Goal: Task Accomplishment & Management: Use online tool/utility

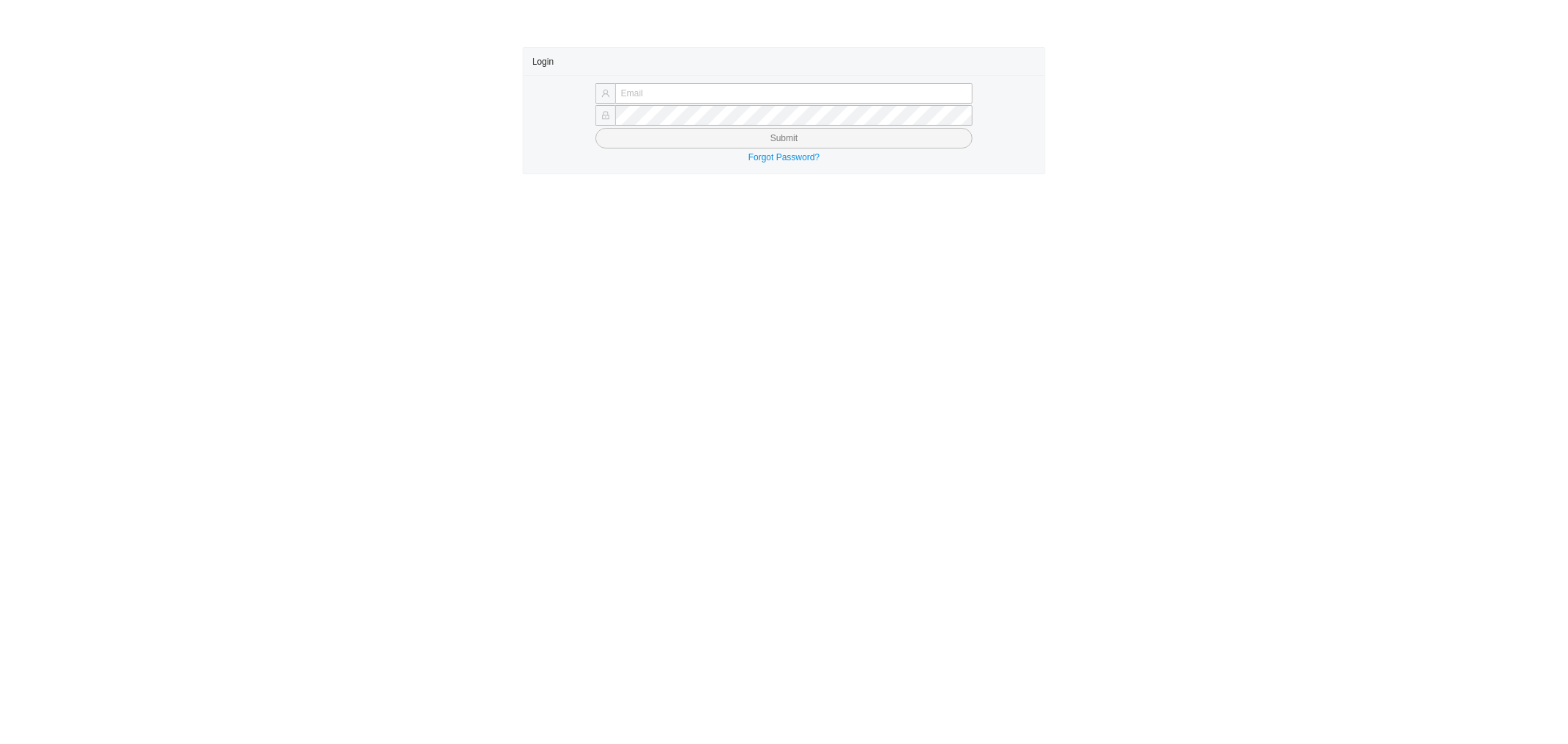
type input "yossi@asbathnj.com"
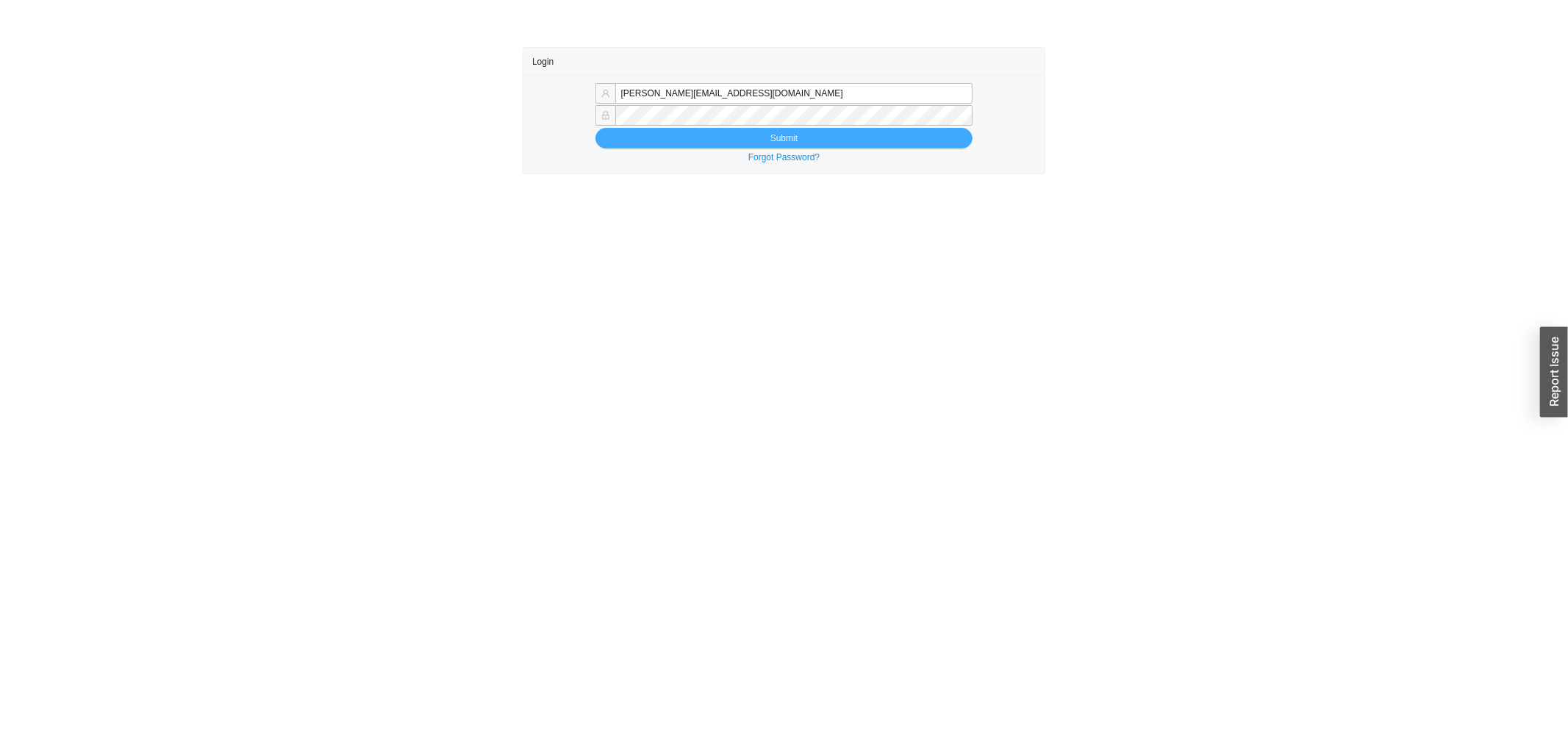
click at [618, 135] on button "Submit" at bounding box center [784, 138] width 378 height 21
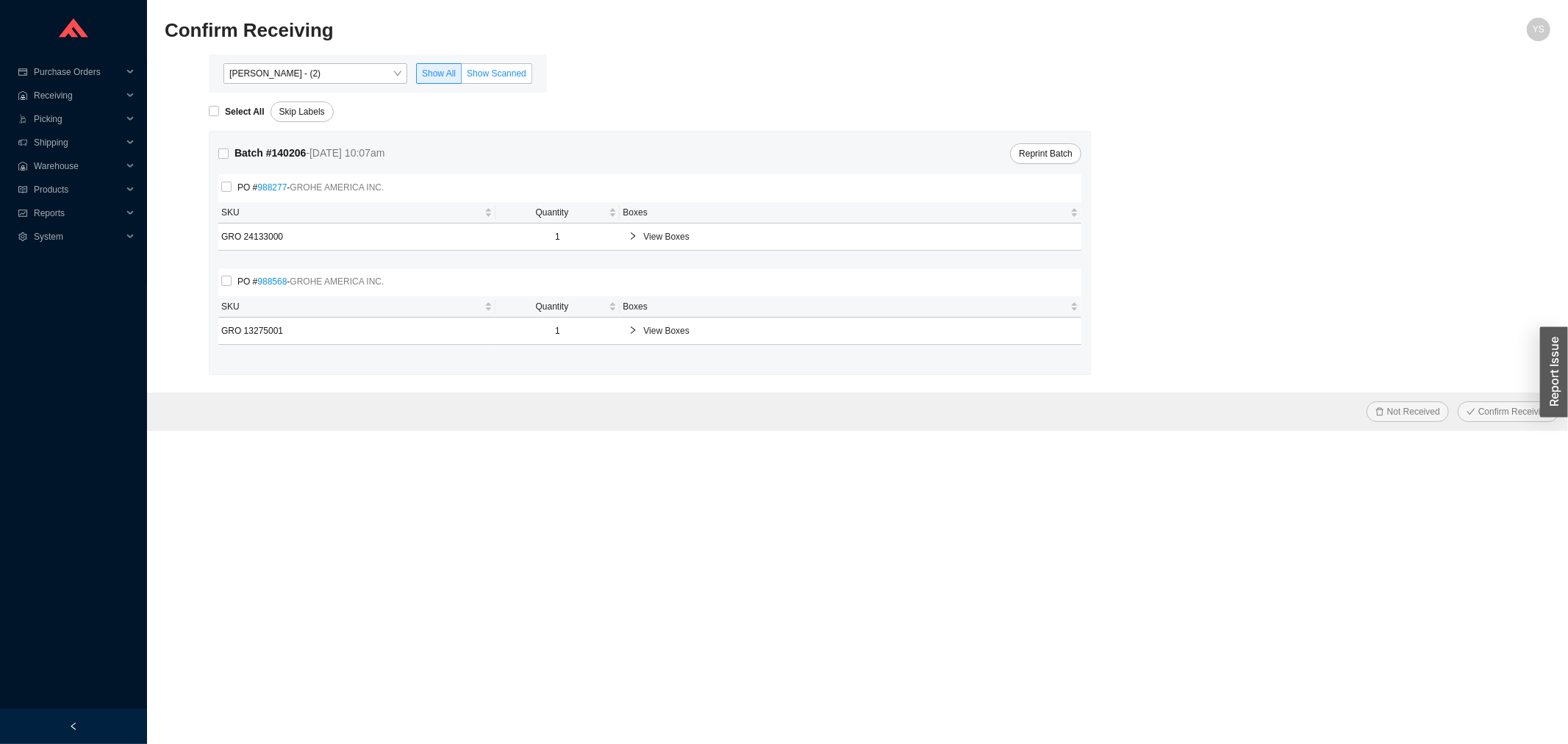
click at [478, 69] on span "Show Scanned" at bounding box center [496, 73] width 60 height 11
click at [462, 76] on input "Show Scanned" at bounding box center [462, 76] width 0 height 0
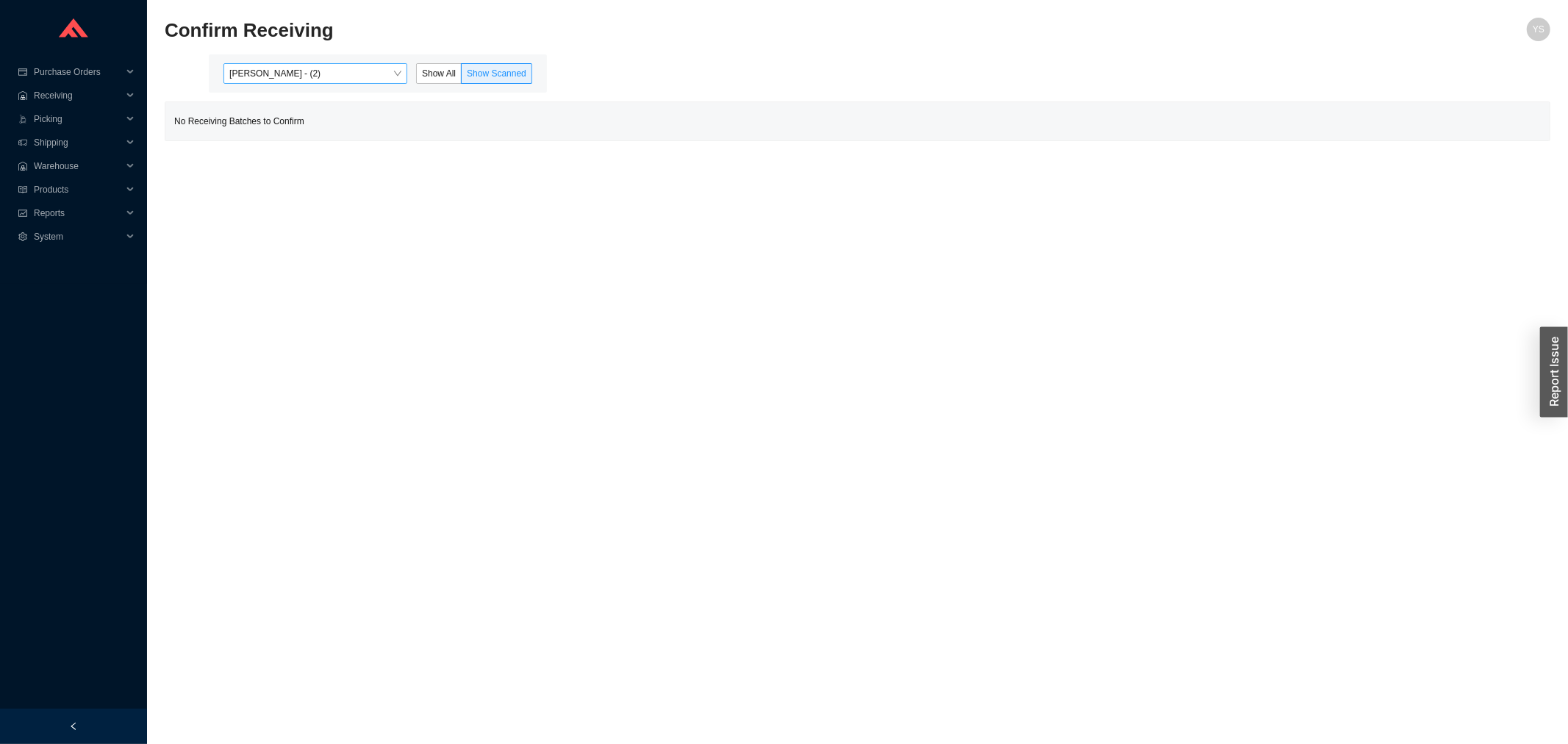
drag, startPoint x: 419, startPoint y: 74, endPoint x: 314, endPoint y: 70, distance: 105.1
click at [314, 70] on span "Yossi Siff - (2)" at bounding box center [315, 73] width 172 height 20
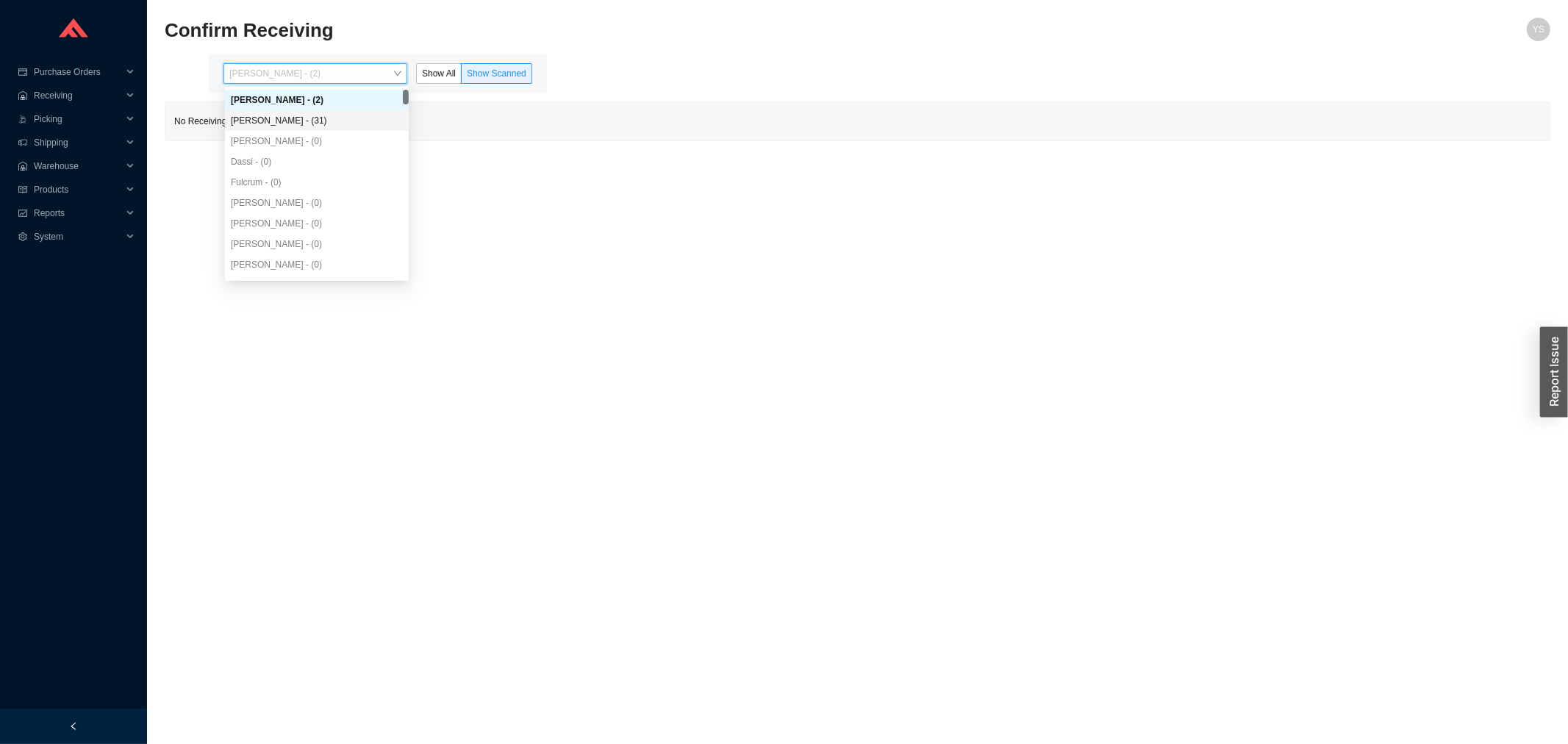
click at [316, 116] on div "Angel Negron - (31)" at bounding box center [317, 120] width 172 height 14
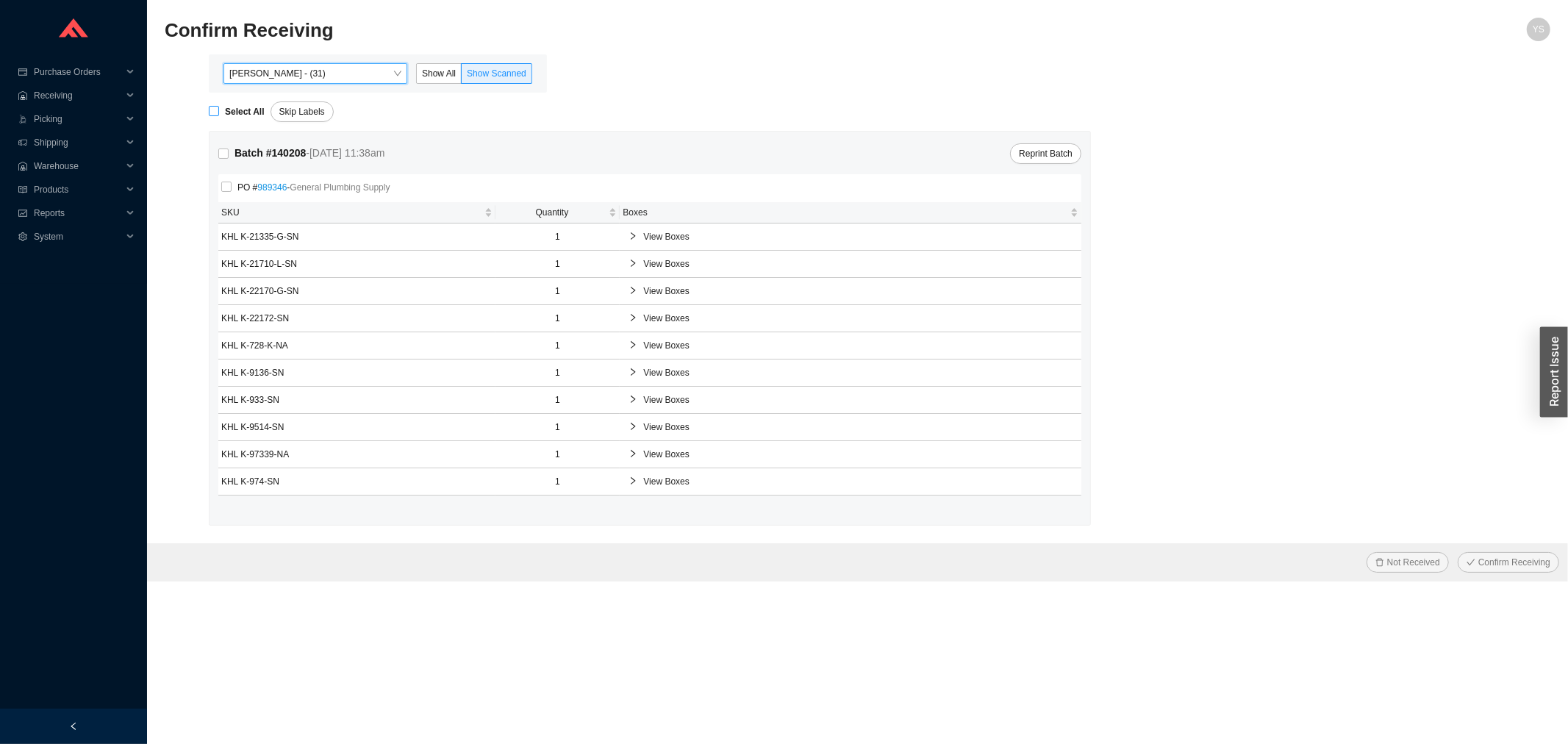
click at [253, 105] on span "Select All" at bounding box center [245, 111] width 52 height 15
click at [219, 106] on input "Select All" at bounding box center [213, 110] width 11 height 11
checkbox input "true"
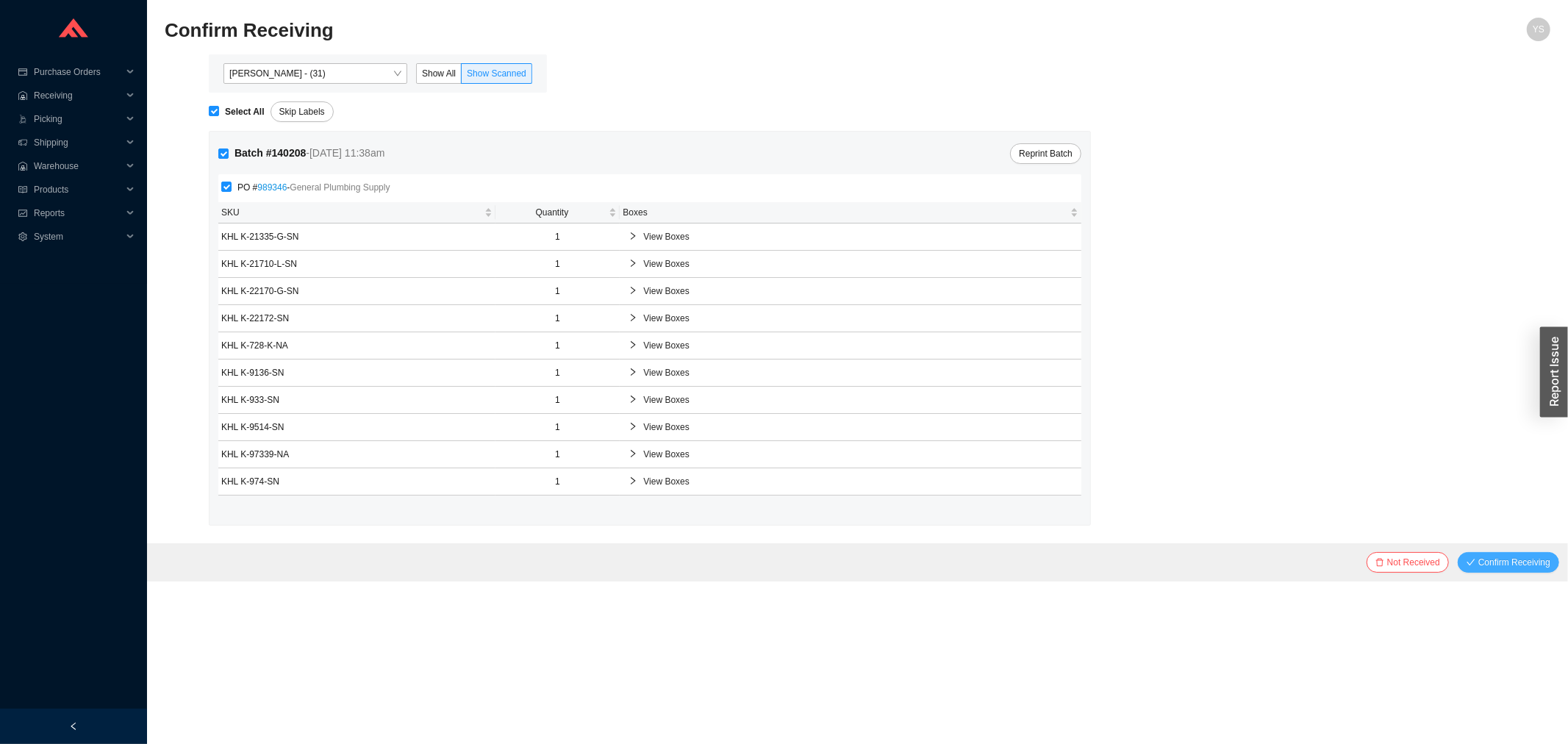
click at [1490, 563] on span "Confirm Receiving" at bounding box center [1514, 561] width 72 height 15
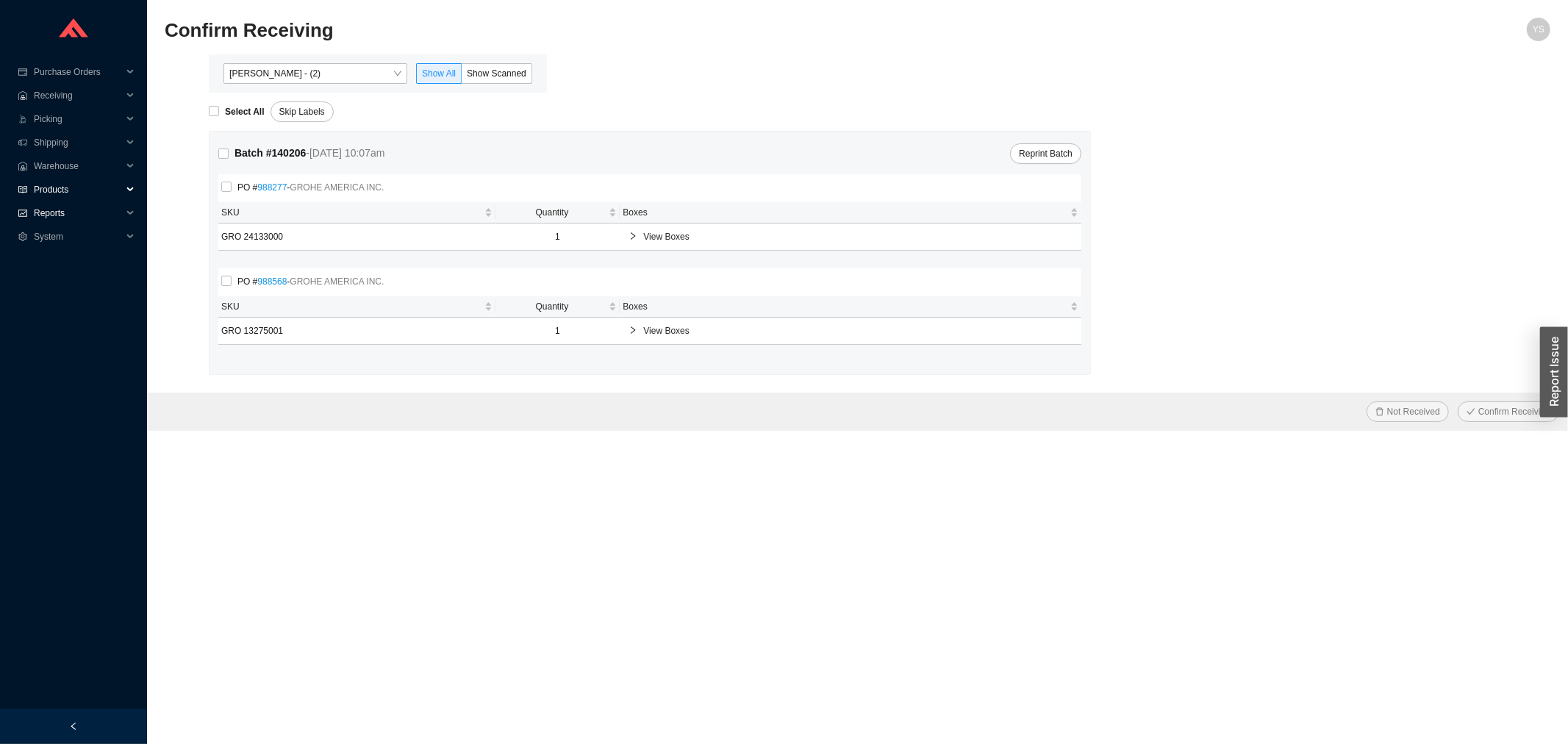
click at [85, 206] on span "Reports" at bounding box center [78, 213] width 88 height 23
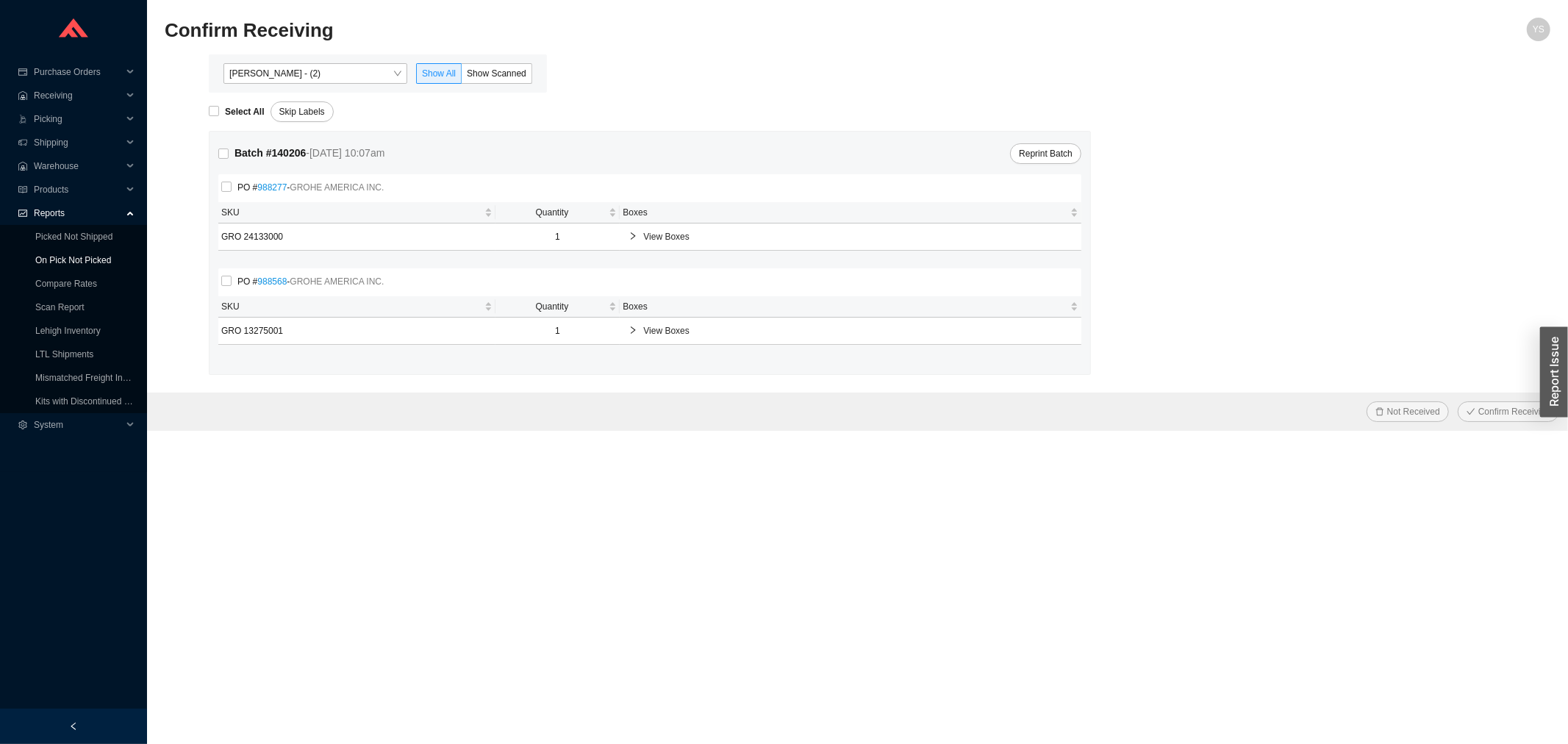
click at [78, 262] on link "On Pick Not Picked" at bounding box center [72, 260] width 75 height 11
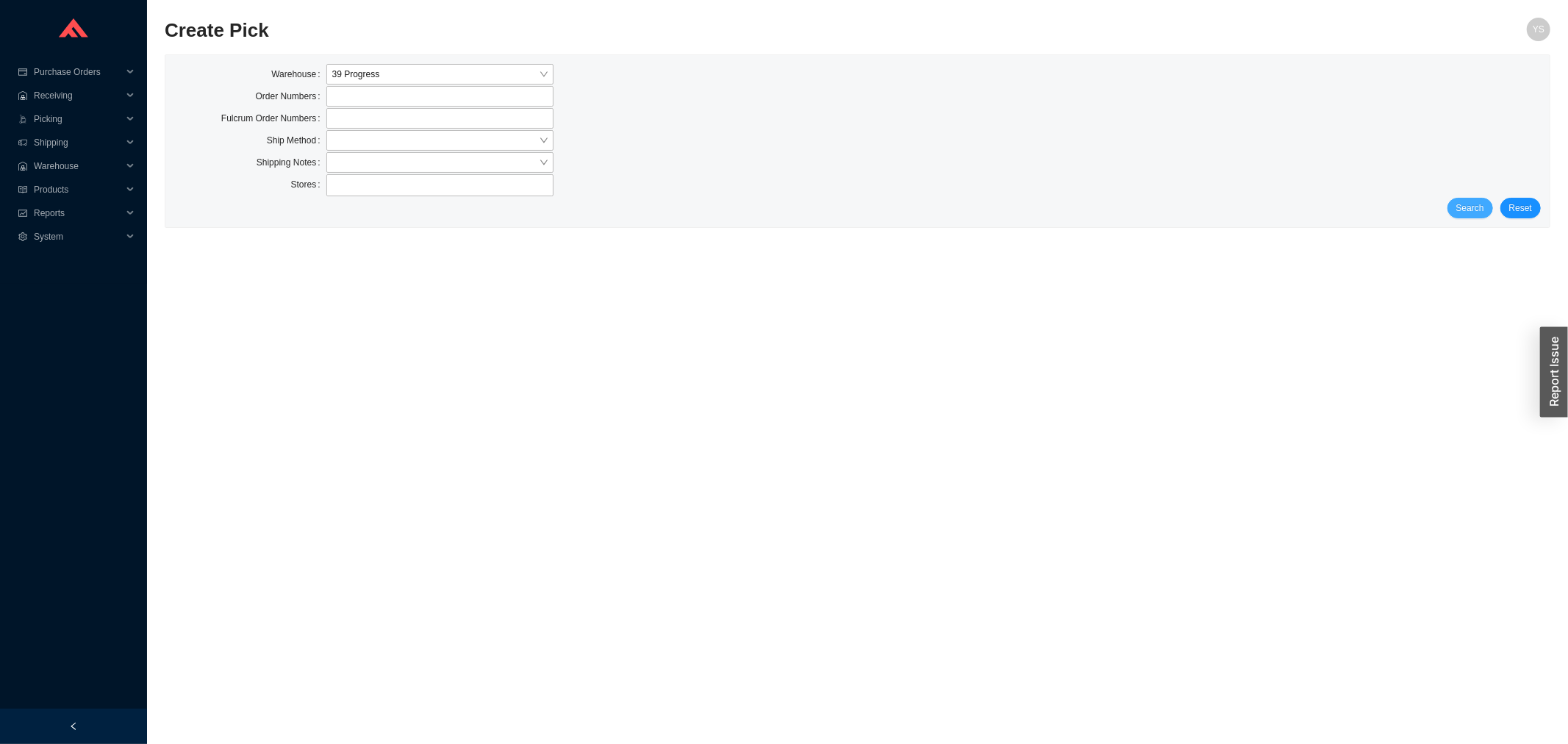
click at [1478, 214] on span "Search" at bounding box center [1470, 207] width 28 height 15
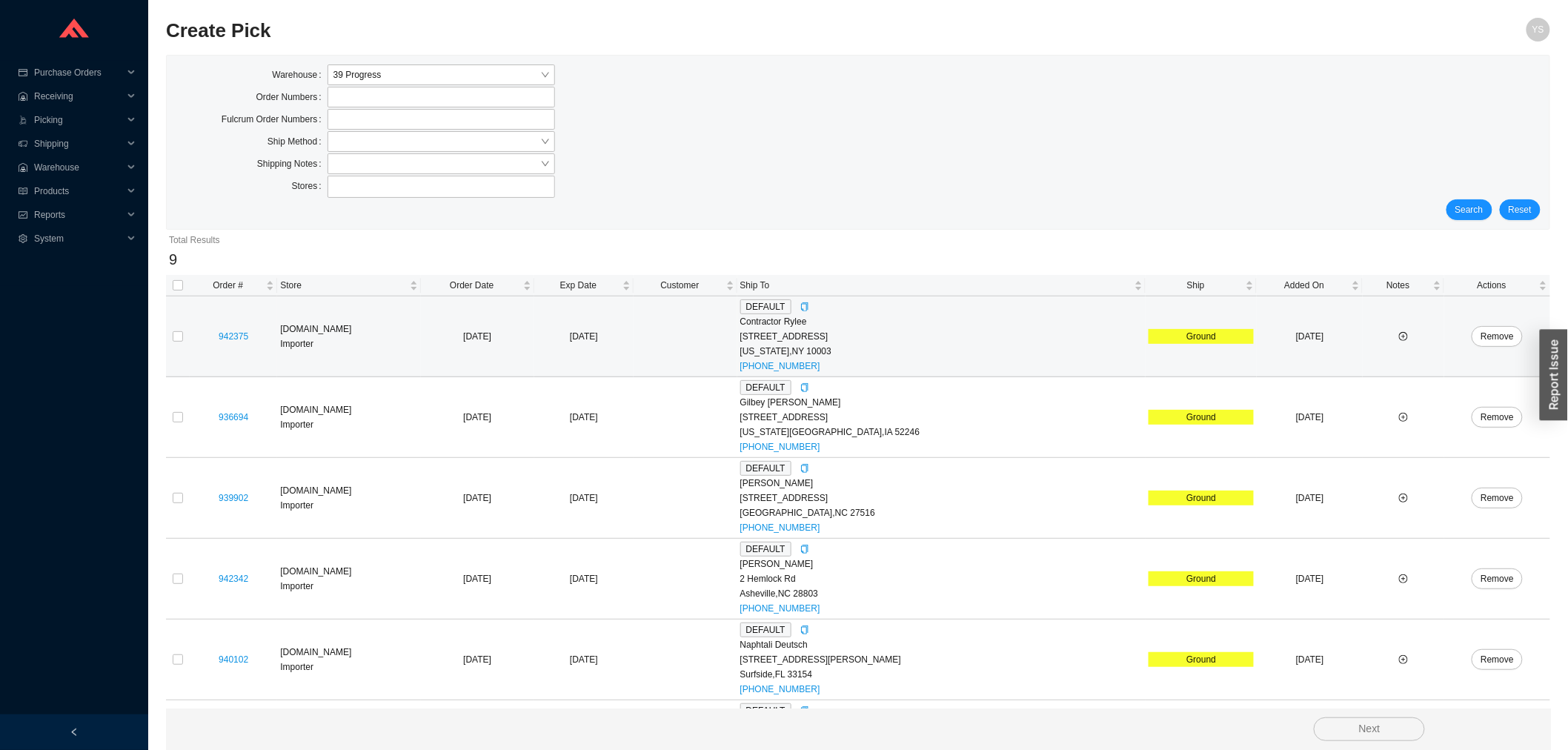
scroll to position [316, 0]
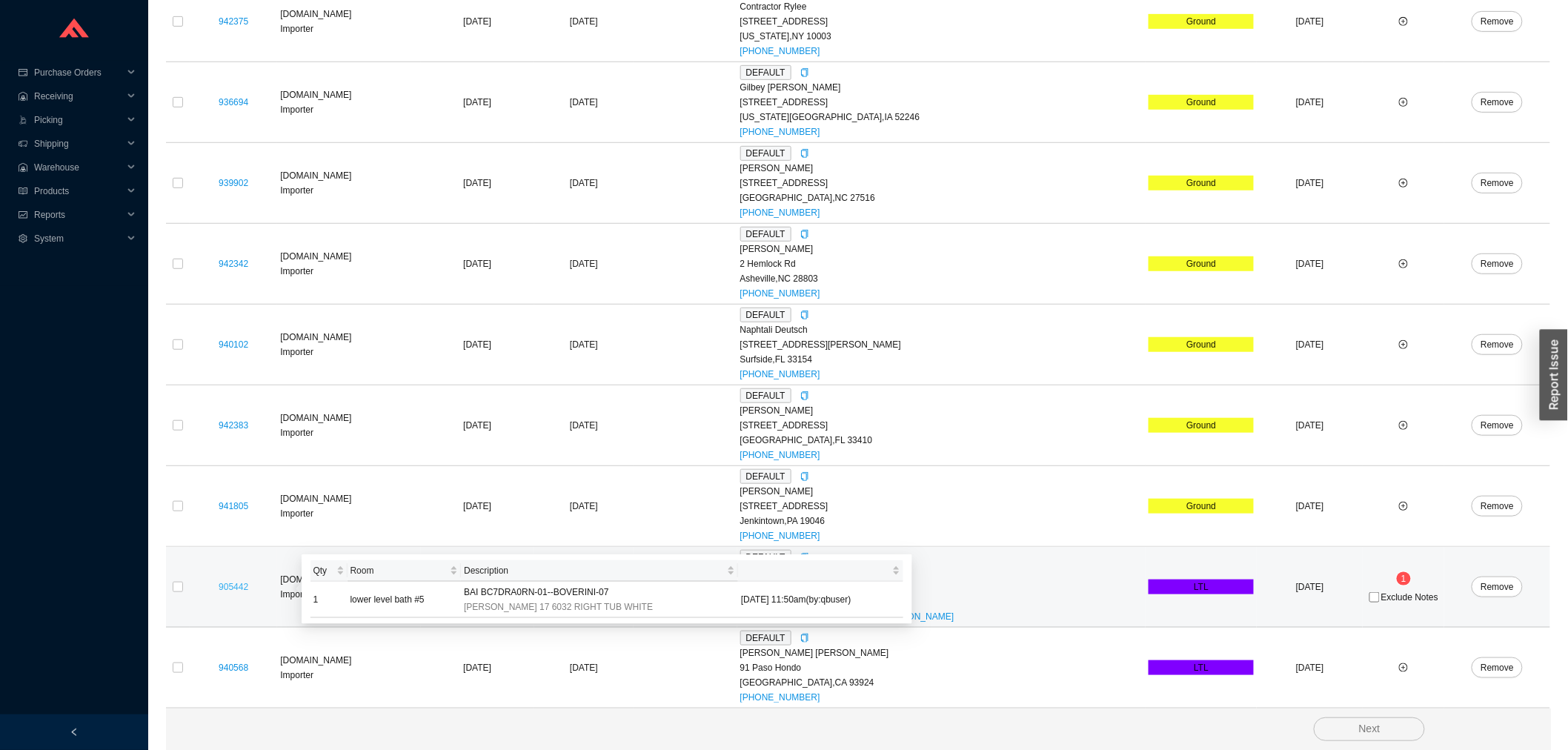
click at [236, 582] on link "905442" at bounding box center [234, 586] width 30 height 11
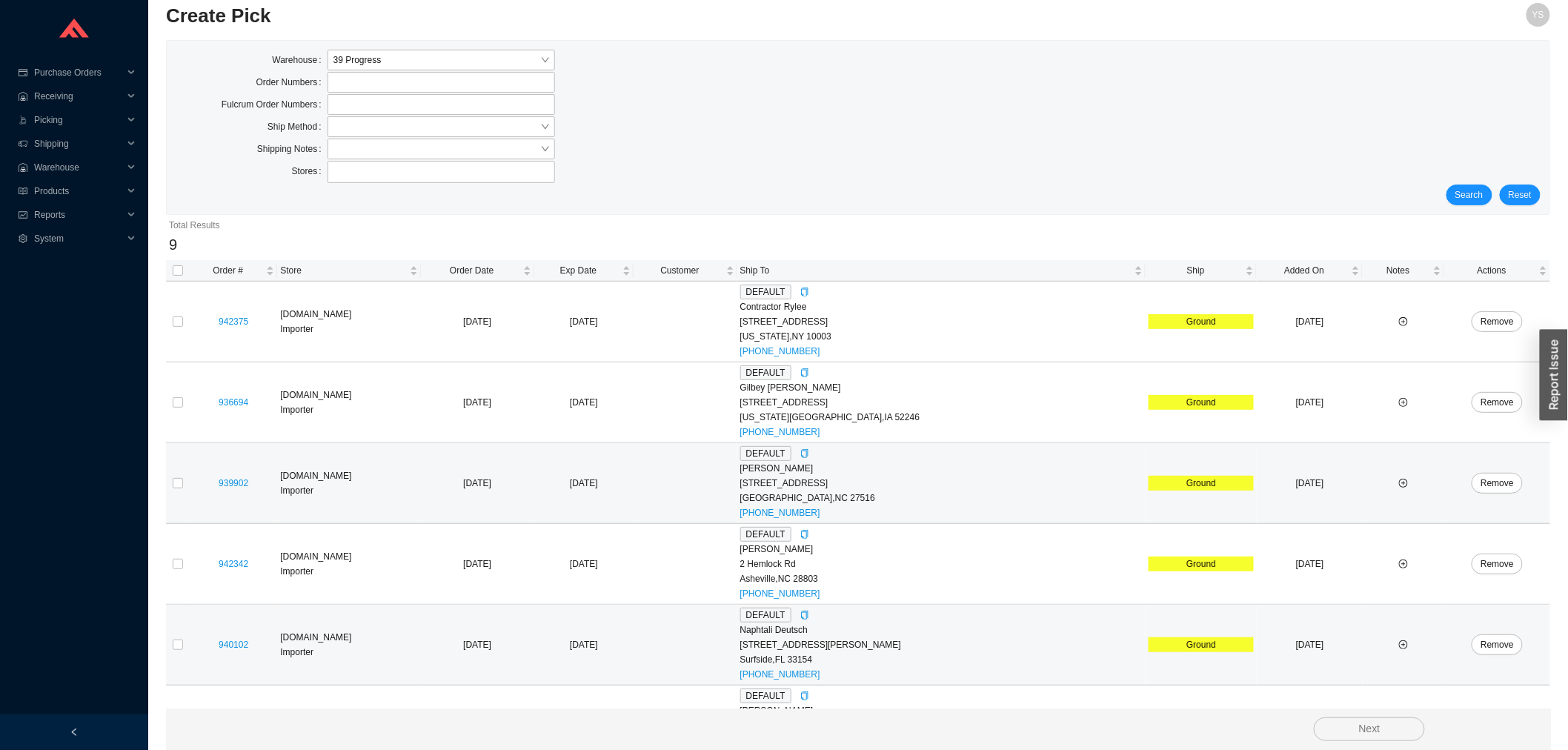
scroll to position [0, 0]
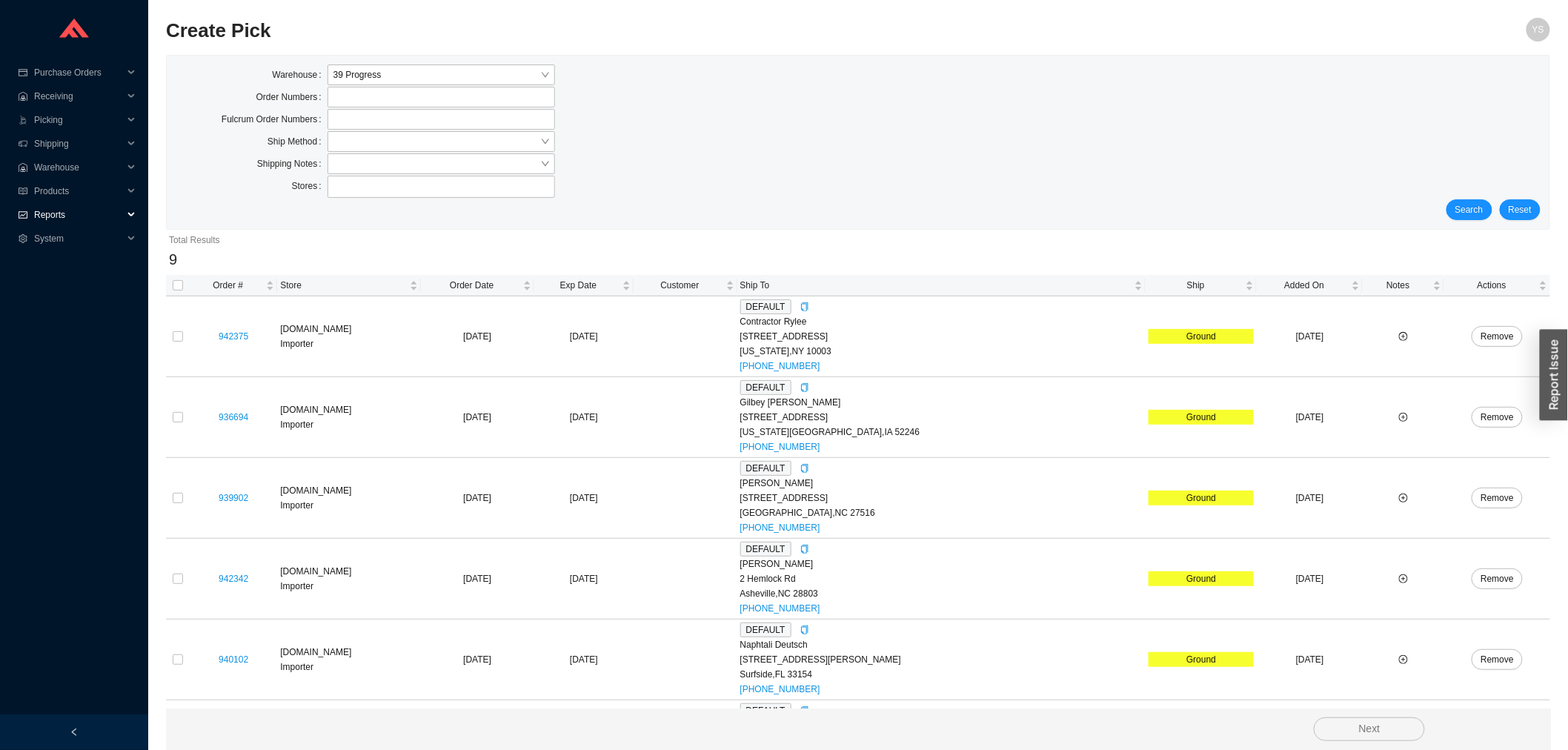
click at [39, 213] on span "Reports" at bounding box center [79, 215] width 89 height 24
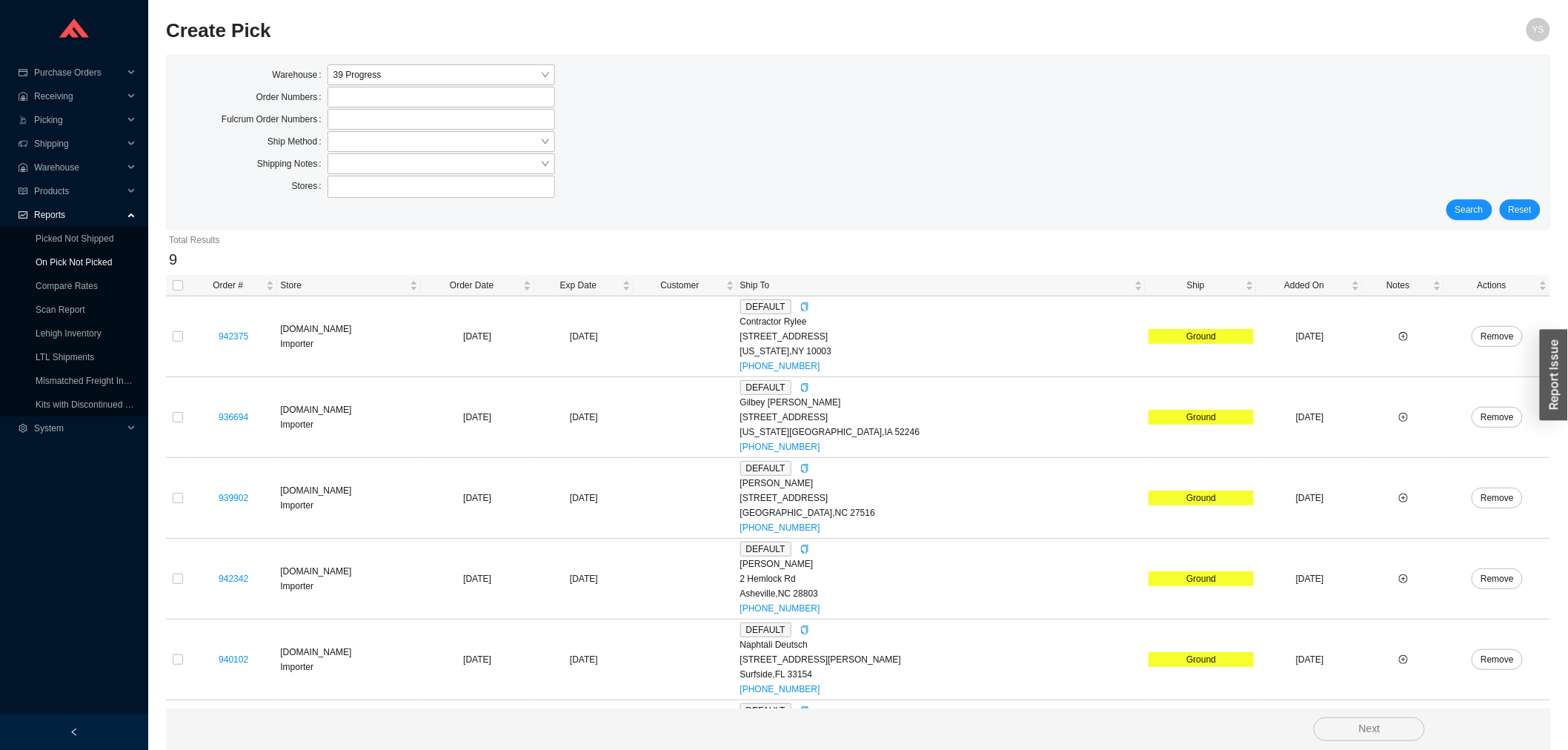
click at [59, 257] on link "On Pick Not Picked" at bounding box center [73, 262] width 76 height 11
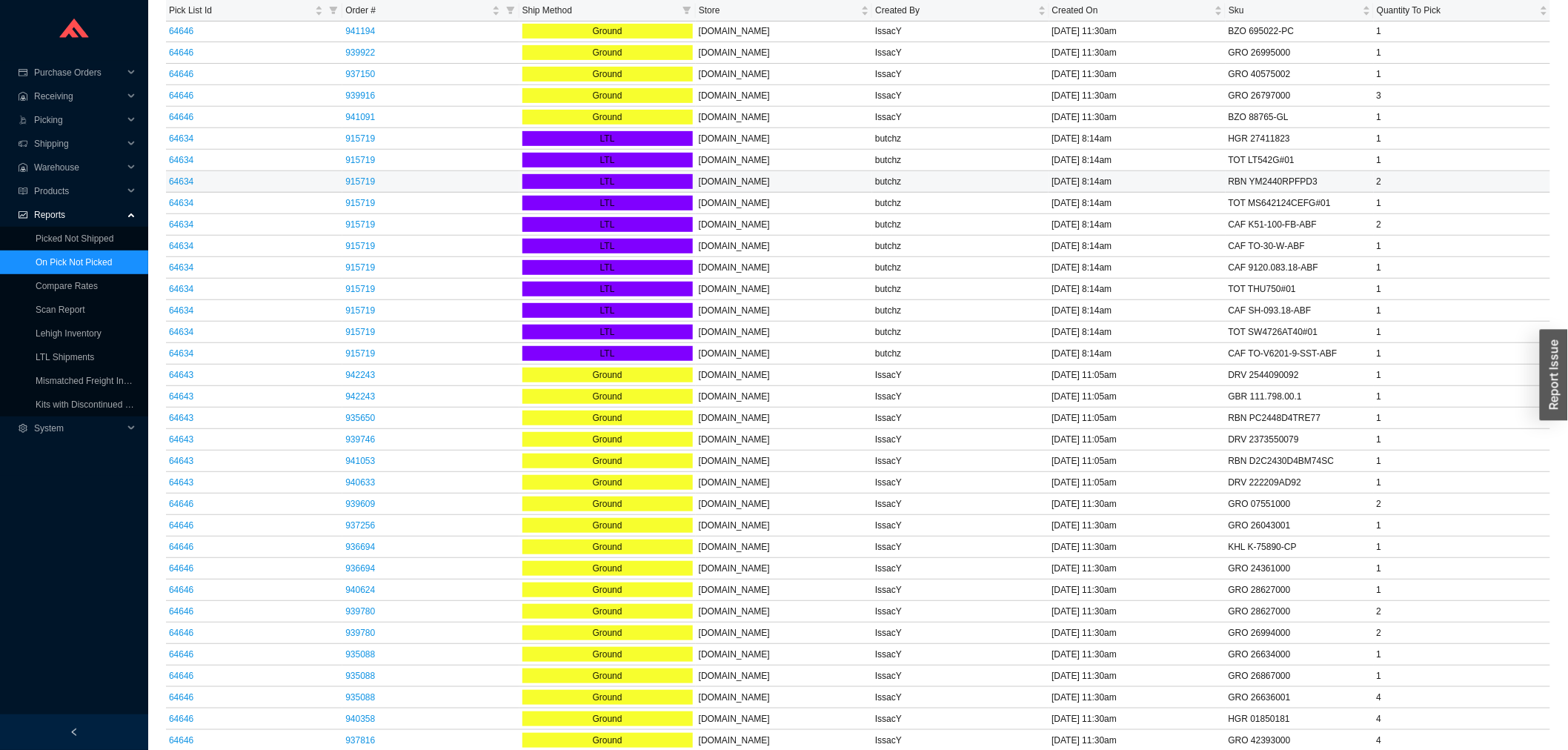
scroll to position [2798, 0]
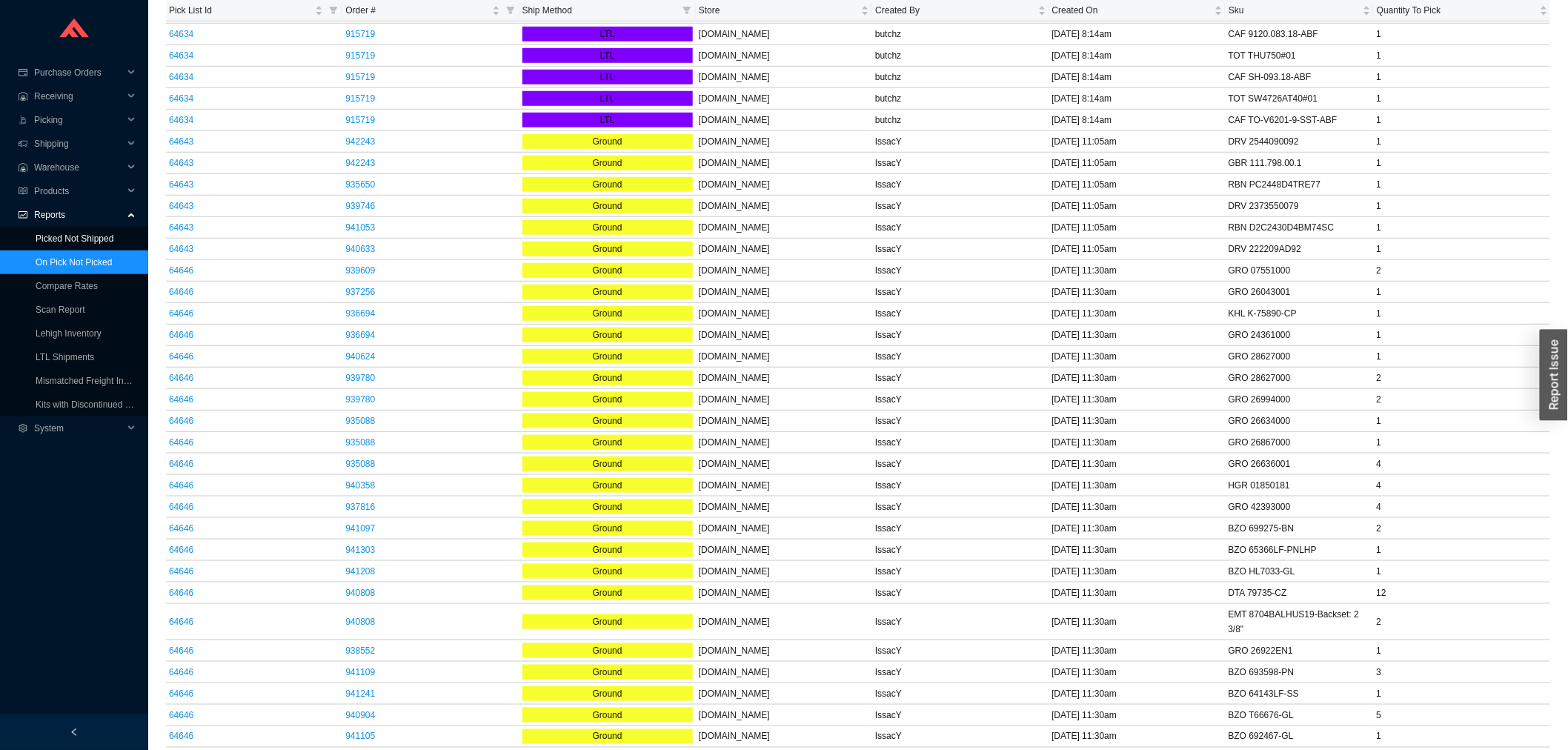
click at [79, 239] on link "Picked Not Shipped" at bounding box center [74, 239] width 78 height 11
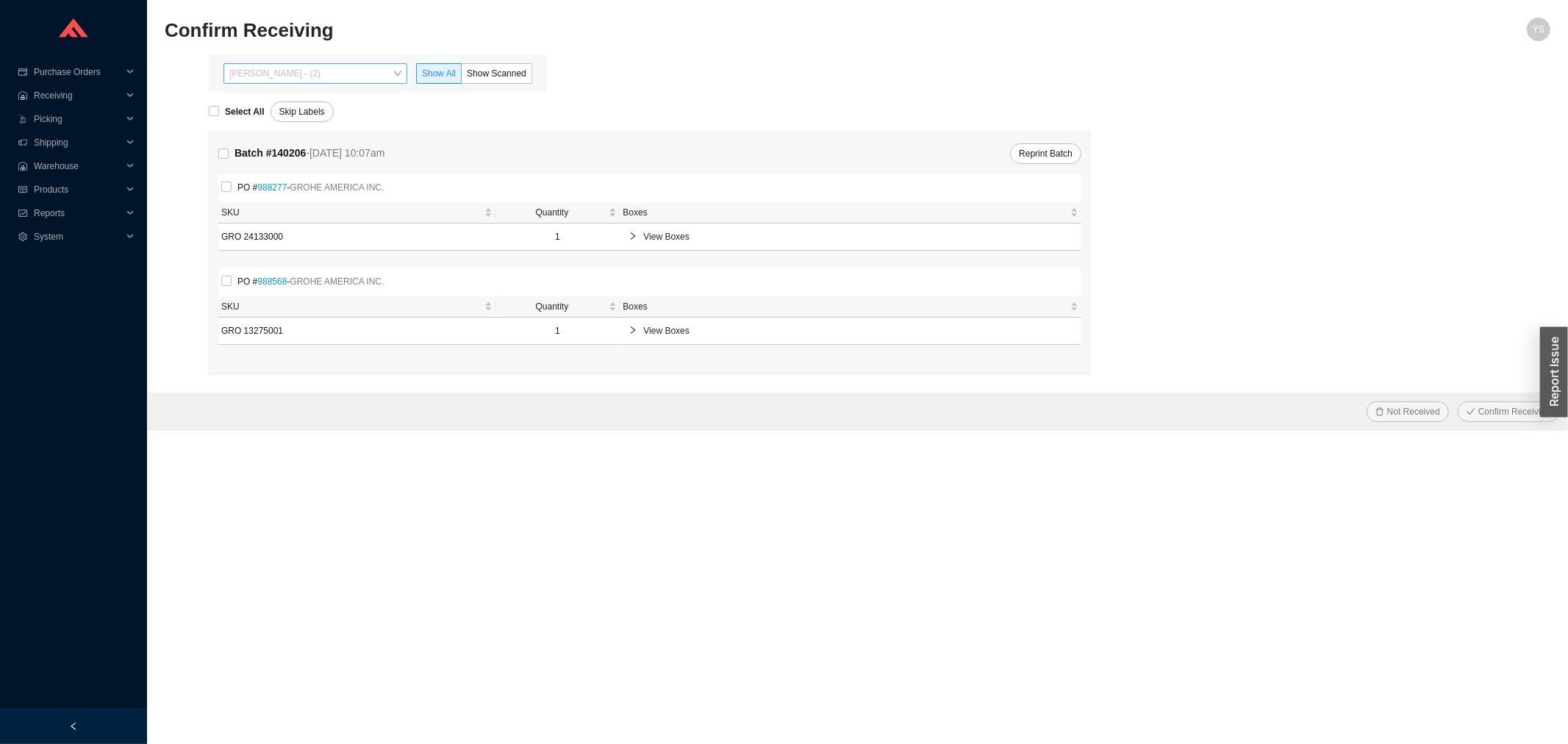
click at [278, 78] on span "[PERSON_NAME] - (2)" at bounding box center [315, 73] width 172 height 20
click at [288, 113] on div "[PERSON_NAME] - (22)" at bounding box center [317, 120] width 172 height 14
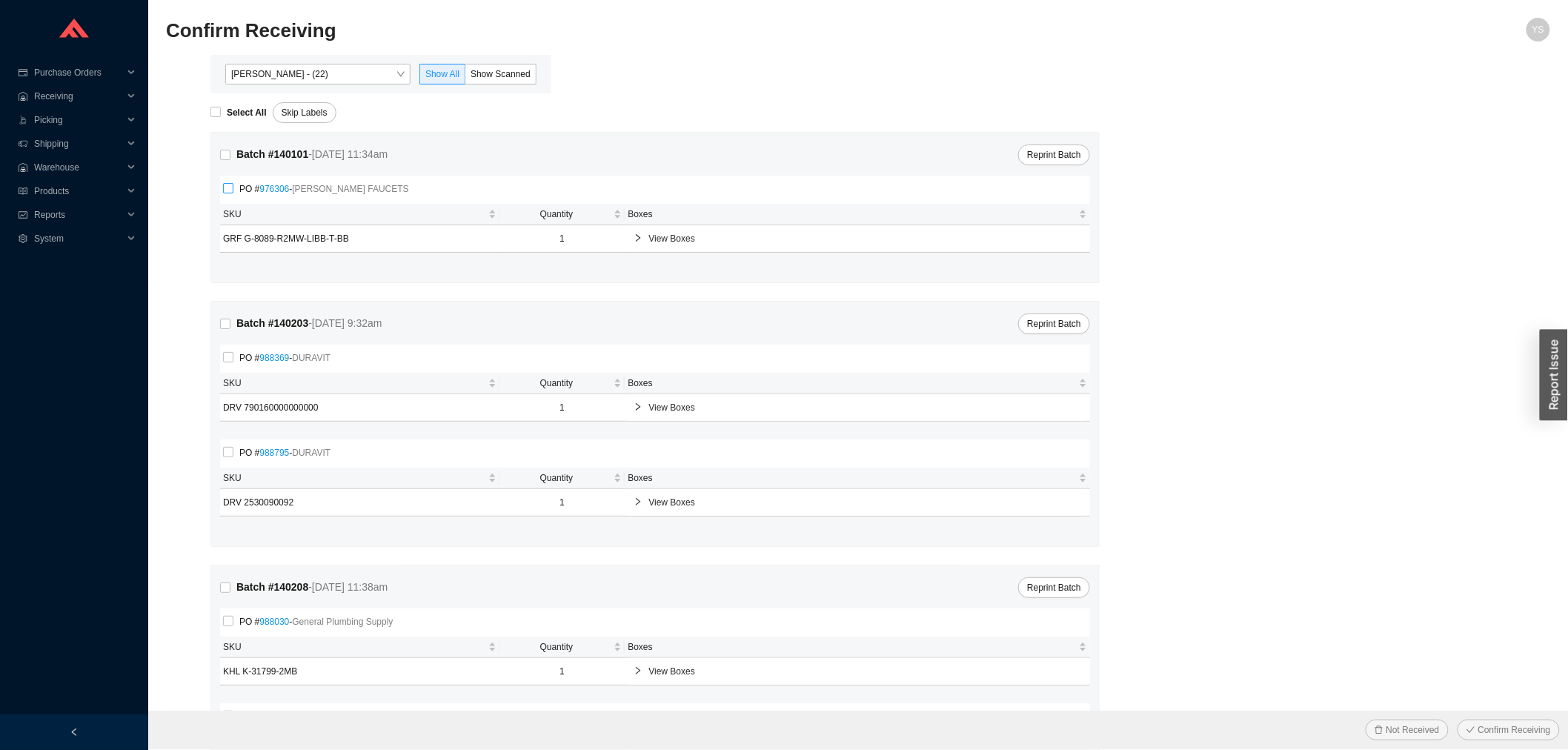
click at [231, 191] on input "PO # 976306 - [PERSON_NAME] FAUCETS" at bounding box center [228, 188] width 11 height 11
checkbox input "true"
click at [1373, 729] on button "Not Received" at bounding box center [1407, 729] width 83 height 21
click at [1423, 687] on span "Yes" at bounding box center [1425, 688] width 15 height 15
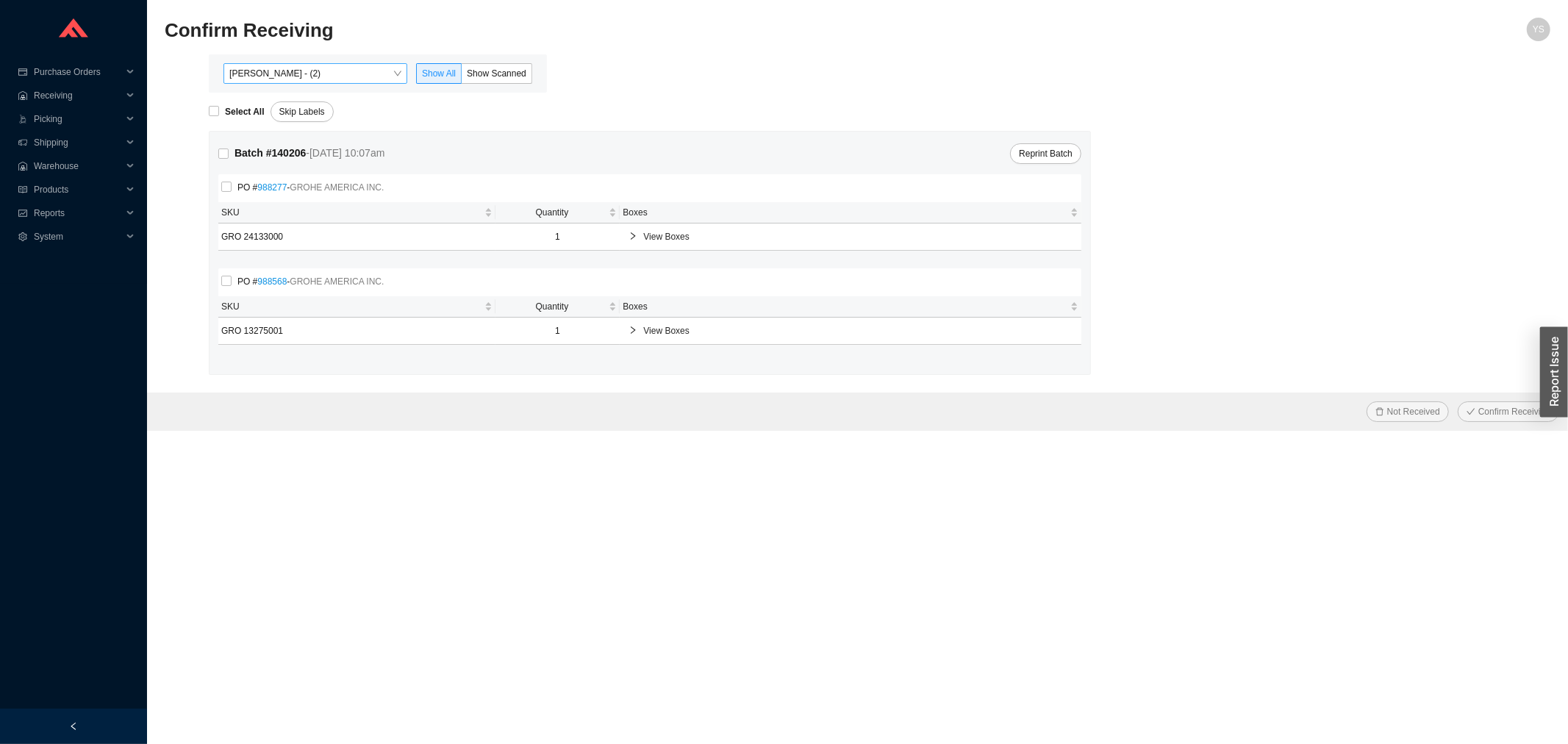
click at [309, 64] on div "Yossi Siff - (2) Show All Show Scanned" at bounding box center [378, 73] width 338 height 38
click at [312, 73] on span "Yossi Siff - (2)" at bounding box center [315, 73] width 172 height 20
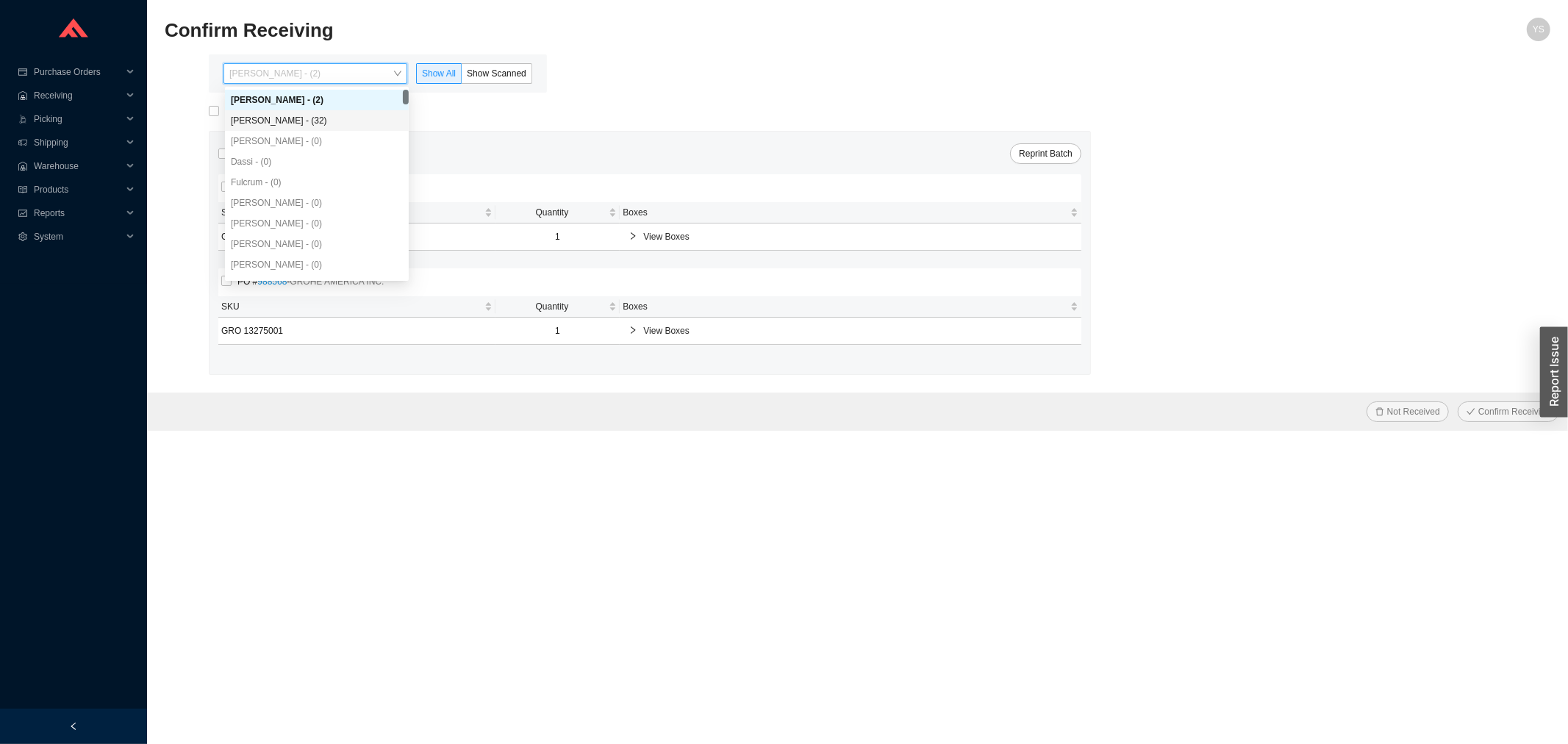
click at [317, 116] on div "Angel Negron - (32)" at bounding box center [317, 120] width 172 height 14
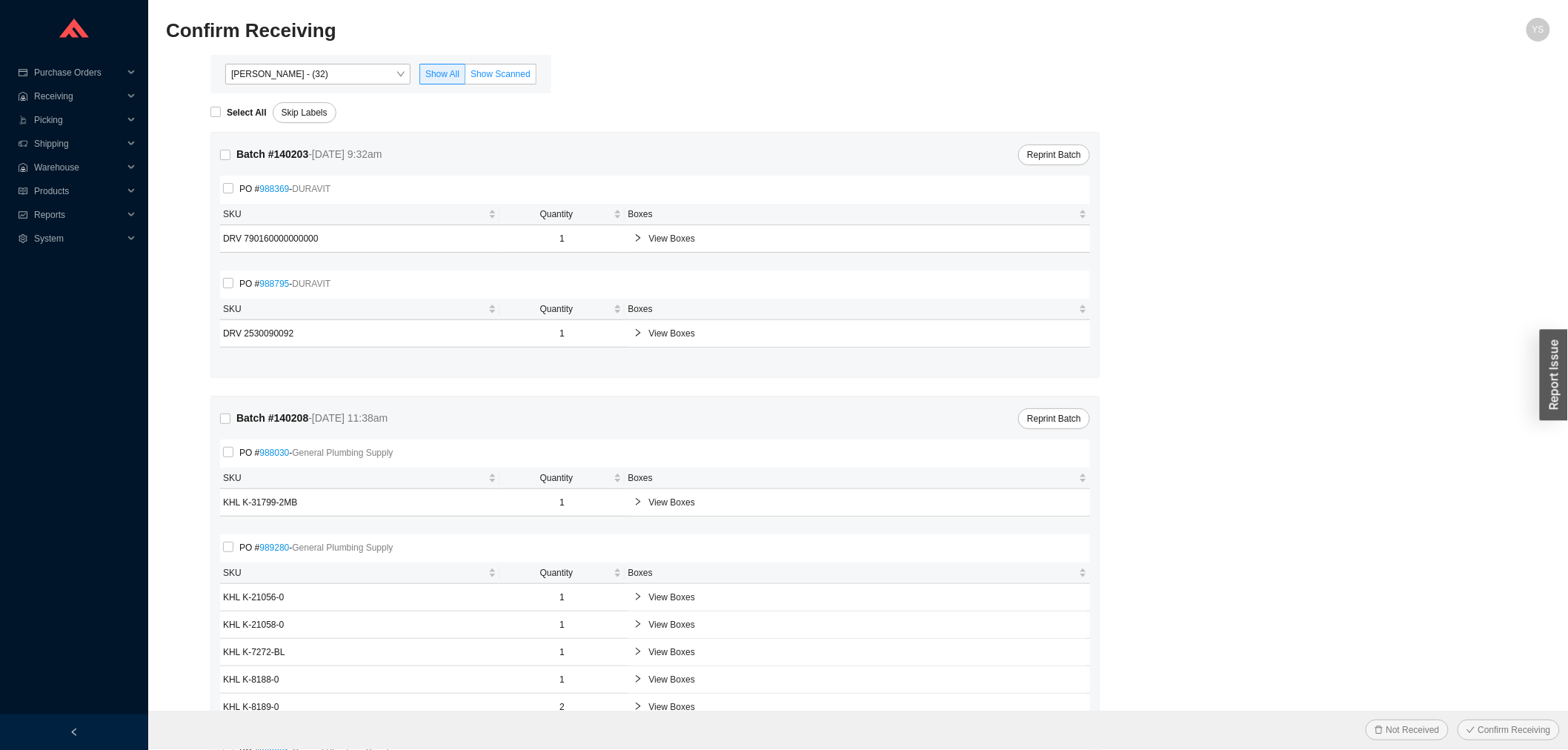
click at [470, 76] on label "Show Scanned" at bounding box center [501, 74] width 71 height 21
click at [465, 77] on input "Show Scanned" at bounding box center [465, 77] width 0 height 0
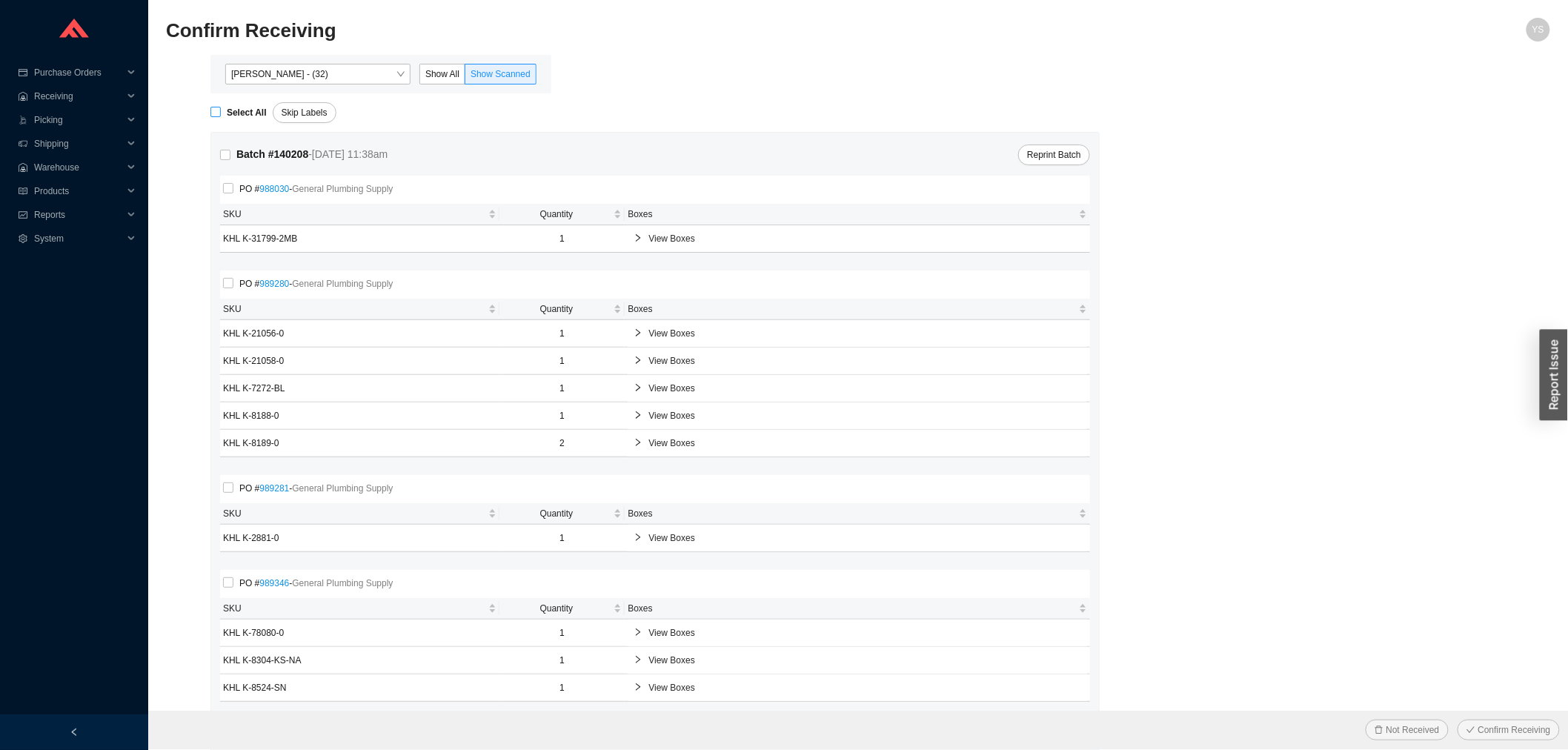
click at [235, 114] on strong "Select All" at bounding box center [247, 112] width 40 height 11
click at [221, 114] on input "Select All" at bounding box center [215, 111] width 11 height 11
checkbox input "true"
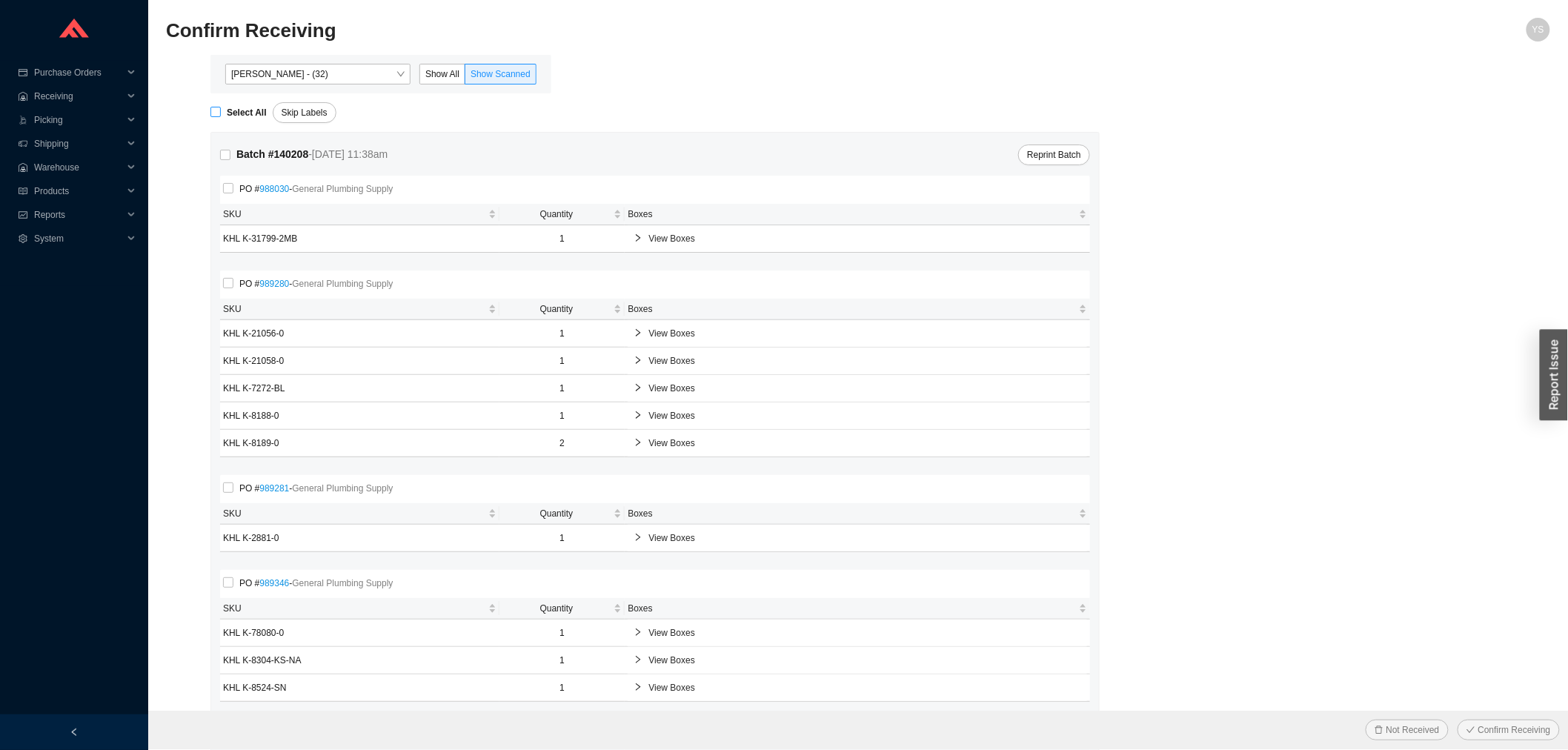
checkbox input "true"
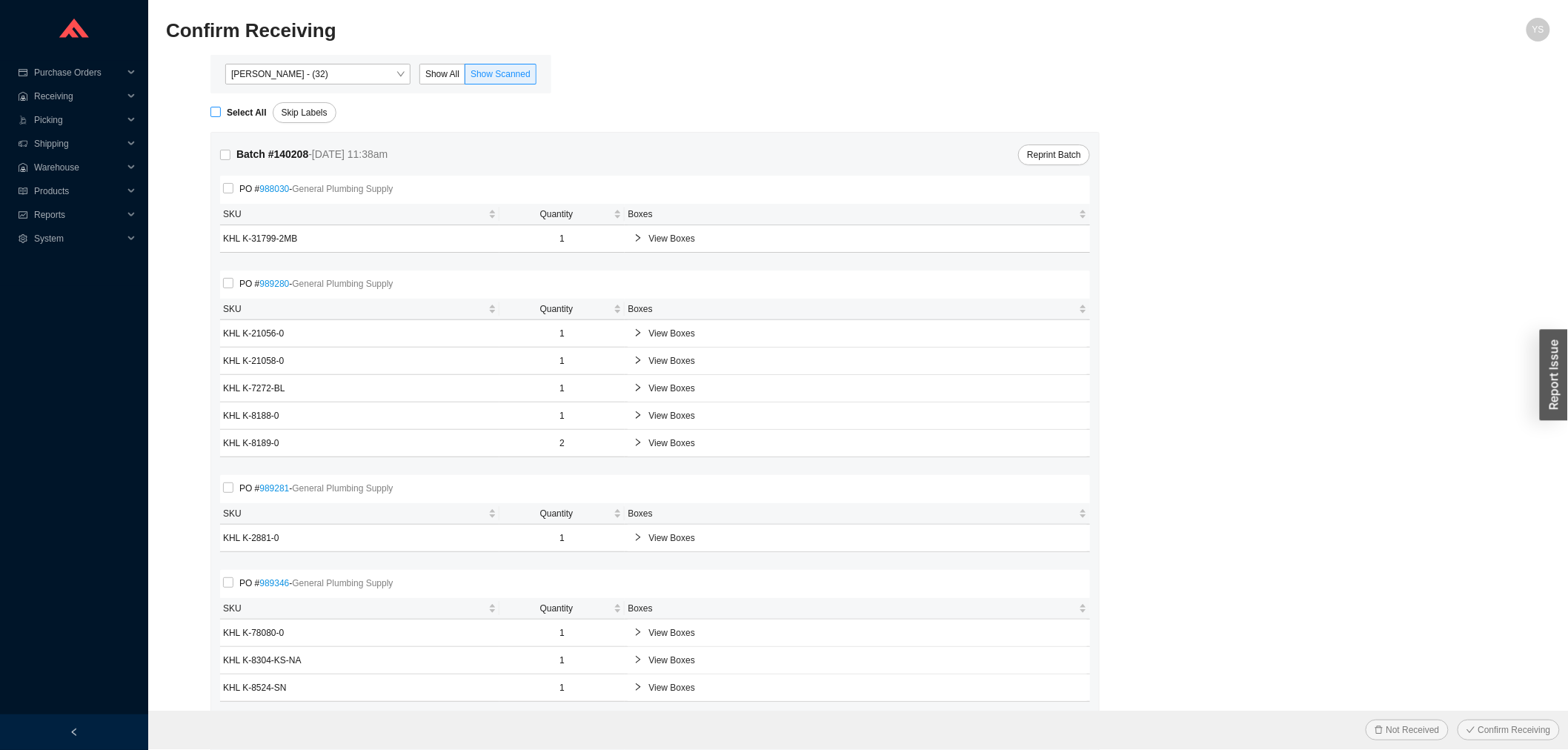
checkbox input "true"
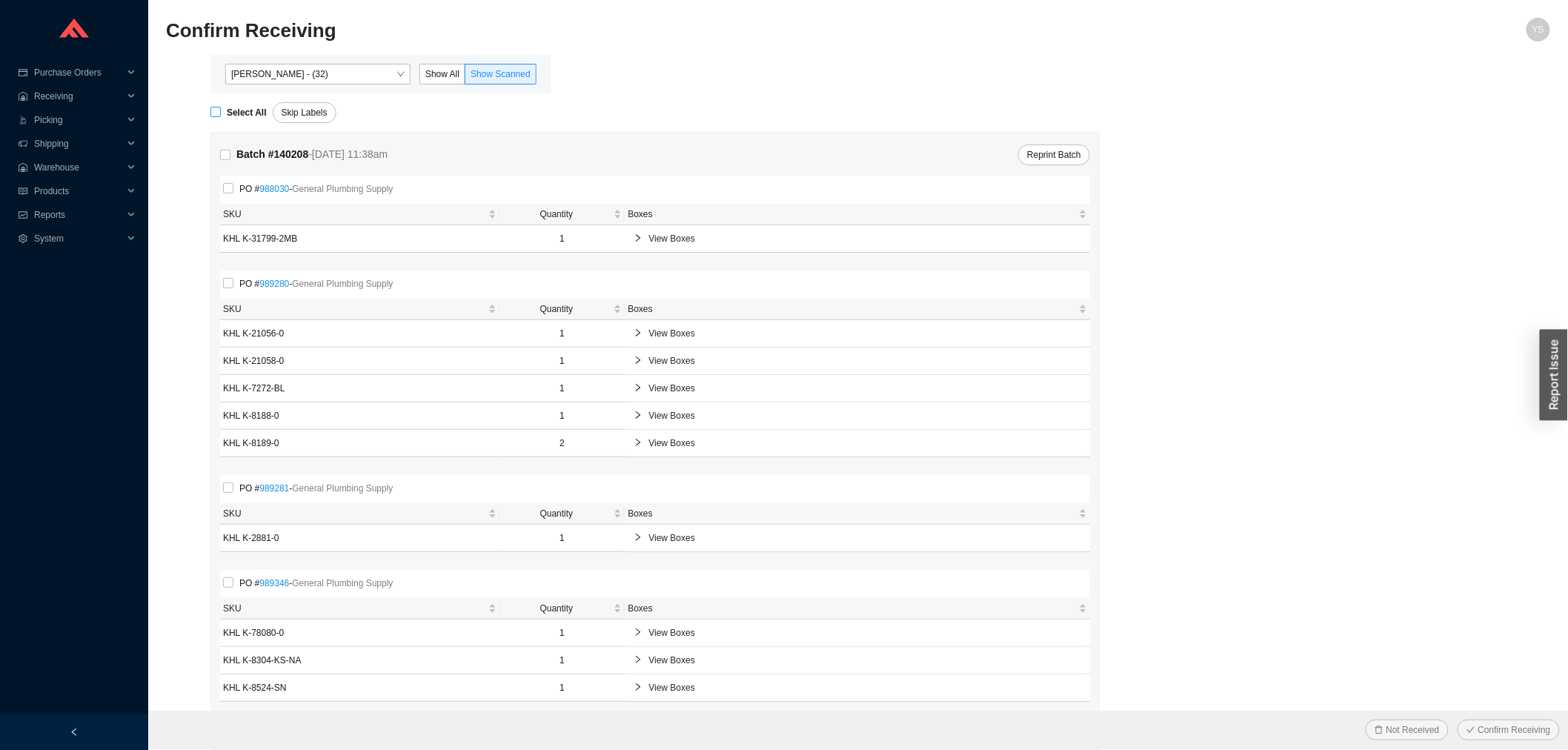
checkbox input "true"
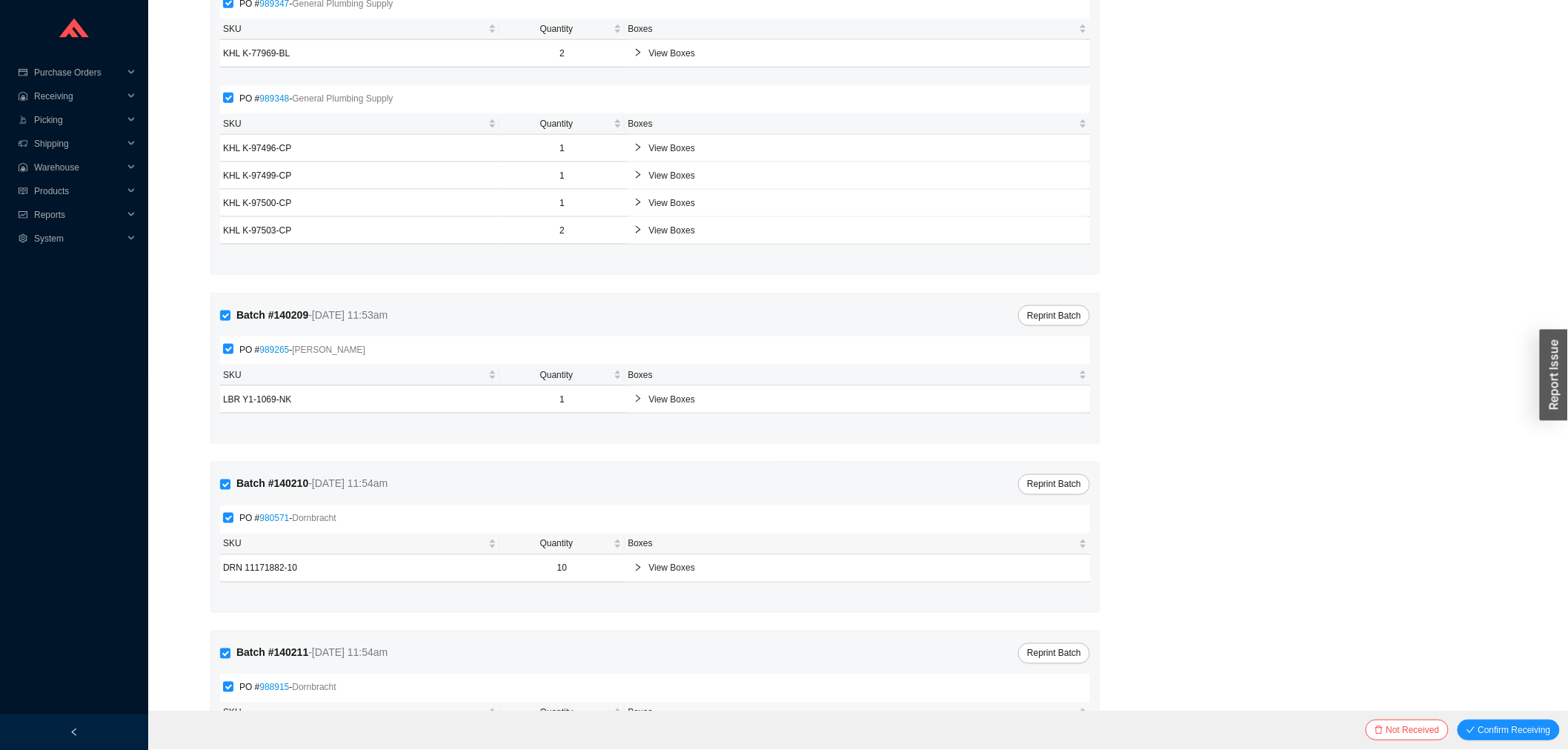
scroll to position [818, 0]
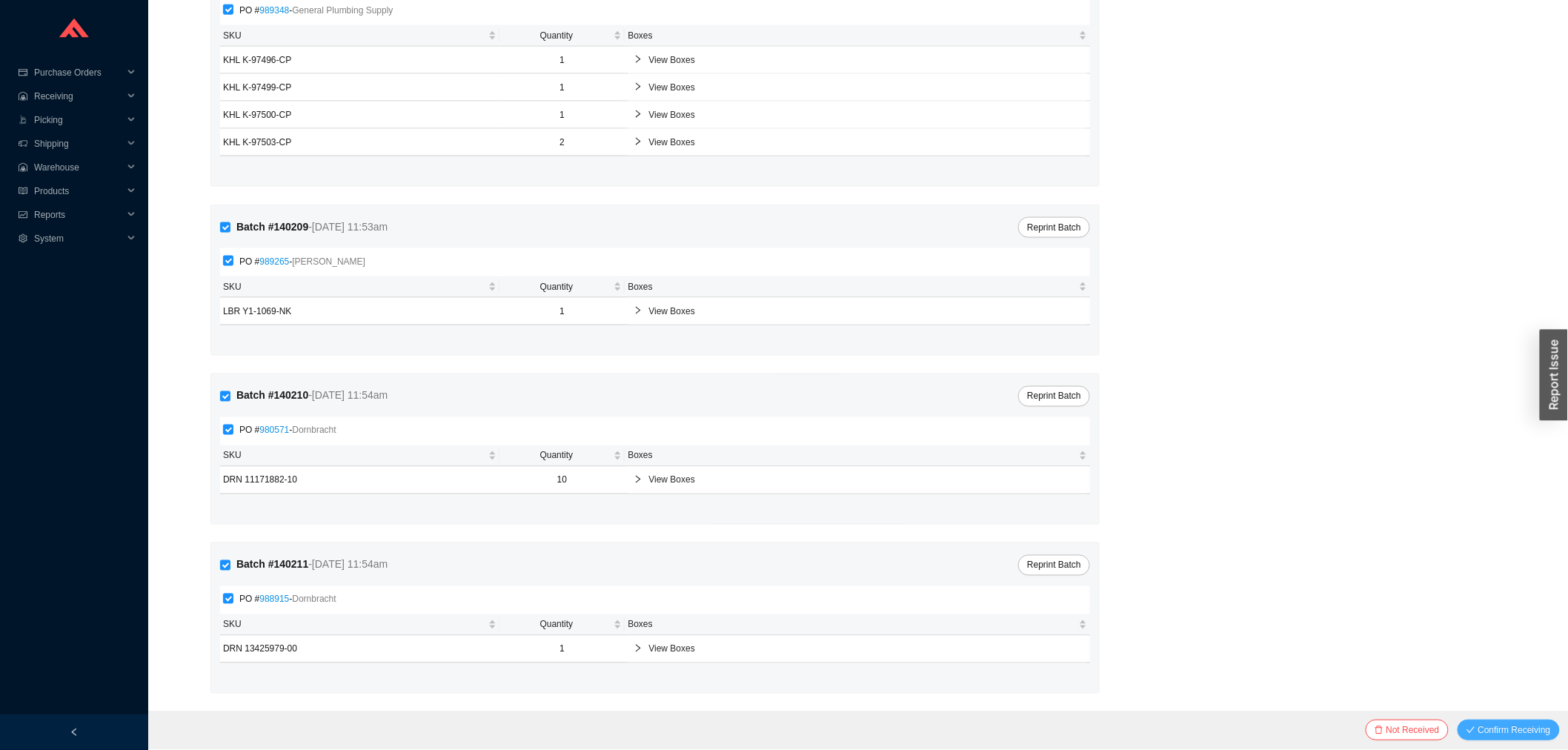
click at [1496, 729] on span "Confirm Receiving" at bounding box center [1515, 729] width 73 height 15
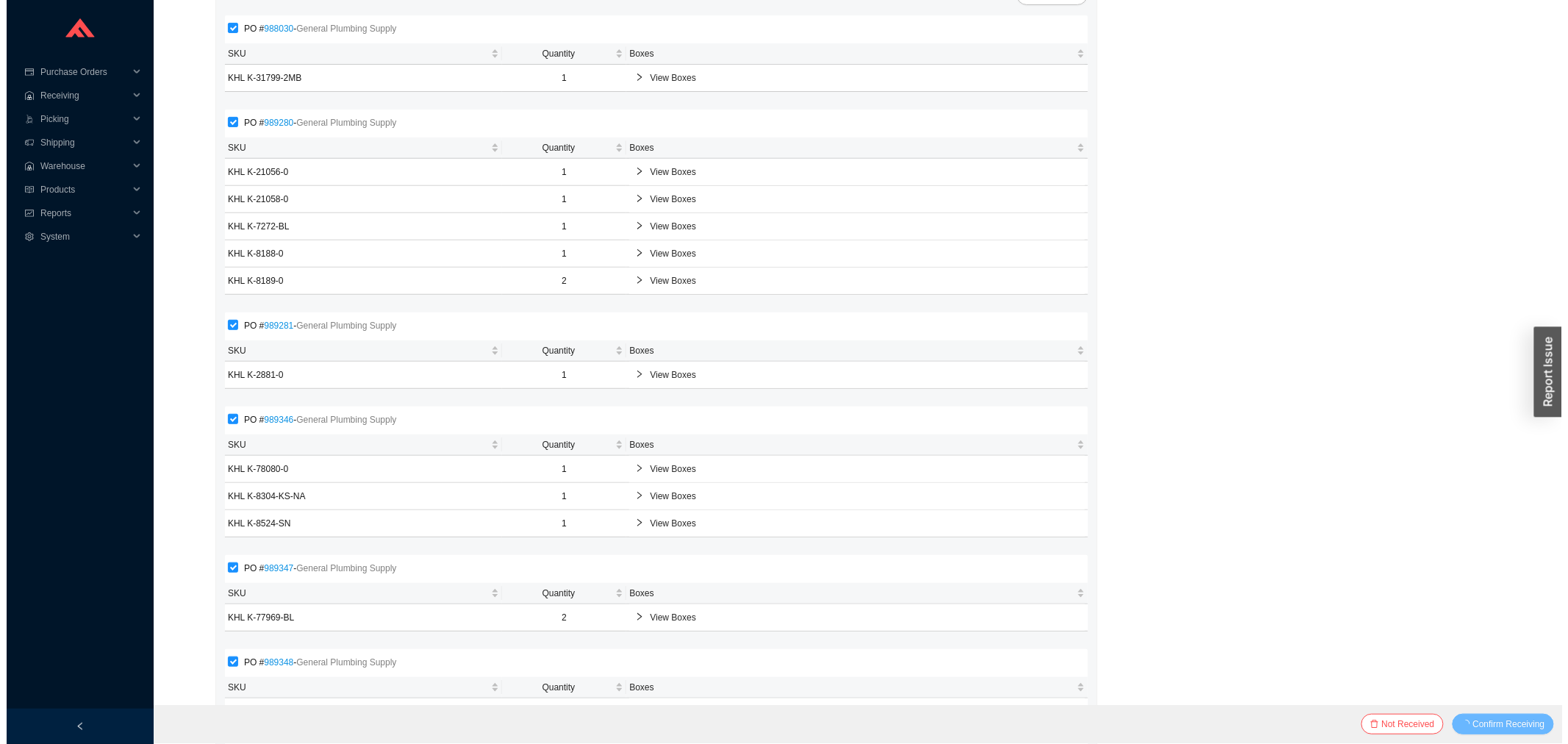
scroll to position [0, 0]
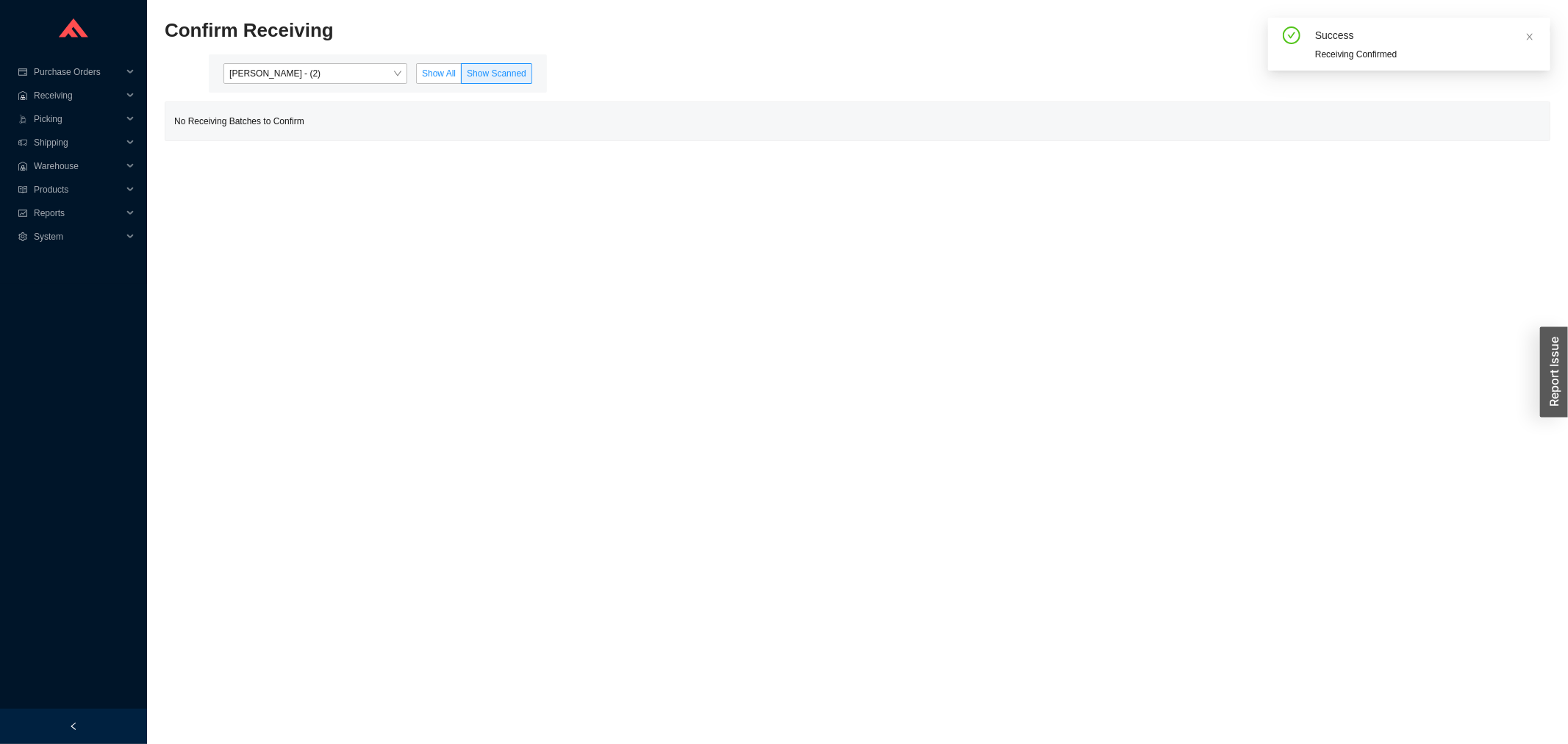
click at [432, 68] on span "Show All" at bounding box center [438, 73] width 34 height 11
click at [417, 76] on input "Show All" at bounding box center [417, 76] width 0 height 0
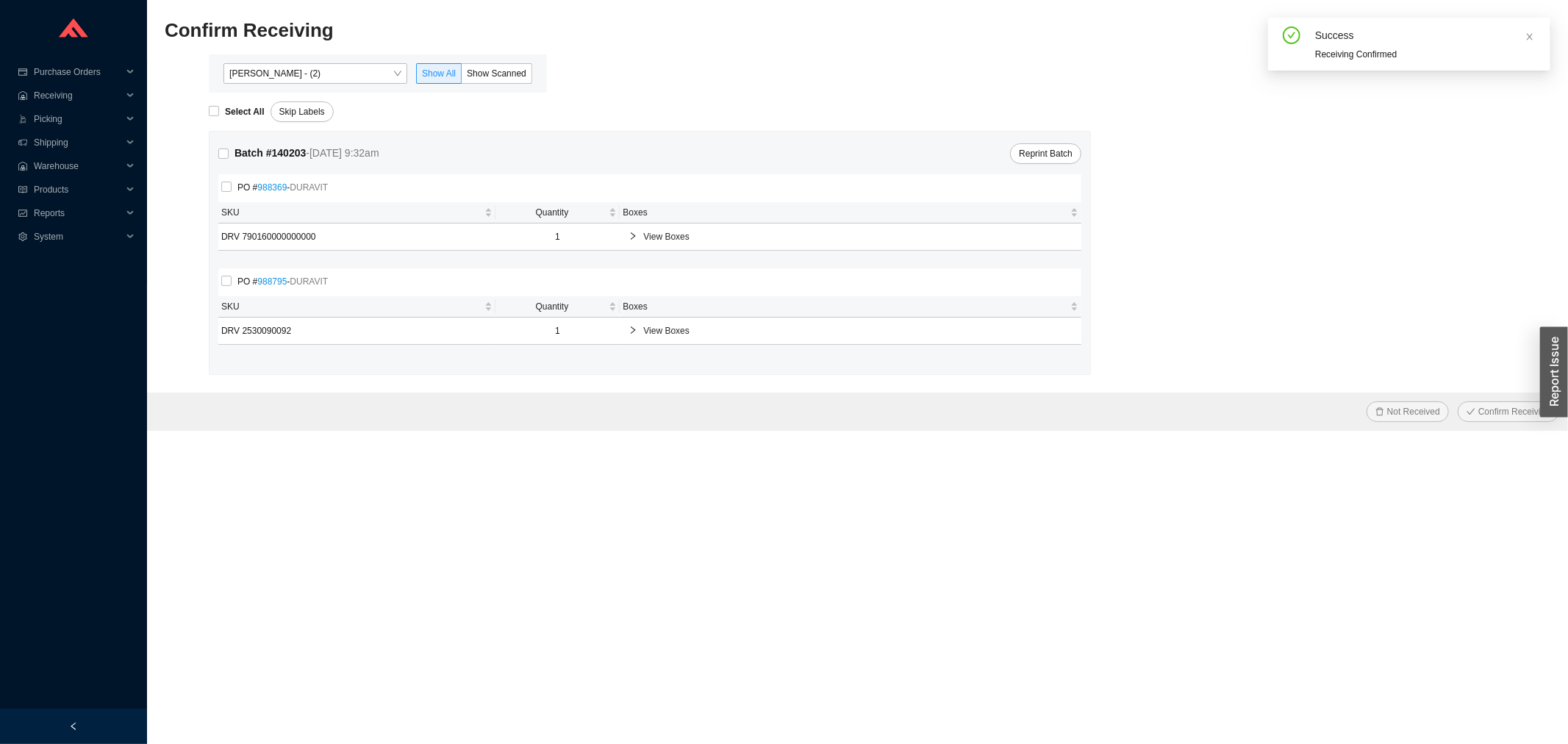
click at [655, 230] on span "View Boxes" at bounding box center [858, 236] width 429 height 15
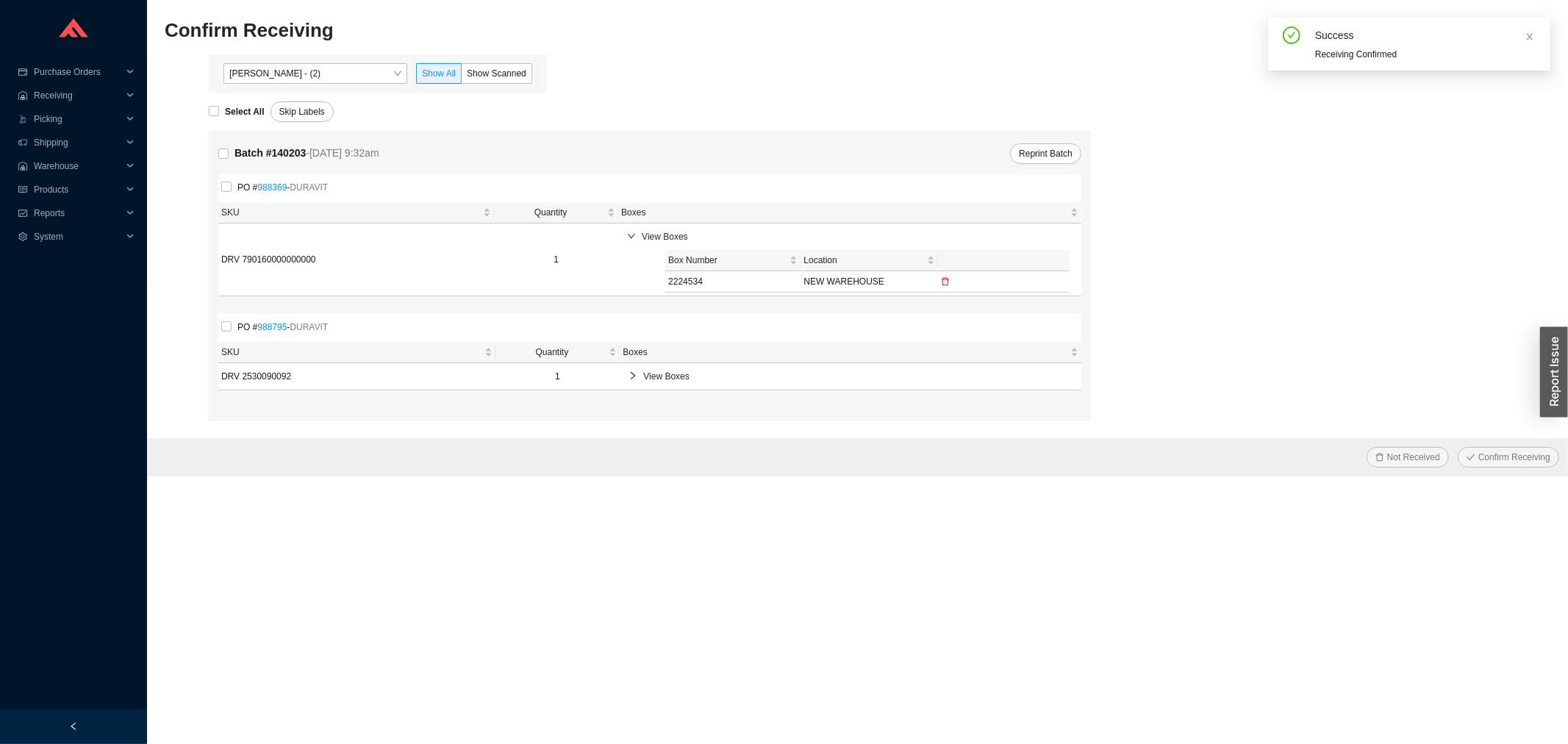
click at [674, 376] on span "View Boxes" at bounding box center [858, 375] width 429 height 15
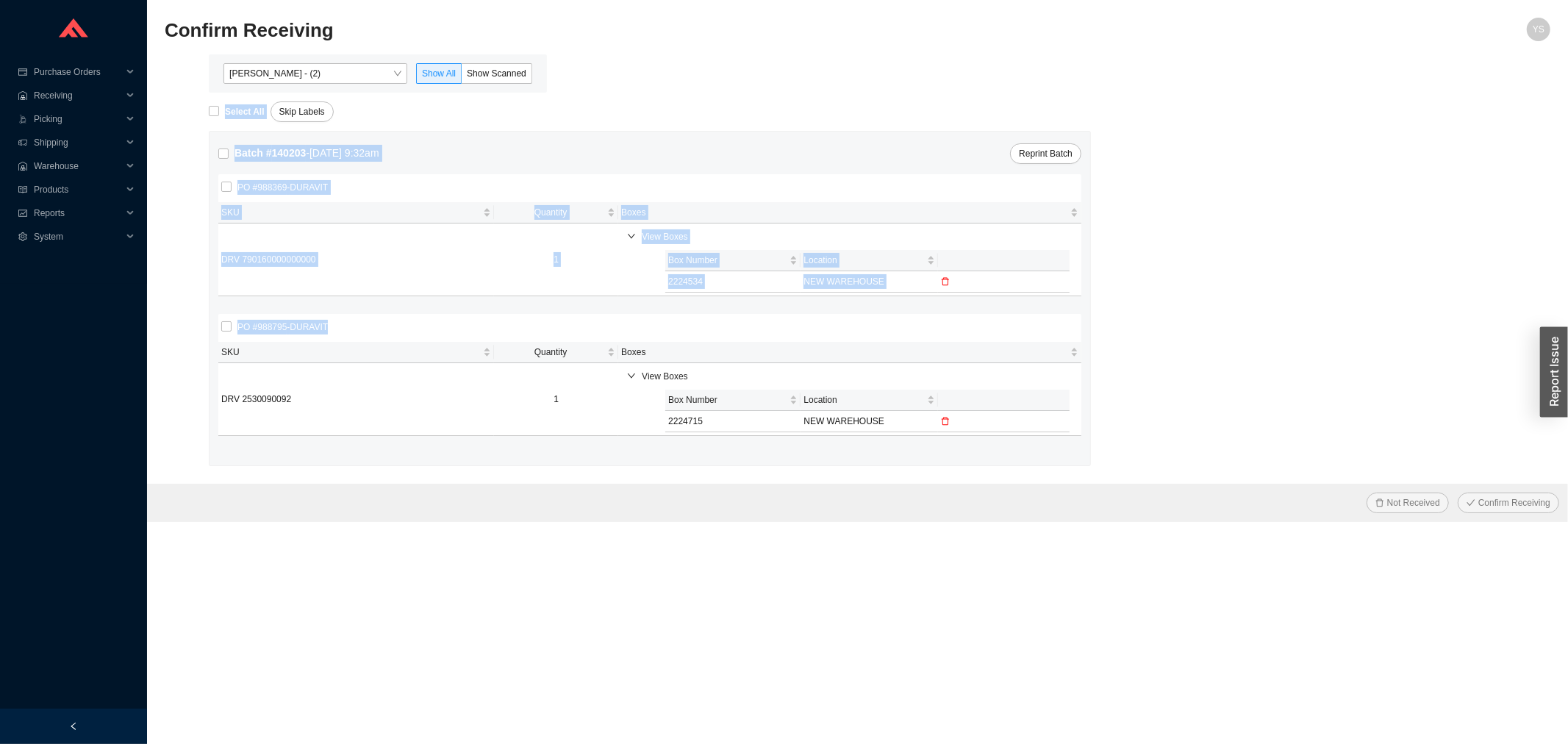
drag, startPoint x: 1050, startPoint y: 488, endPoint x: 201, endPoint y: 121, distance: 924.9
click at [201, 121] on form "Select All Skip Labels Batch # 140203 - 9/30/25 9:32am Reprint Batch PO # 98836…" at bounding box center [857, 307] width 1386 height 429
click at [338, 70] on span "Angel Negron - (2)" at bounding box center [315, 73] width 172 height 20
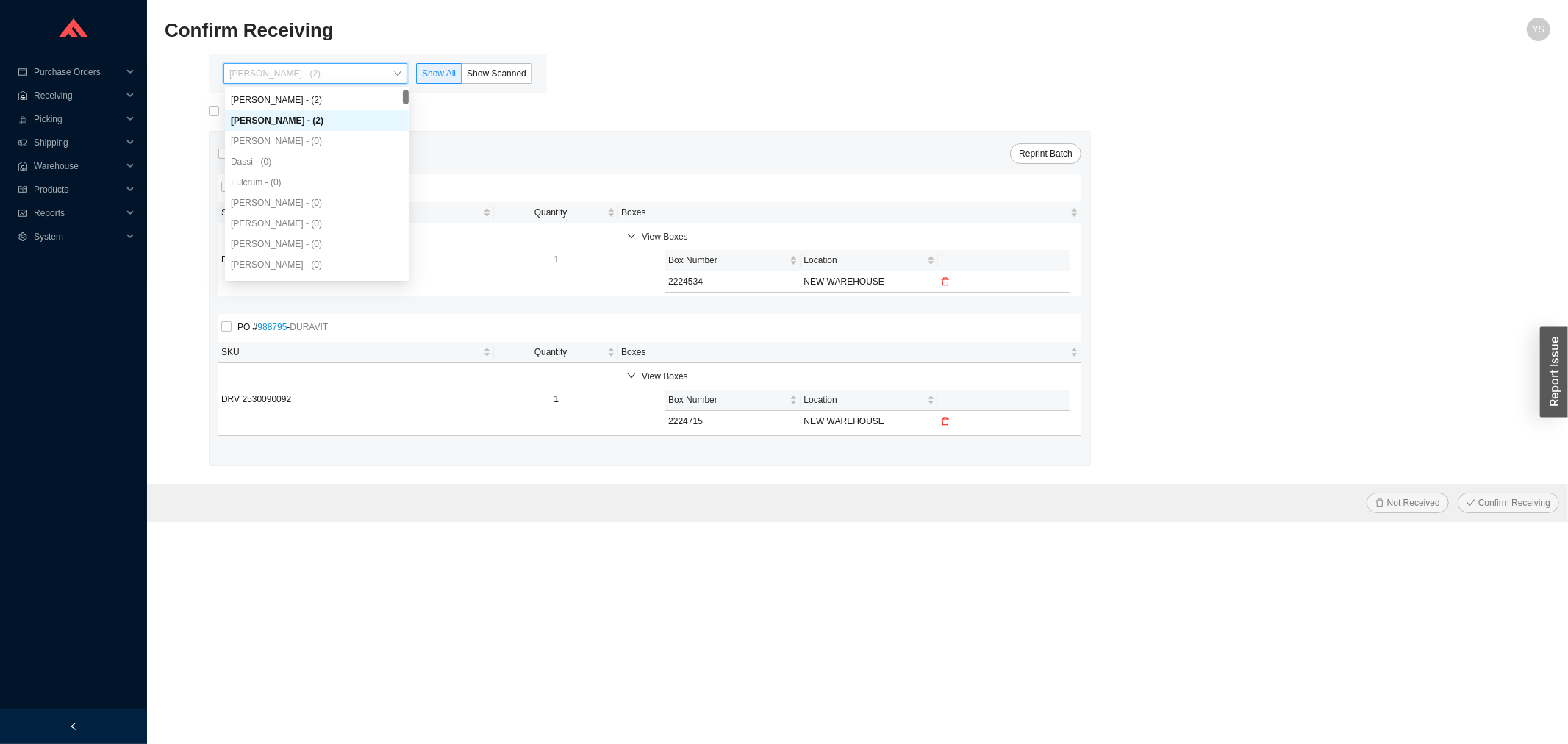
click at [336, 118] on div "Angel Negron - (2)" at bounding box center [317, 120] width 172 height 14
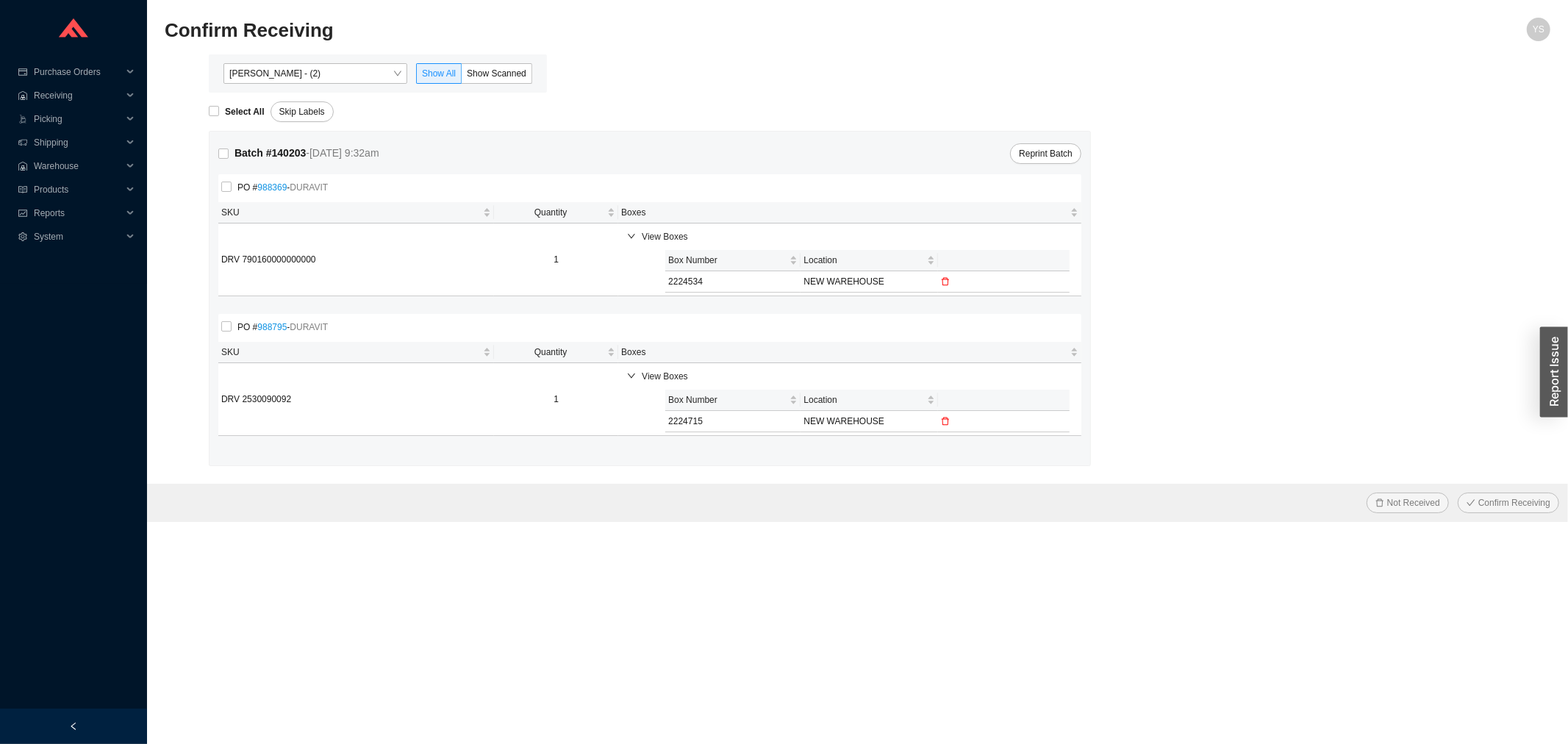
click at [315, 89] on div "Angel Negron - (2) Show All Show Scanned" at bounding box center [378, 73] width 338 height 38
click at [310, 77] on span "Angel Negron - (2)" at bounding box center [315, 73] width 172 height 20
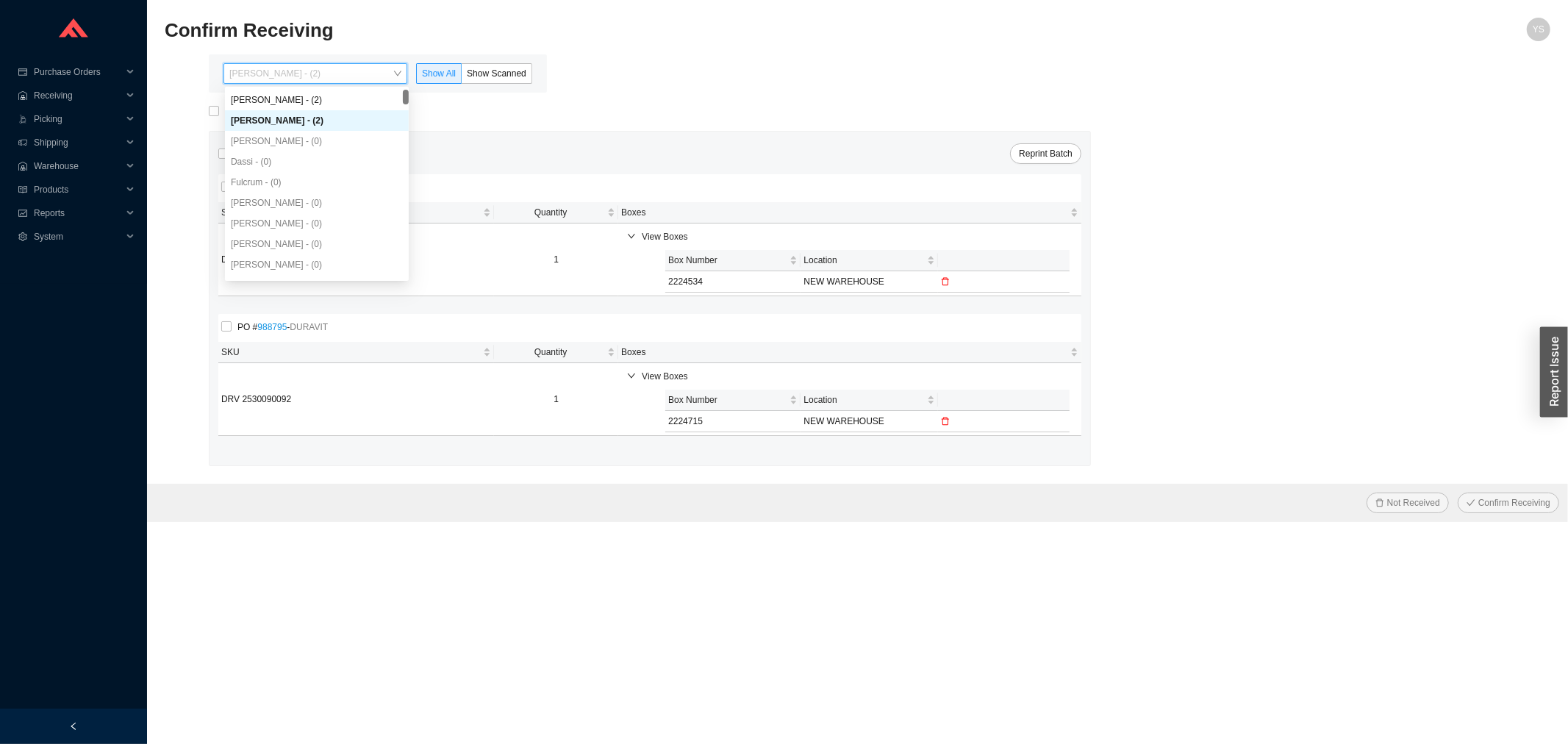
click at [311, 87] on body "Purchase Orders .warehouse_svg__a{fill:none;stroke:currentColor;stroke-linecap:…" at bounding box center [784, 372] width 1568 height 744
click at [307, 71] on span "Angel Negron - (2)" at bounding box center [315, 73] width 172 height 20
click at [310, 92] on div "Yossi Siff - (2)" at bounding box center [317, 100] width 184 height 21
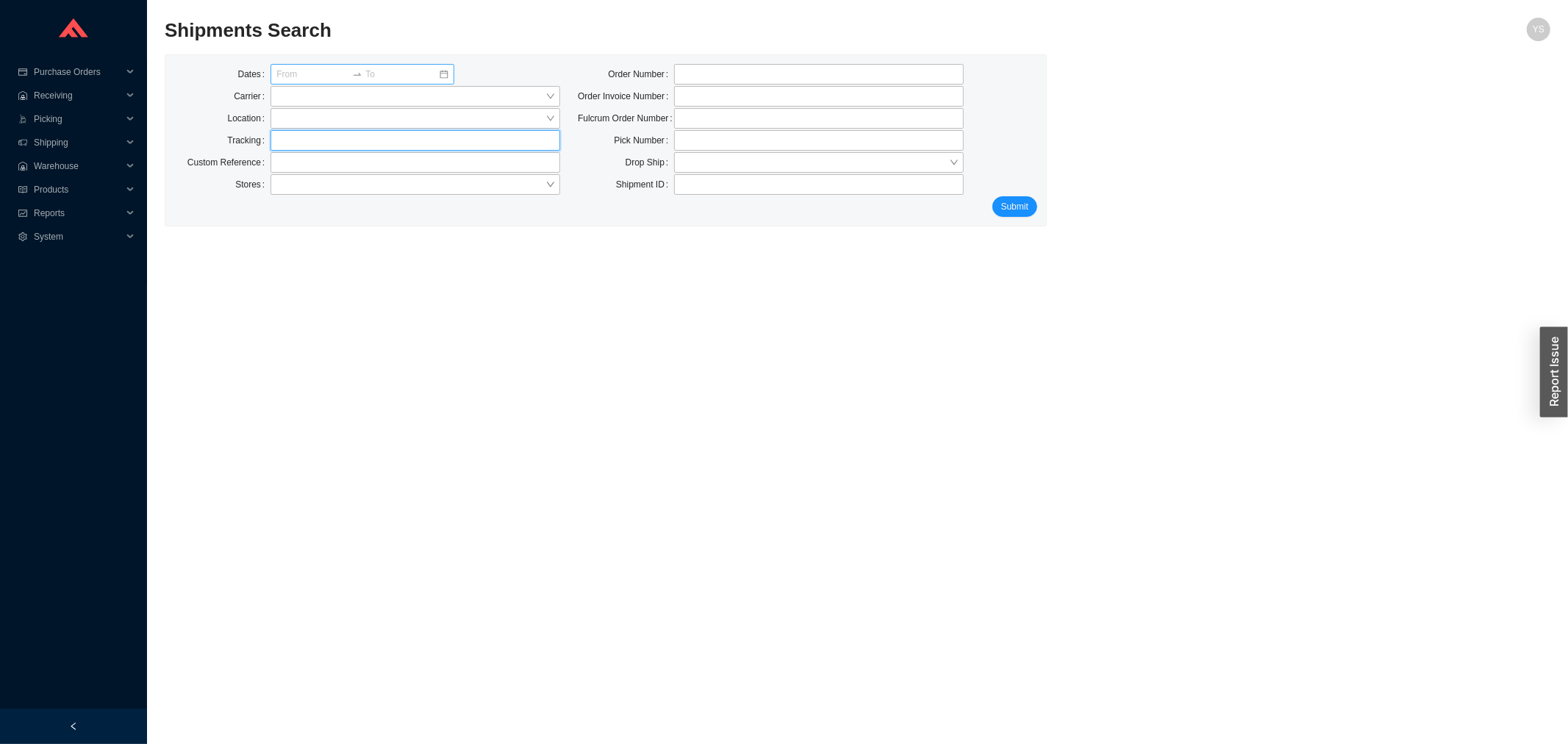
click at [354, 135] on input "text" at bounding box center [416, 140] width 290 height 21
paste input "519140768"
type input "519140768"
click button "Submit" at bounding box center [1015, 206] width 45 height 21
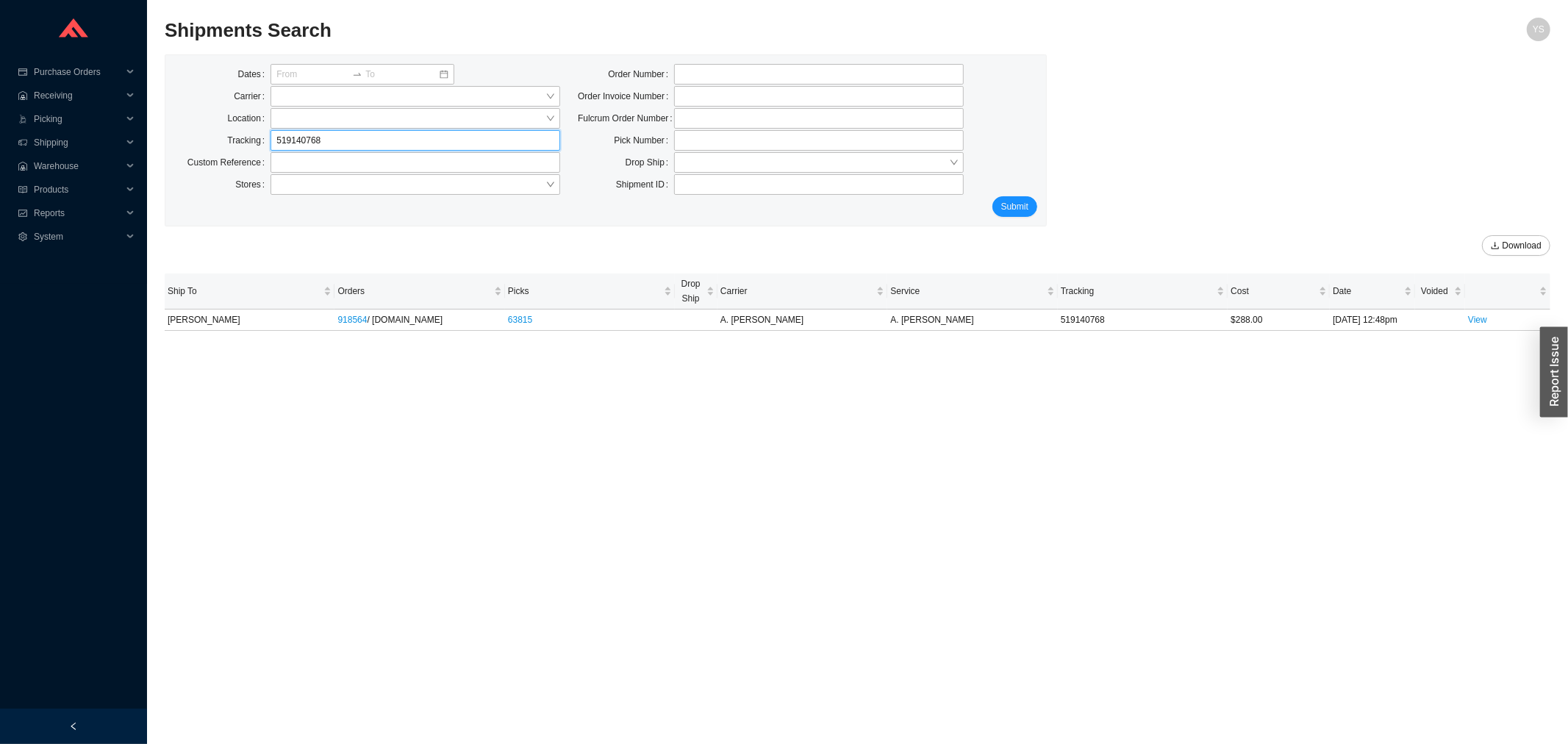
click at [306, 150] on input "519140768" at bounding box center [416, 140] width 290 height 21
paste input "84"
type input "519140784"
click button "Submit" at bounding box center [1015, 206] width 45 height 21
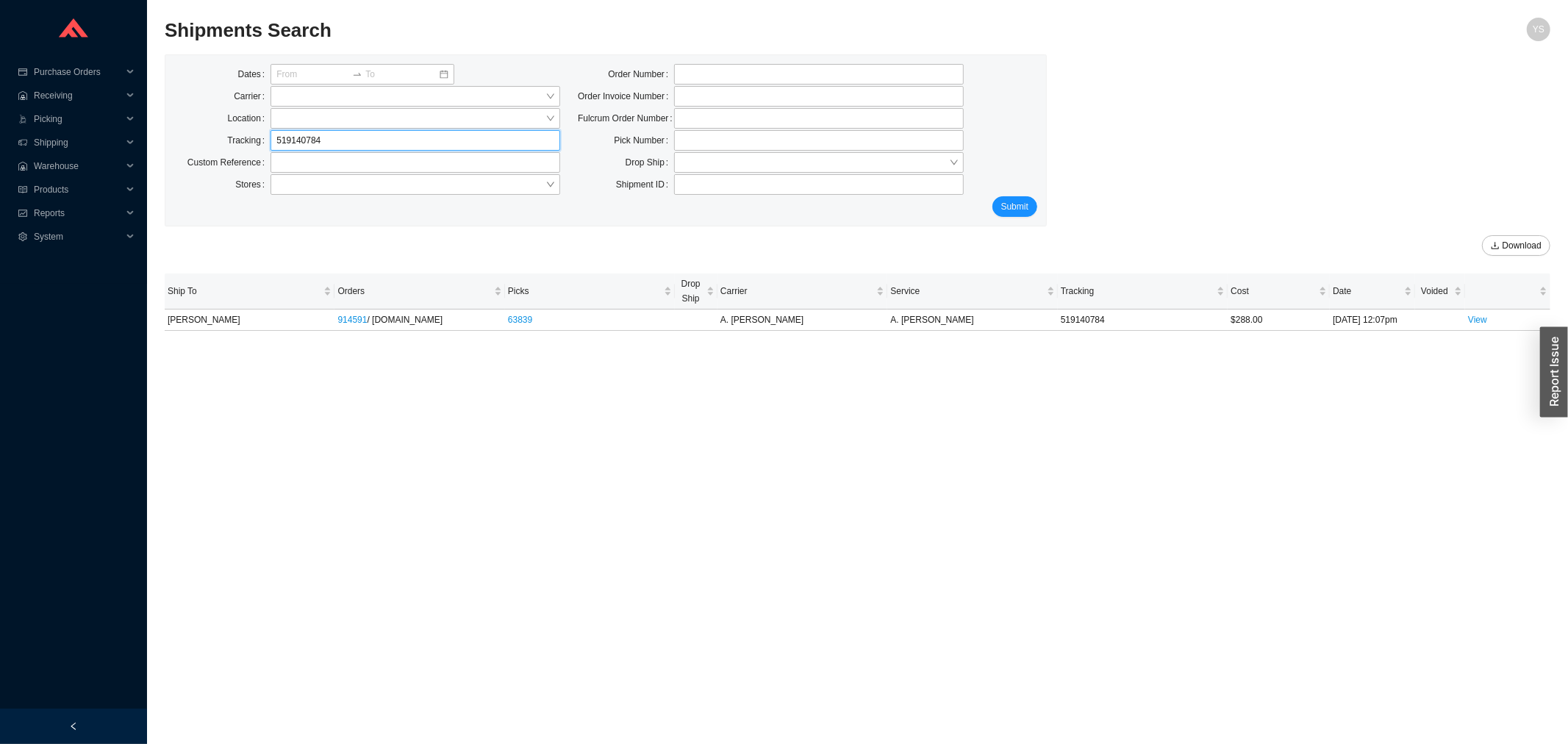
click at [336, 142] on input "519140784" at bounding box center [416, 140] width 290 height 21
paste input "818"
type input "519140818"
click button "Submit" at bounding box center [1015, 206] width 45 height 21
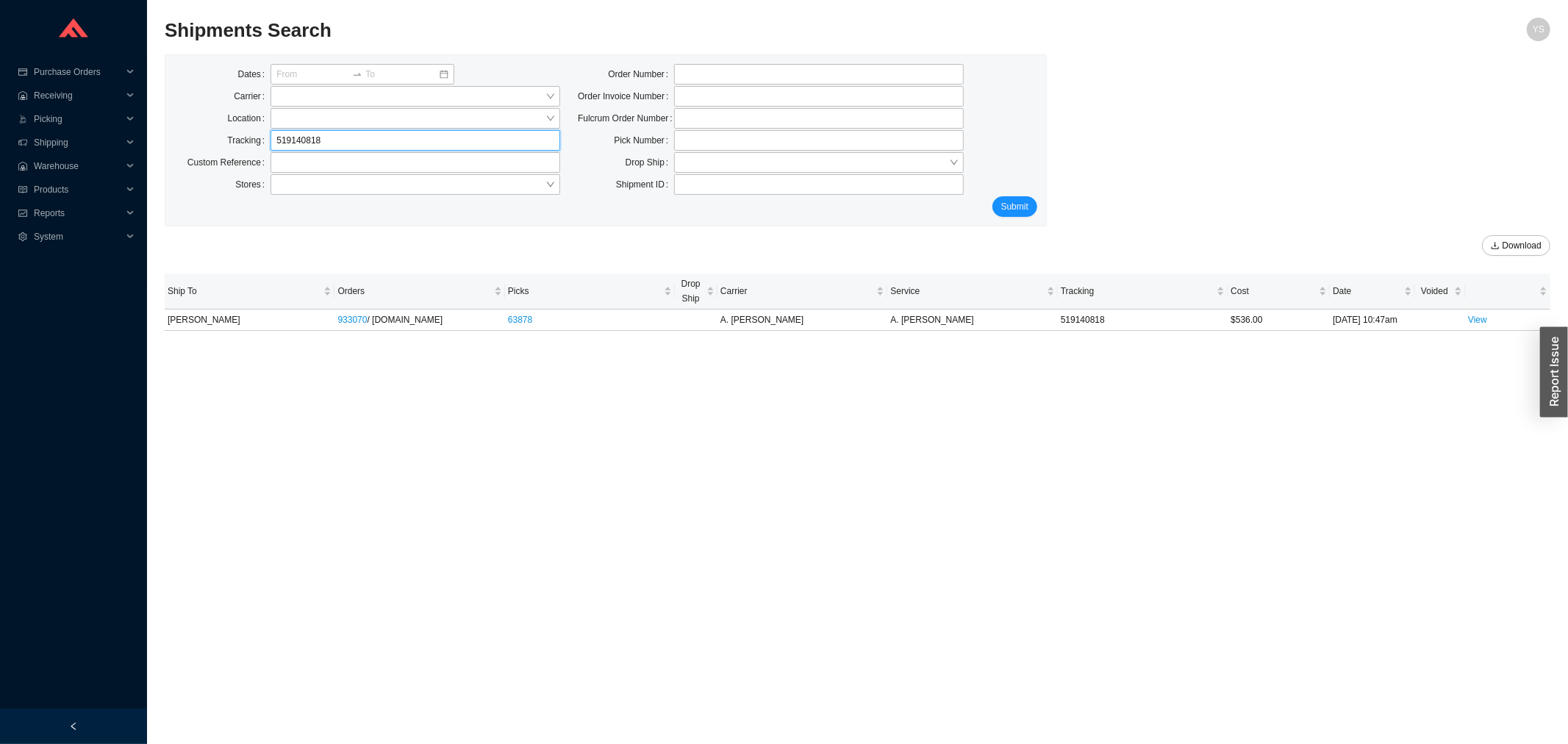
click at [320, 145] on input "519140818" at bounding box center [416, 140] width 290 height 21
click at [319, 145] on input "519140818" at bounding box center [416, 140] width 290 height 21
paste input "1030"
type input "519141030"
click button "Submit" at bounding box center [1015, 206] width 45 height 21
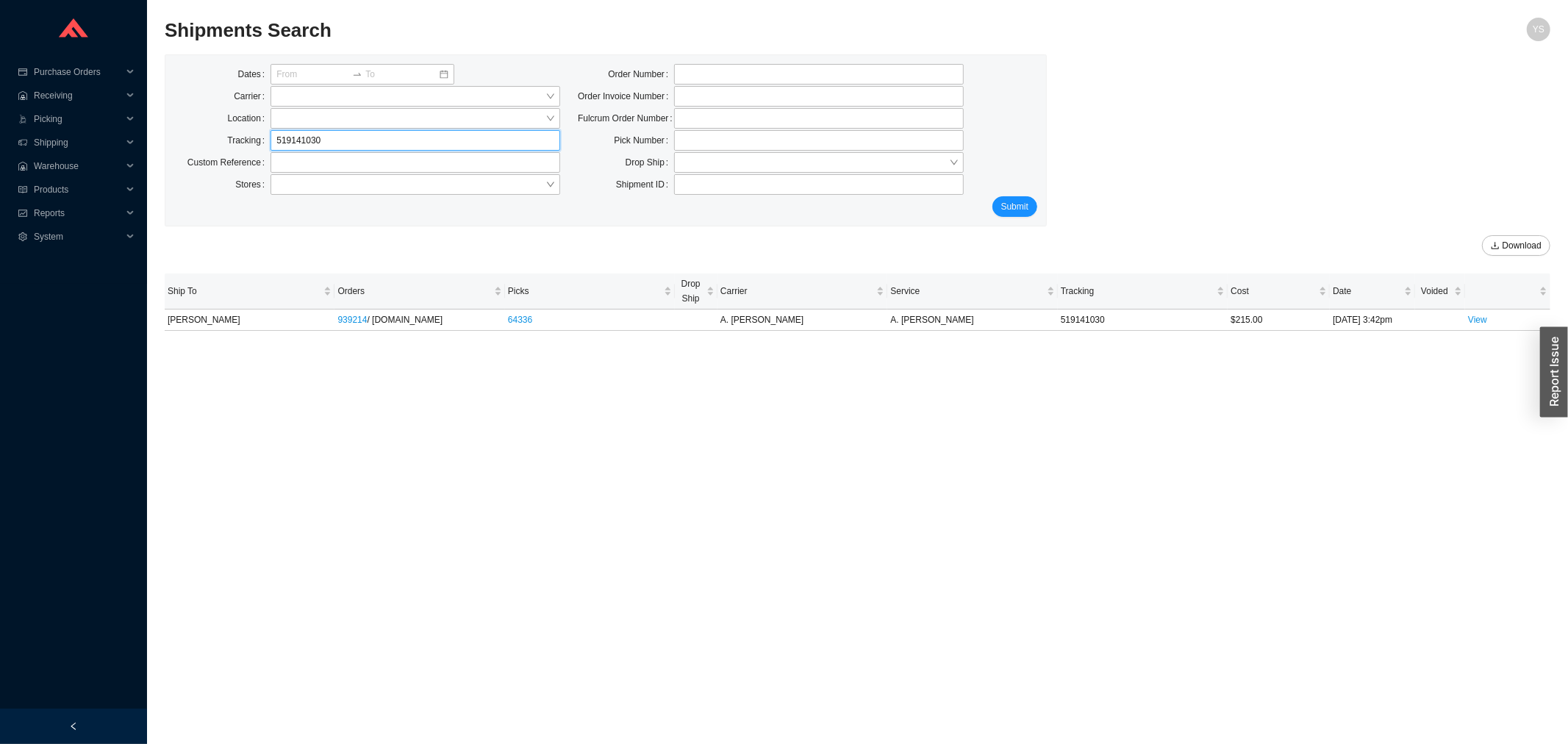
click at [316, 149] on input "519141030" at bounding box center [416, 140] width 290 height 21
paste input "48"
type input "519141048"
click button "Submit" at bounding box center [1015, 206] width 45 height 21
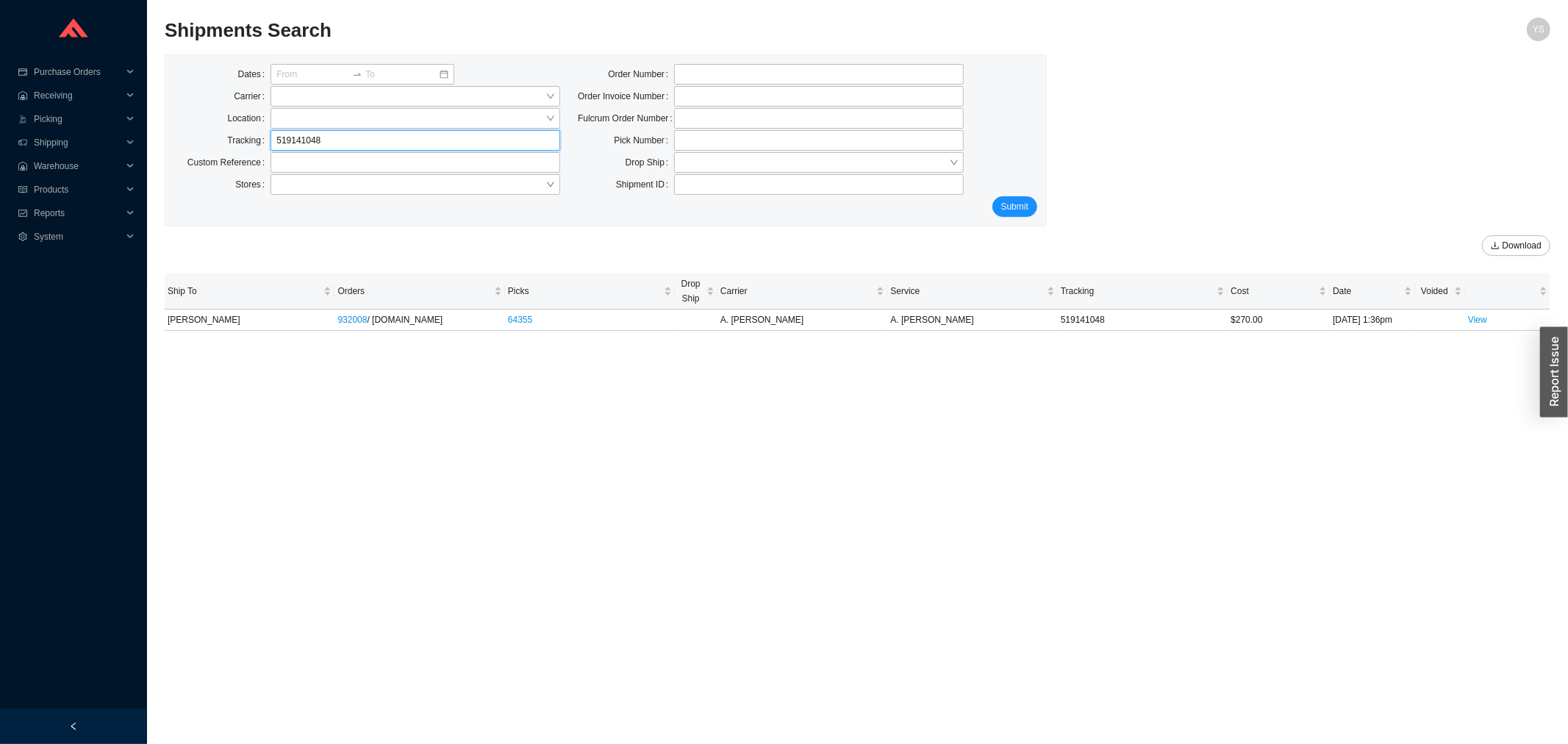
click at [319, 138] on input "519141048" at bounding box center [416, 140] width 290 height 21
paste input "14"
type input "519141014"
click button "Submit" at bounding box center [1015, 206] width 45 height 21
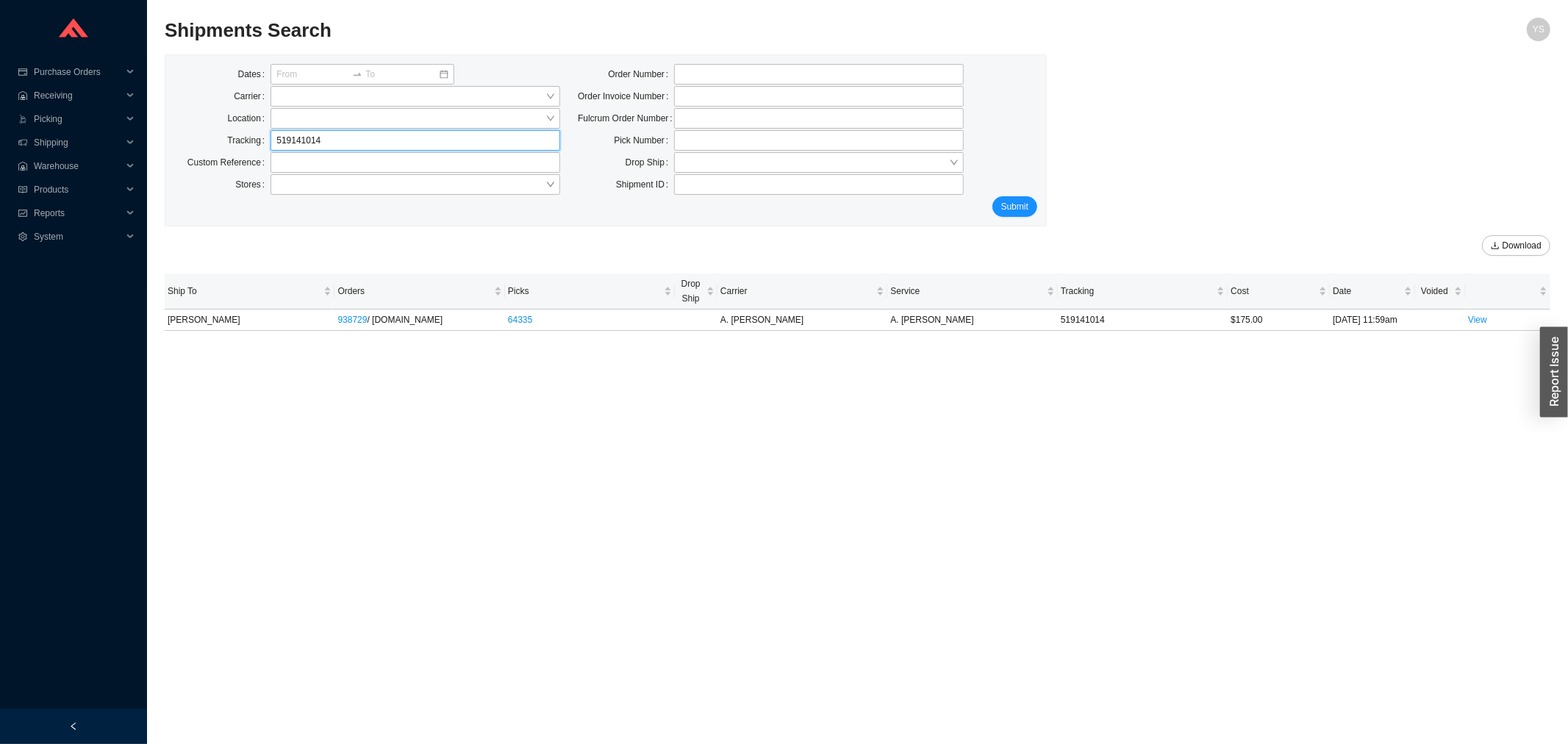
click at [287, 141] on input "519141014" at bounding box center [416, 140] width 290 height 21
paste input "22"
type input "519141022"
click button "Submit" at bounding box center [1015, 206] width 45 height 21
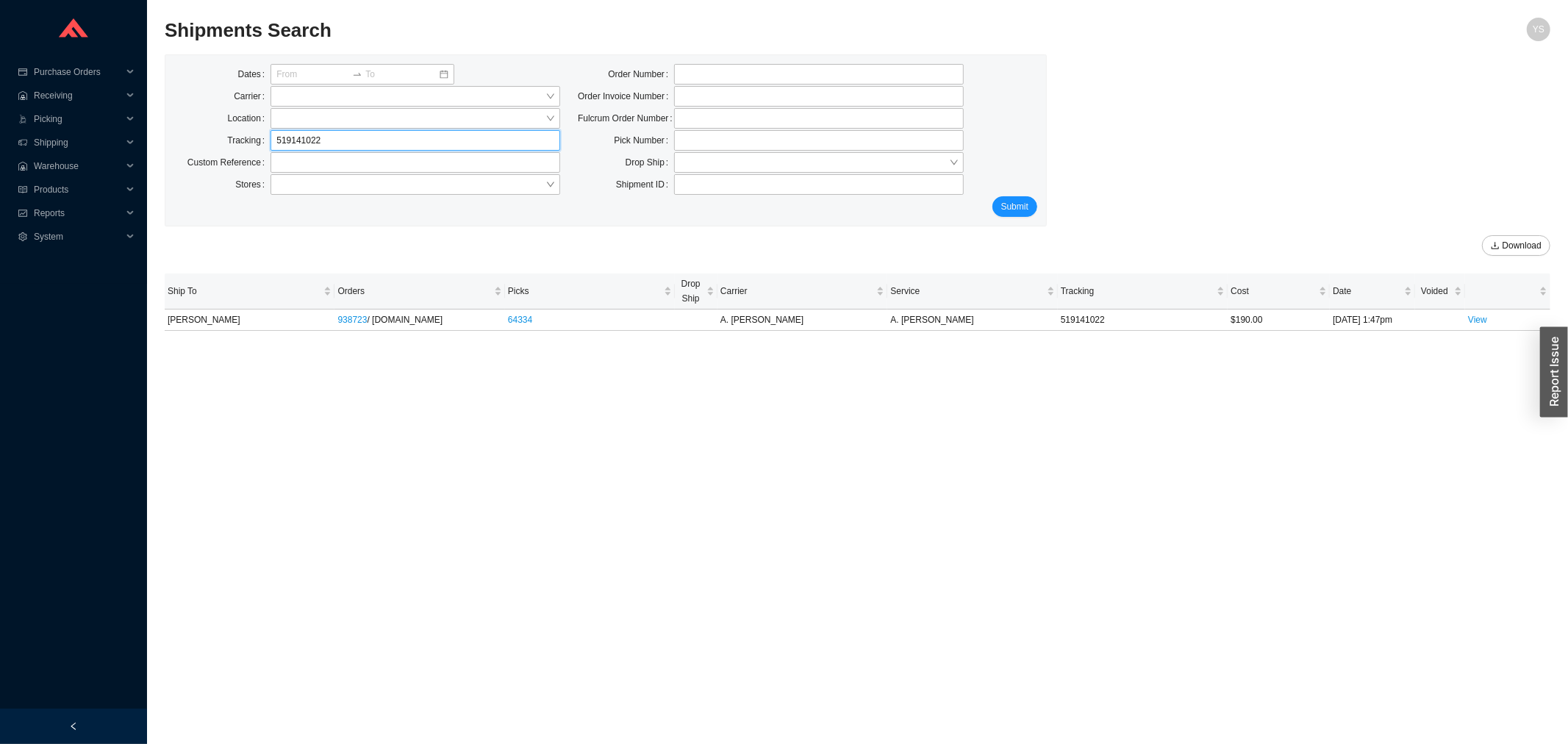
click at [370, 141] on input "519141022" at bounding box center [416, 140] width 290 height 21
paste input "55"
type input "519141055"
click button "Submit" at bounding box center [1015, 206] width 45 height 21
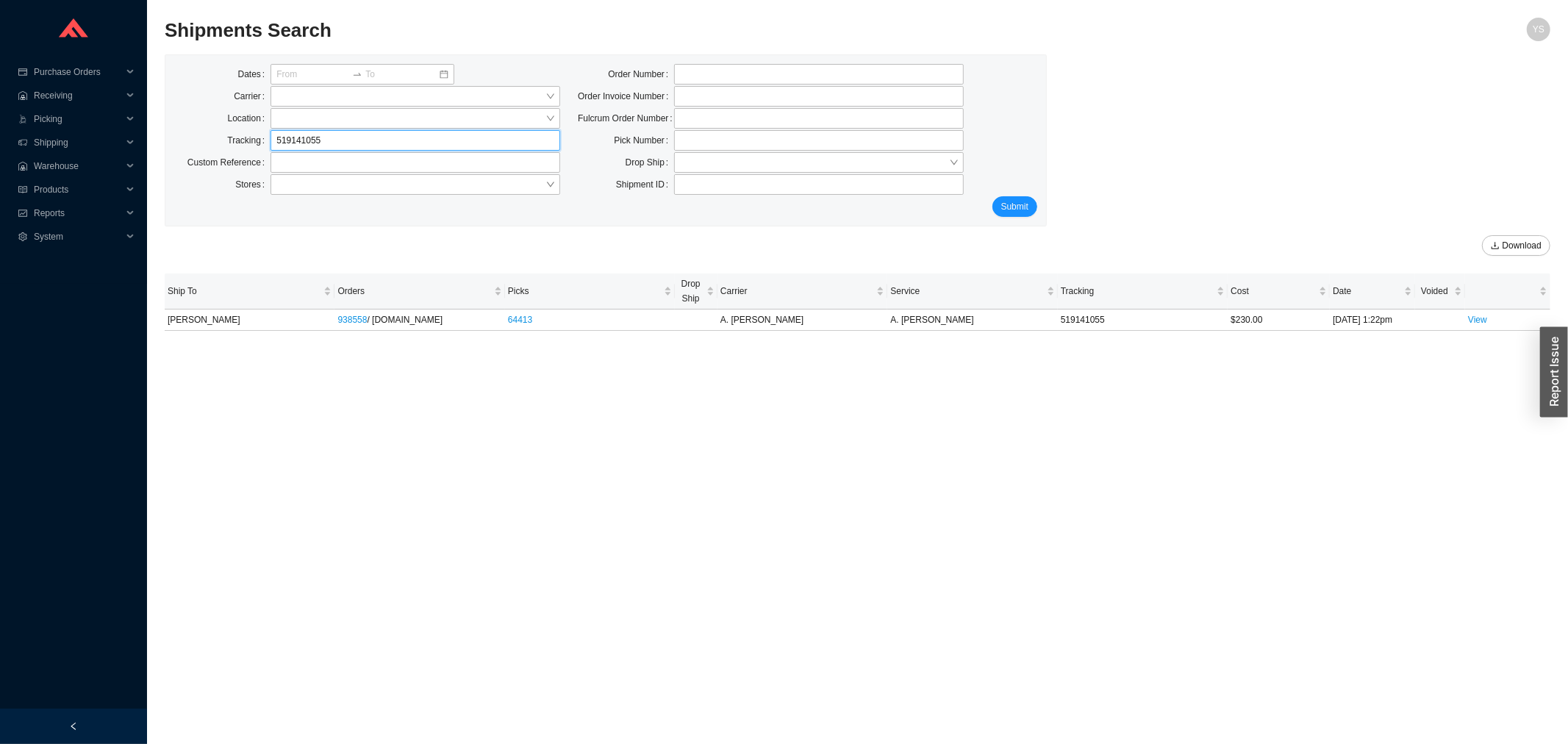
click at [299, 138] on input "519141055" at bounding box center [416, 140] width 290 height 21
paste input "30"
type input "519141030"
click button "Submit" at bounding box center [1015, 206] width 45 height 21
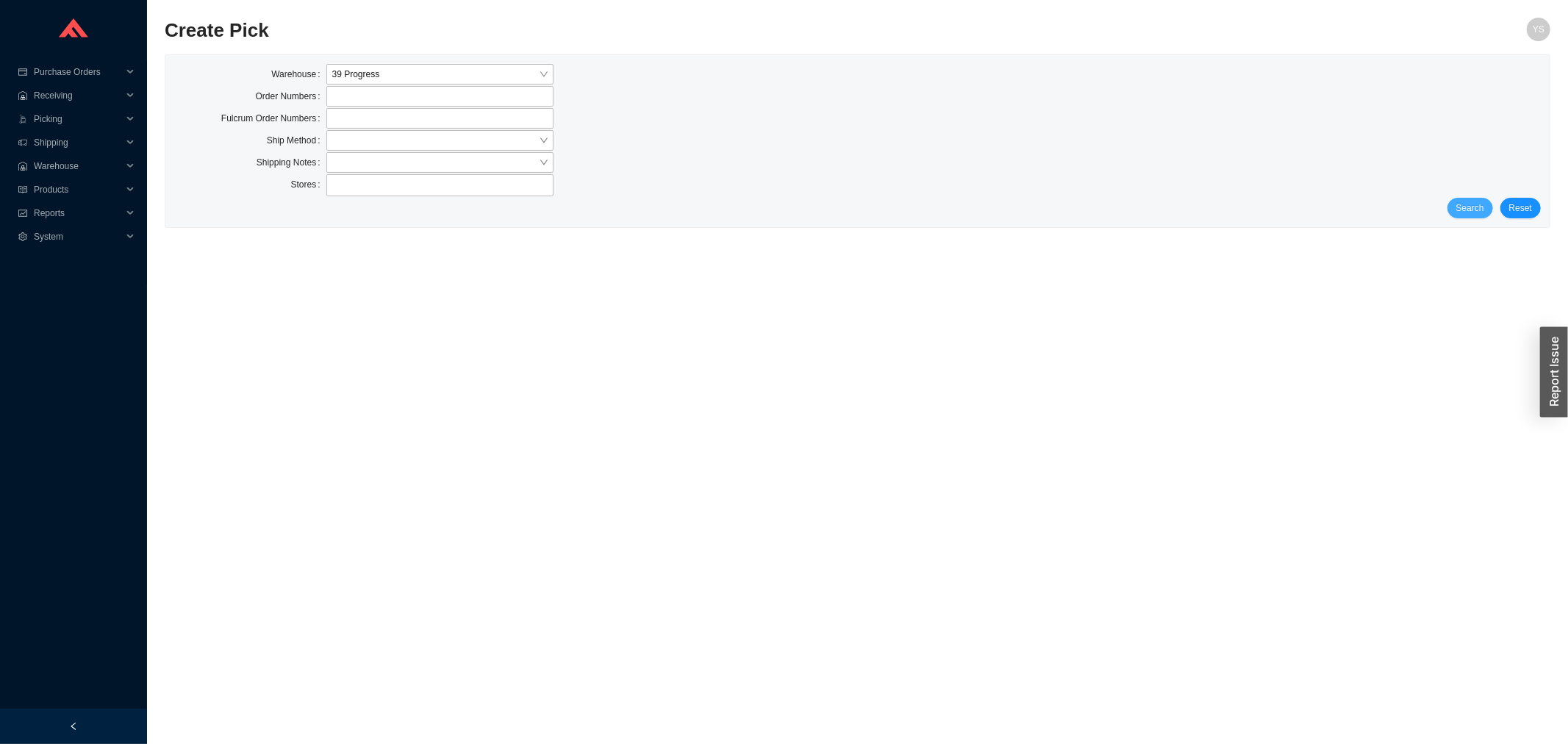
click at [1467, 211] on span "Search" at bounding box center [1470, 207] width 28 height 15
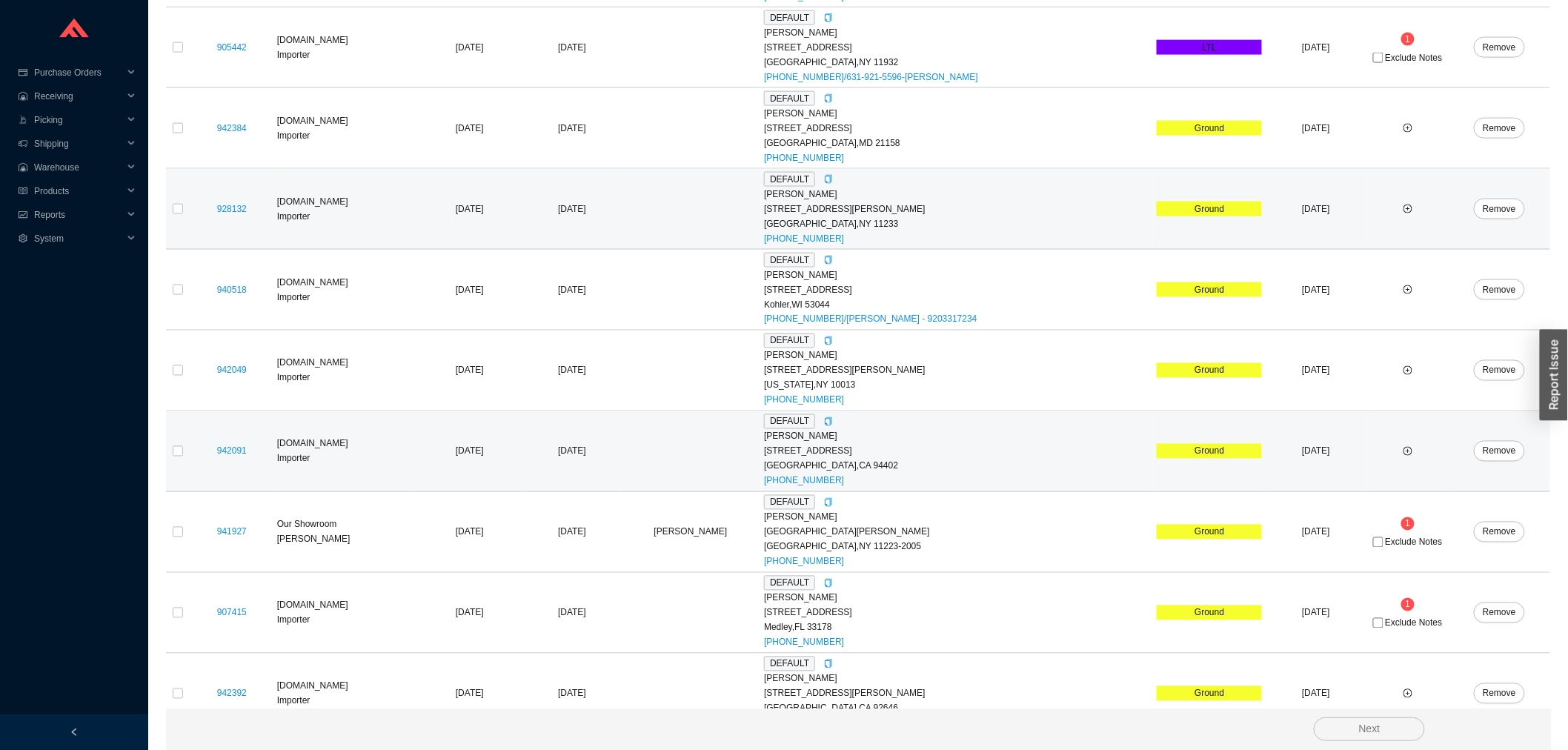
scroll to position [965, 0]
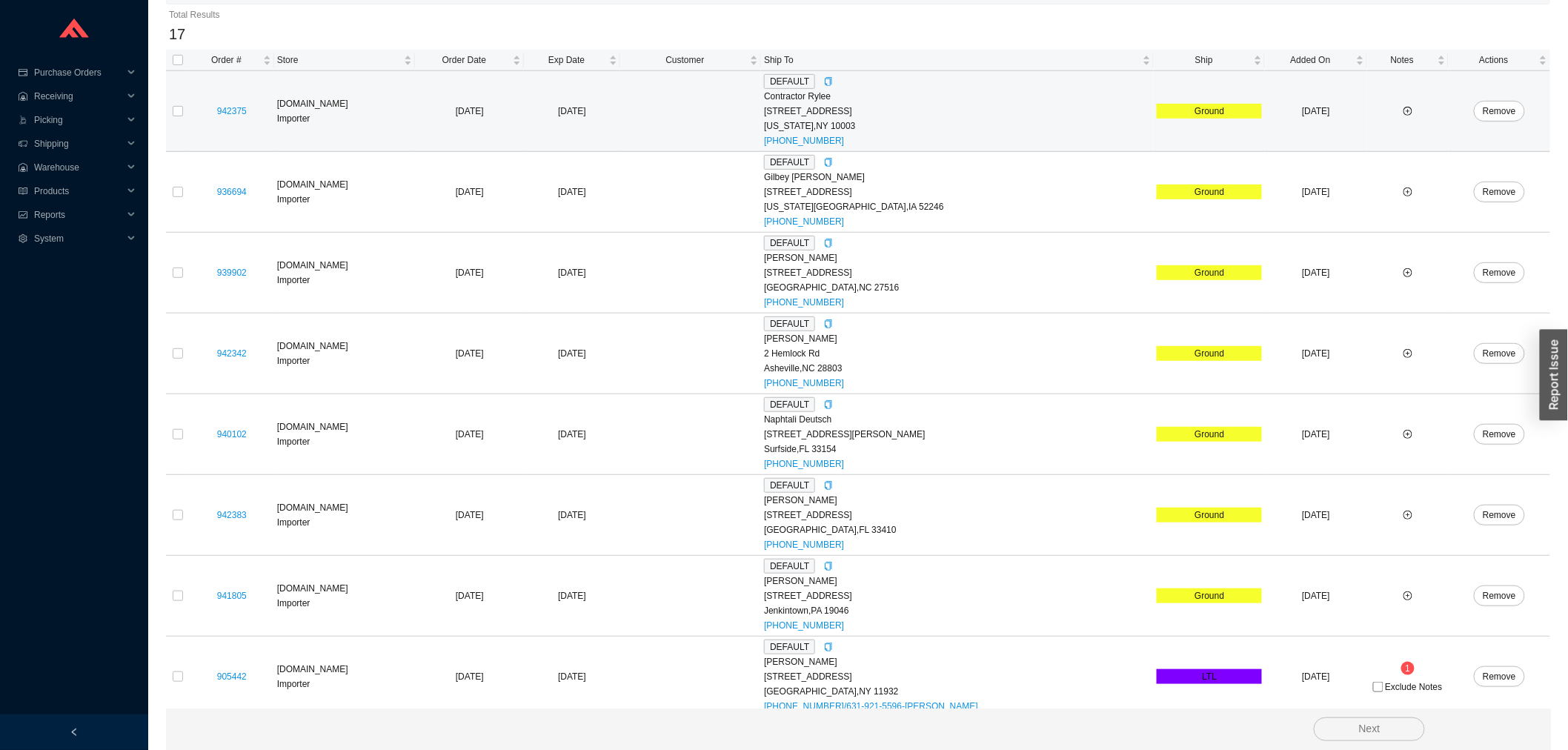
scroll to position [224, 0]
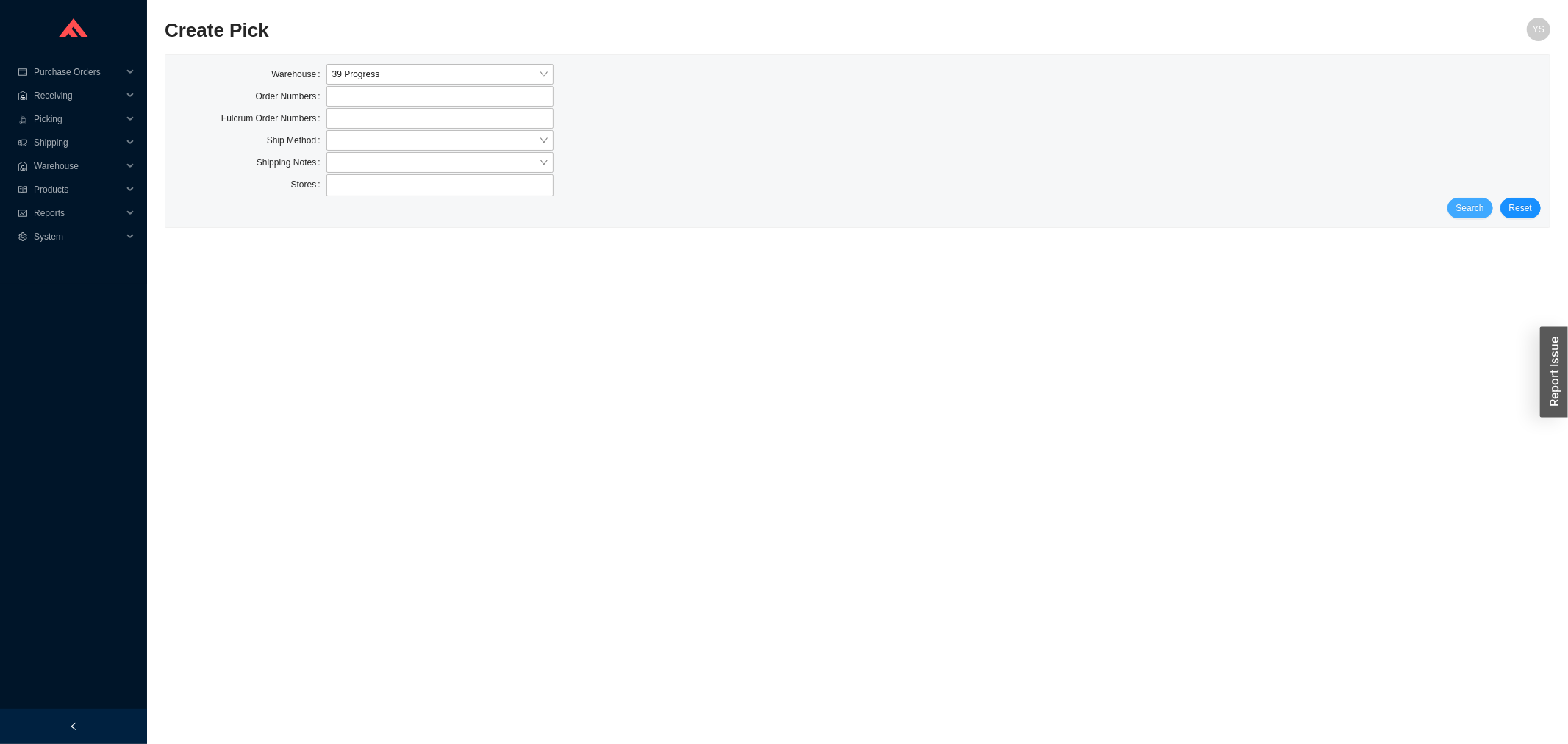
click at [1466, 209] on span "Search" at bounding box center [1470, 207] width 28 height 15
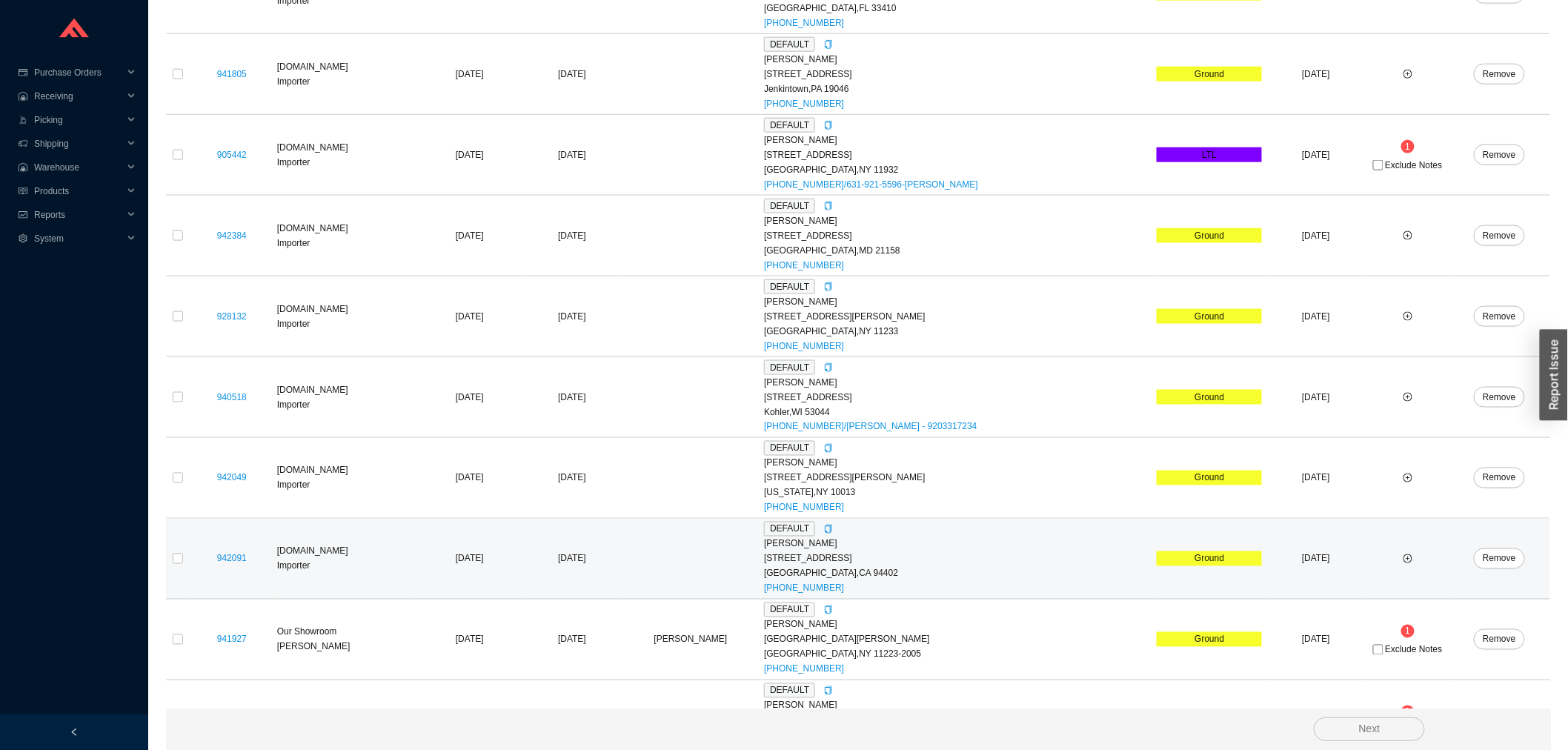
scroll to position [965, 0]
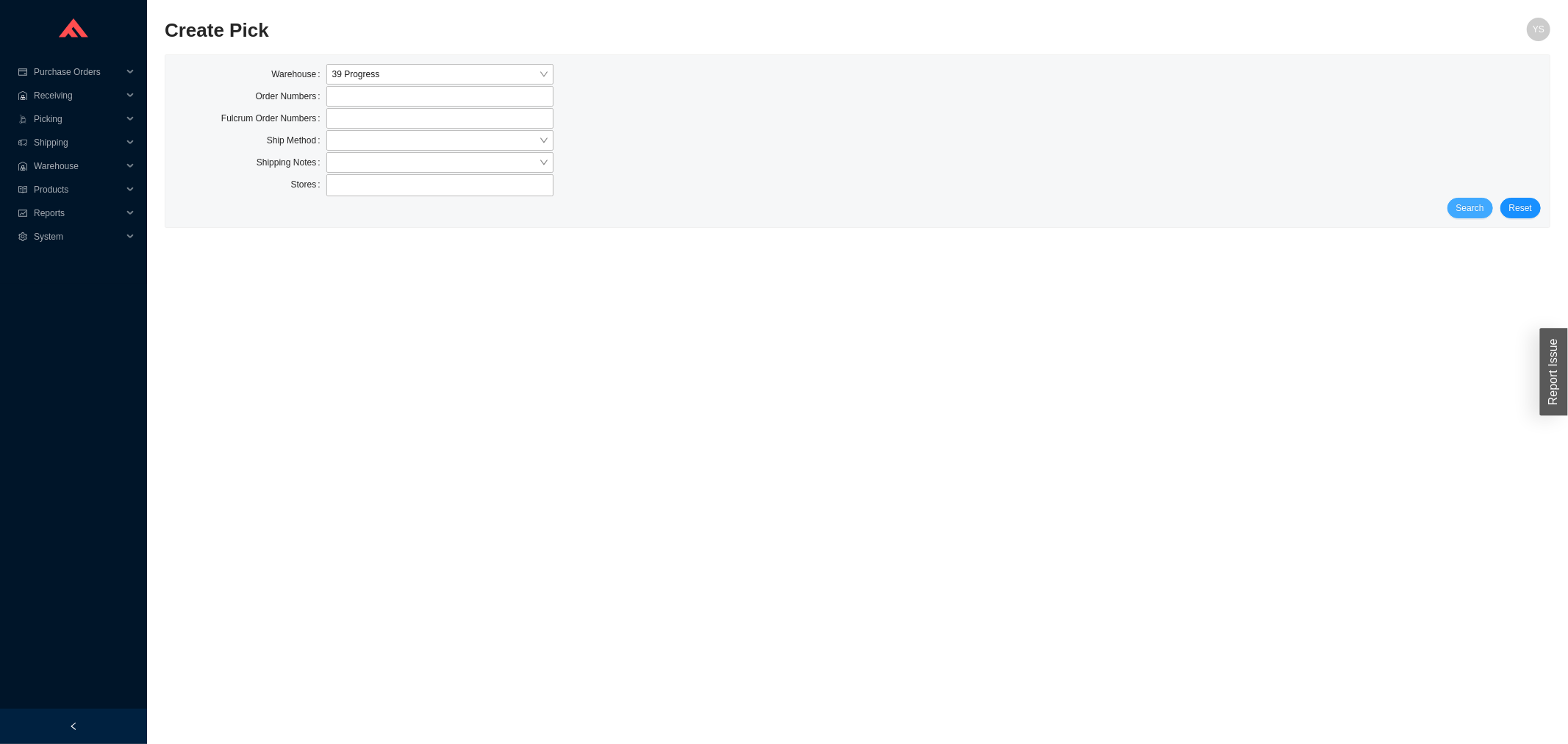
click at [1465, 206] on span "Search" at bounding box center [1470, 207] width 28 height 15
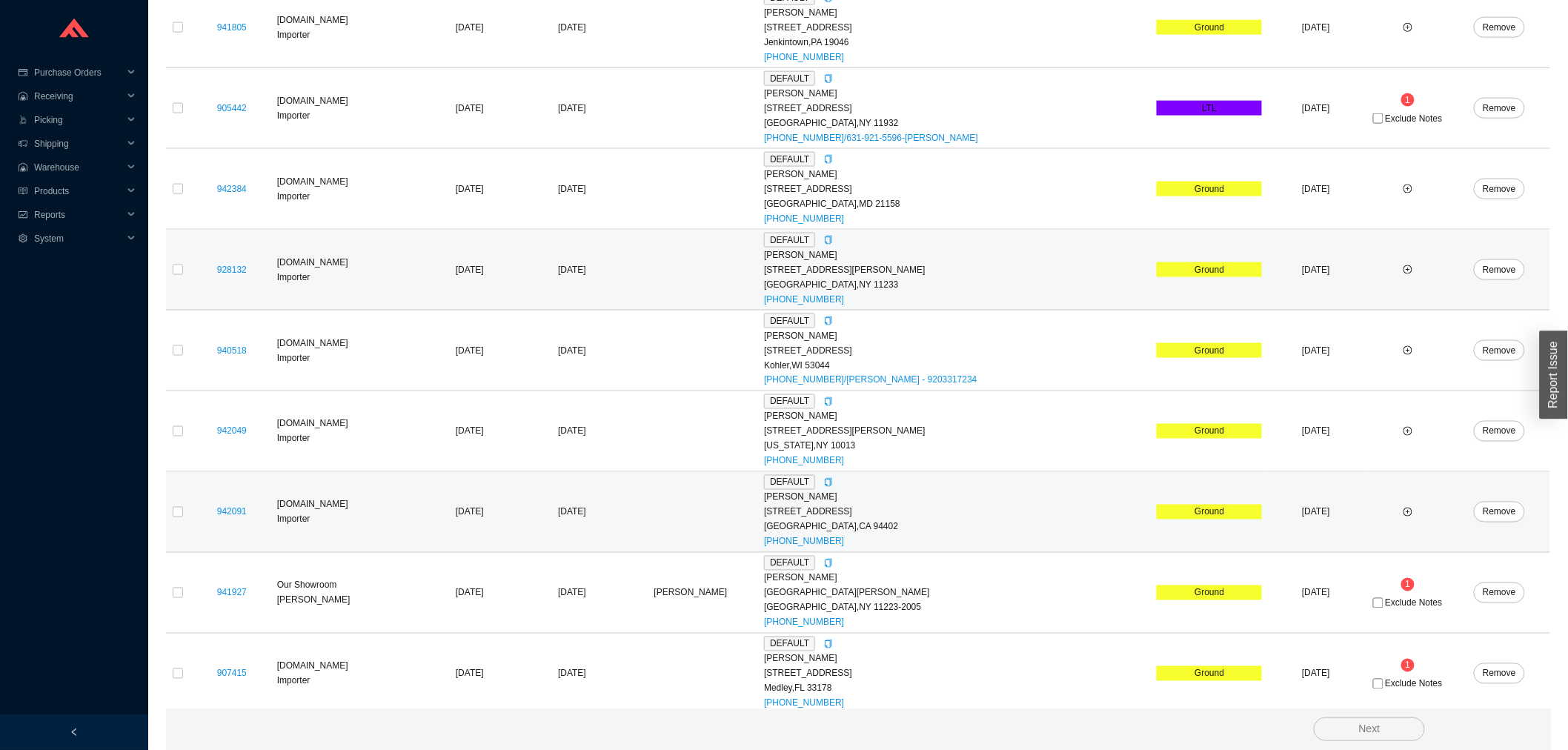
scroll to position [965, 0]
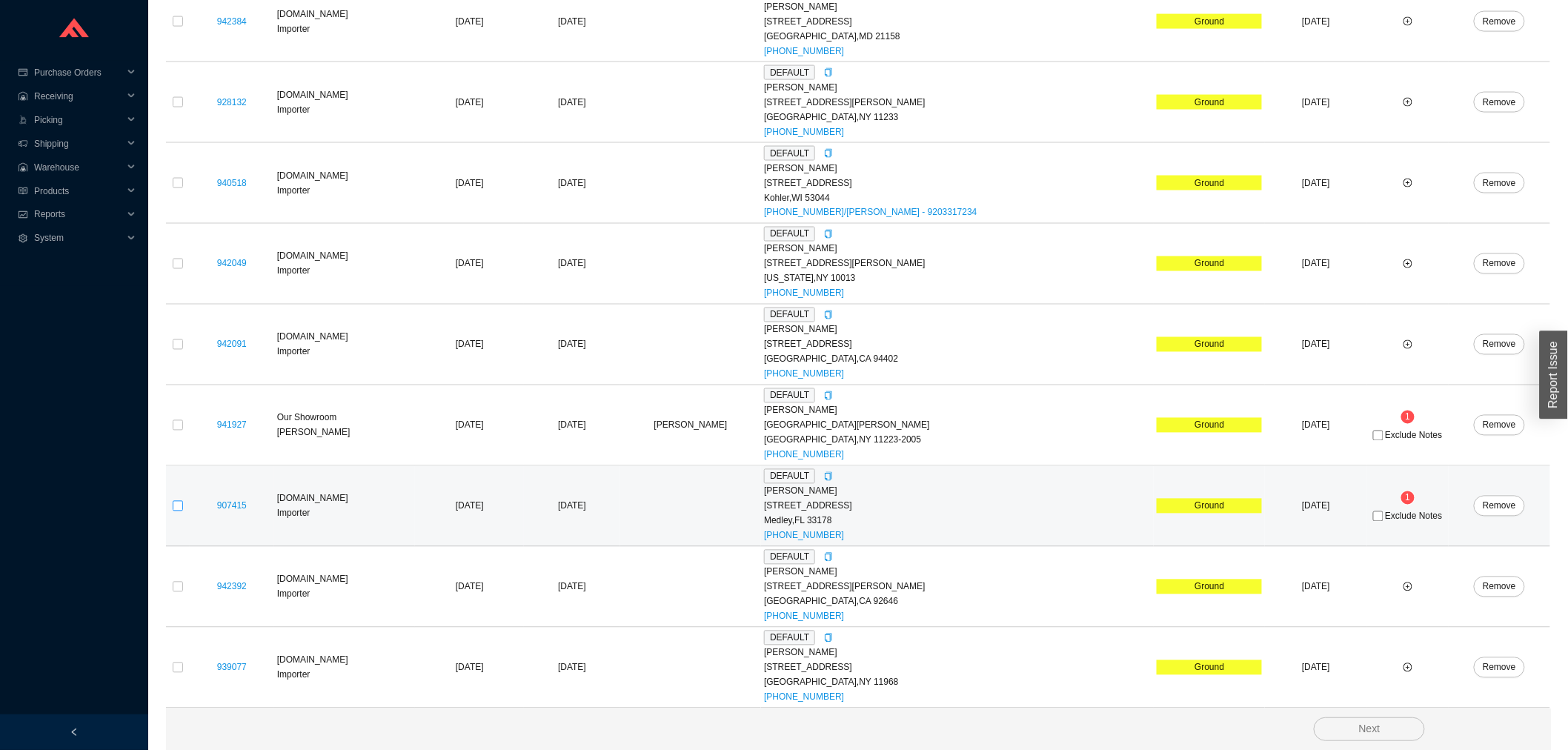
click at [179, 504] on input "checkbox" at bounding box center [178, 506] width 11 height 11
checkbox input "true"
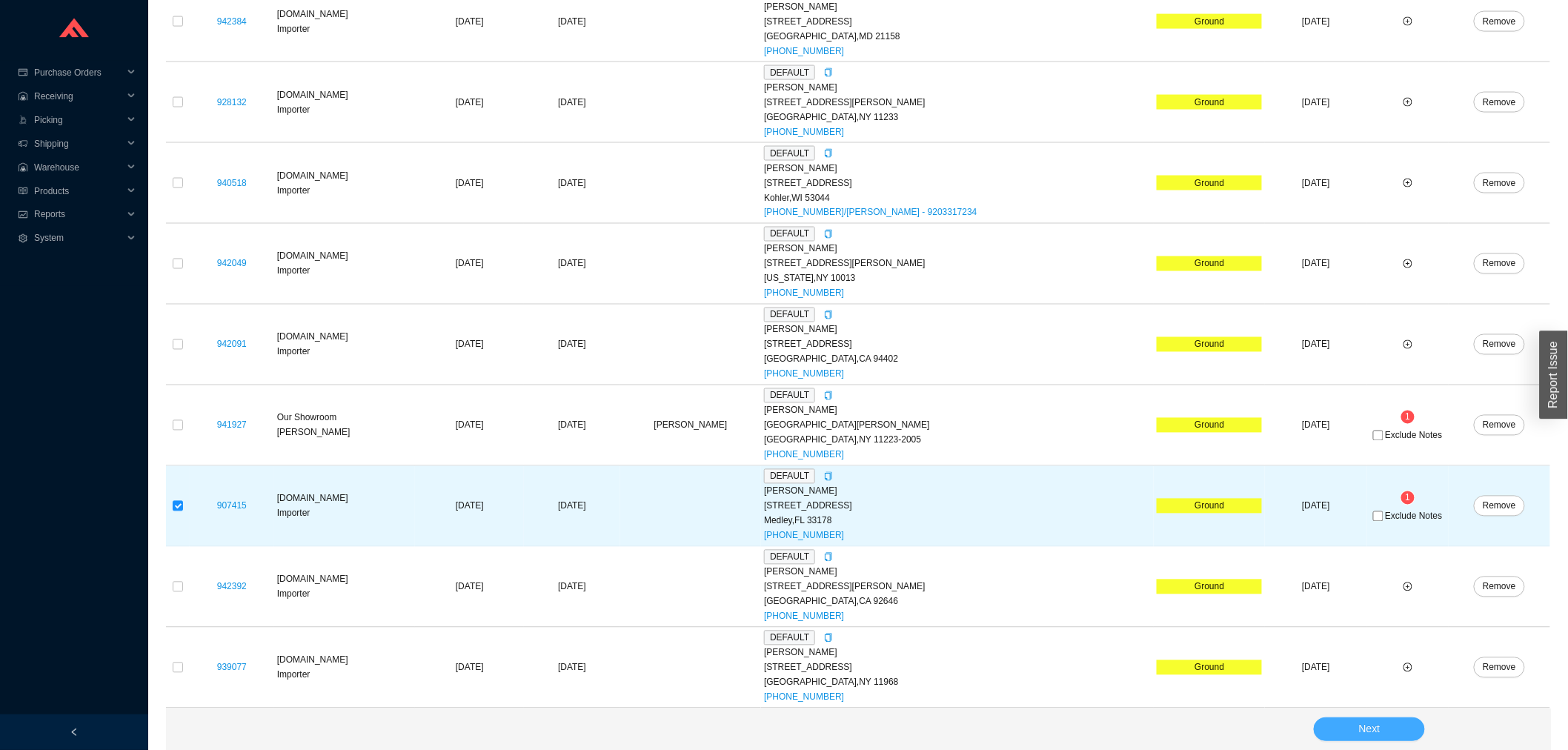
click at [1364, 726] on span "Next" at bounding box center [1370, 728] width 22 height 17
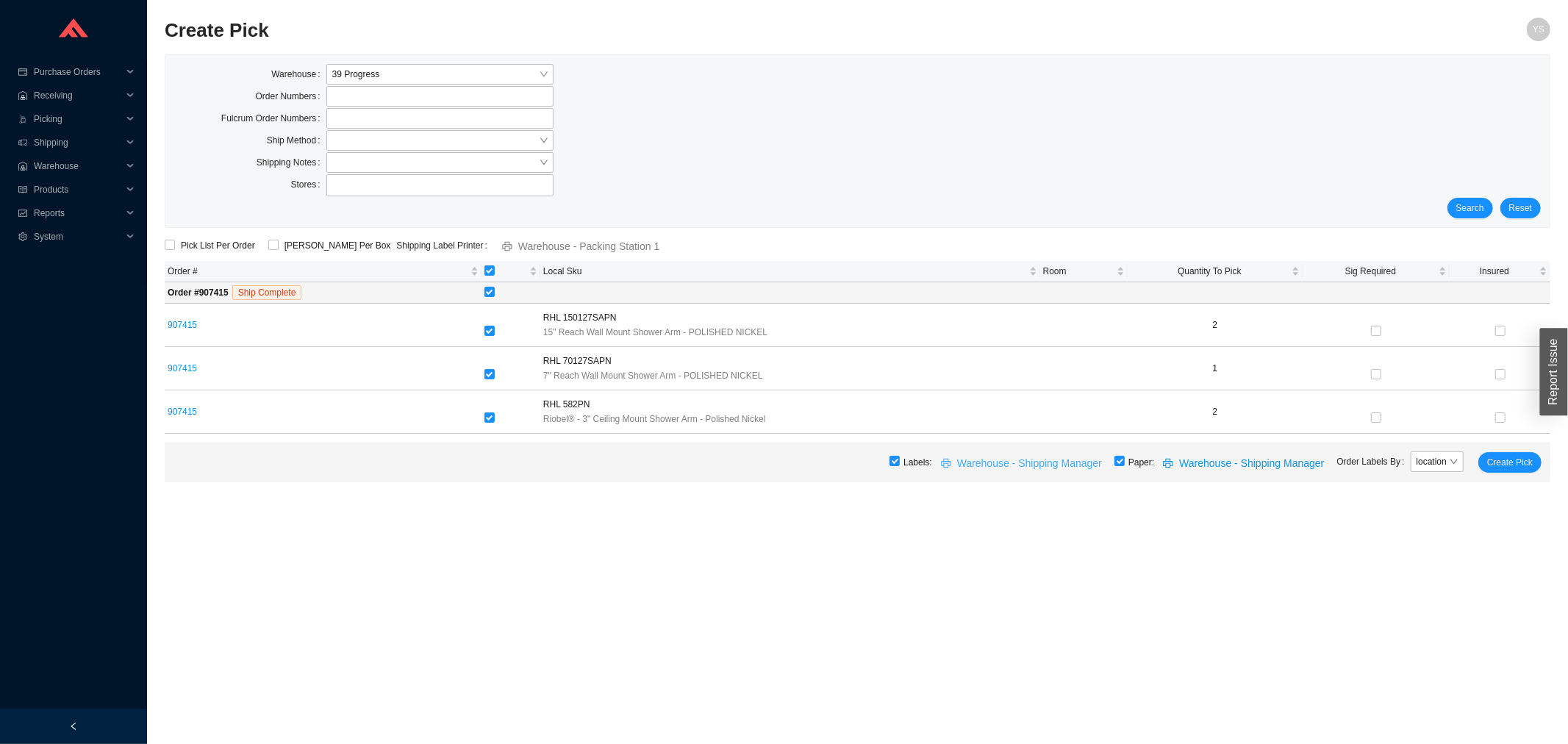
click at [1114, 461] on button "Warehouse - Shipping Manager" at bounding box center [1023, 461] width 182 height 21
click at [1125, 461] on input "checkbox" at bounding box center [1119, 460] width 11 height 11
checkbox input "false"
click at [943, 89] on span "Close" at bounding box center [959, 89] width 32 height 32
click at [1490, 462] on span "Create Pick" at bounding box center [1509, 461] width 46 height 15
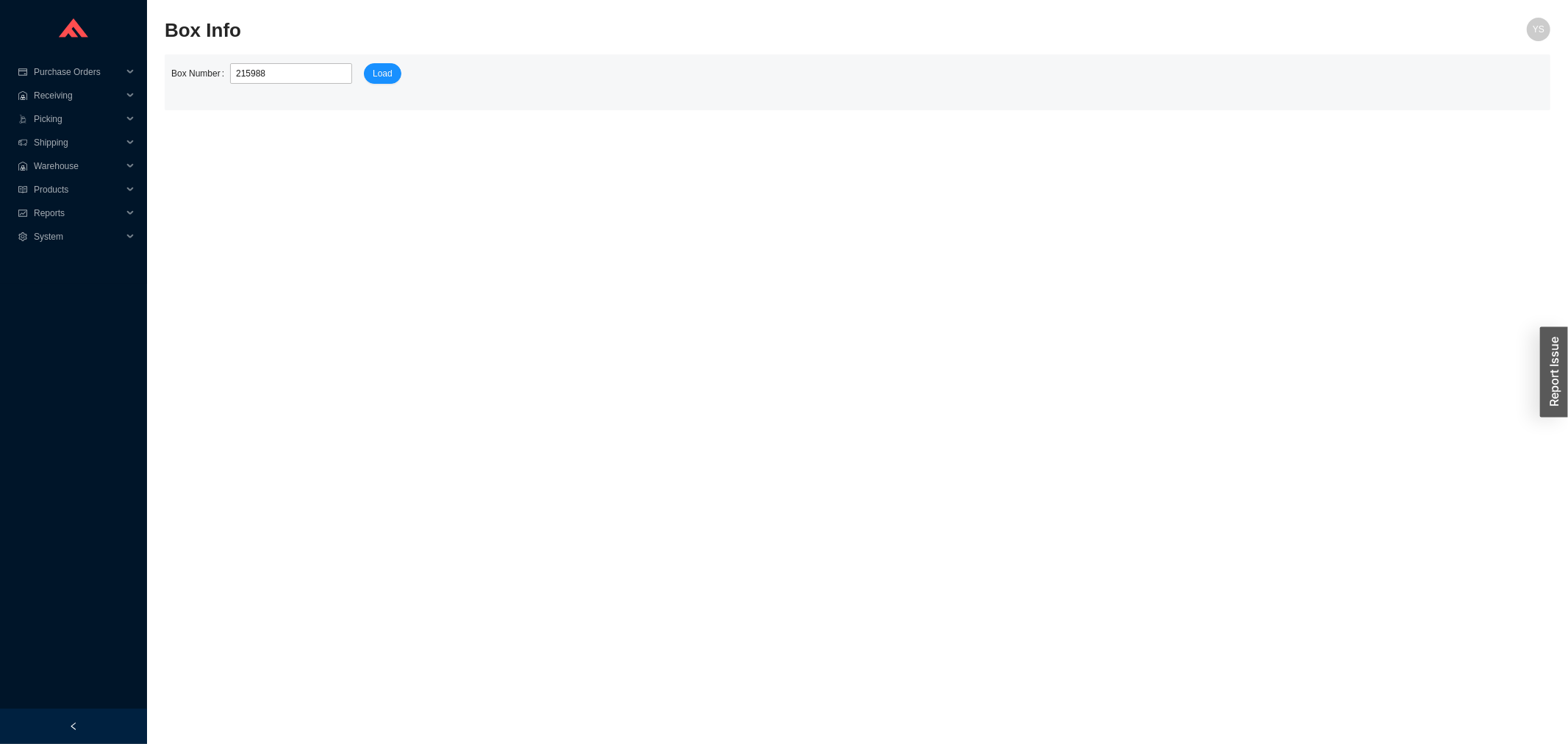
type input "2159884"
click button "Load" at bounding box center [382, 73] width 37 height 21
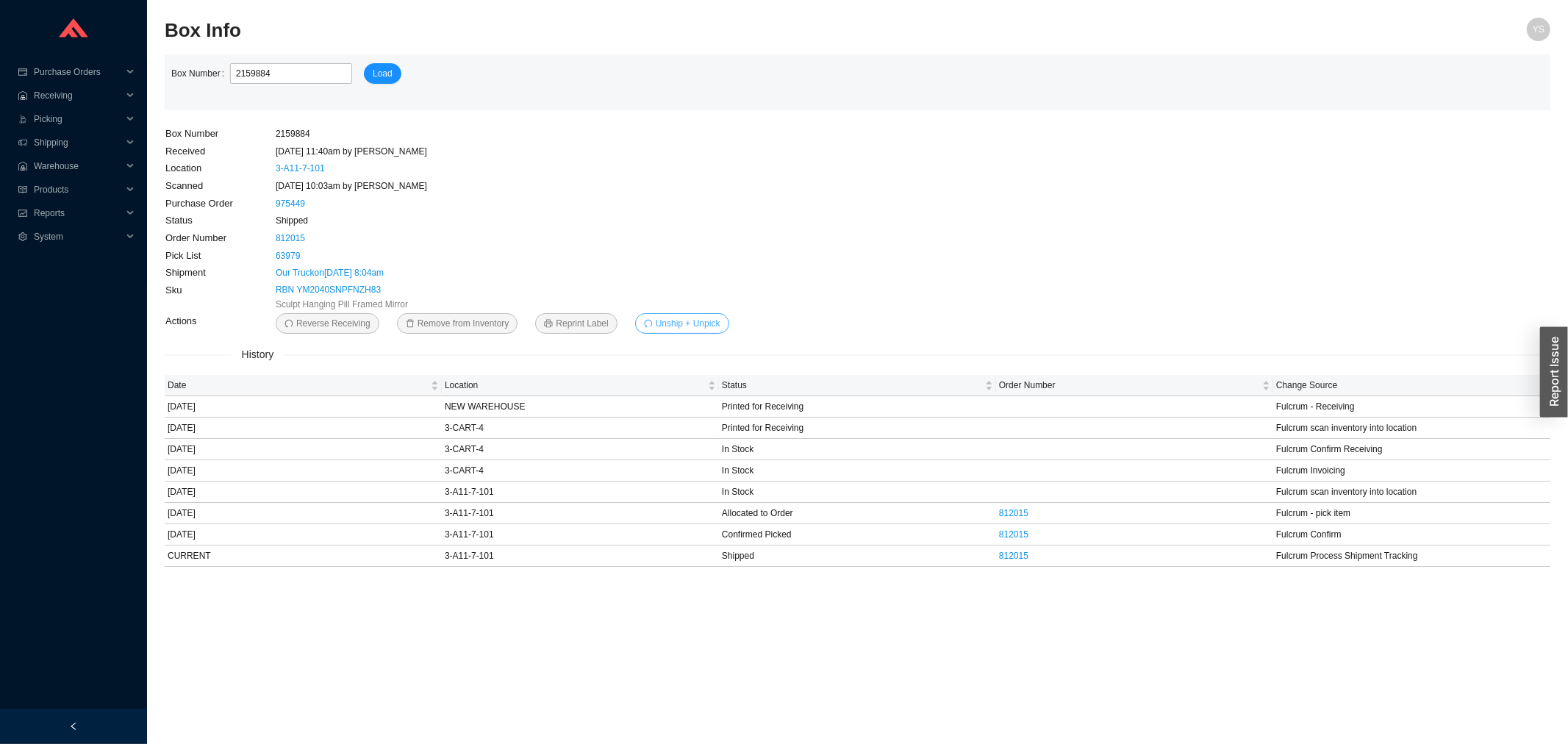
click at [655, 311] on div "Sculpt Hanging Pill Framed Mirror" at bounding box center [512, 304] width 471 height 15
click at [659, 316] on span "Unship + Unpick" at bounding box center [688, 323] width 65 height 15
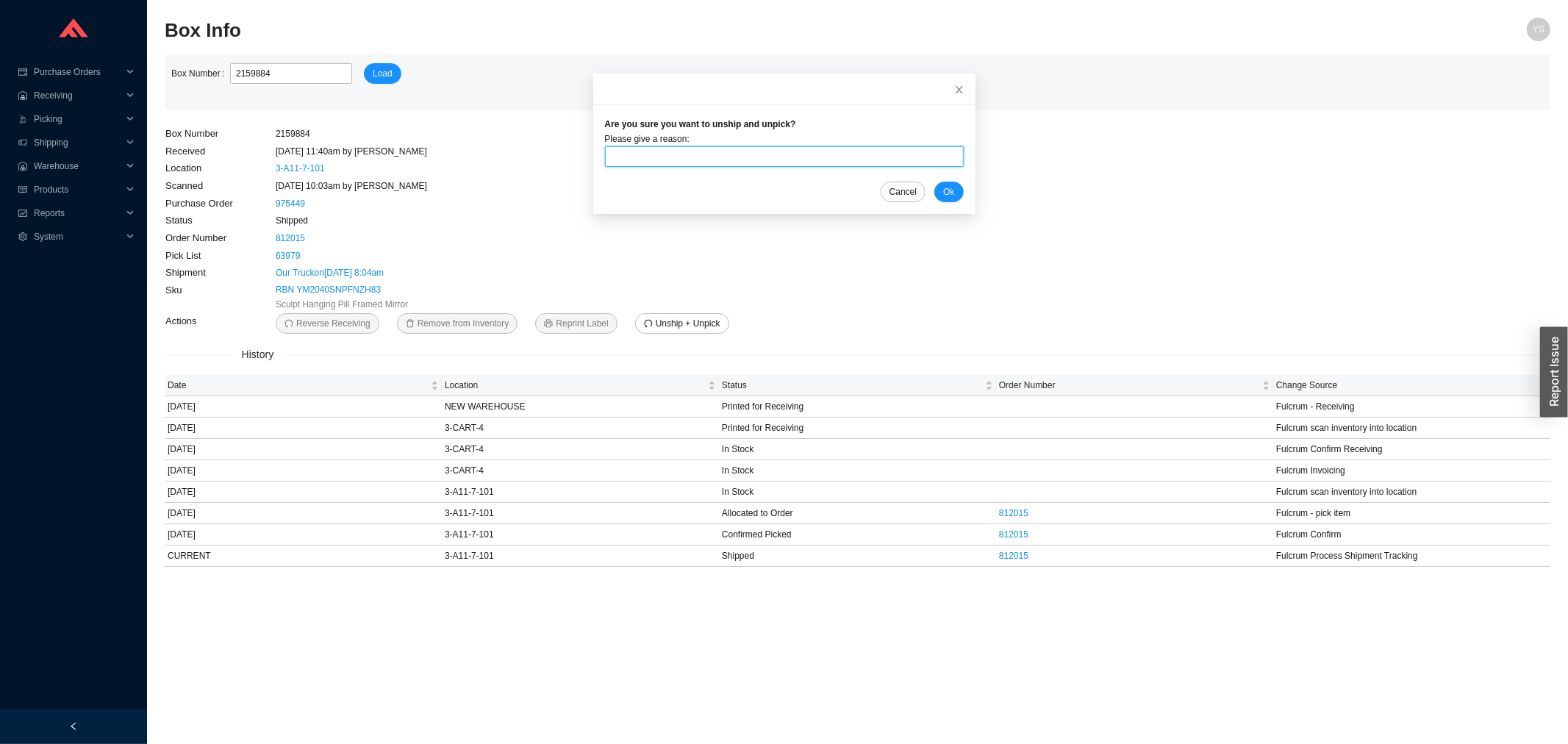
click at [652, 160] on input "text" at bounding box center [784, 156] width 359 height 21
type input "On hold"
click at [978, 197] on main "Box Number 2159884 Load Box Number 2159884 Received 5/12/25 11:40am by yossis L…" at bounding box center [857, 311] width 1386 height 512
click at [943, 196] on span "Ok" at bounding box center [948, 192] width 11 height 15
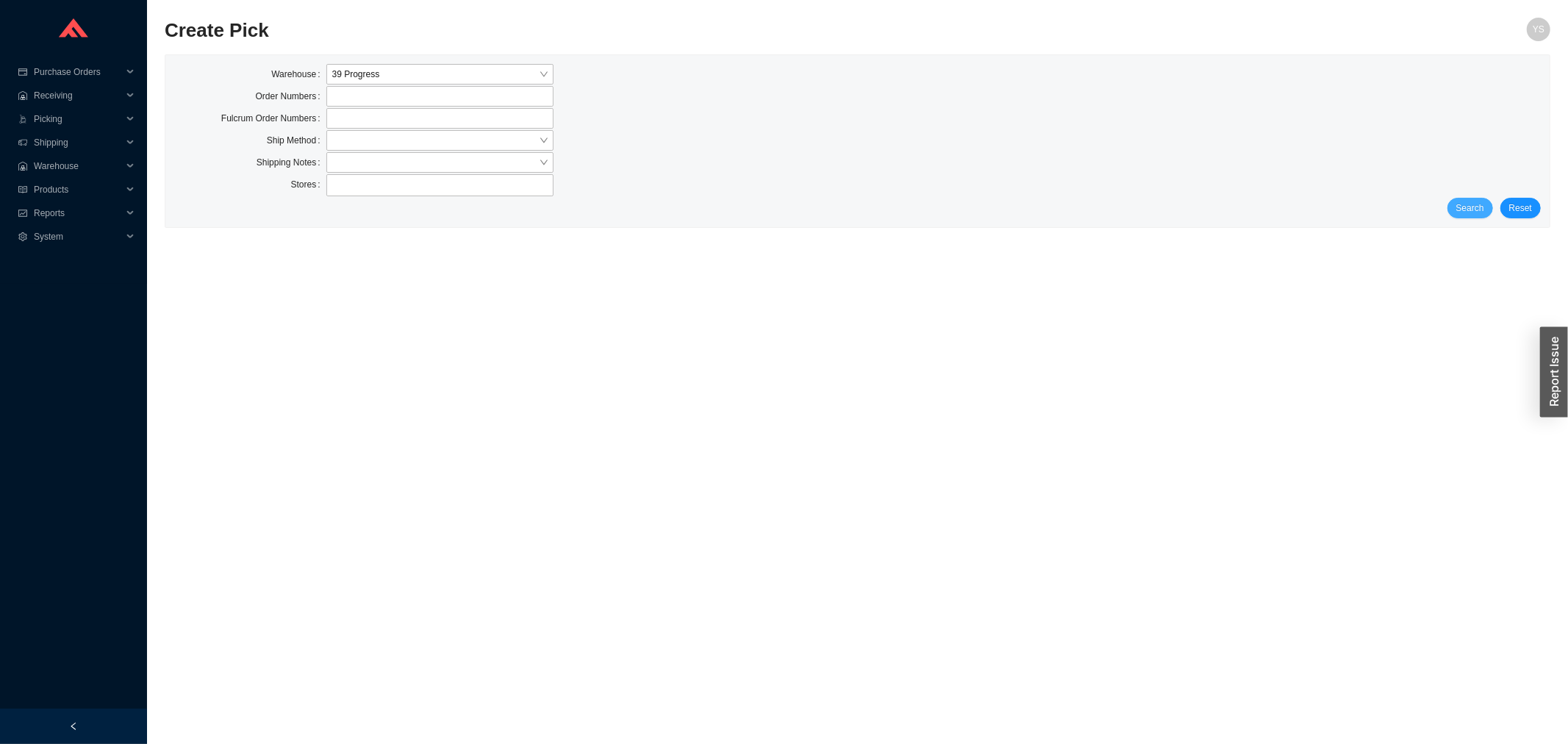
click at [1466, 202] on span "Search" at bounding box center [1470, 207] width 28 height 15
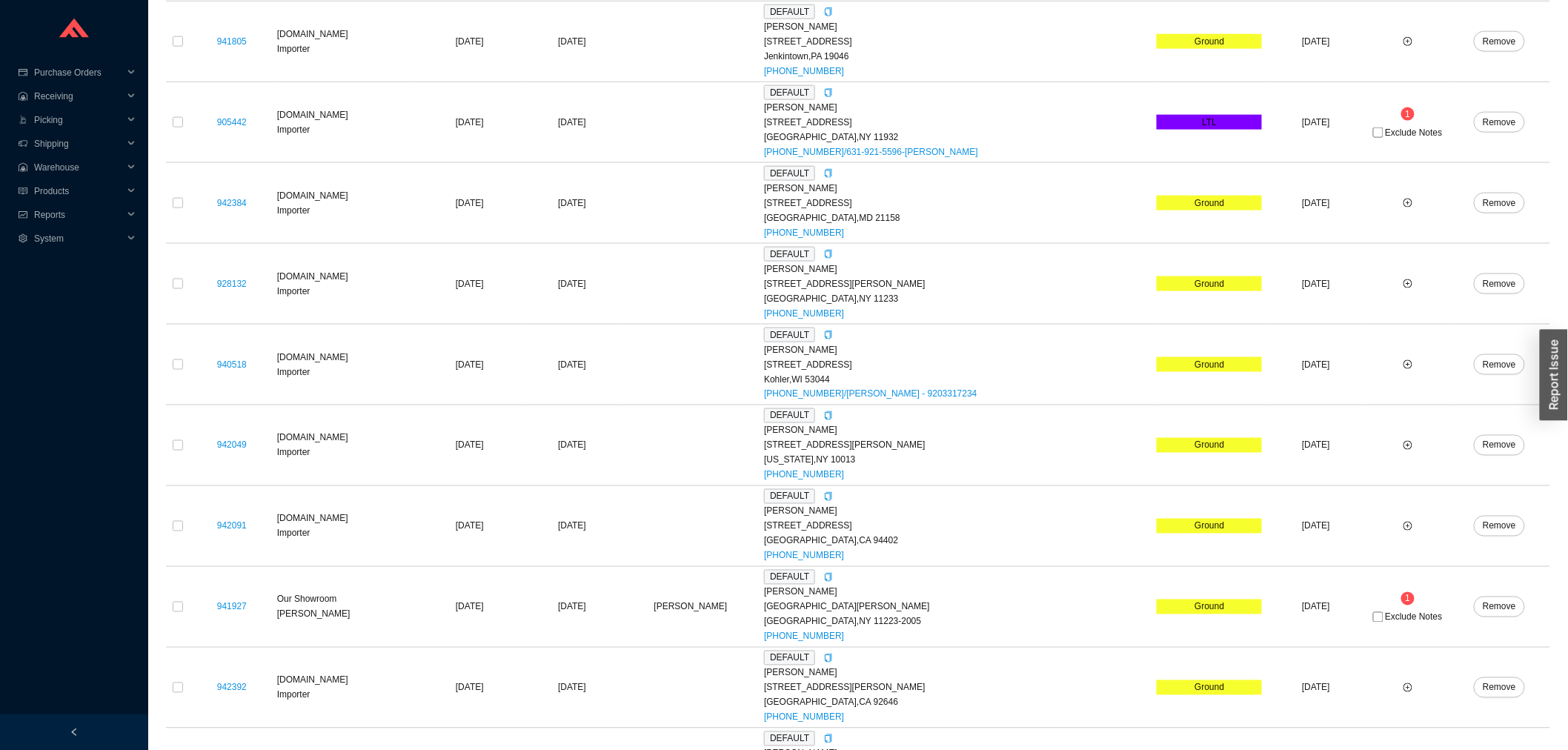
scroll to position [1126, 0]
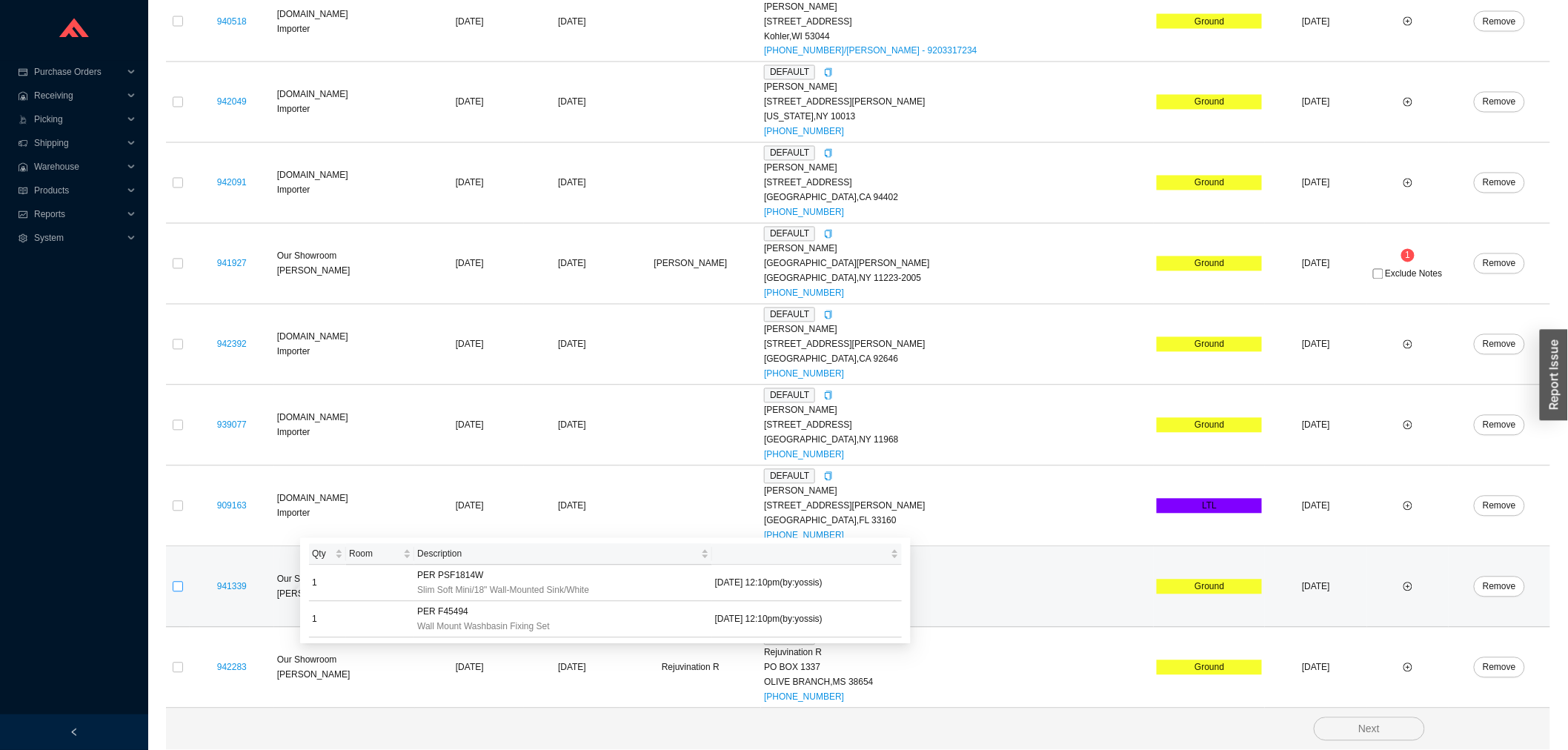
click at [180, 587] on input "checkbox" at bounding box center [178, 586] width 11 height 11
checkbox input "true"
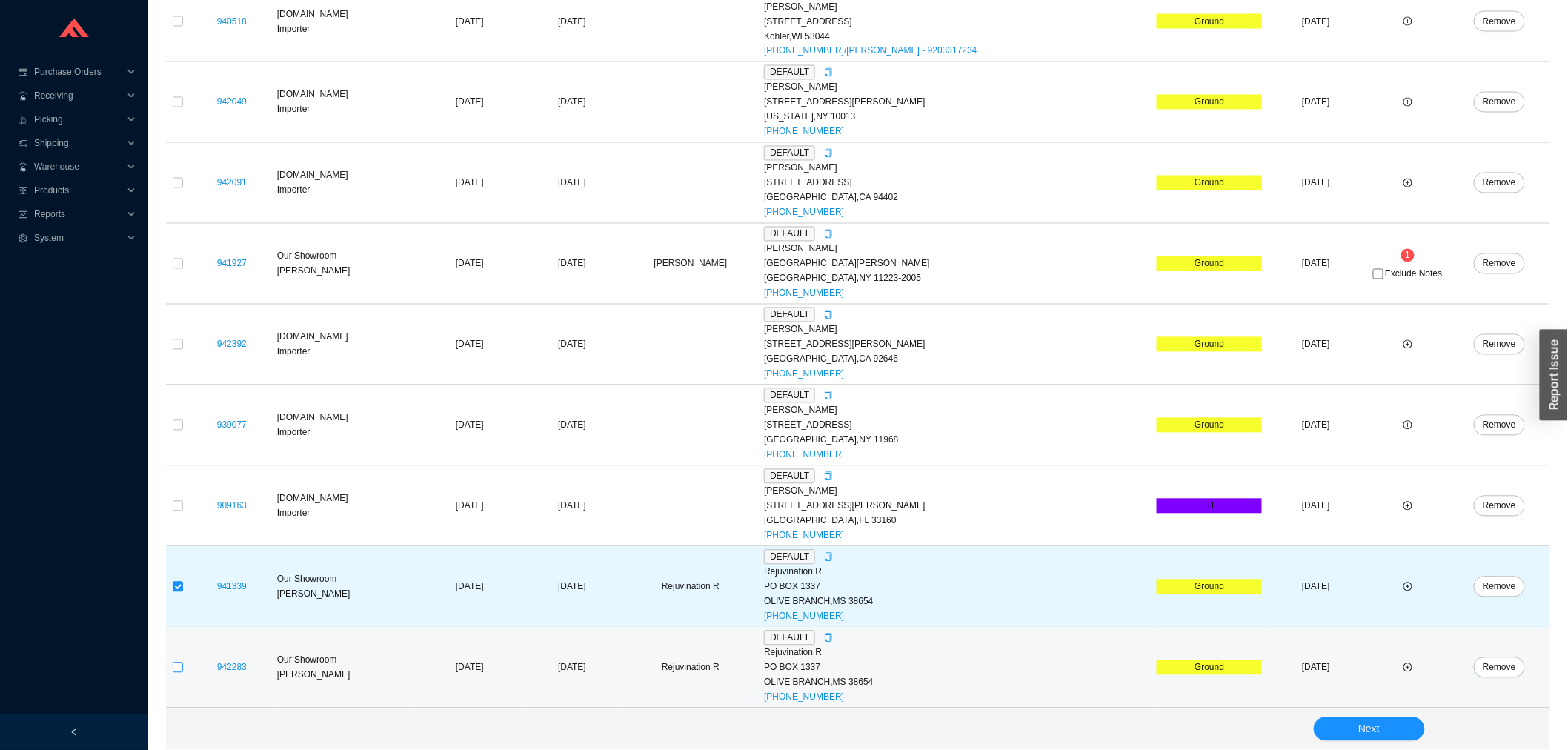
click at [176, 660] on label at bounding box center [178, 667] width 11 height 15
click at [176, 662] on input "checkbox" at bounding box center [178, 667] width 11 height 11
checkbox input "true"
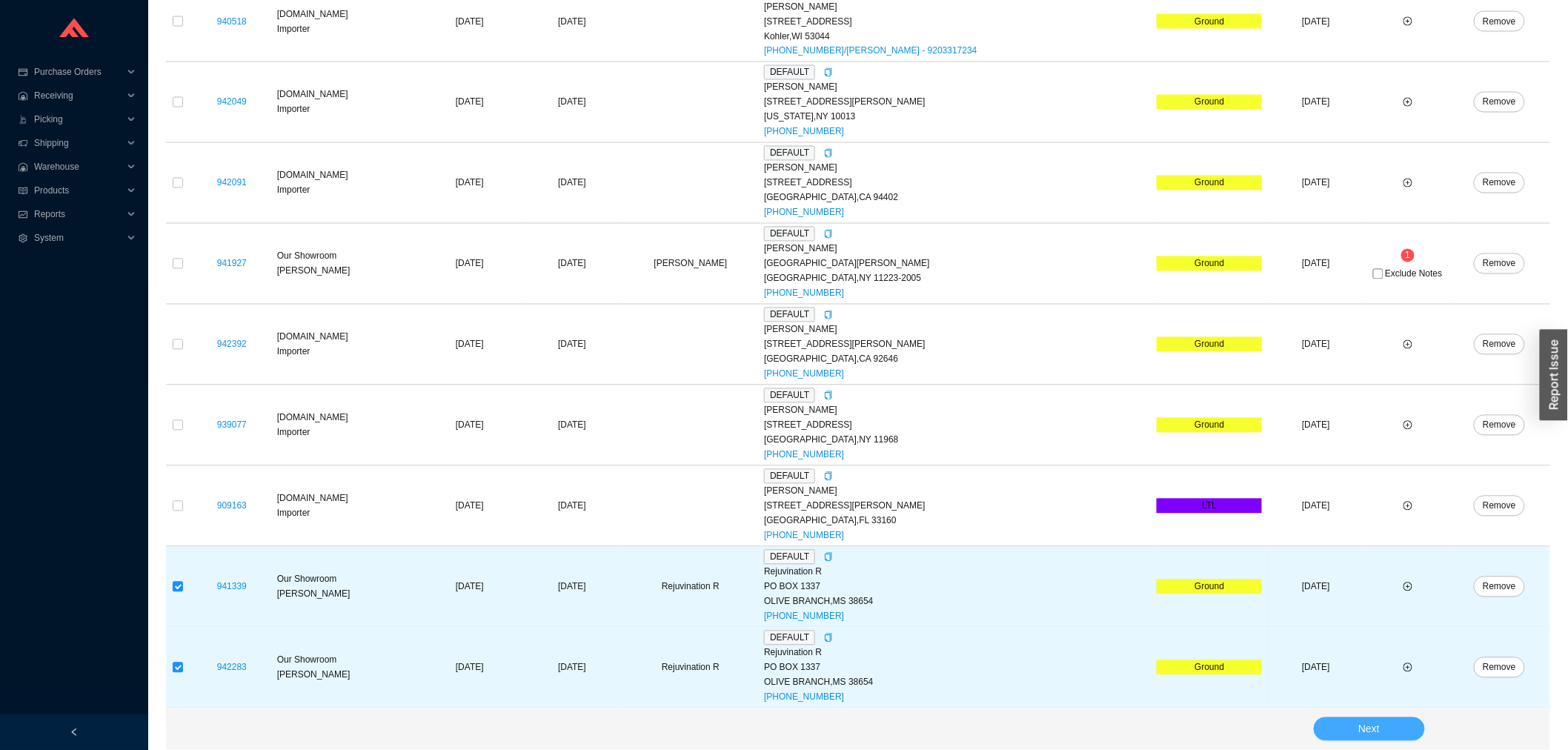
click at [1372, 724] on span "Next" at bounding box center [1370, 728] width 22 height 17
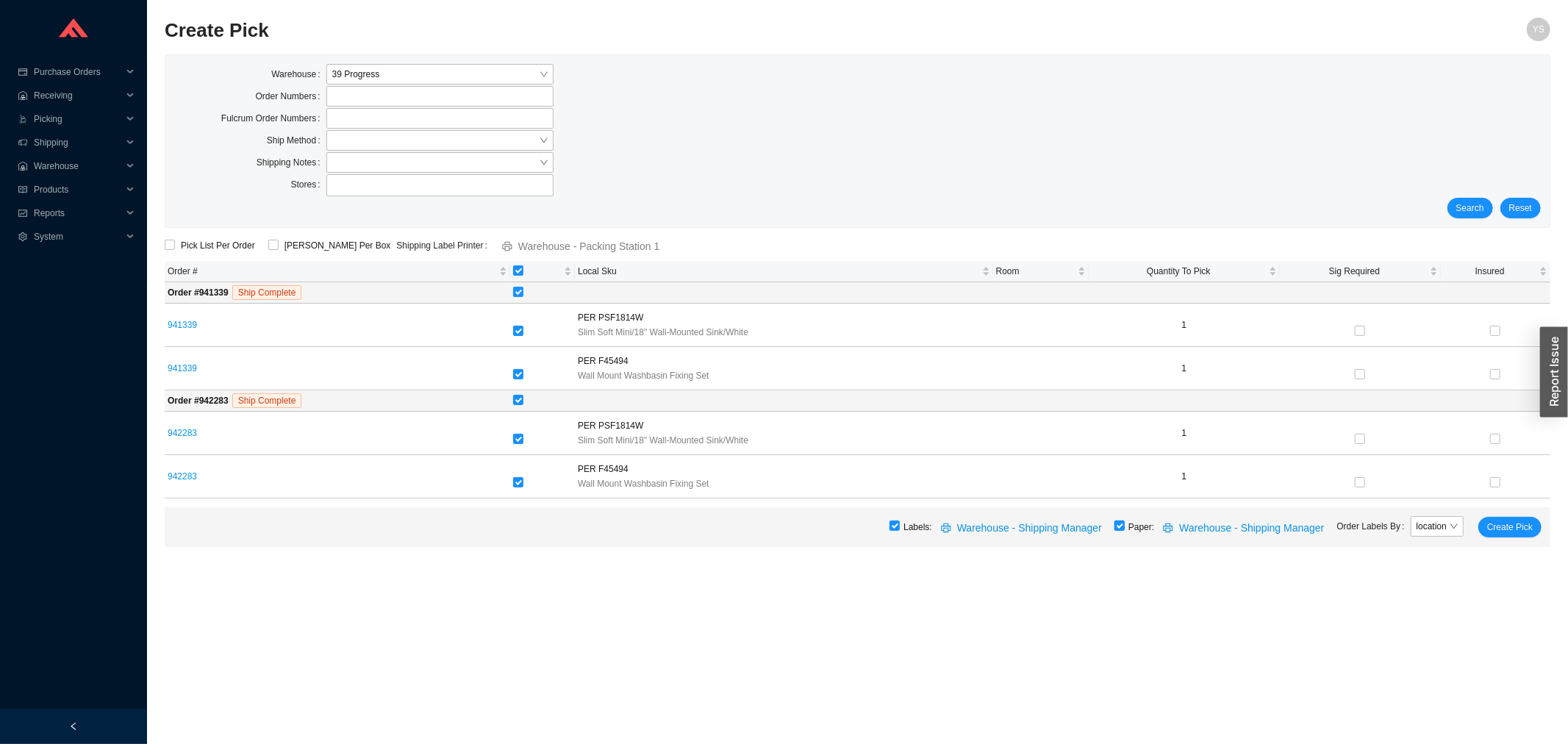
click at [1125, 528] on input "checkbox" at bounding box center [1119, 525] width 11 height 11
checkbox input "false"
click at [1526, 532] on span "Create Pick" at bounding box center [1509, 526] width 46 height 15
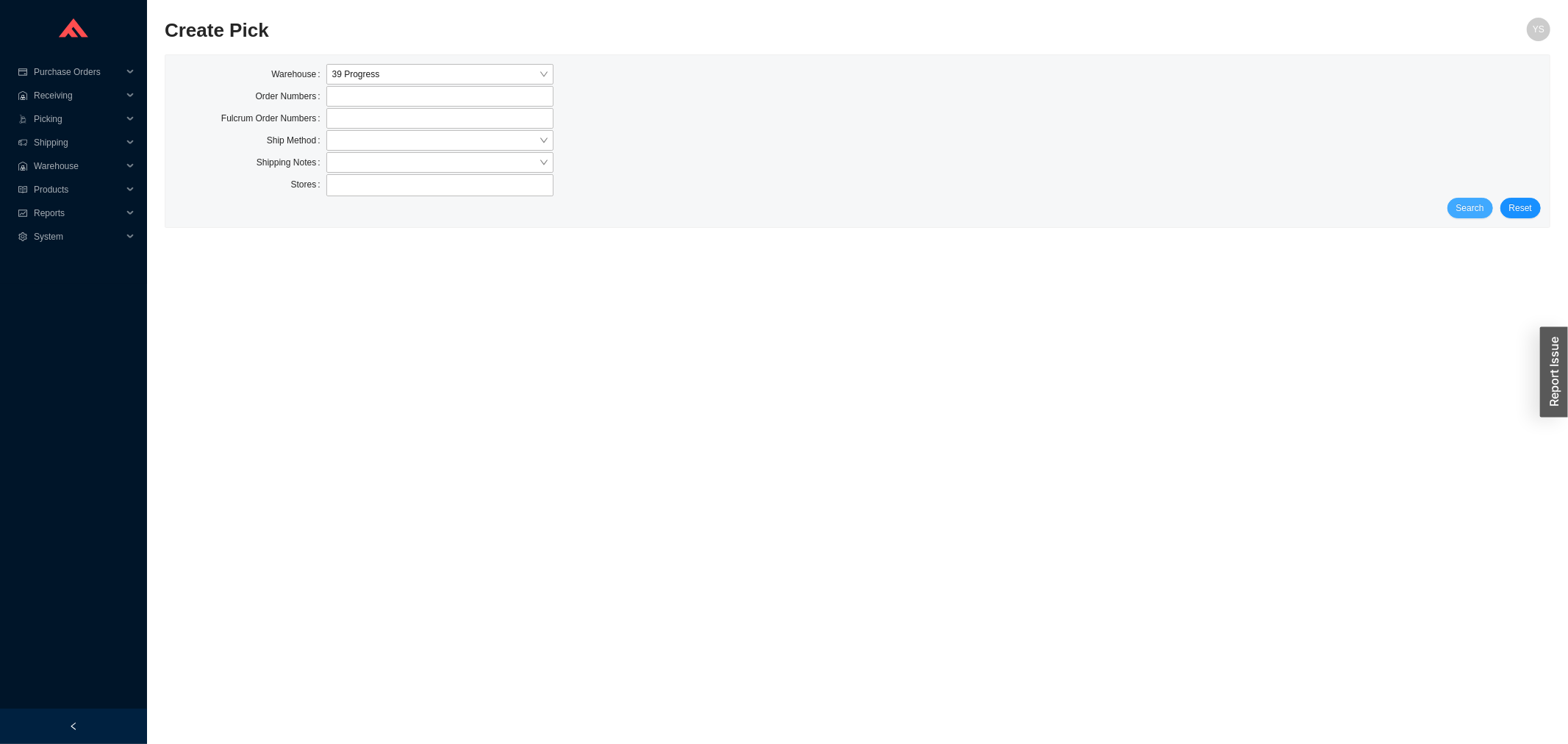
click at [1465, 207] on span "Search" at bounding box center [1470, 207] width 28 height 15
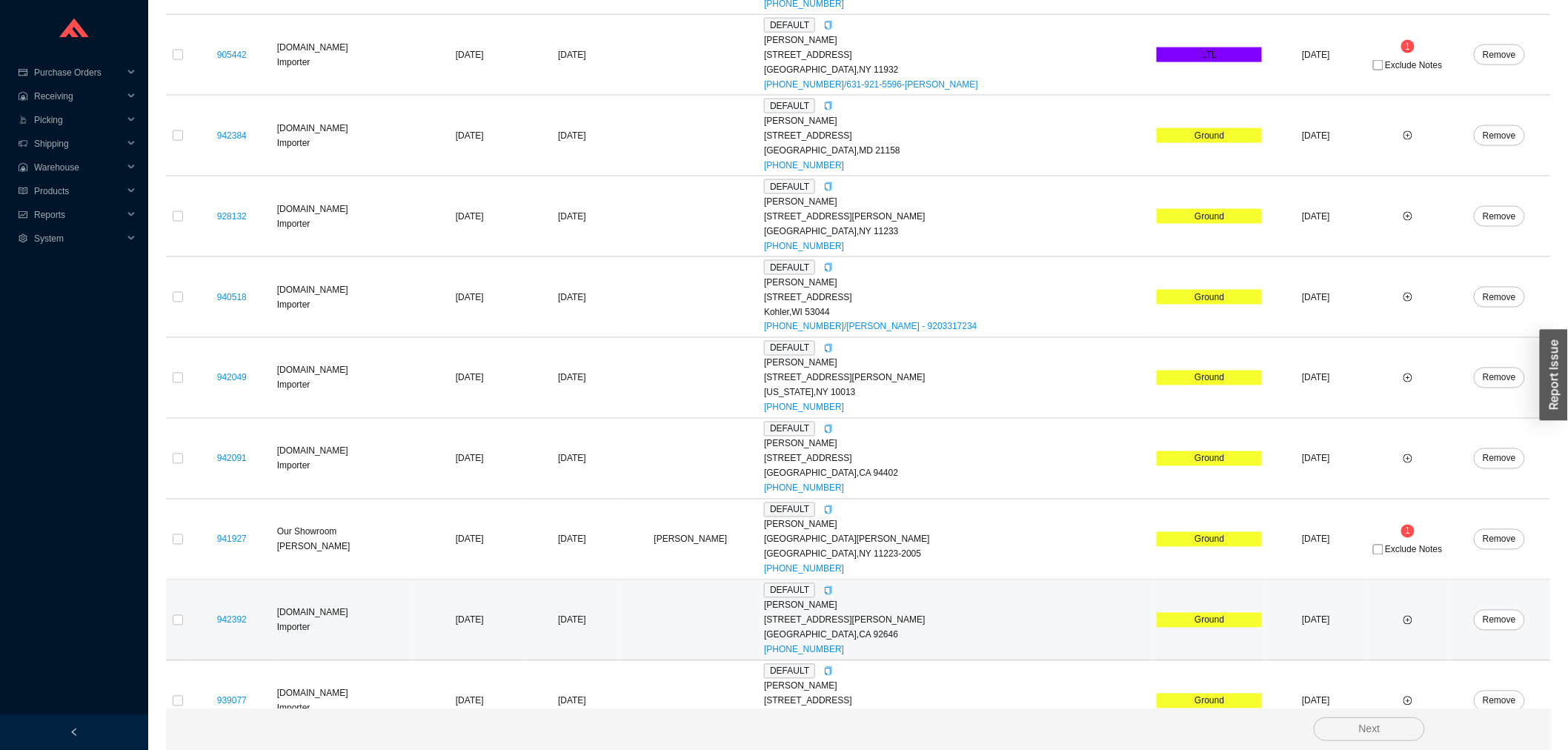
scroll to position [965, 0]
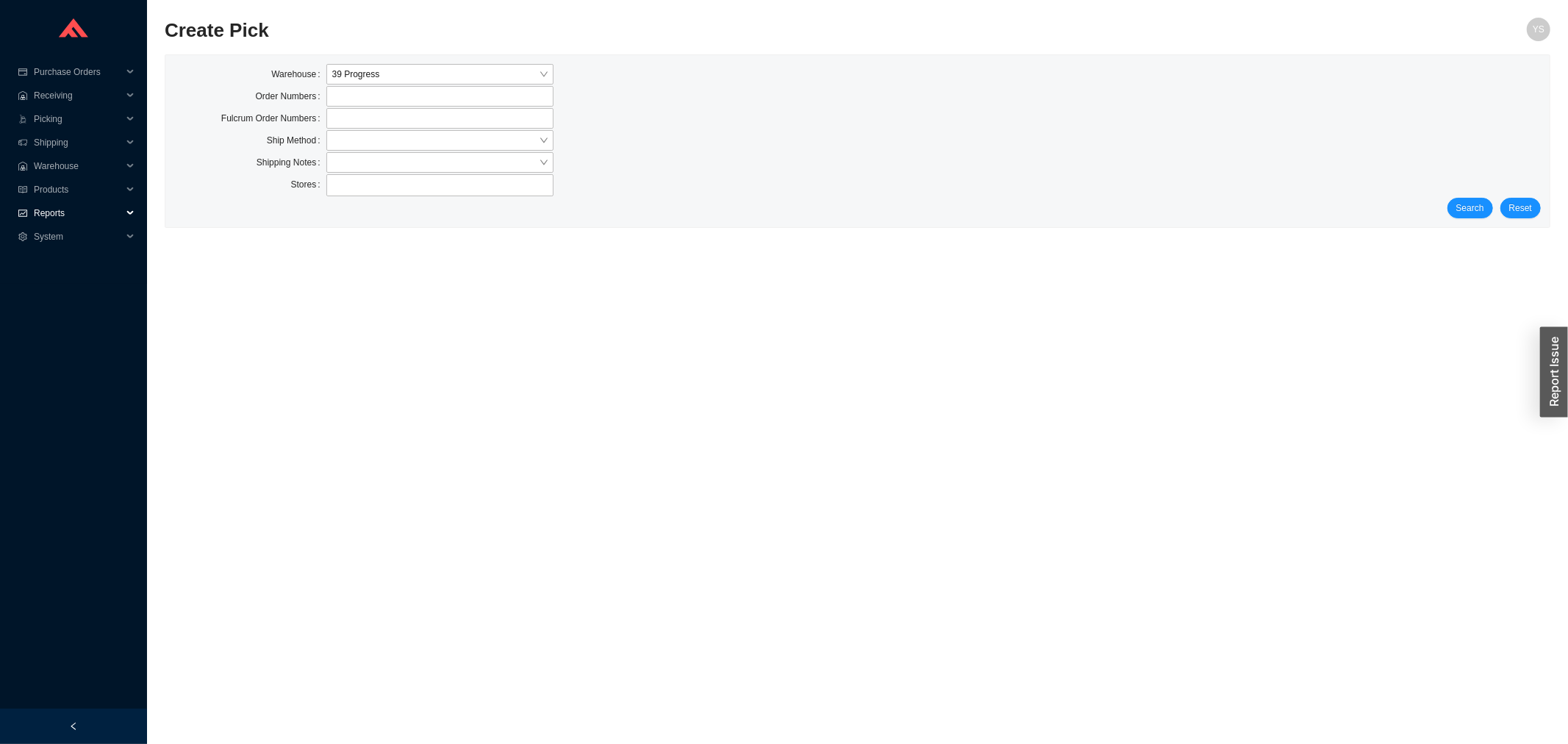
click at [107, 201] on span "Reports" at bounding box center [78, 213] width 88 height 23
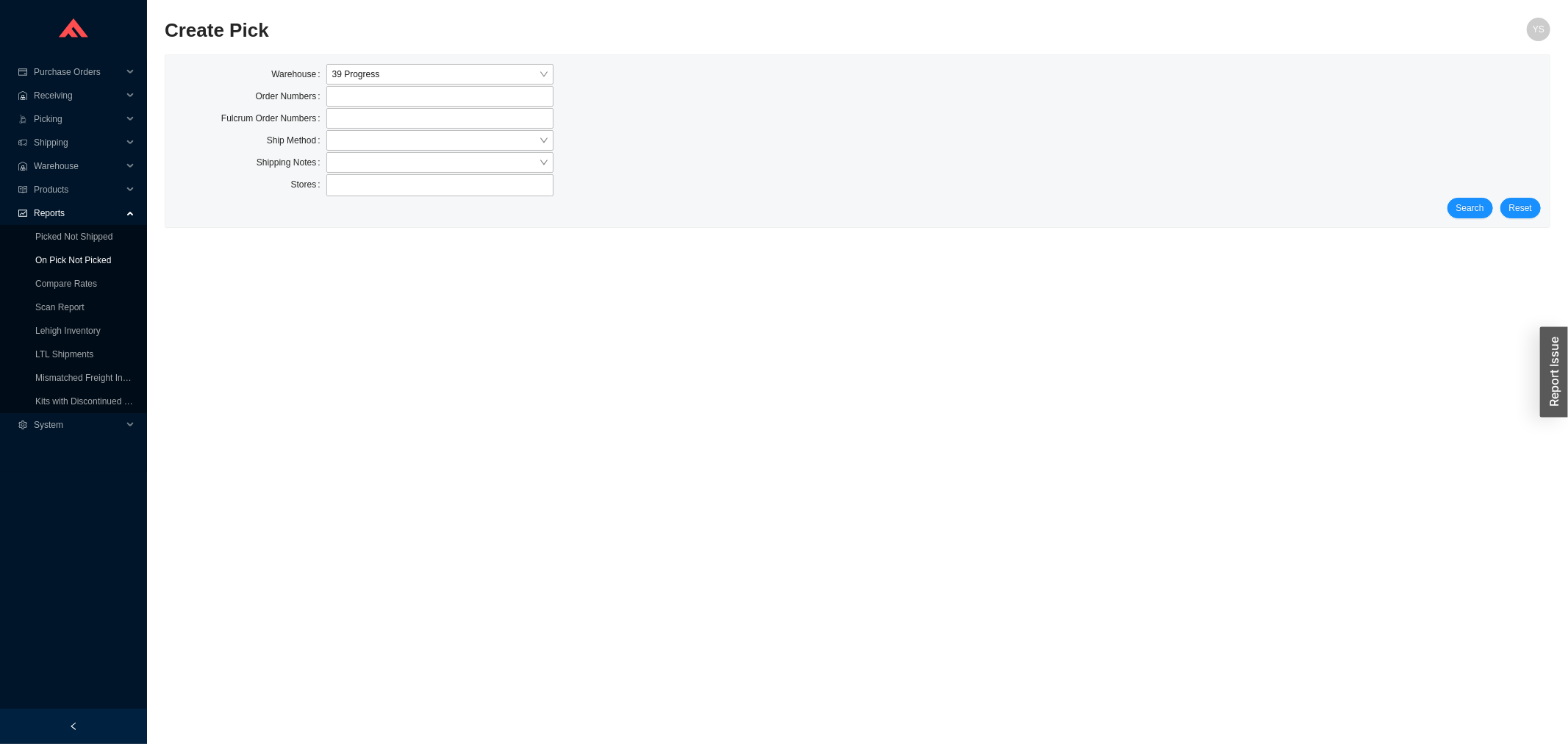
click at [79, 262] on link "On Pick Not Picked" at bounding box center [72, 260] width 75 height 11
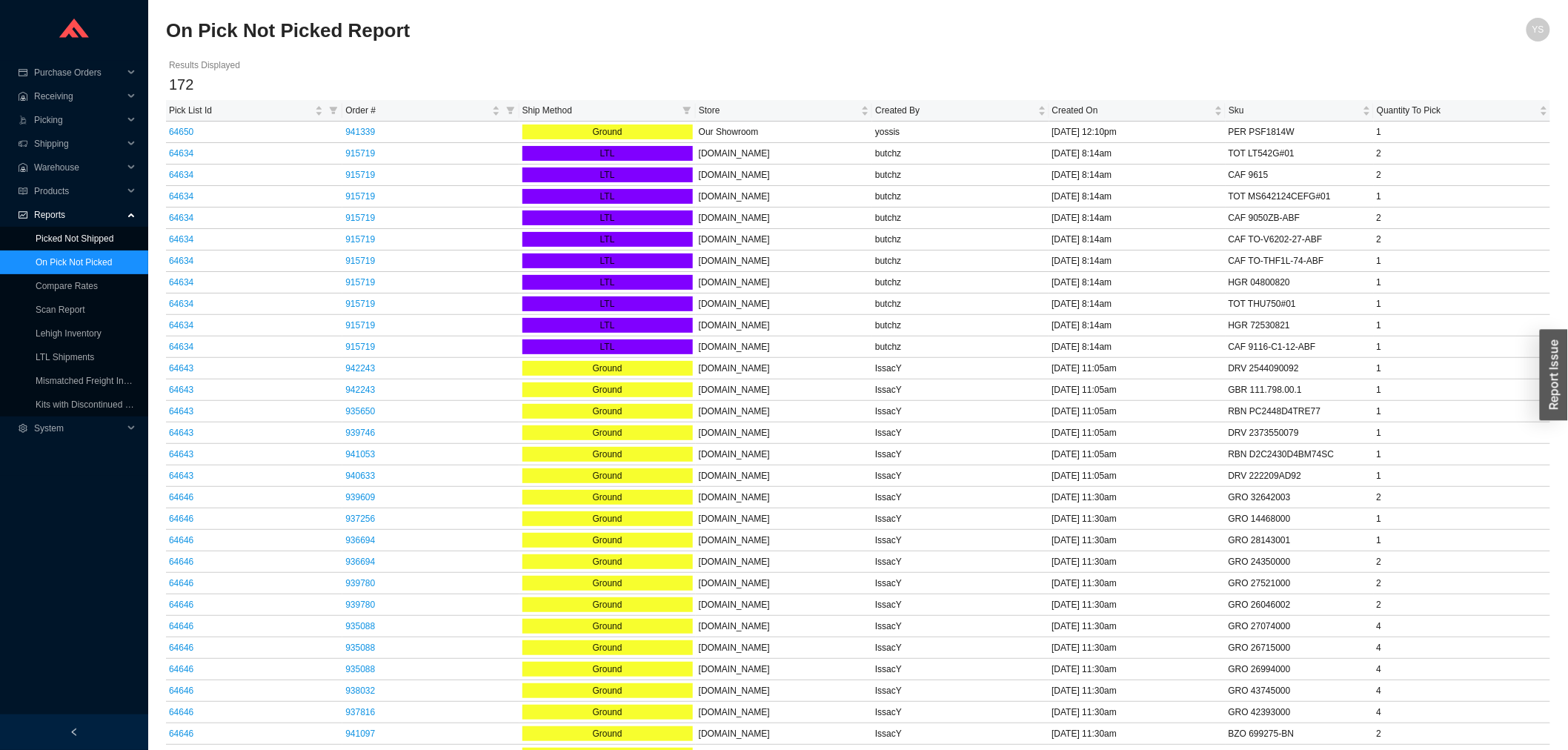
click at [78, 238] on link "Picked Not Shipped" at bounding box center [74, 239] width 78 height 11
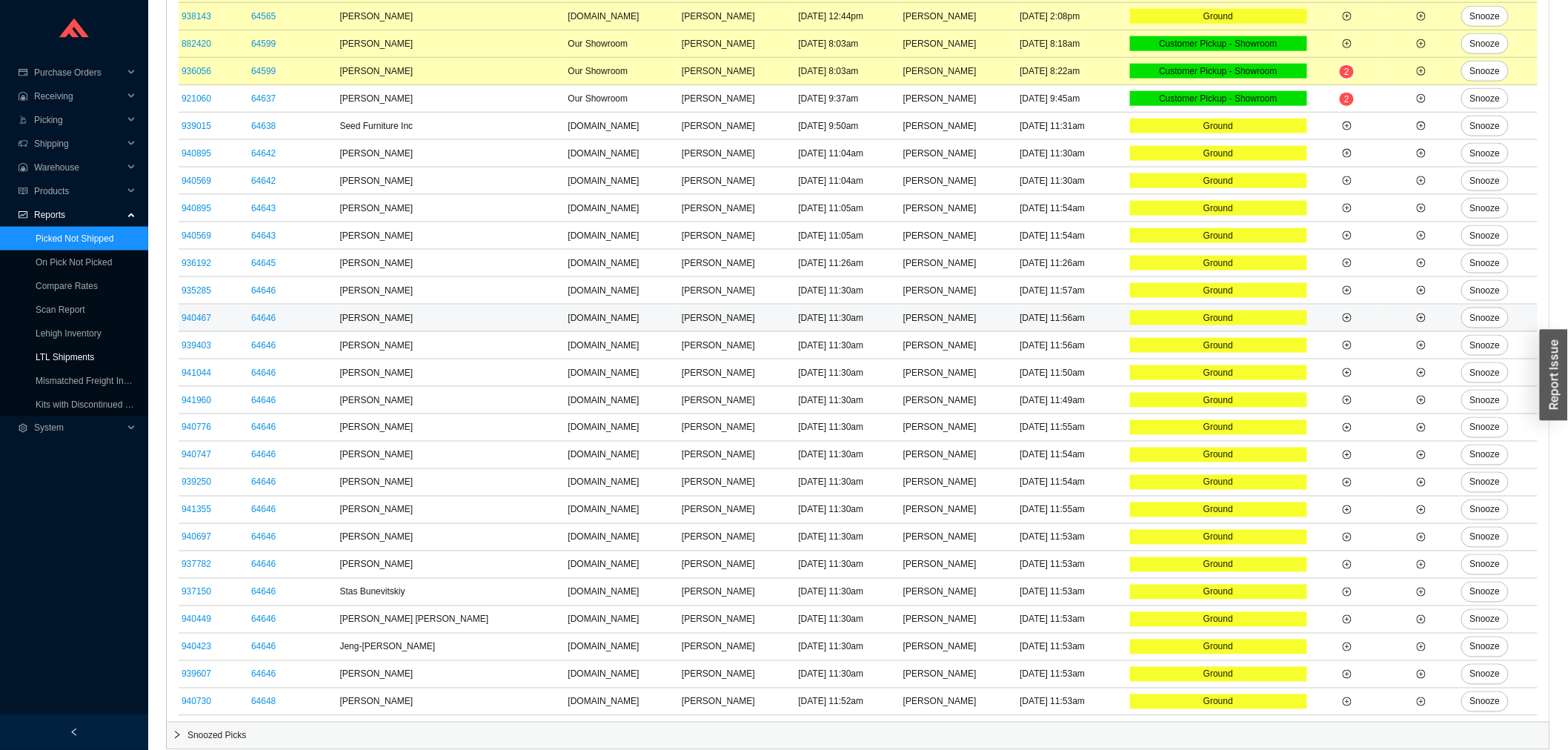
scroll to position [771, 0]
drag, startPoint x: 98, startPoint y: 234, endPoint x: 94, endPoint y: 248, distance: 14.6
click at [98, 238] on link "Picked Not Shipped" at bounding box center [74, 239] width 78 height 11
click at [75, 114] on span "Picking" at bounding box center [79, 120] width 89 height 24
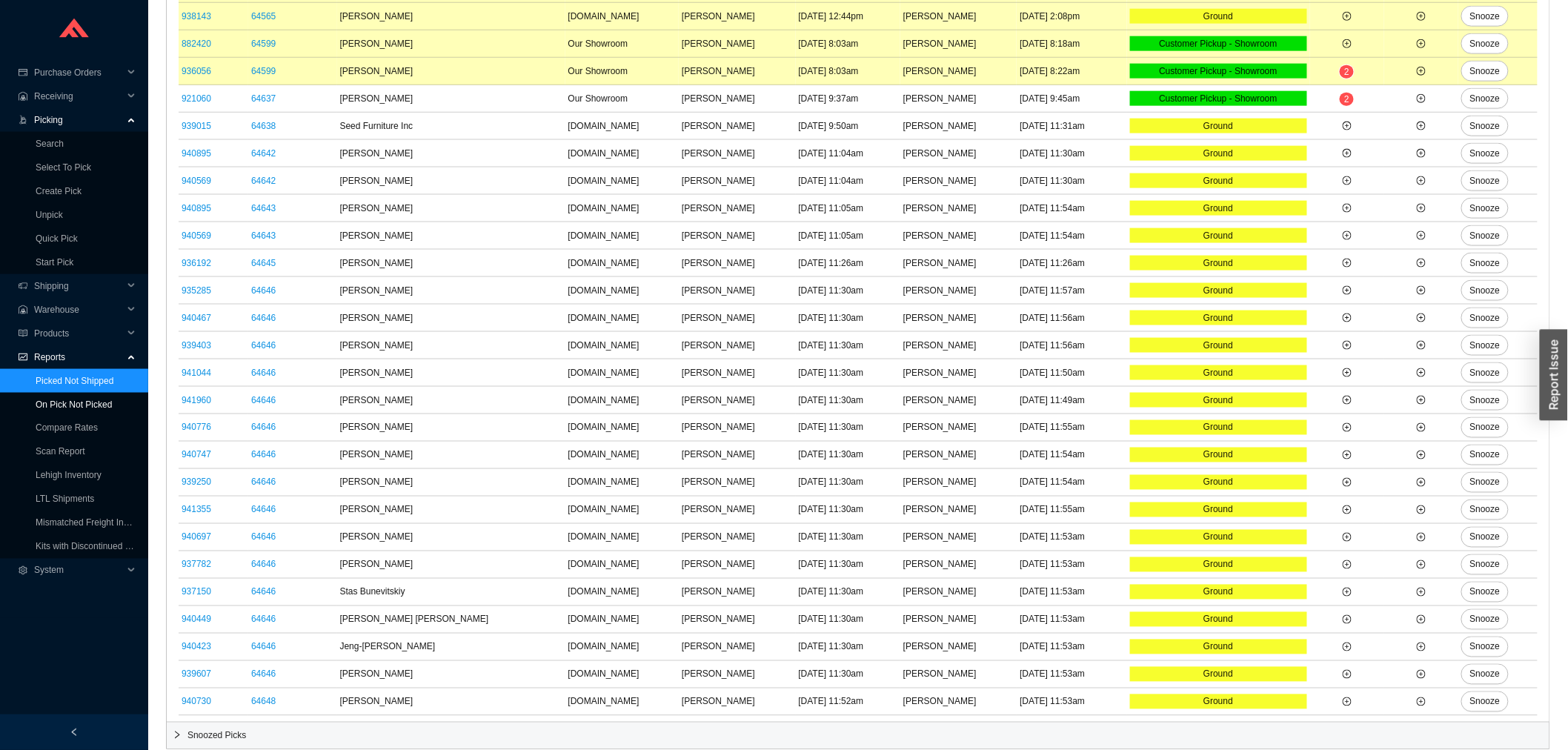
click at [80, 399] on link "On Pick Not Picked" at bounding box center [73, 404] width 76 height 11
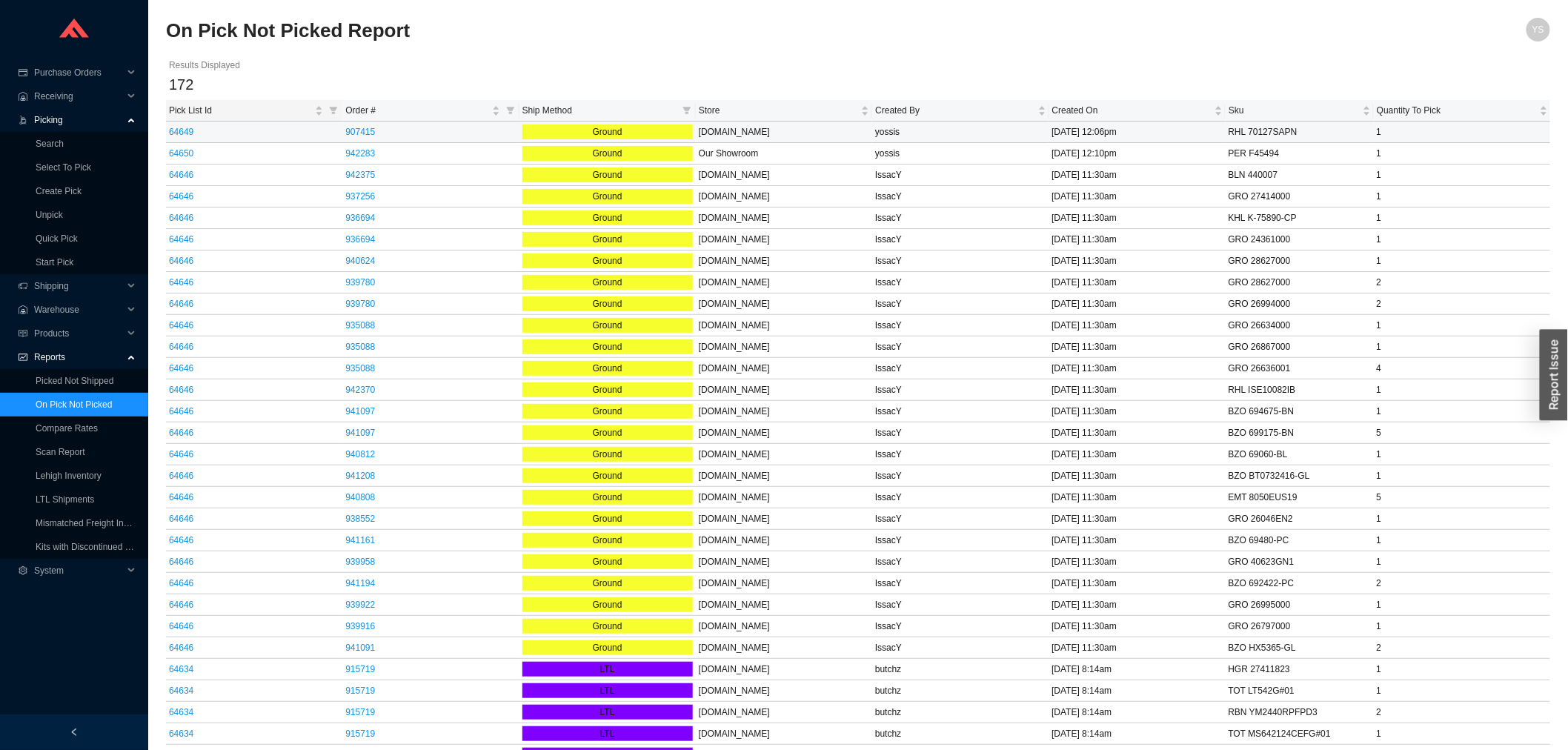
click at [202, 119] on th "Pick List Id" at bounding box center [253, 110] width 177 height 22
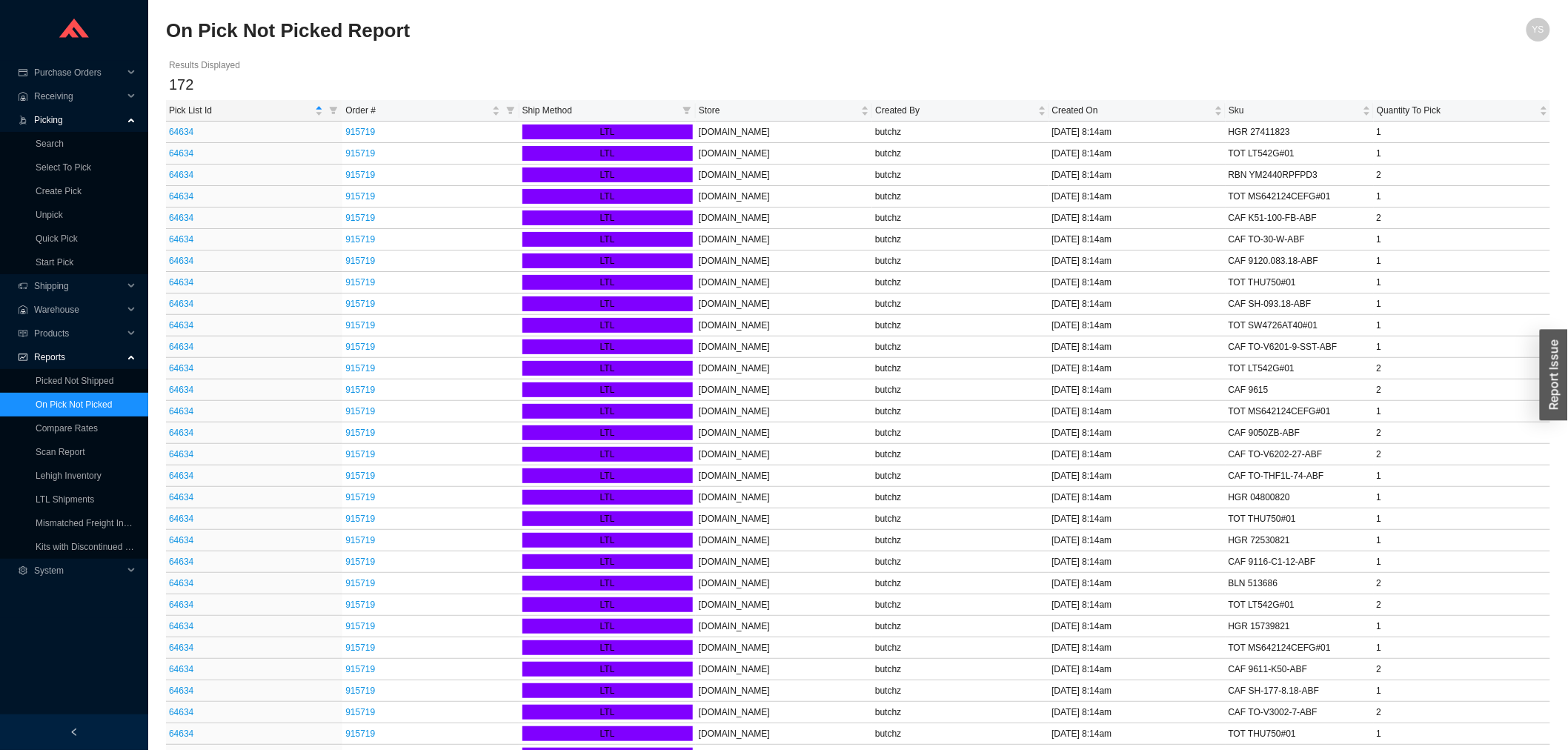
click at [202, 119] on th "Pick List Id" at bounding box center [253, 110] width 177 height 22
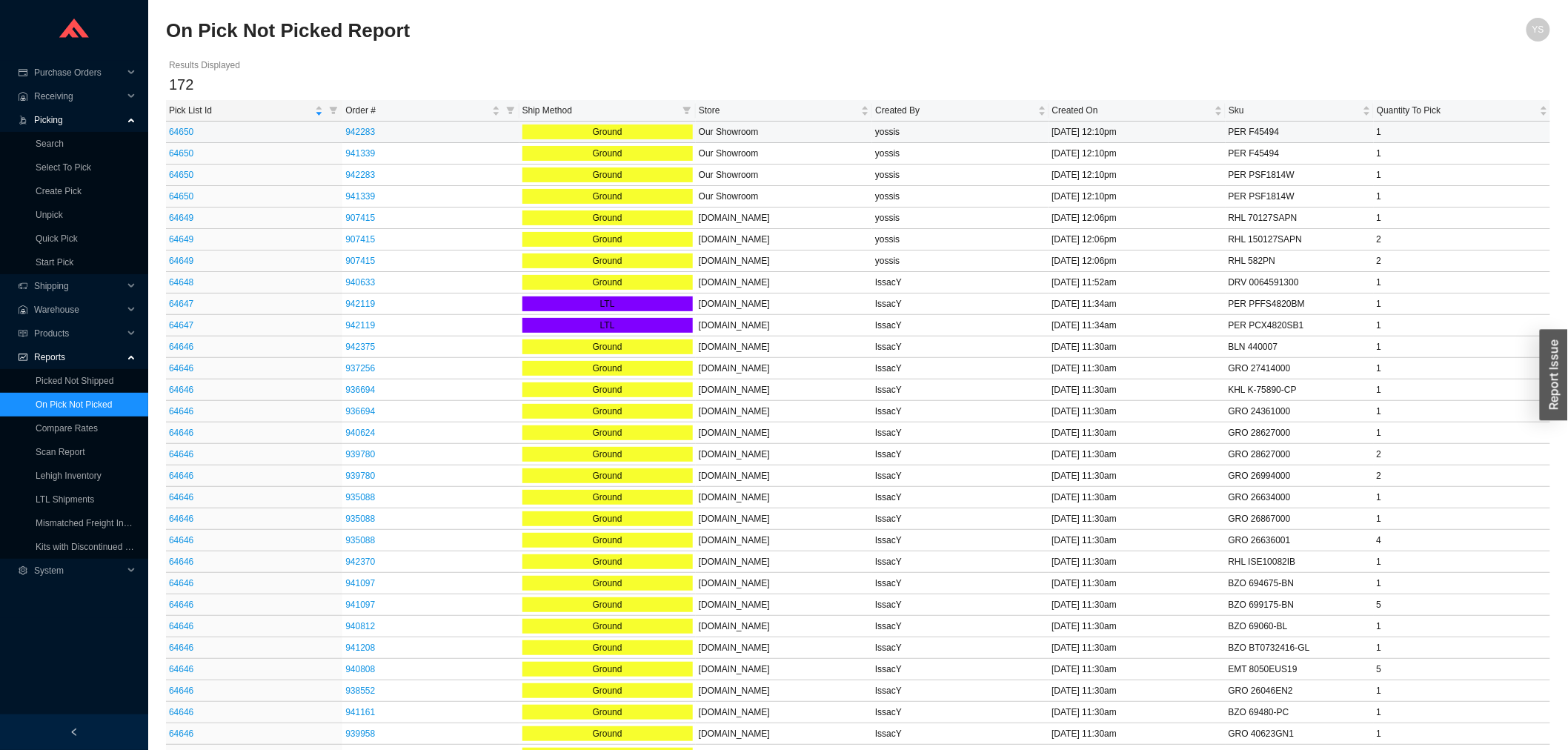
click at [186, 129] on link "64650" at bounding box center [180, 132] width 25 height 11
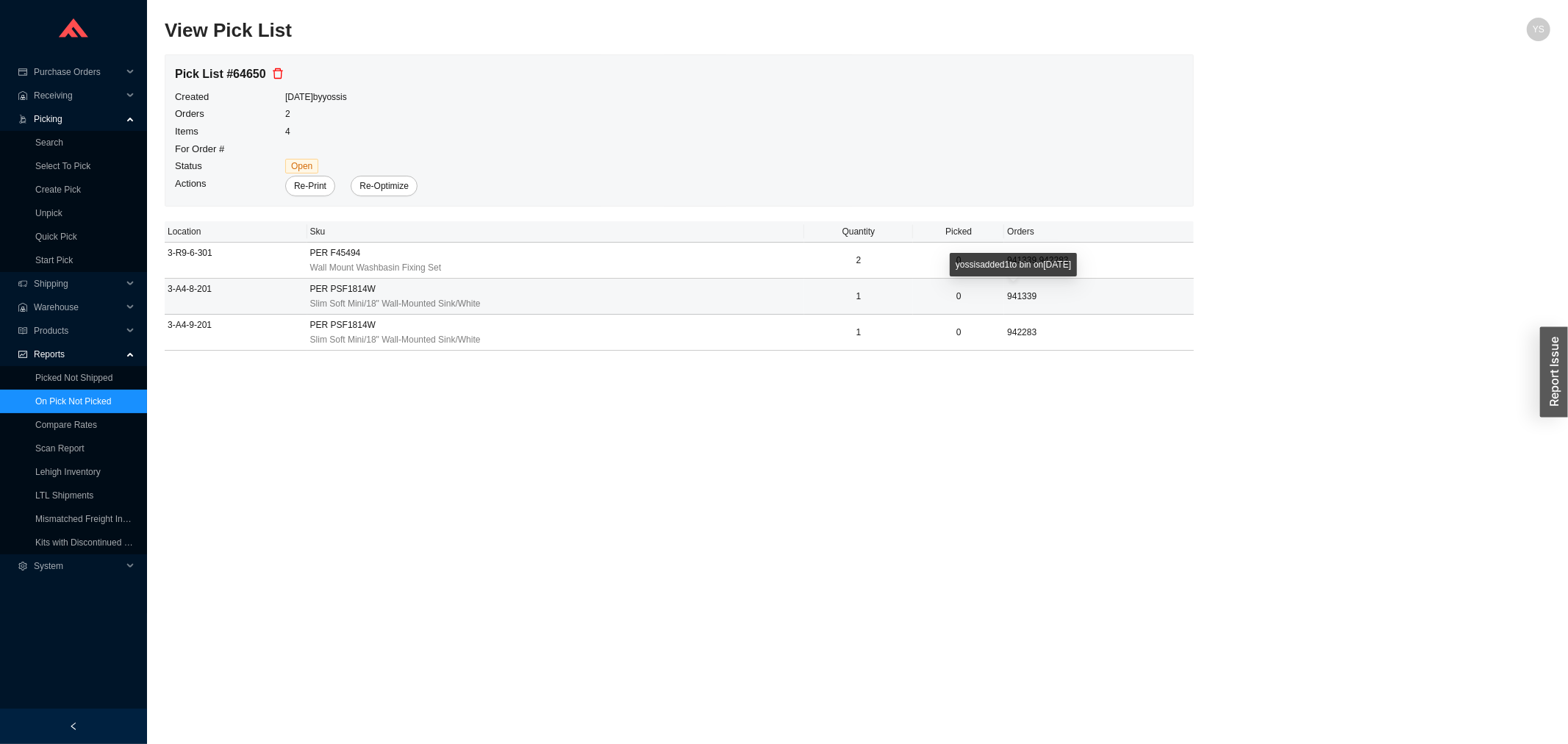
click at [1017, 291] on span "941339" at bounding box center [1022, 296] width 29 height 11
click at [62, 380] on link "Picked Not Shipped" at bounding box center [73, 377] width 77 height 11
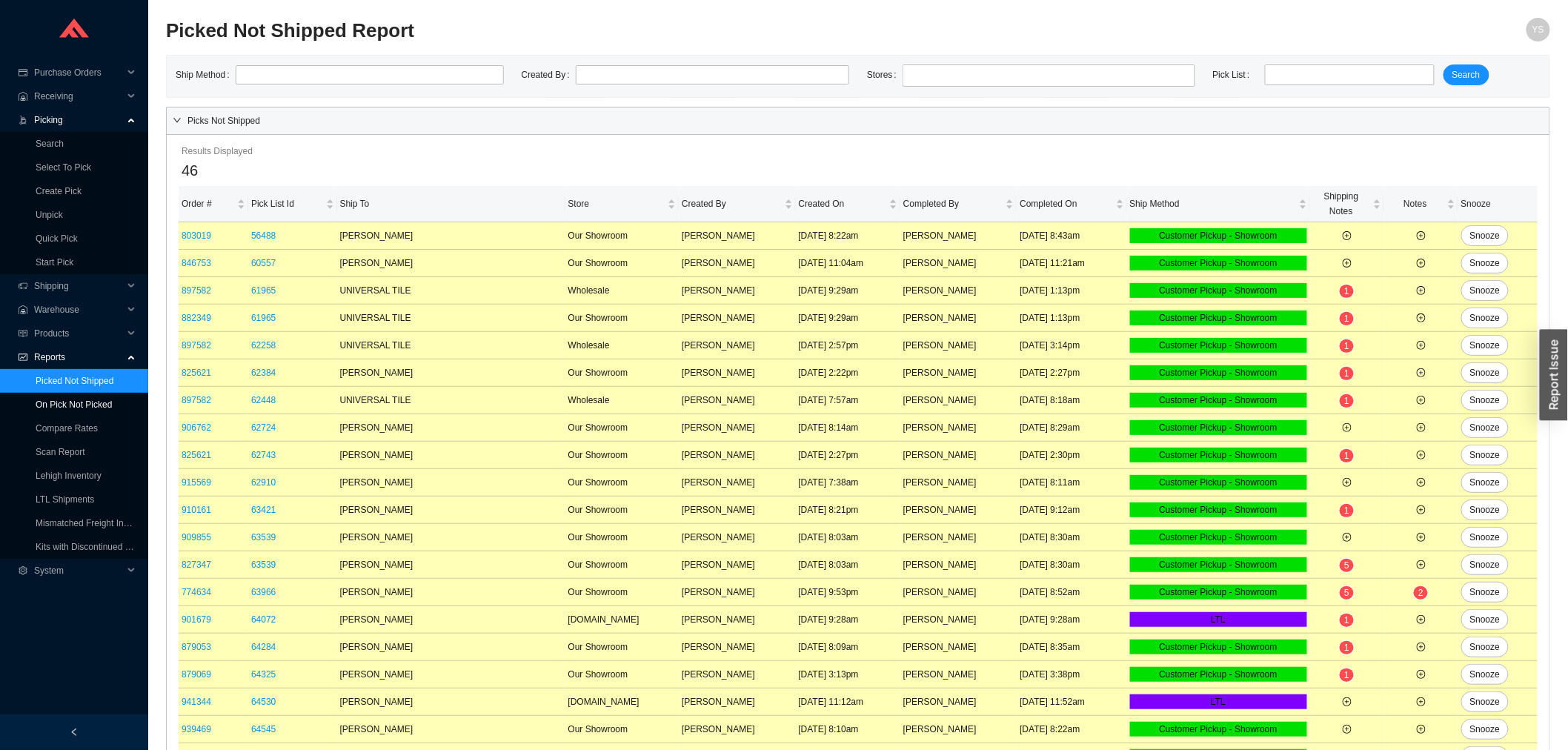
click at [67, 403] on link "On Pick Not Picked" at bounding box center [73, 404] width 76 height 11
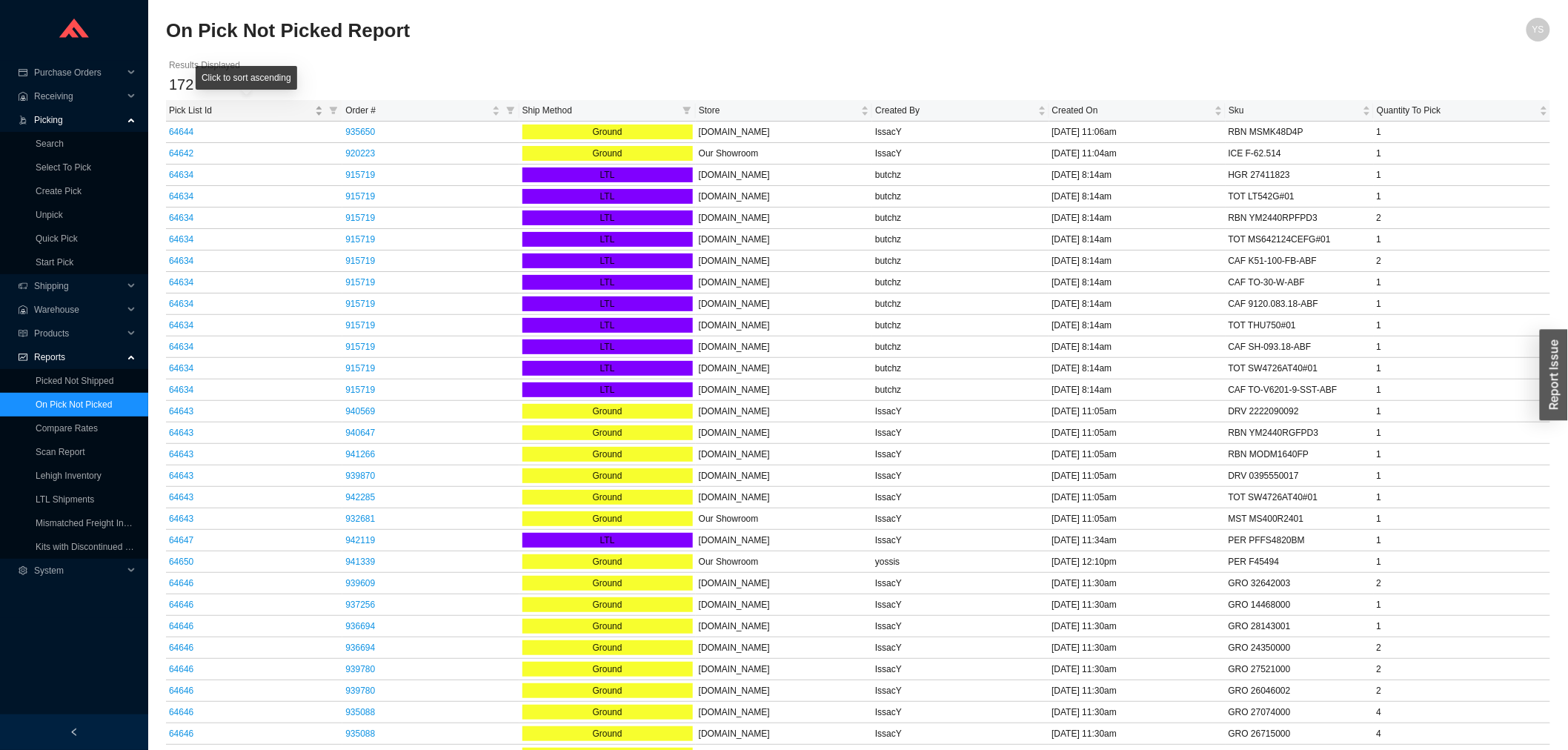
click at [228, 104] on span "Pick List Id" at bounding box center [240, 109] width 143 height 15
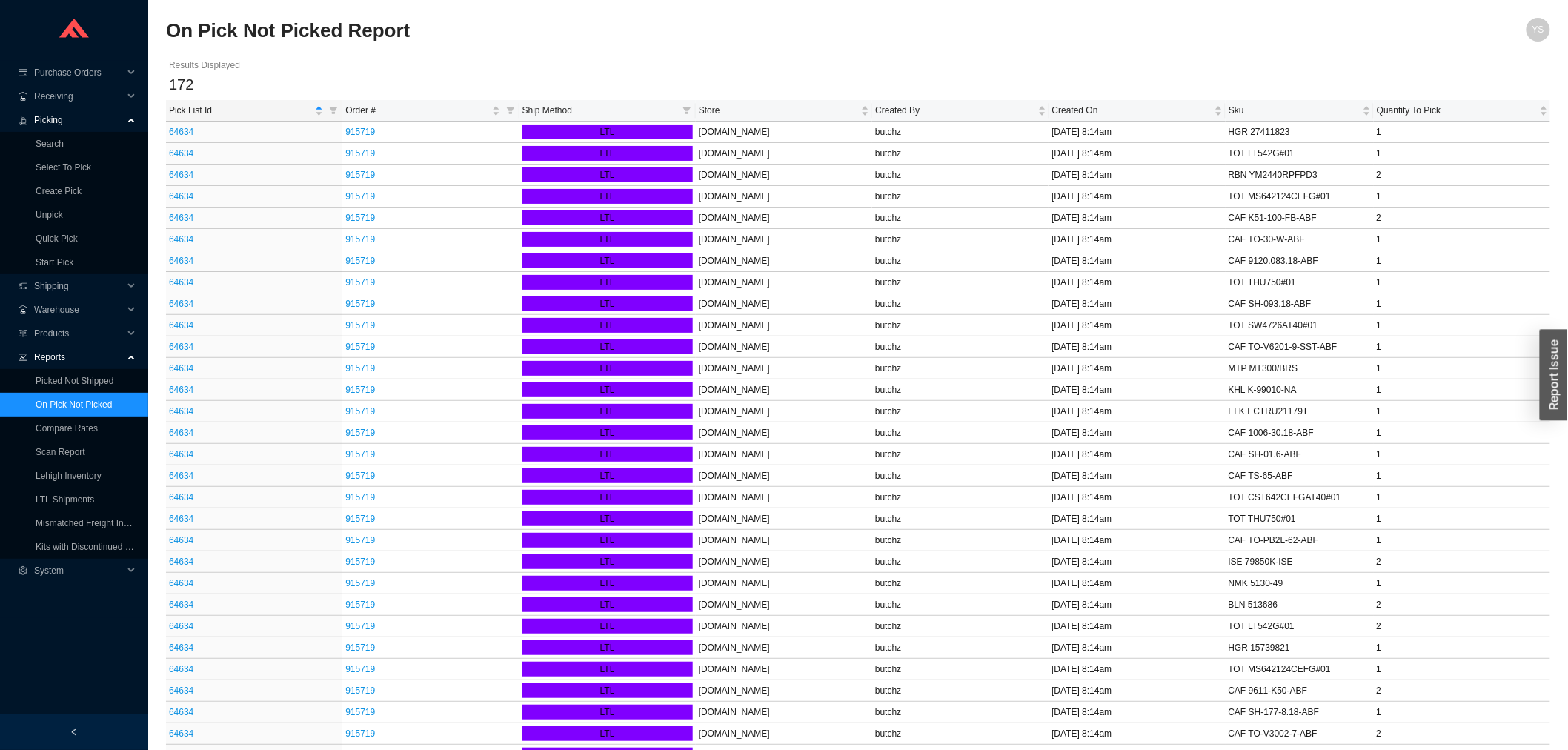
click at [252, 101] on th "Pick List Id" at bounding box center [253, 110] width 177 height 22
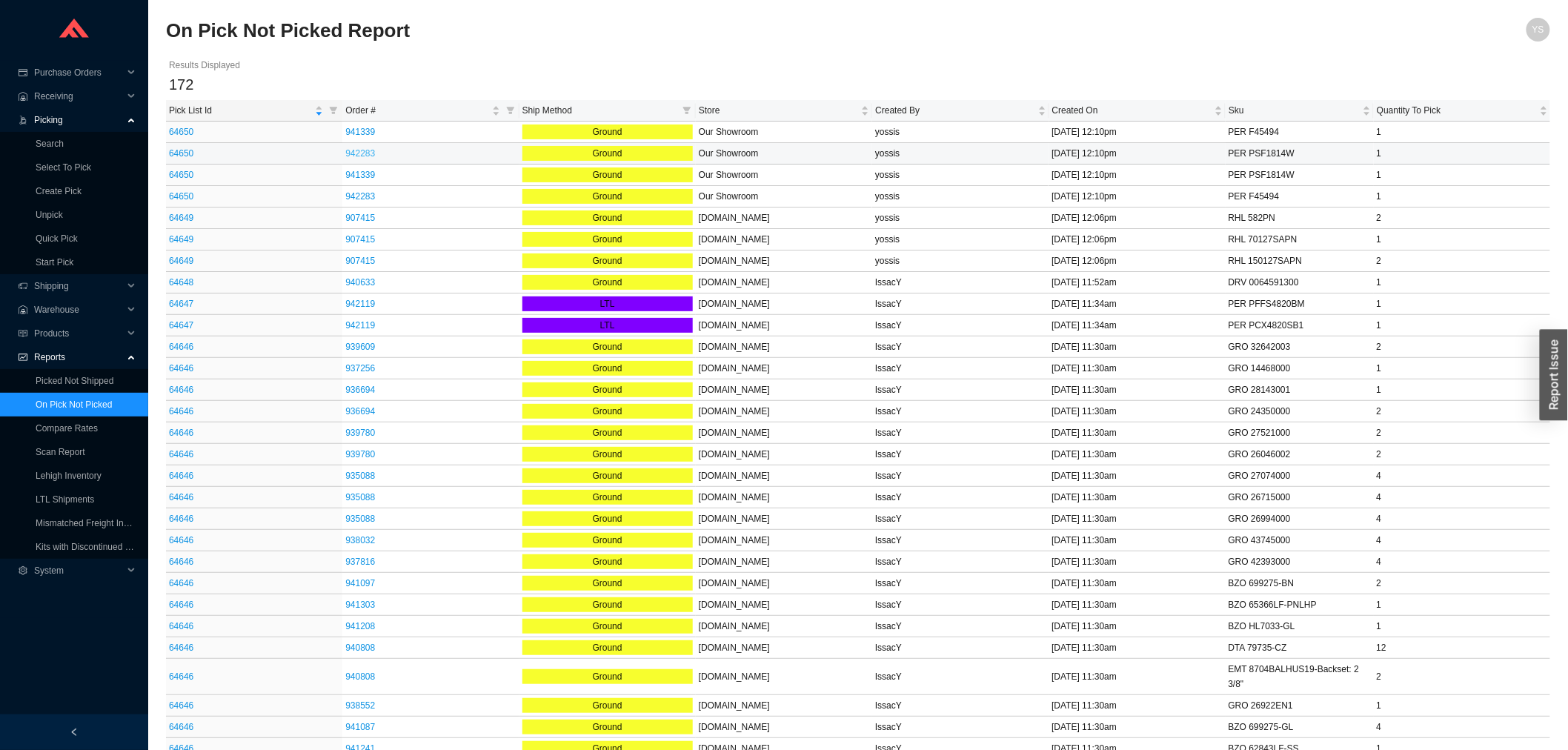
click at [356, 152] on link "942283" at bounding box center [360, 153] width 30 height 11
click at [348, 173] on link "941339" at bounding box center [360, 174] width 30 height 11
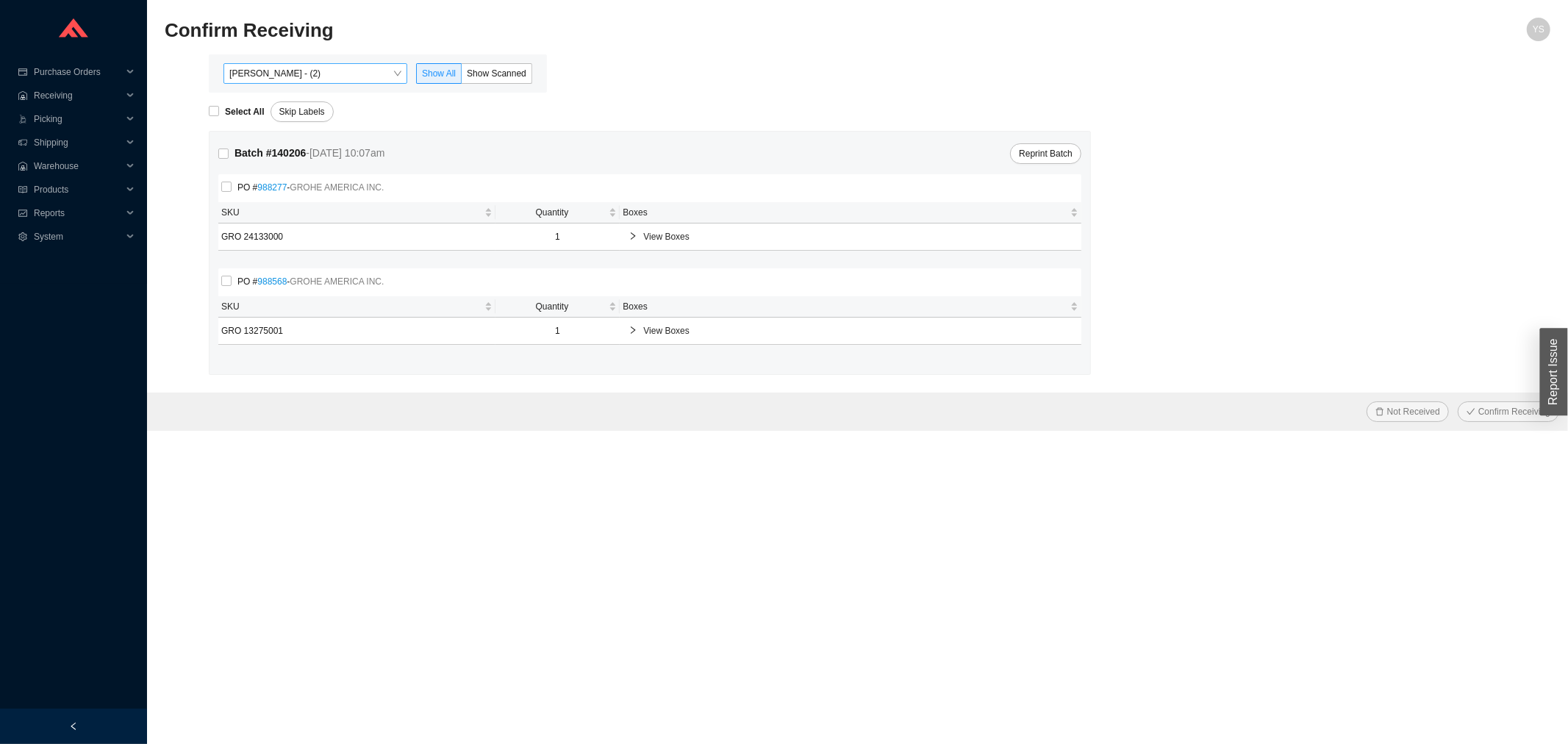
click at [326, 74] on span "[PERSON_NAME] - (2)" at bounding box center [315, 73] width 172 height 20
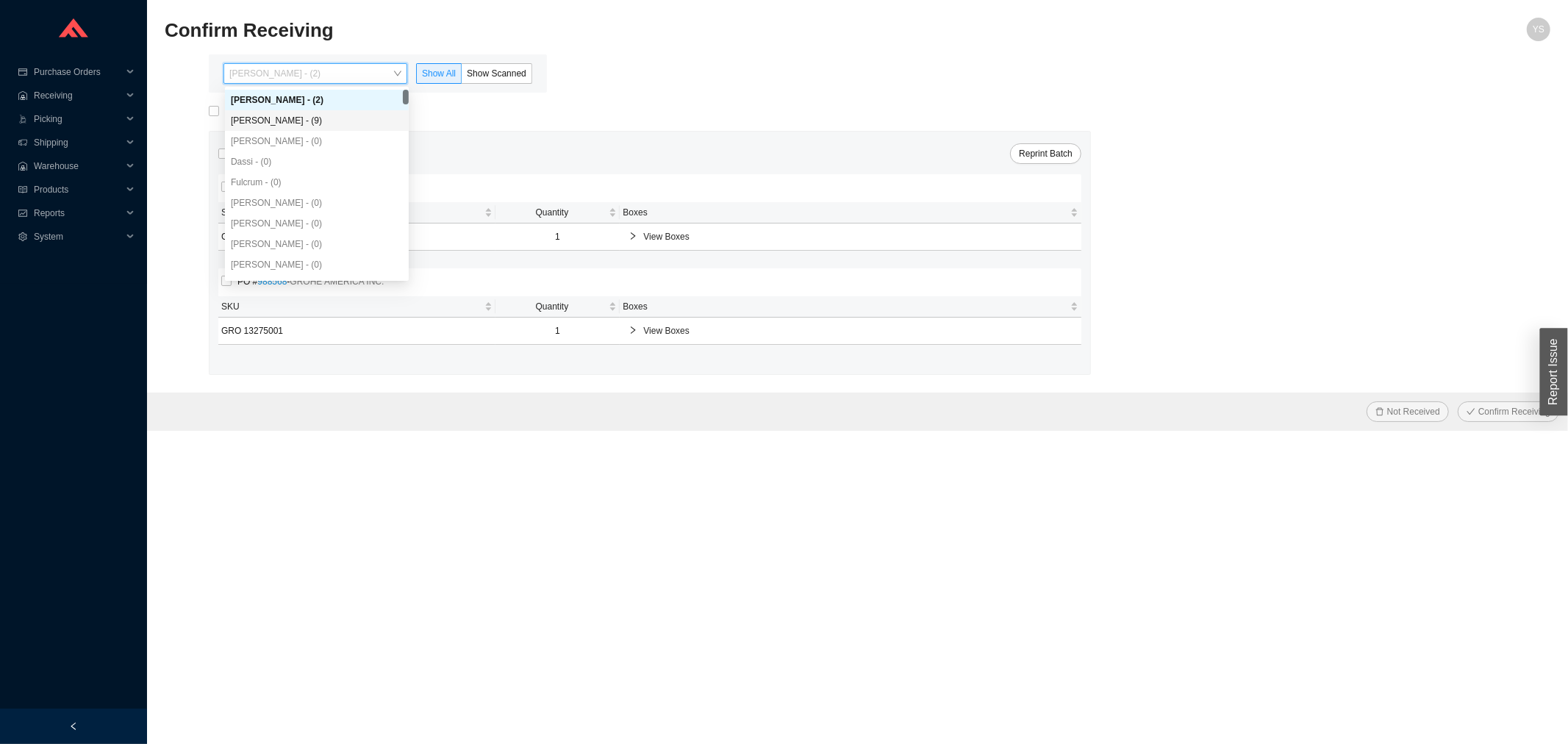
click at [327, 113] on div "[PERSON_NAME] - (9)" at bounding box center [317, 120] width 172 height 14
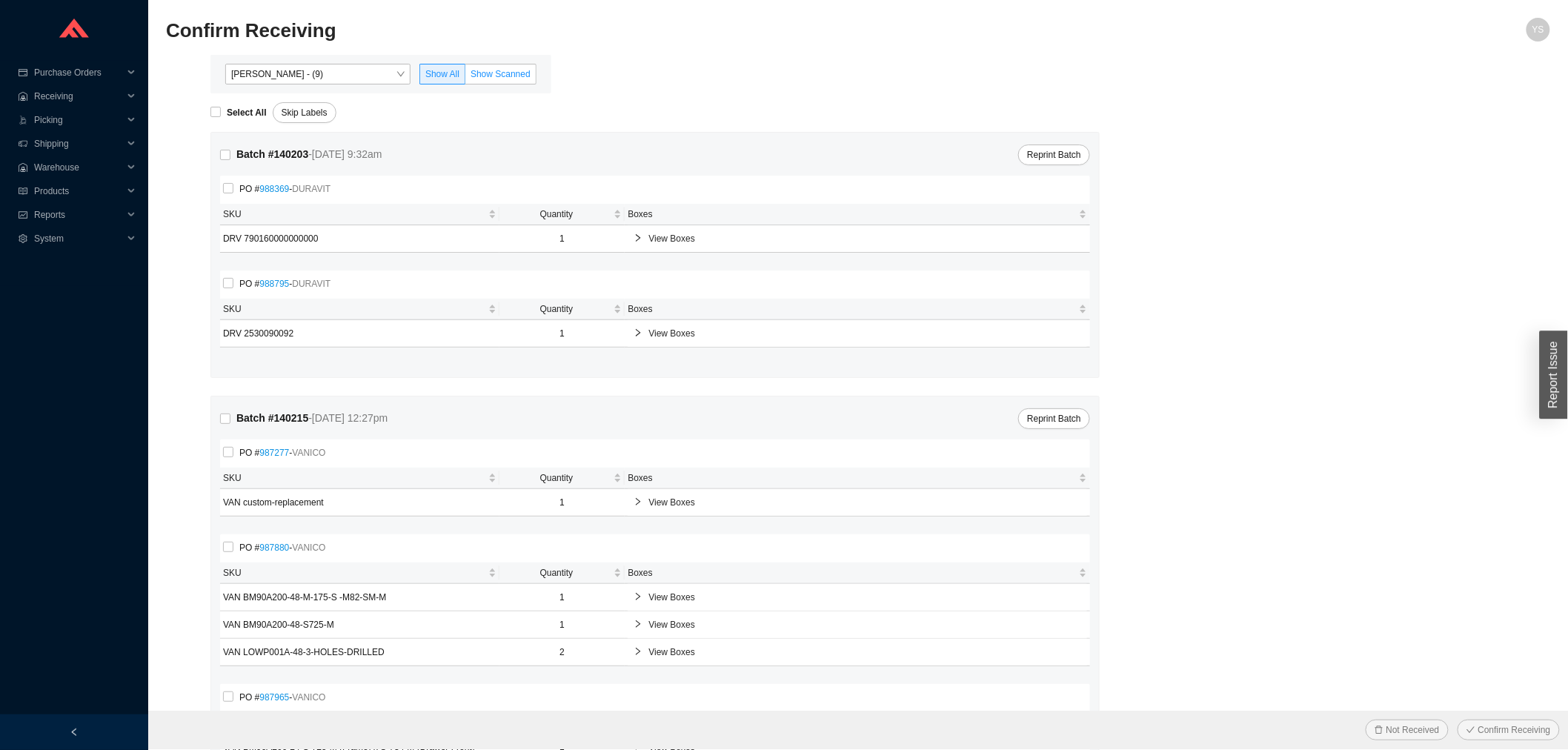
click at [466, 79] on label "Show Scanned" at bounding box center [501, 74] width 71 height 21
click at [465, 77] on input "Show Scanned" at bounding box center [465, 77] width 0 height 0
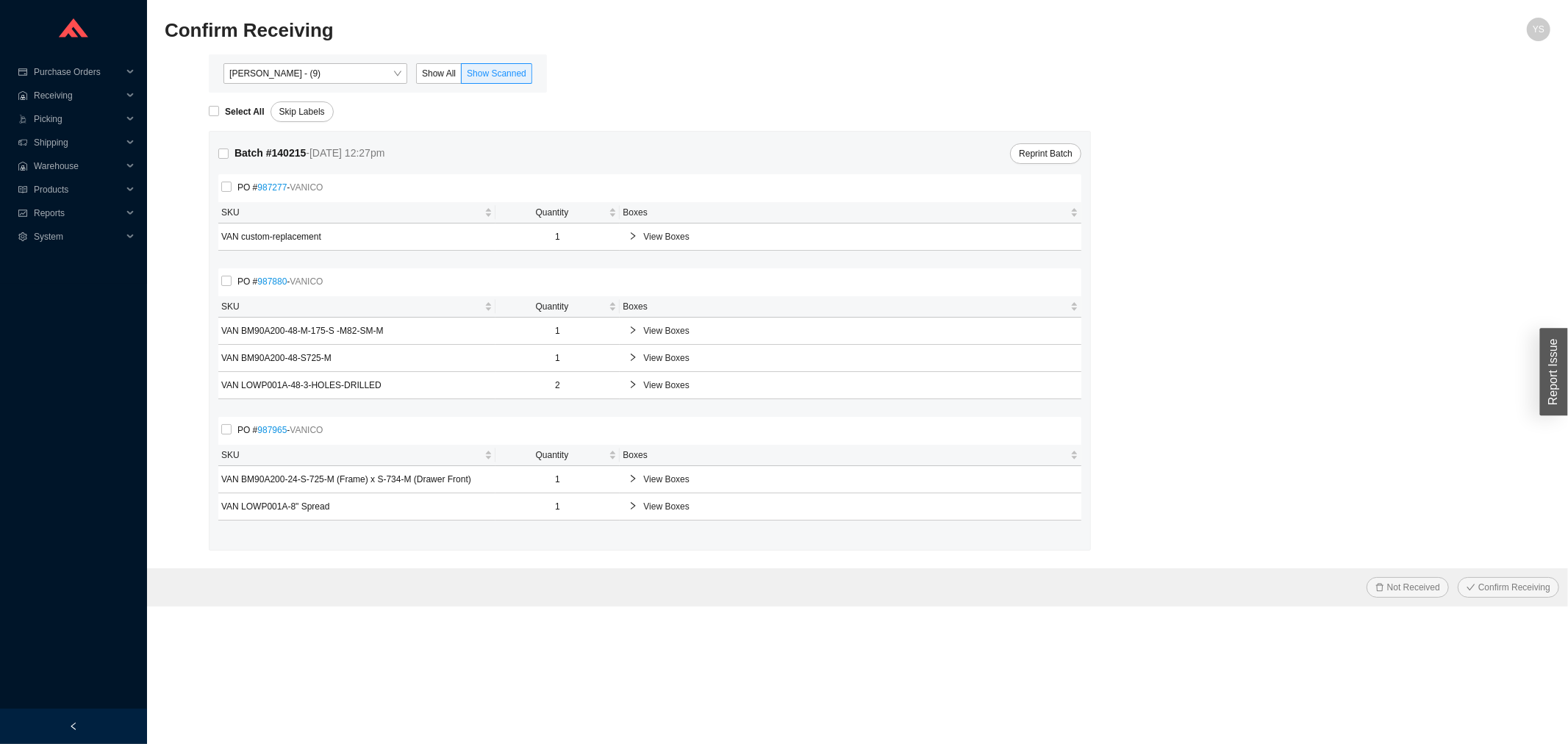
click at [215, 102] on div "Select All" at bounding box center [239, 111] width 62 height 21
click at [218, 108] on input "Select All" at bounding box center [213, 110] width 11 height 11
checkbox input "true"
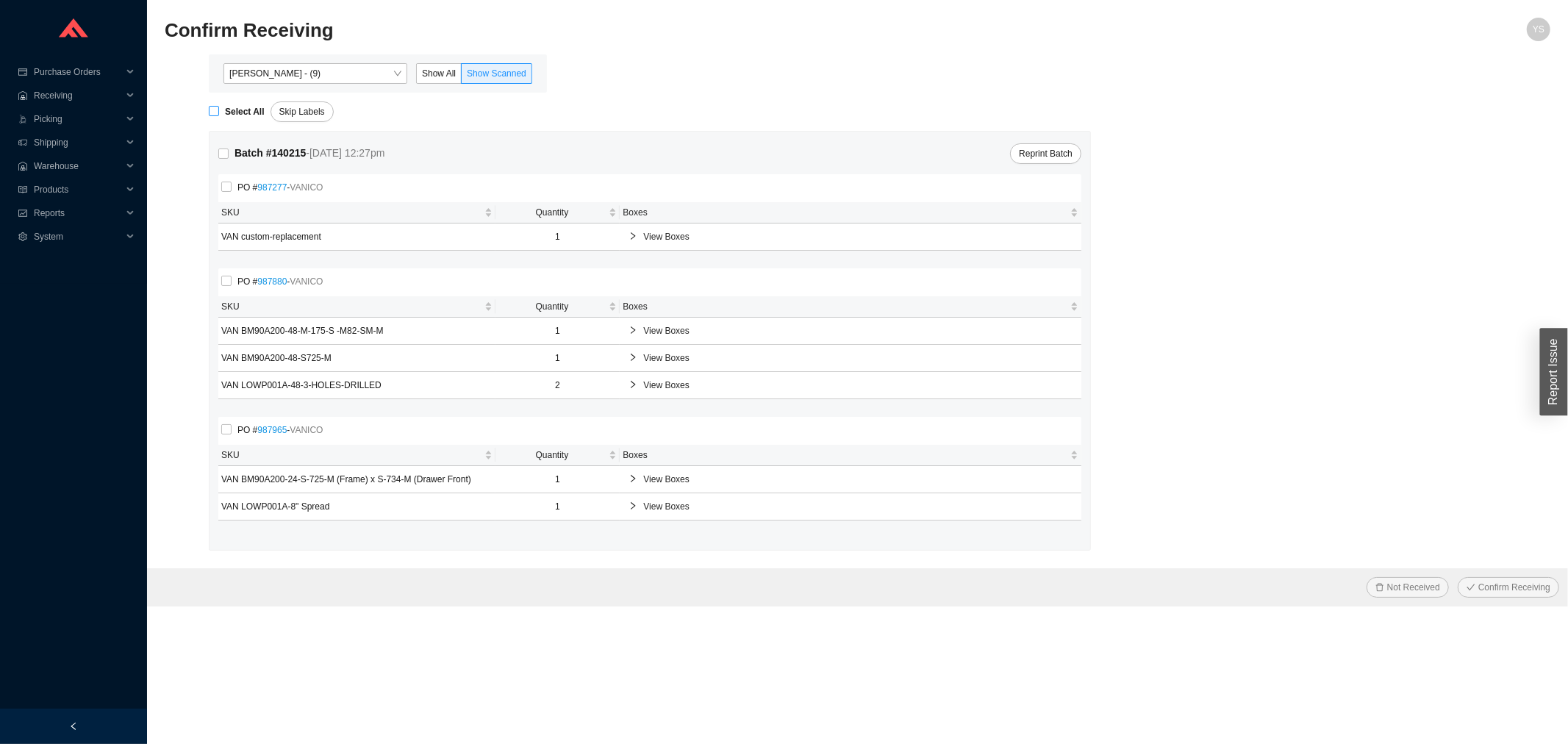
checkbox input "true"
click at [1501, 587] on span "Confirm Receiving" at bounding box center [1514, 587] width 72 height 15
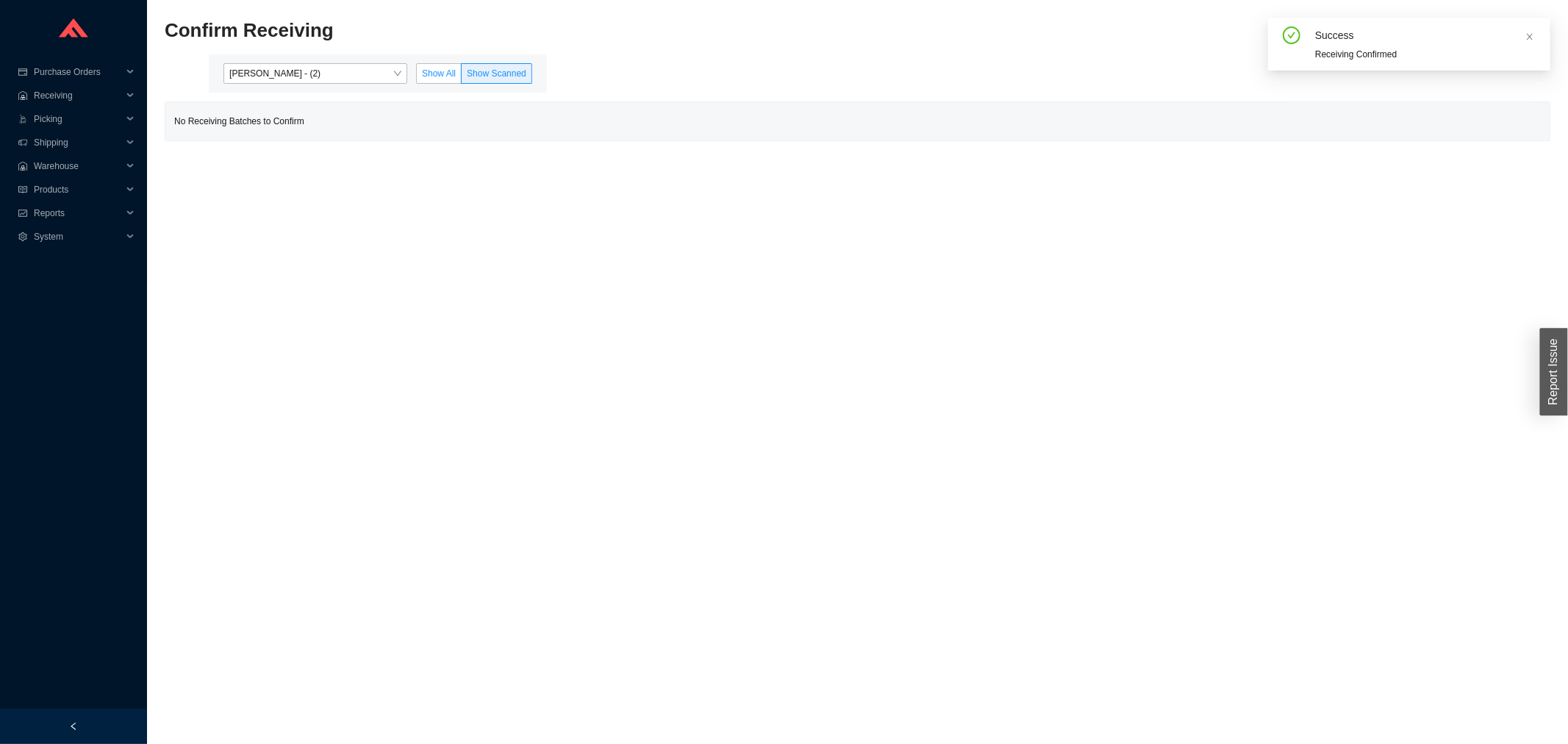
click at [439, 79] on label "Show All" at bounding box center [438, 73] width 46 height 21
click at [417, 76] on input "Show All" at bounding box center [417, 76] width 0 height 0
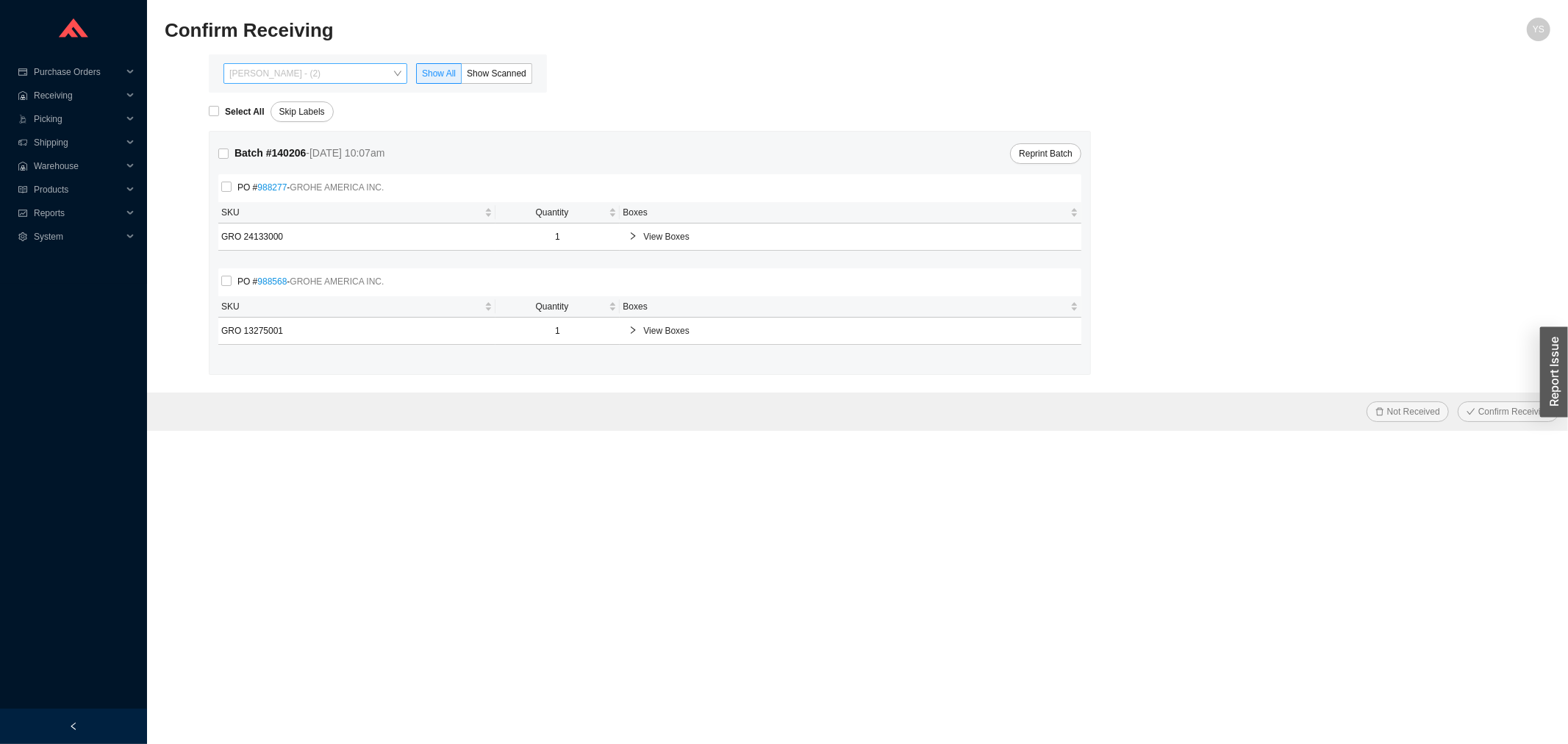
click at [300, 69] on span "[PERSON_NAME] - (2)" at bounding box center [315, 73] width 172 height 20
click at [297, 109] on div "[PERSON_NAME] - (2)" at bounding box center [317, 100] width 184 height 21
drag, startPoint x: 351, startPoint y: 75, endPoint x: 354, endPoint y: 93, distance: 18.2
click at [351, 77] on span "[PERSON_NAME] - (2)" at bounding box center [315, 73] width 172 height 20
click at [350, 110] on div "[PERSON_NAME] - (2)" at bounding box center [317, 120] width 184 height 21
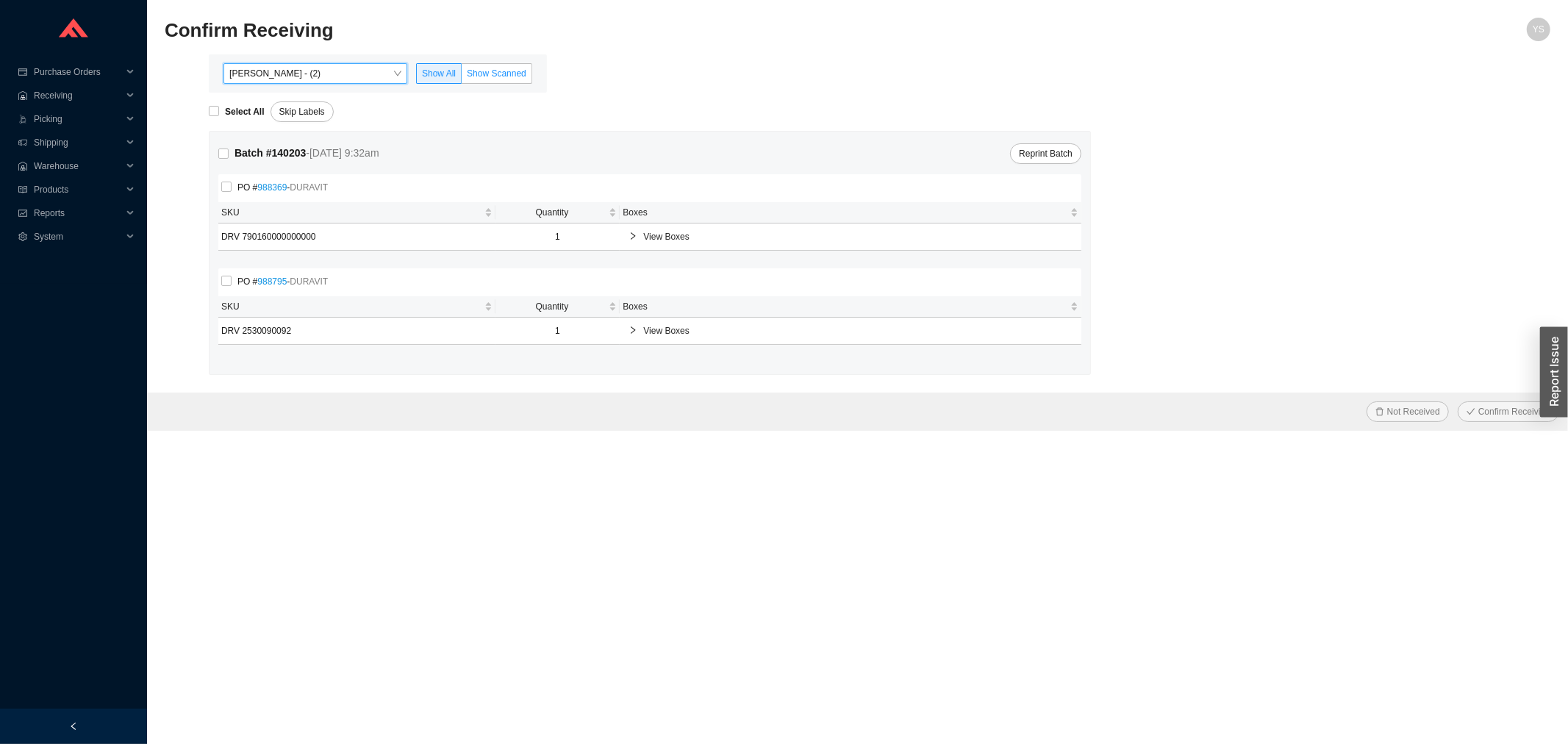
click at [473, 69] on span "Show Scanned" at bounding box center [496, 73] width 60 height 11
click at [462, 76] on input "Show Scanned" at bounding box center [462, 76] width 0 height 0
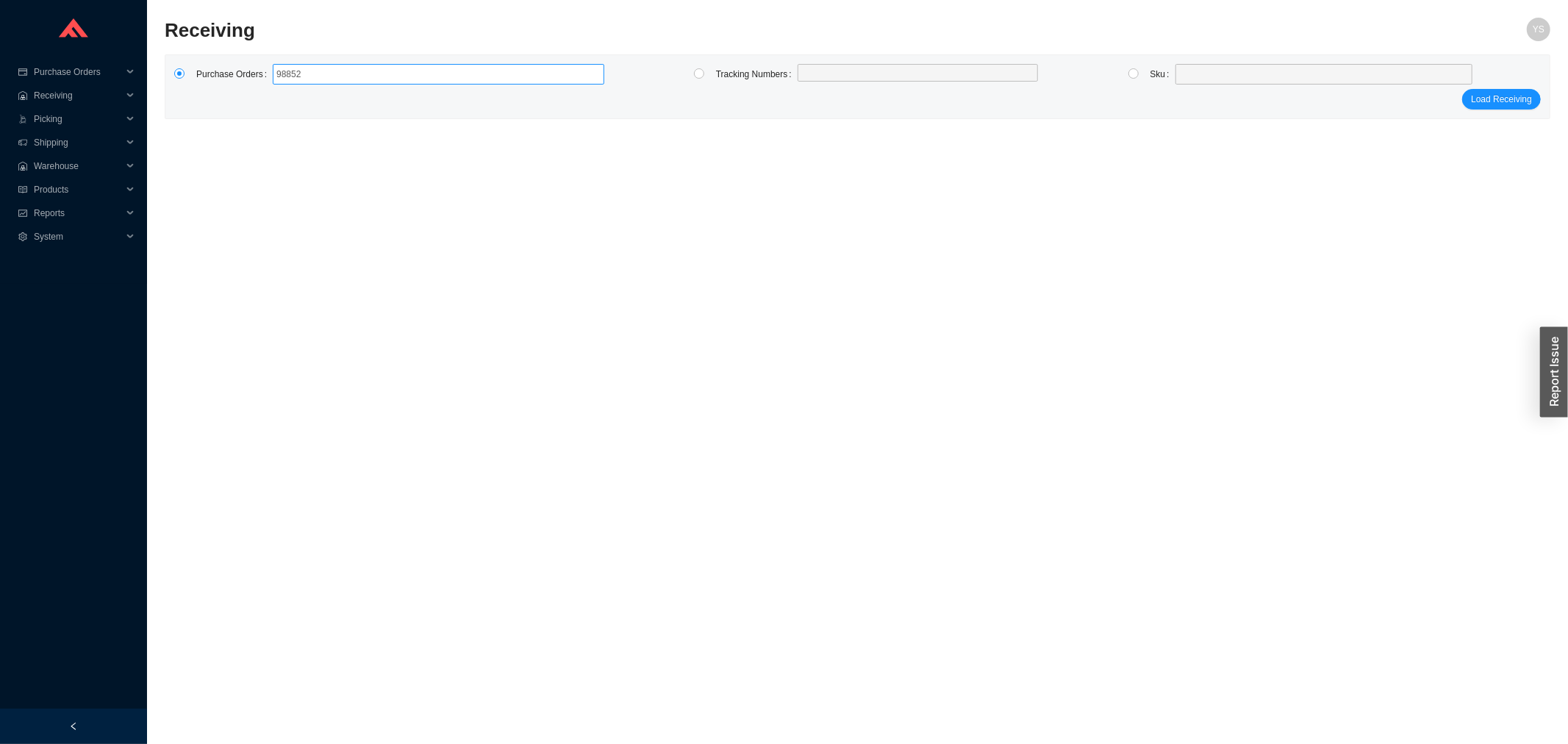
type input "988520"
click button "Load Receiving" at bounding box center [1501, 99] width 78 height 21
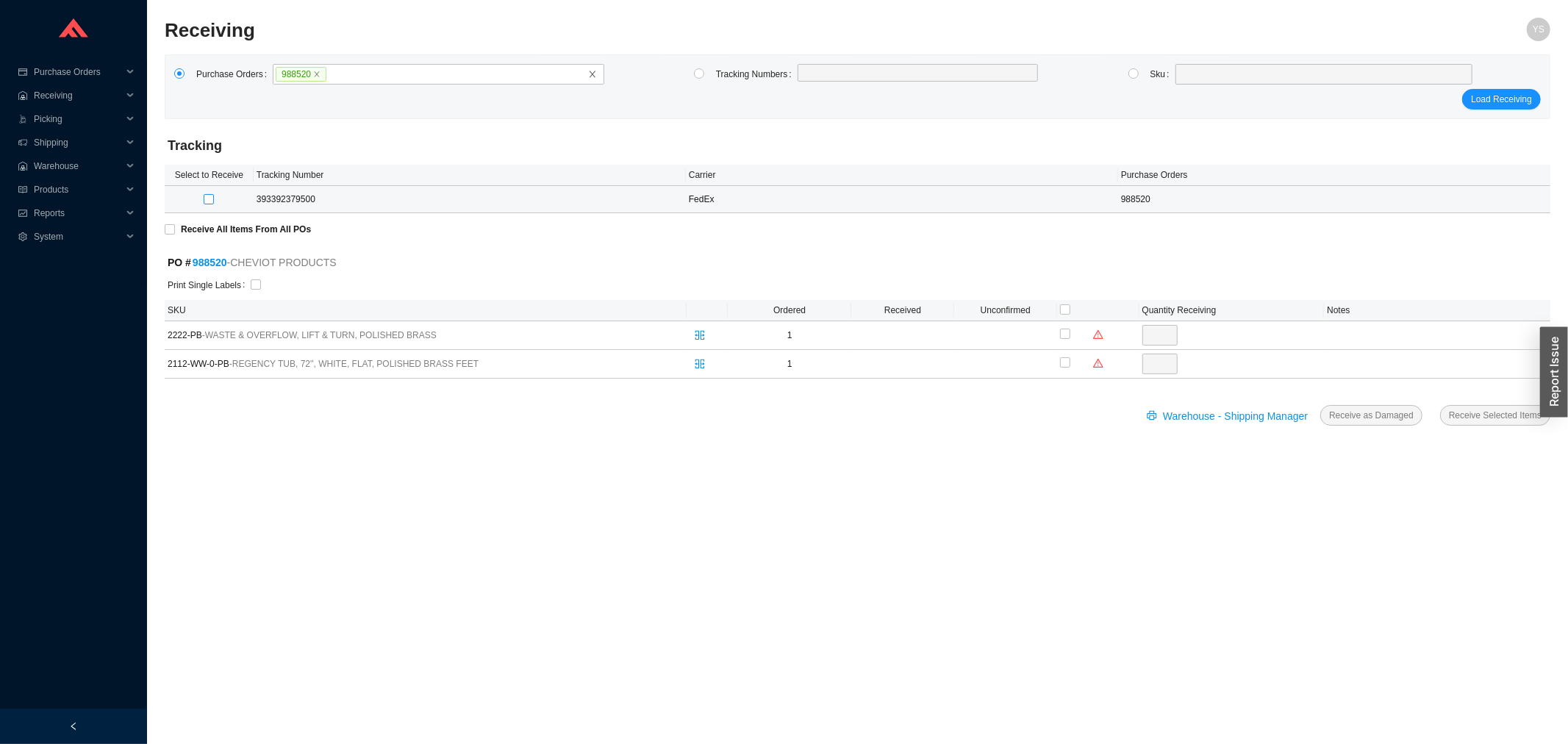
click at [208, 200] on input "checkbox" at bounding box center [208, 198] width 11 height 11
checkbox input "true"
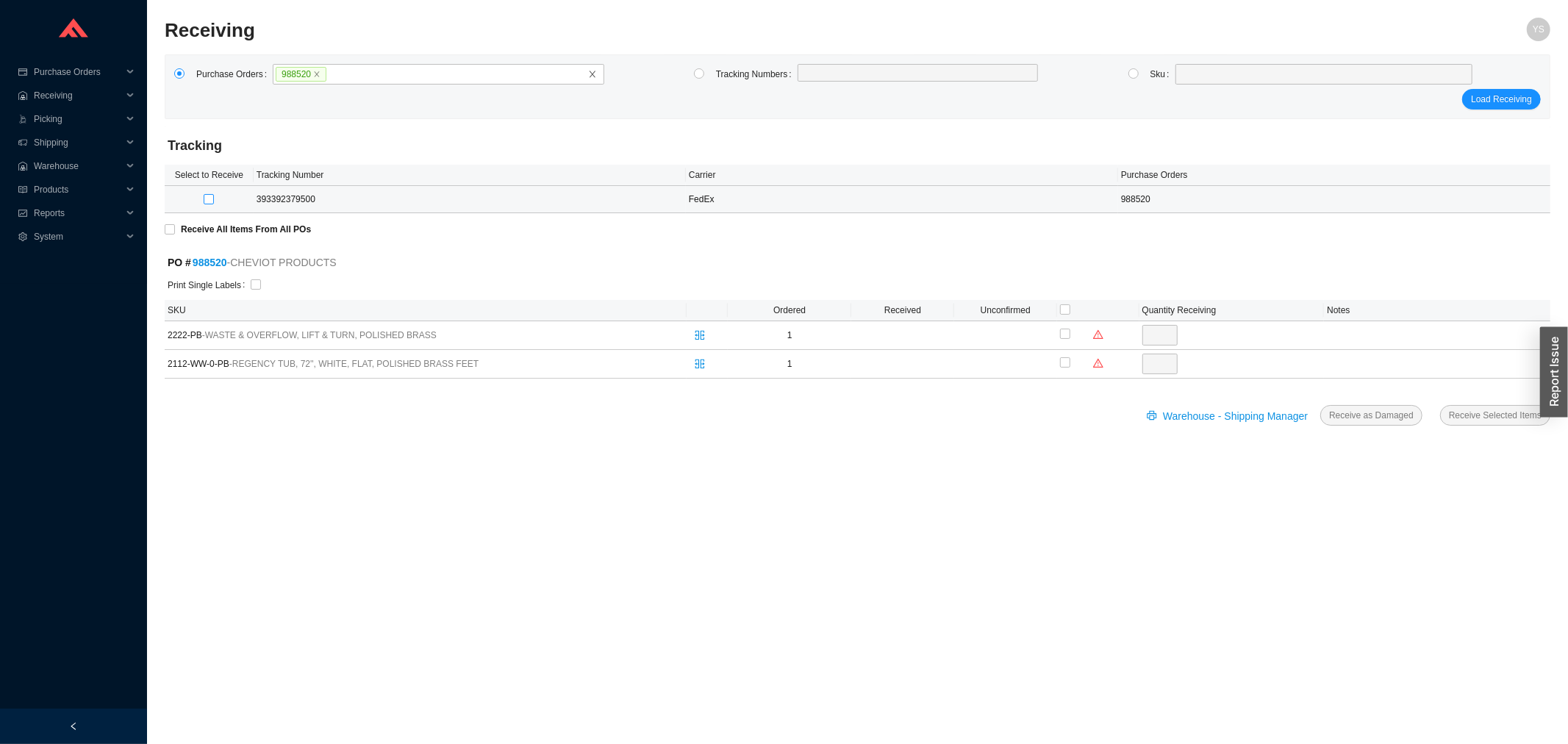
type input "1"
checkbox input "true"
type input "1"
click at [1490, 413] on span "Receive Selected Items" at bounding box center [1495, 415] width 93 height 15
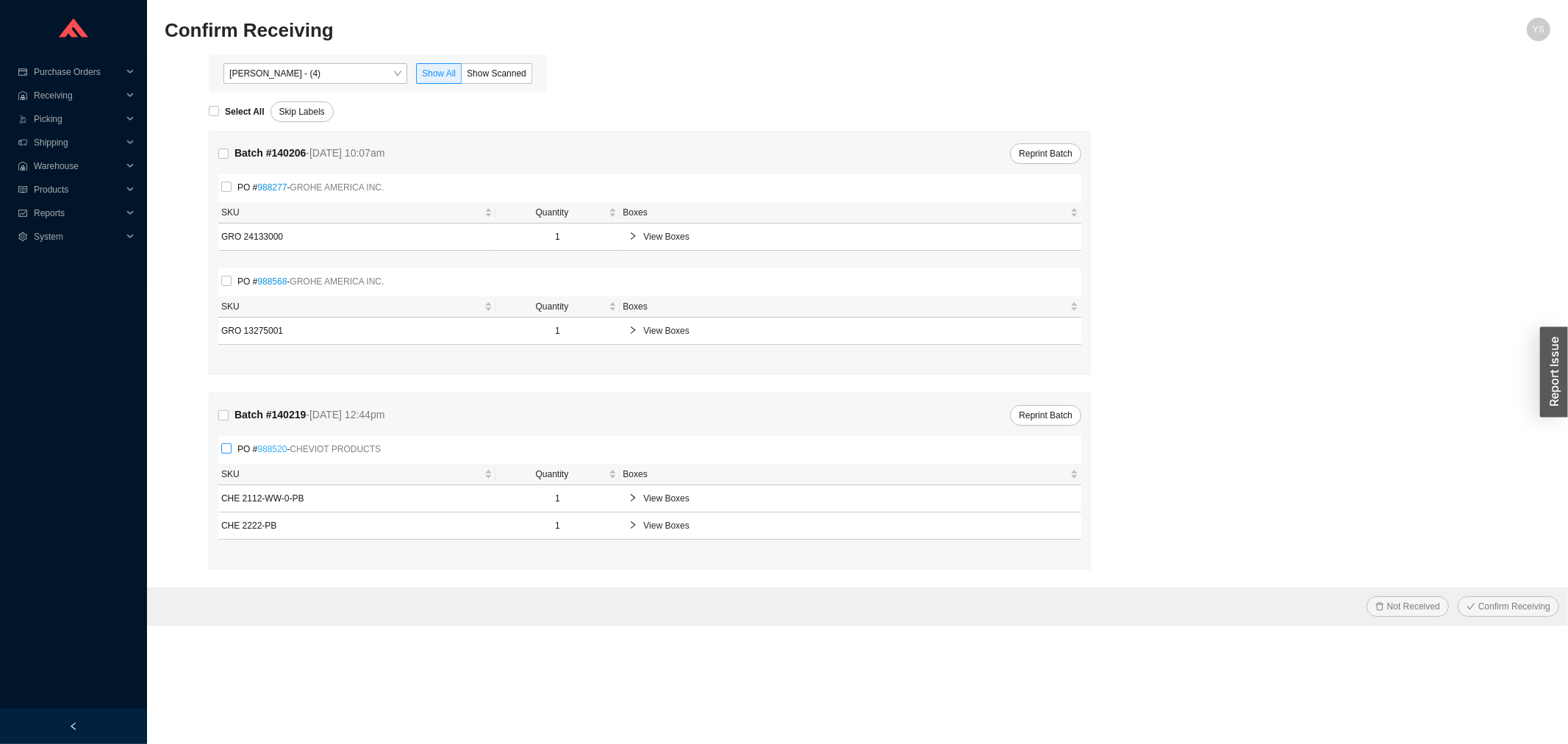
click at [263, 448] on link "988520" at bounding box center [272, 449] width 29 height 11
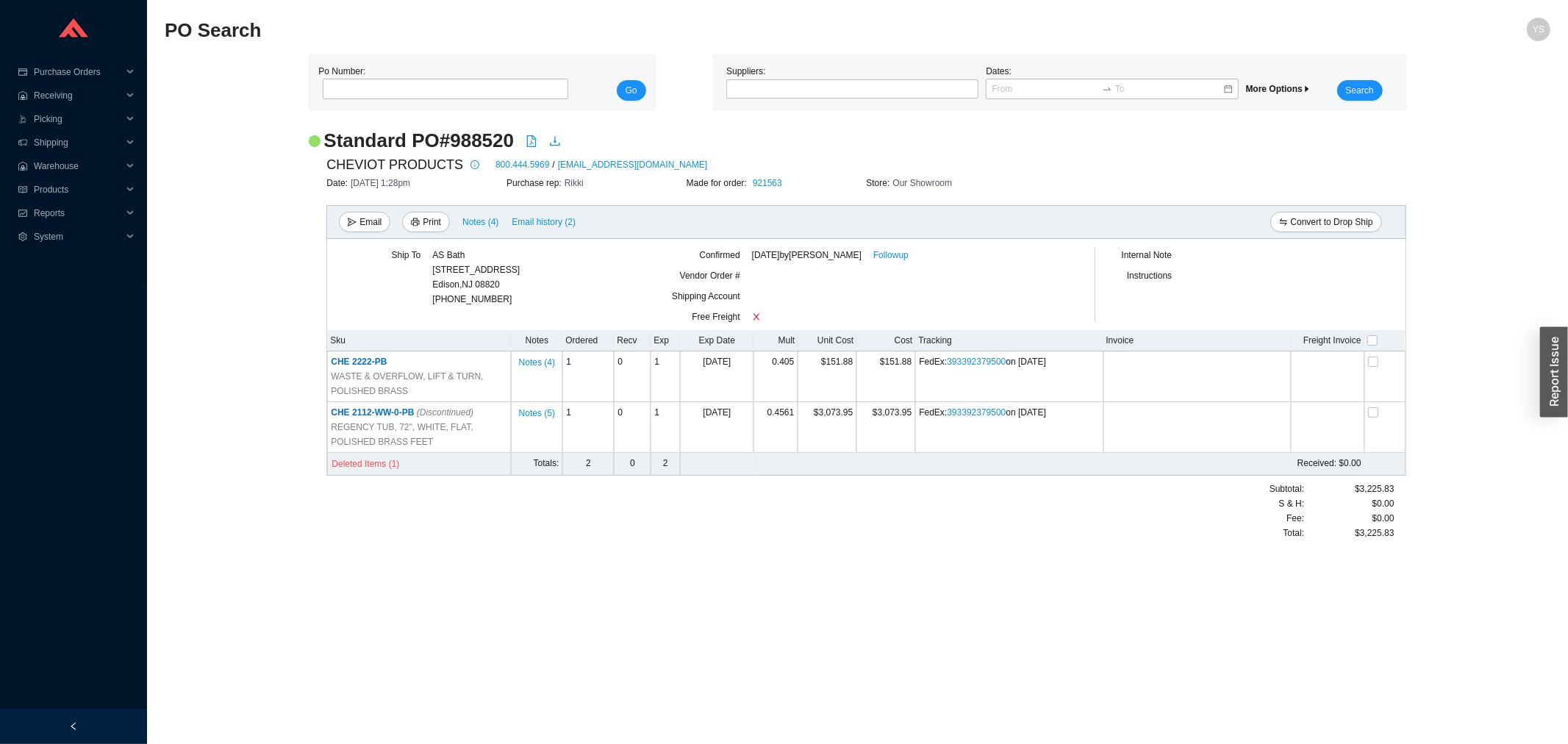
click at [784, 180] on div "Made for order: 921563" at bounding box center [777, 183] width 180 height 15
click at [777, 181] on link "921563" at bounding box center [768, 183] width 29 height 11
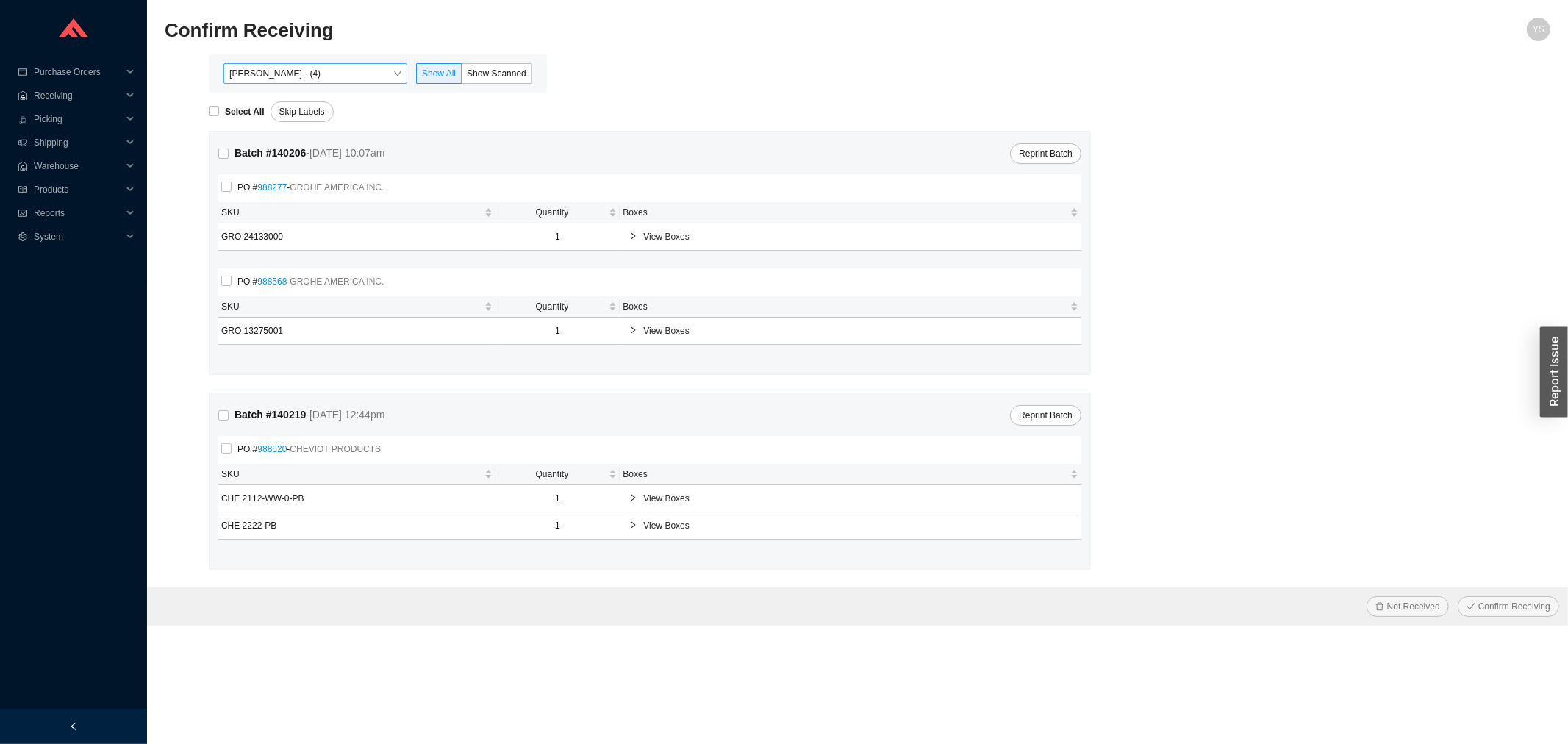
click at [314, 83] on div "Yossi Siff - (4) Show All Show Scanned" at bounding box center [378, 73] width 338 height 38
click at [300, 76] on span "Yossi Siff - (4)" at bounding box center [315, 73] width 172 height 20
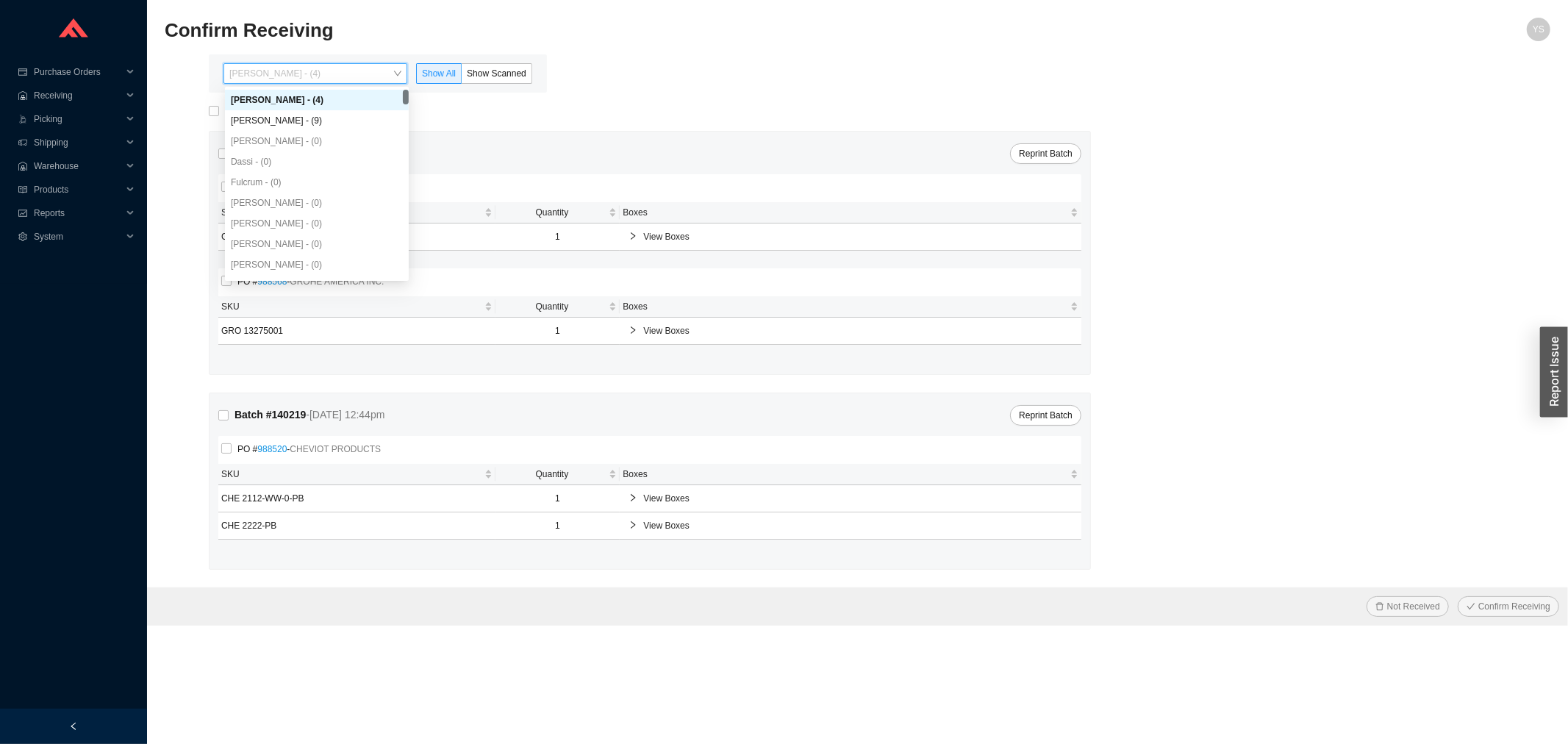
click at [300, 109] on div "Yossi Siff - (4)" at bounding box center [317, 100] width 184 height 21
click at [255, 73] on span "Yossi Siff - (4)" at bounding box center [315, 73] width 172 height 20
click at [267, 116] on div "Angel Negron - (9)" at bounding box center [317, 120] width 172 height 14
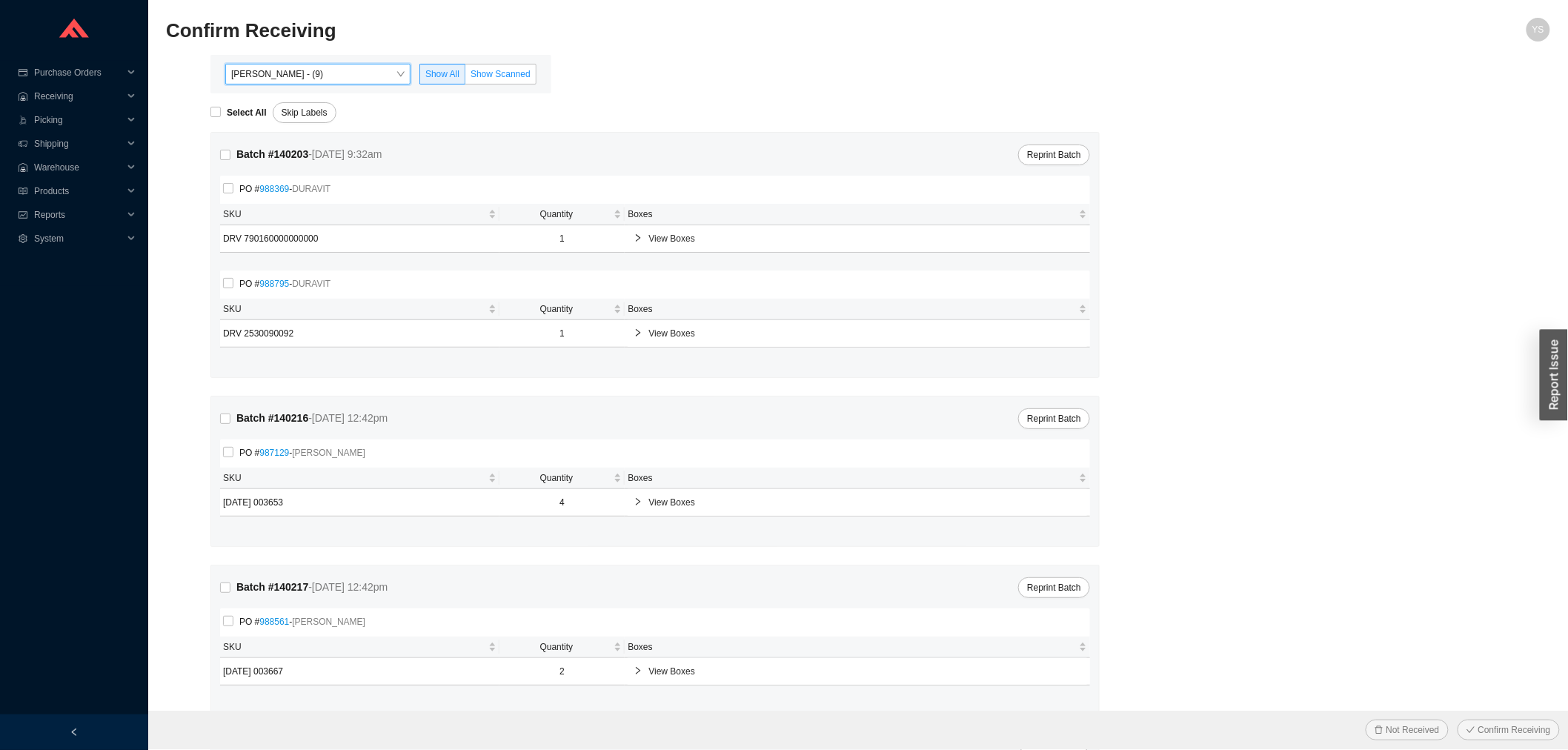
click at [519, 65] on label "Show Scanned" at bounding box center [501, 74] width 71 height 21
click at [465, 77] on input "Show Scanned" at bounding box center [465, 77] width 0 height 0
click at [224, 108] on span "Select All" at bounding box center [247, 112] width 52 height 15
click at [221, 108] on input "Select All" at bounding box center [215, 111] width 11 height 11
checkbox input "true"
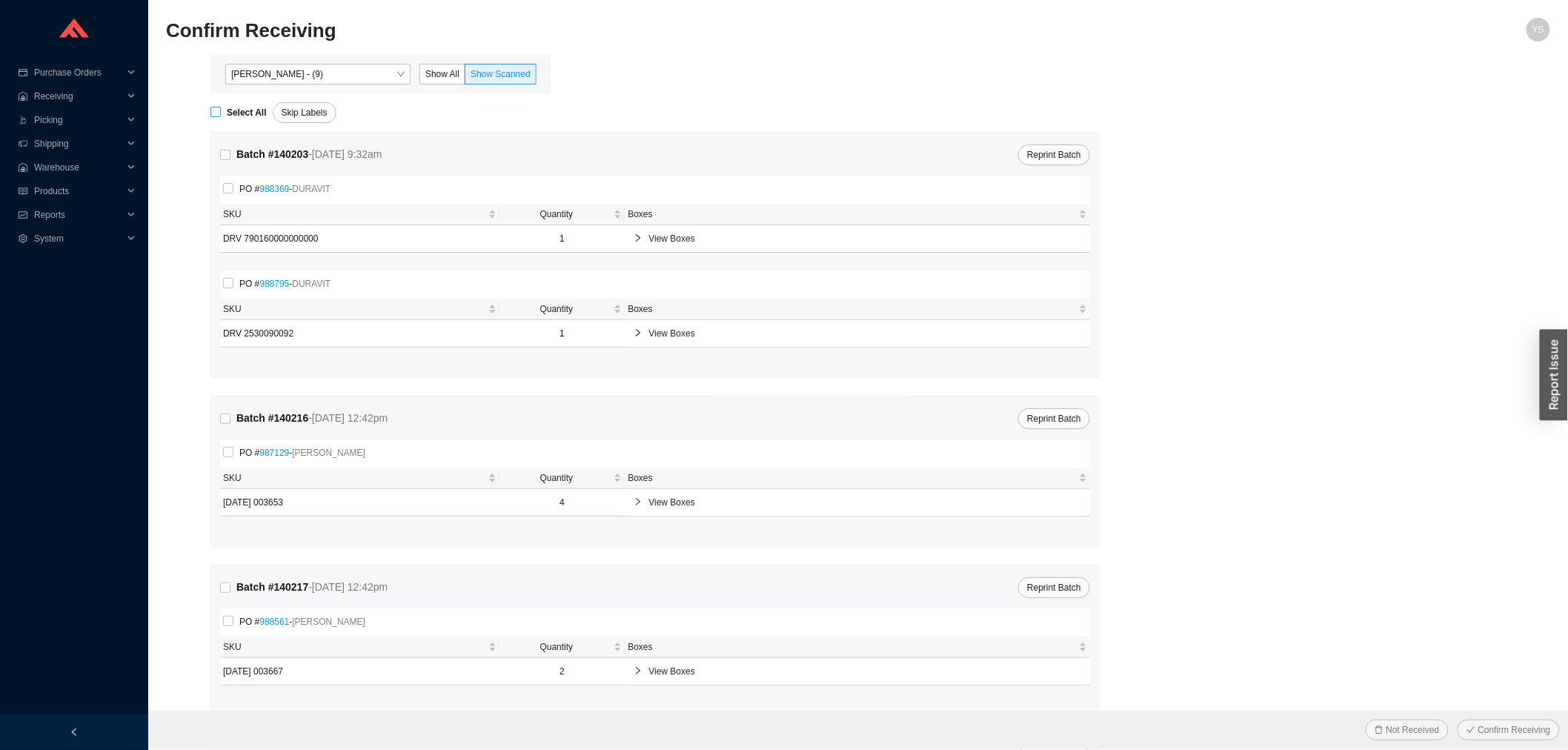
checkbox input "true"
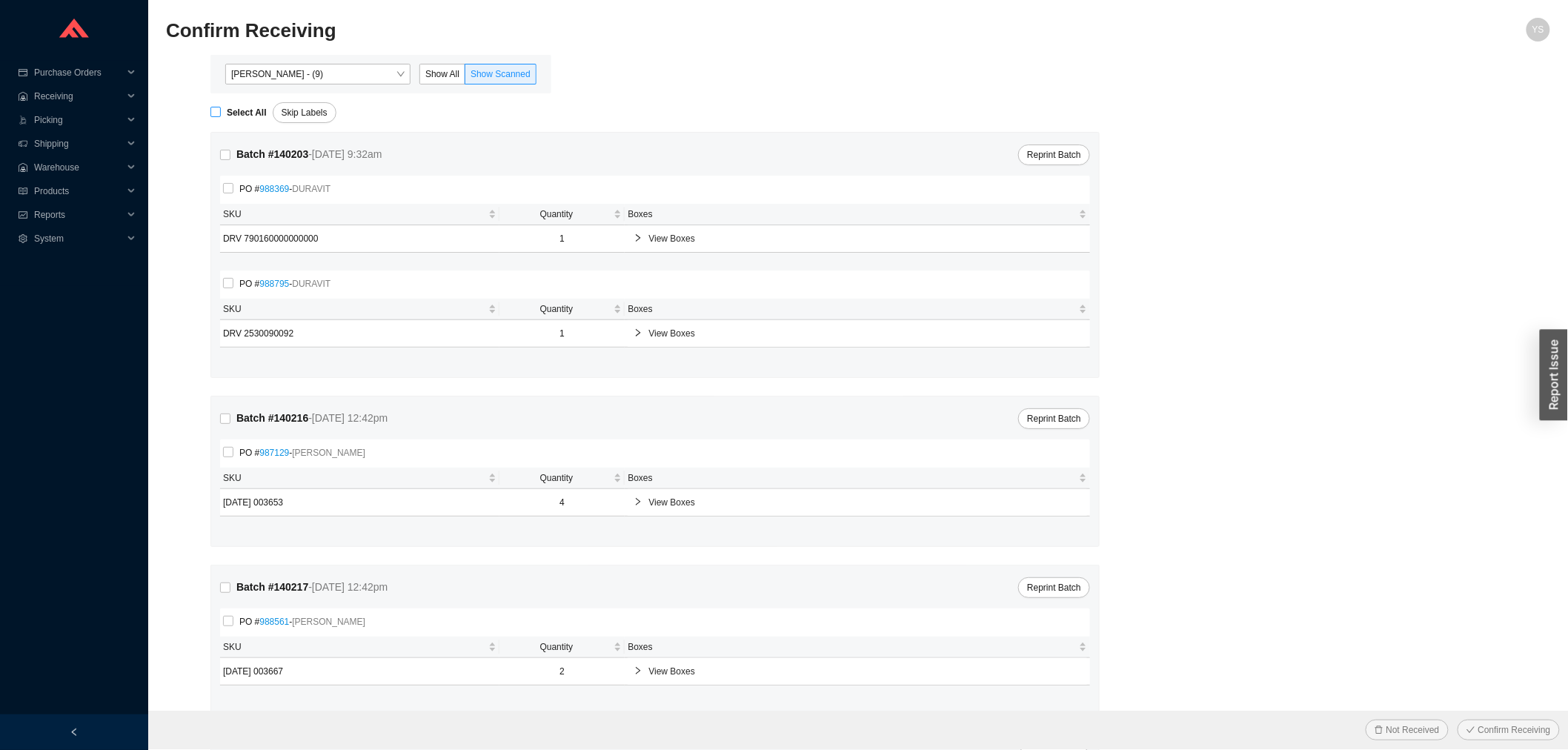
checkbox input "true"
click at [1480, 712] on div "Not Received Confirm Receiving" at bounding box center [858, 729] width 1421 height 38
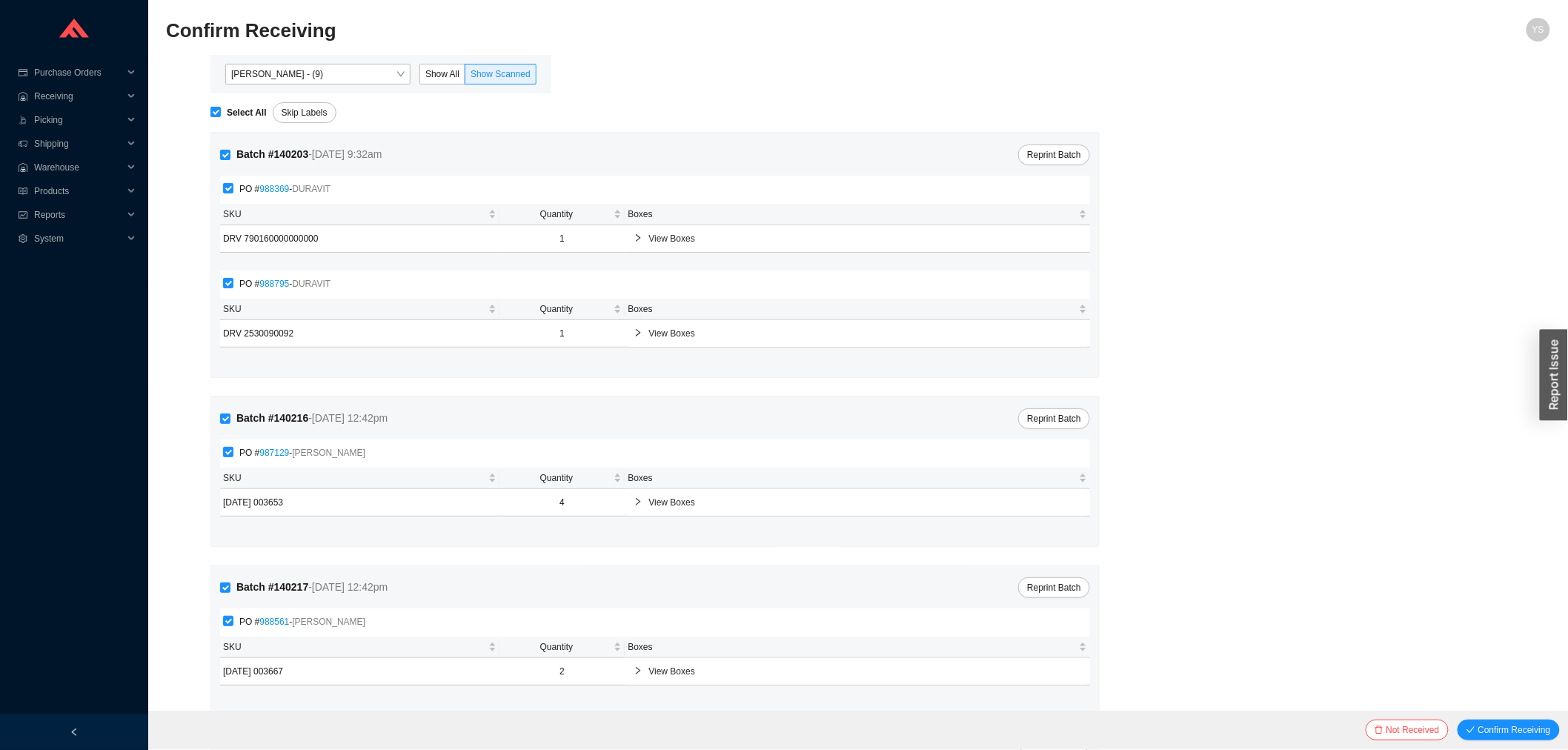
click at [1481, 718] on div "Not Received Confirm Receiving" at bounding box center [858, 729] width 1421 height 38
click at [1479, 722] on span "Confirm Receiving" at bounding box center [1515, 729] width 73 height 15
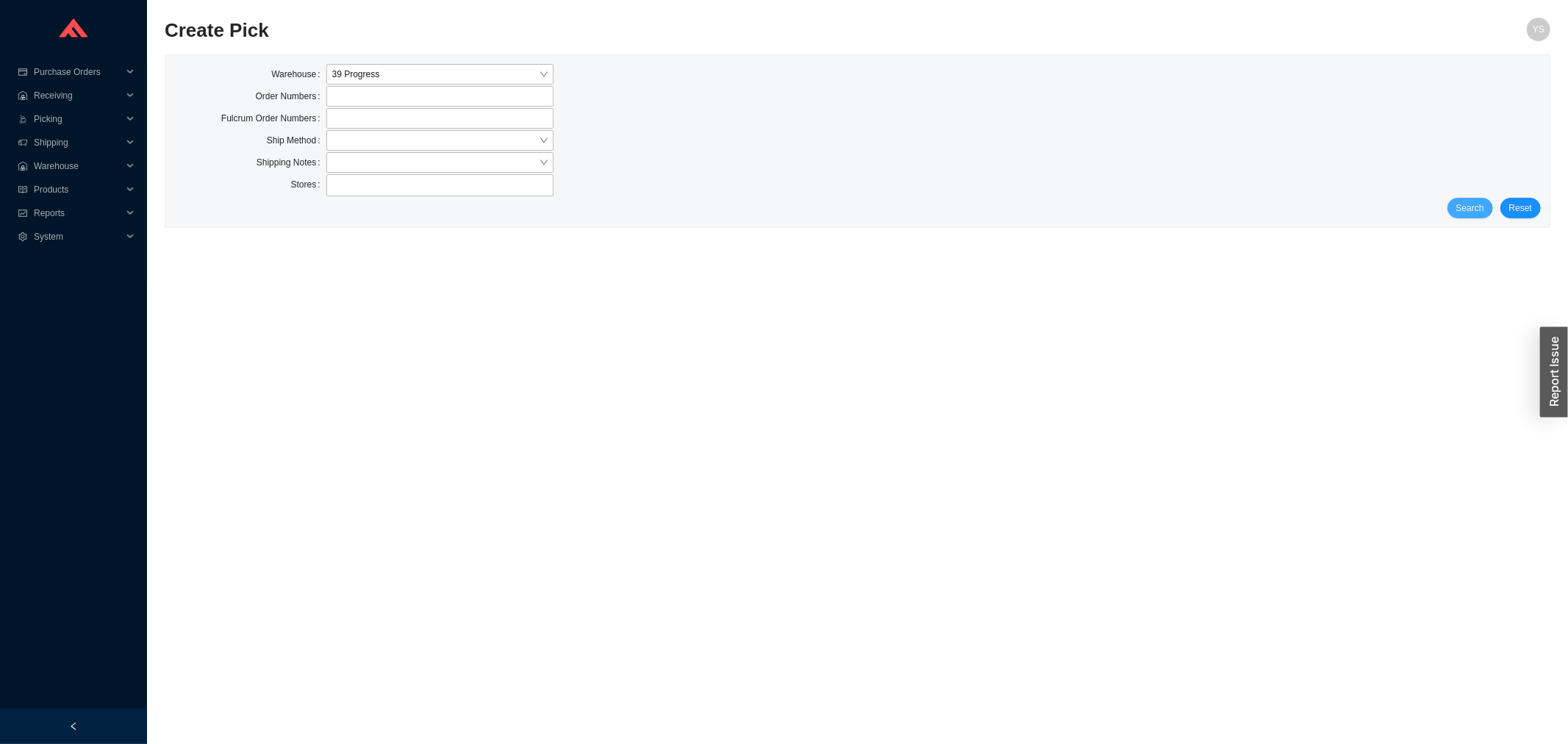
click at [1475, 211] on span "Search" at bounding box center [1470, 207] width 28 height 15
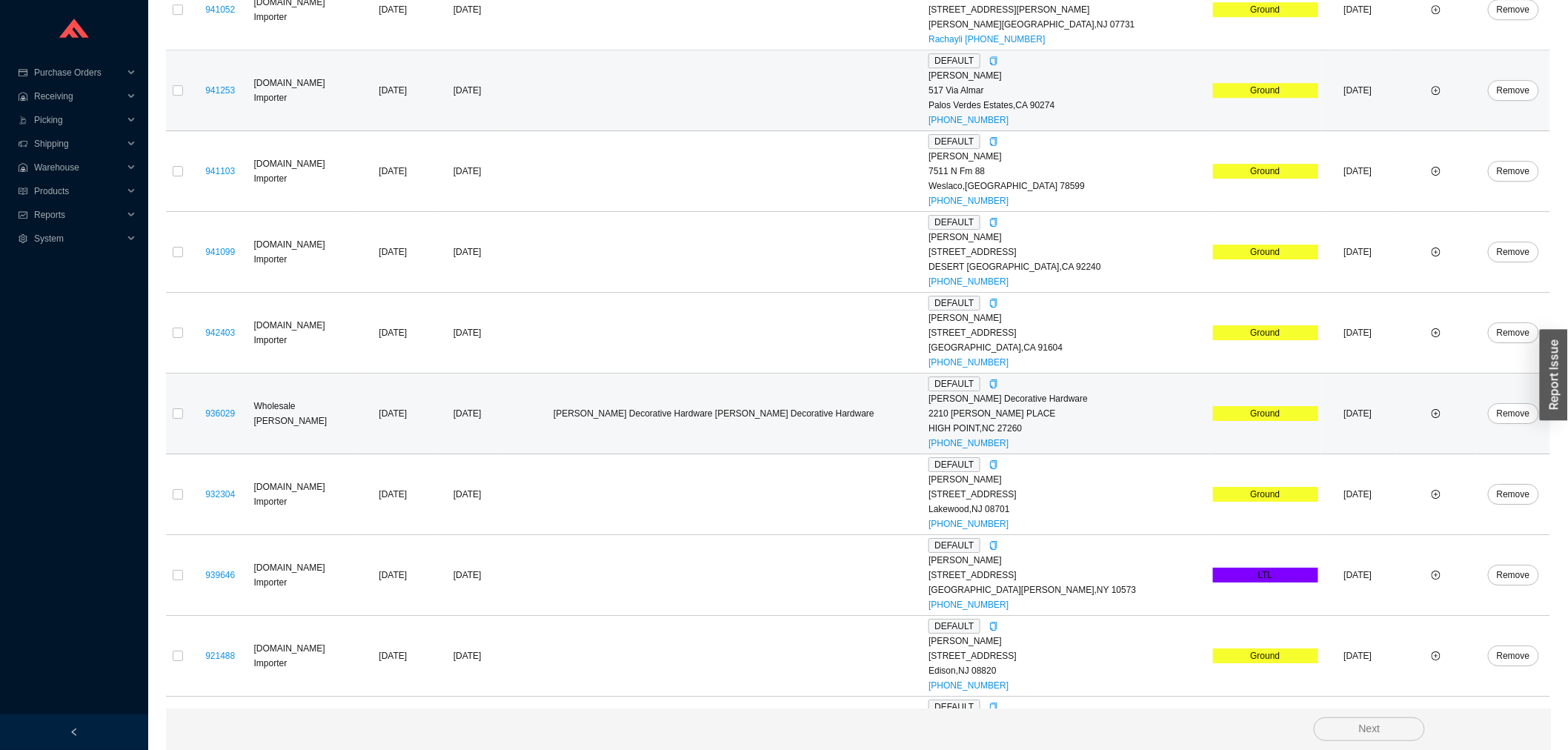
scroll to position [2097, 0]
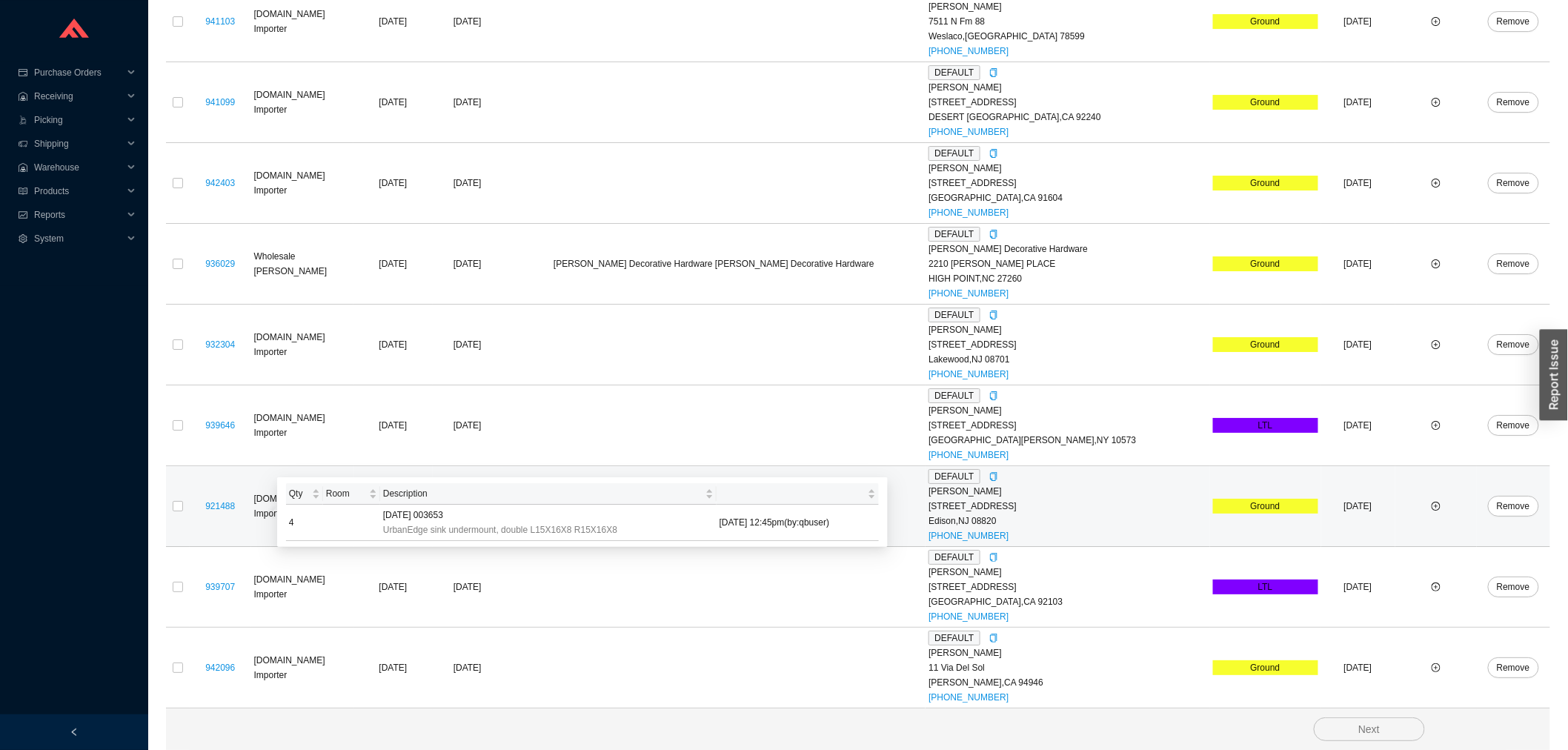
click at [216, 499] on div "921488" at bounding box center [220, 506] width 55 height 15
click at [224, 503] on link "921488" at bounding box center [220, 506] width 30 height 11
click at [1498, 506] on span "Remove" at bounding box center [1514, 506] width 34 height 15
click at [1441, 516] on span "Yes" at bounding box center [1447, 523] width 15 height 15
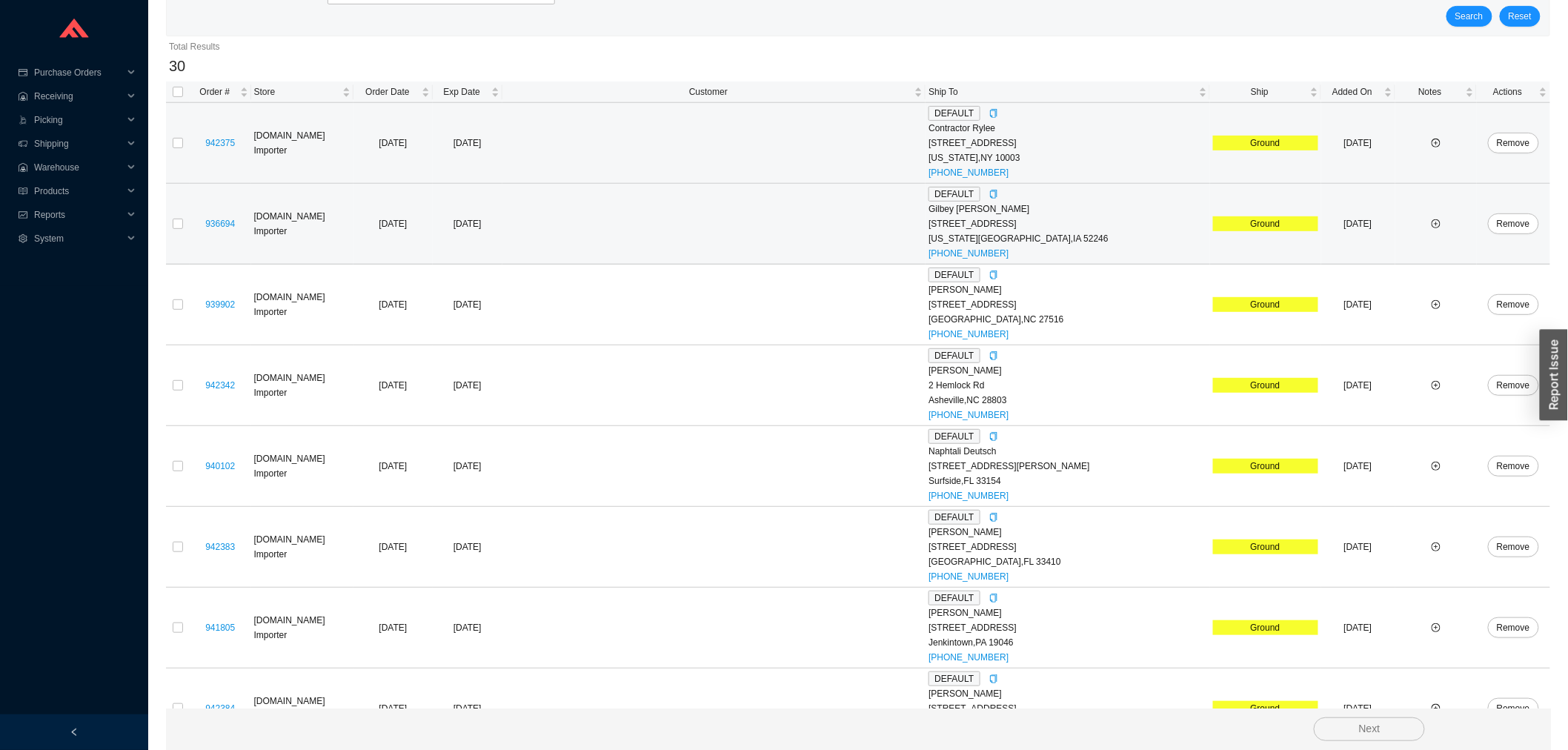
scroll to position [165, 0]
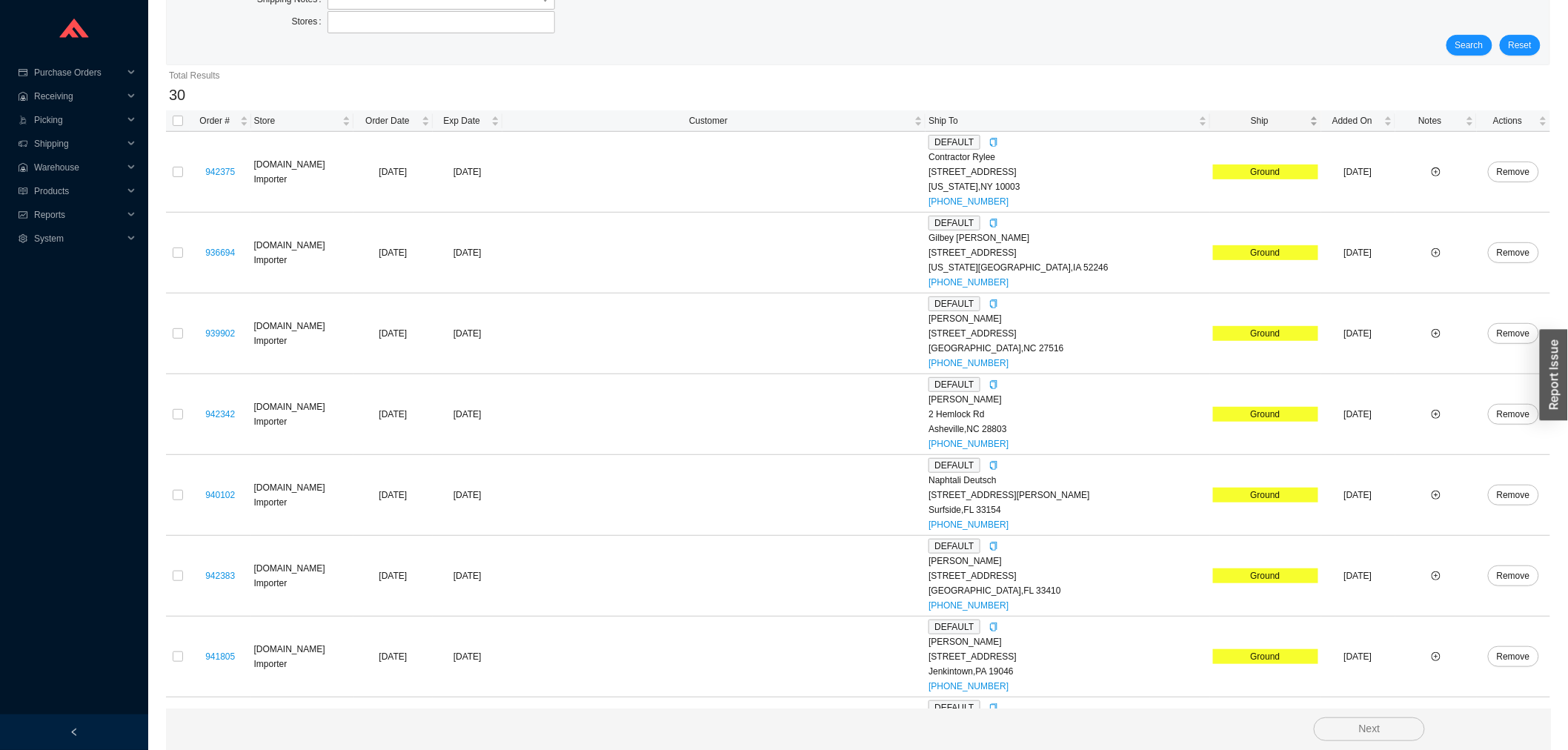
click at [1239, 113] on div "Ship" at bounding box center [1265, 120] width 106 height 15
click at [1239, 114] on span "Ship" at bounding box center [1259, 120] width 94 height 15
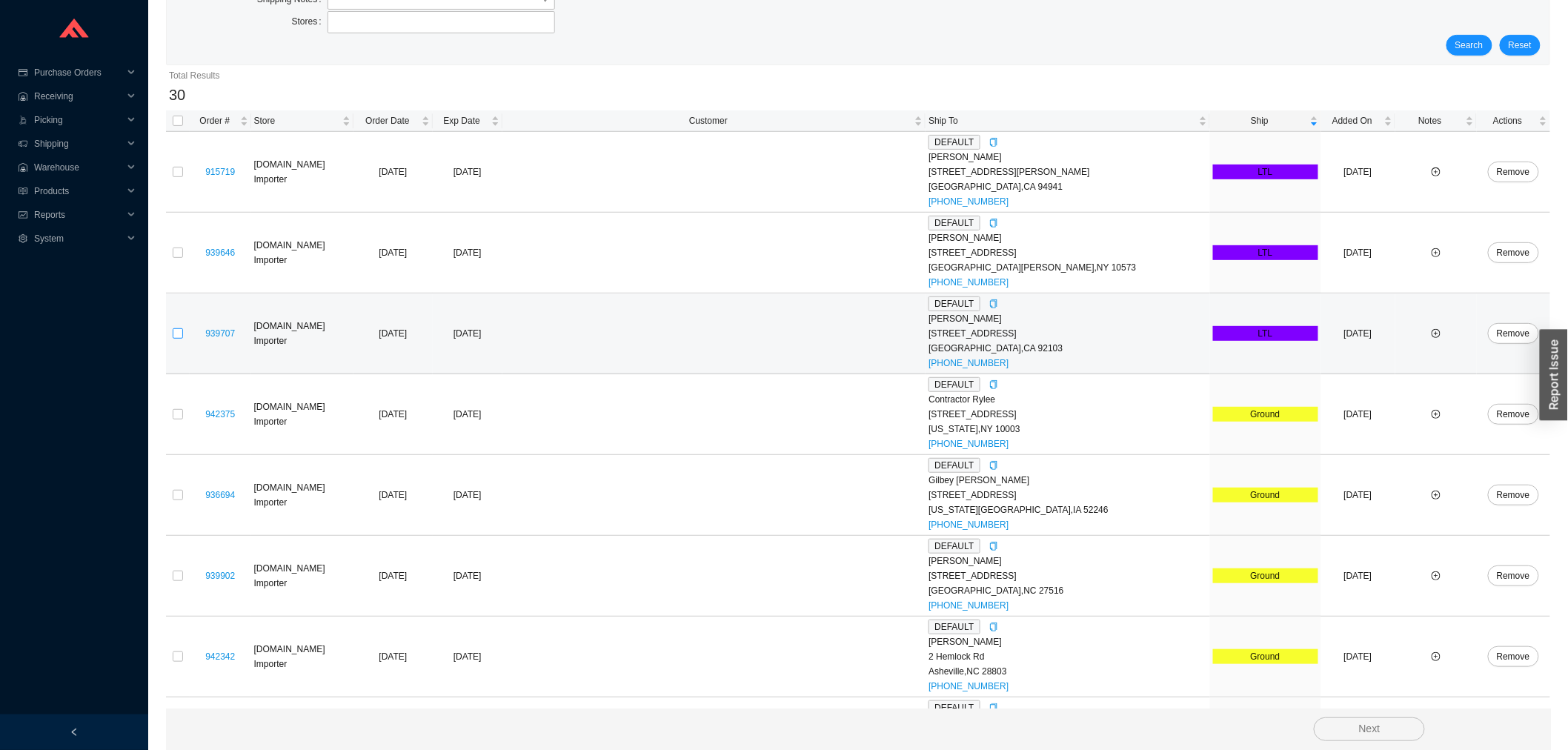
click at [178, 336] on input "checkbox" at bounding box center [178, 333] width 11 height 11
checkbox input "true"
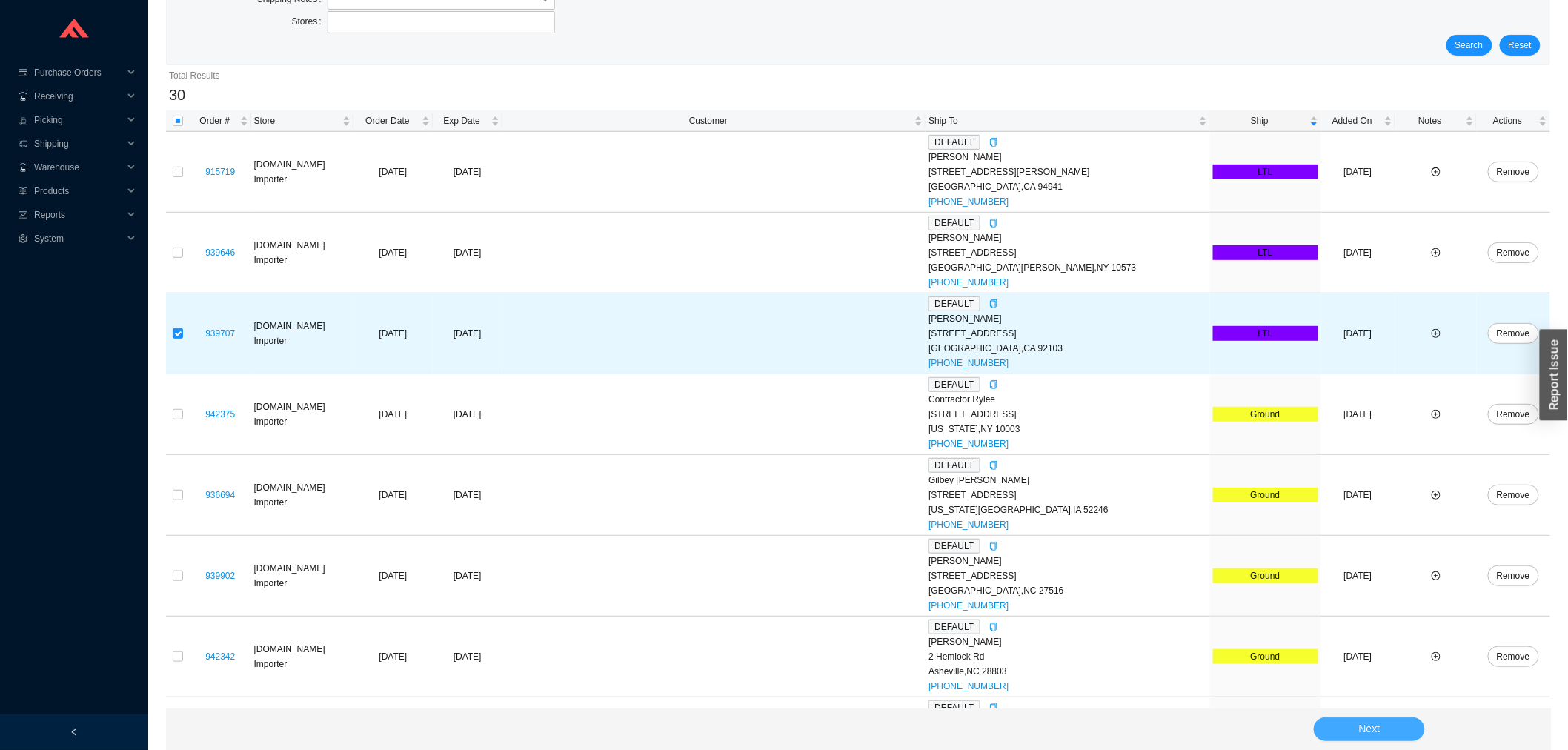
click at [1413, 729] on button "Next" at bounding box center [1370, 729] width 111 height 24
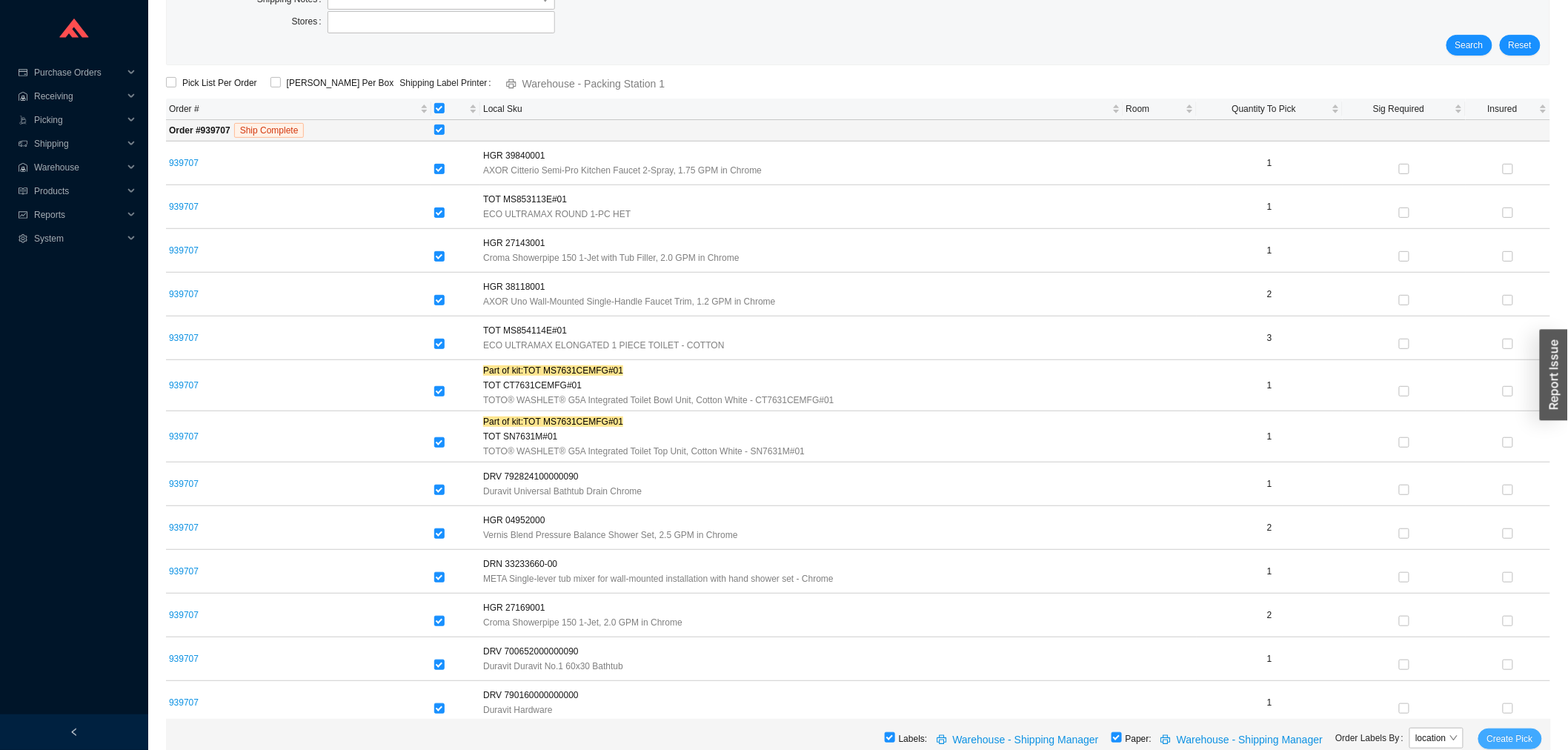
click at [1508, 733] on span "Create Pick" at bounding box center [1510, 738] width 46 height 15
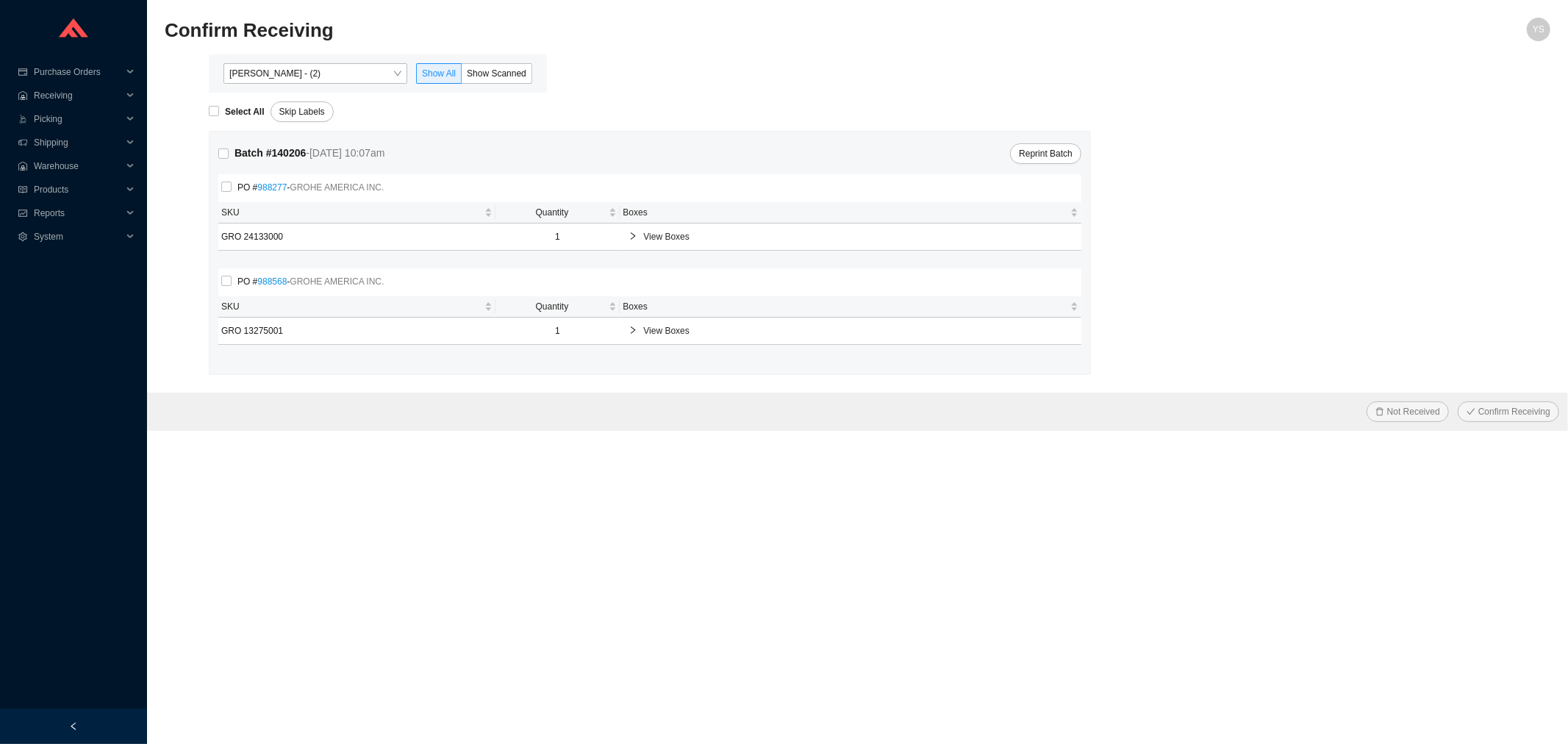
drag, startPoint x: 0, startPoint y: 0, endPoint x: 304, endPoint y: 55, distance: 308.9
click at [304, 52] on div "Confirm Receiving" at bounding box center [684, 35] width 1040 height 35
drag, startPoint x: 304, startPoint y: 62, endPoint x: 297, endPoint y: 73, distance: 13.0
click at [303, 64] on div "[PERSON_NAME] - (2) Show All Show Scanned" at bounding box center [378, 73] width 338 height 38
click at [284, 73] on span "[PERSON_NAME] - (2)" at bounding box center [315, 73] width 172 height 20
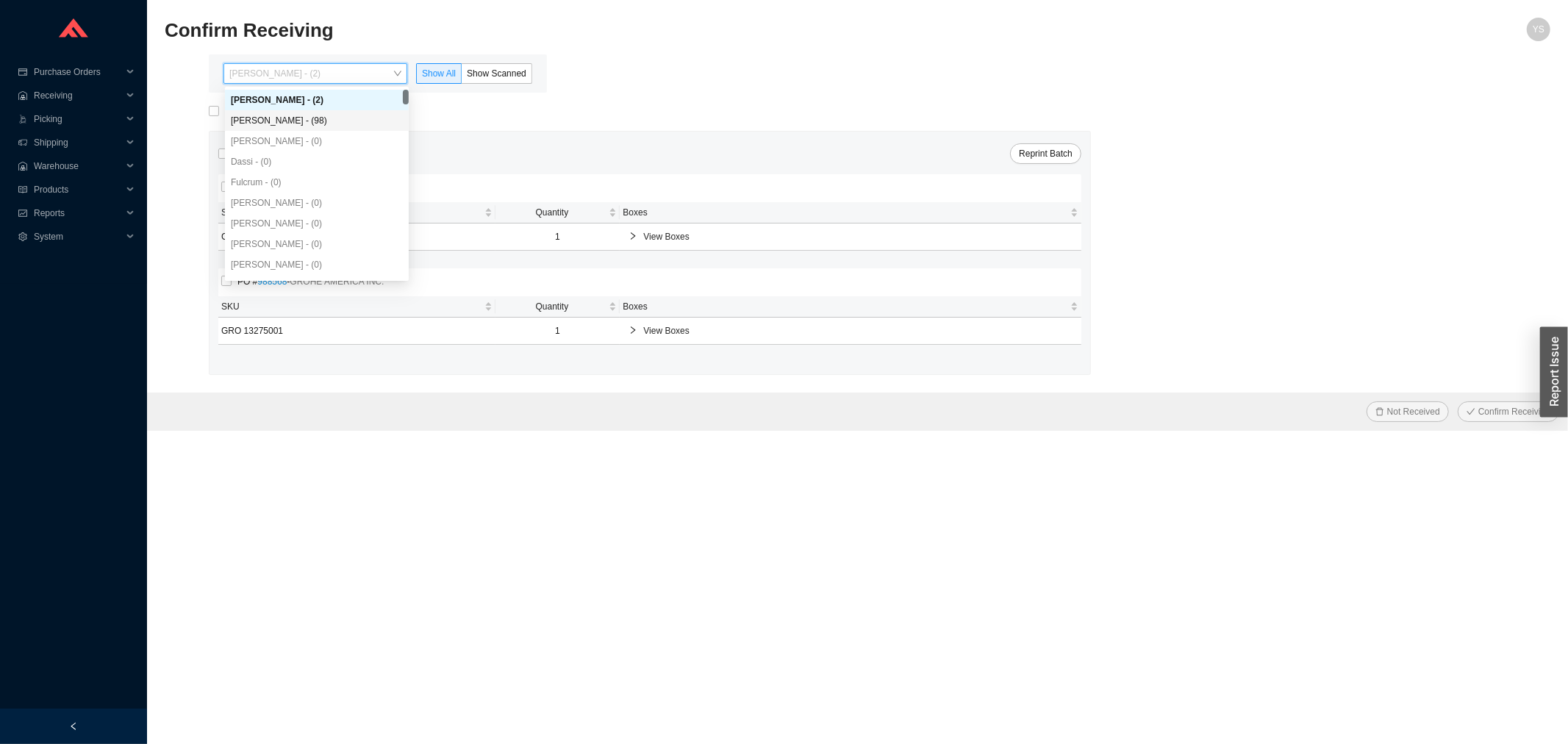
click at [290, 128] on div "[PERSON_NAME] - (98)" at bounding box center [317, 120] width 184 height 21
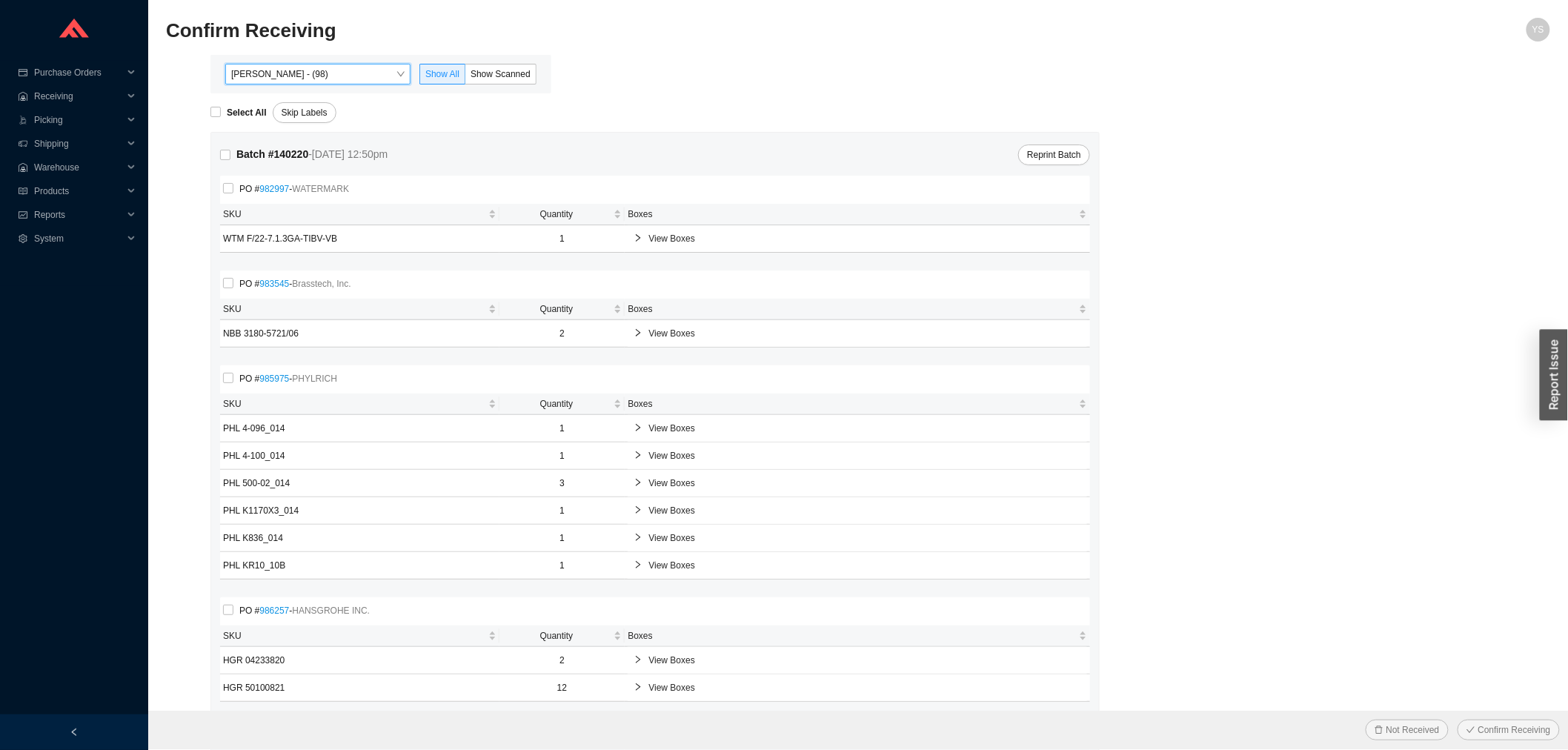
click at [543, 68] on div "[PERSON_NAME] - (98) [PERSON_NAME] - (98) Show All Show Scanned" at bounding box center [381, 74] width 341 height 38
click at [518, 69] on span "Show Scanned" at bounding box center [500, 74] width 60 height 11
click at [465, 77] on input "Show Scanned" at bounding box center [465, 77] width 0 height 0
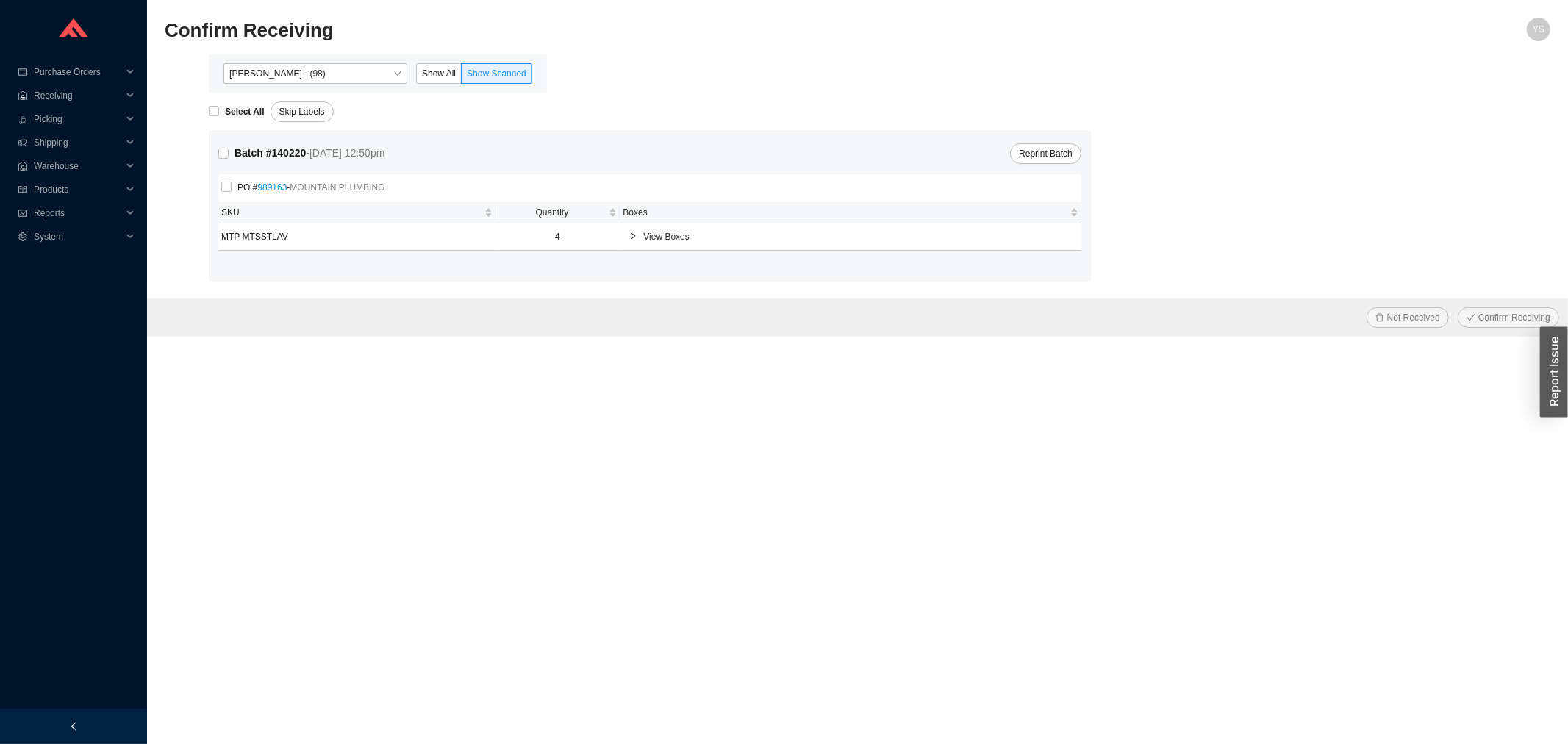
click at [229, 98] on div "Select All Skip Labels" at bounding box center [879, 108] width 1342 height 29
click at [213, 111] on input "Select All" at bounding box center [213, 110] width 11 height 11
checkbox input "true"
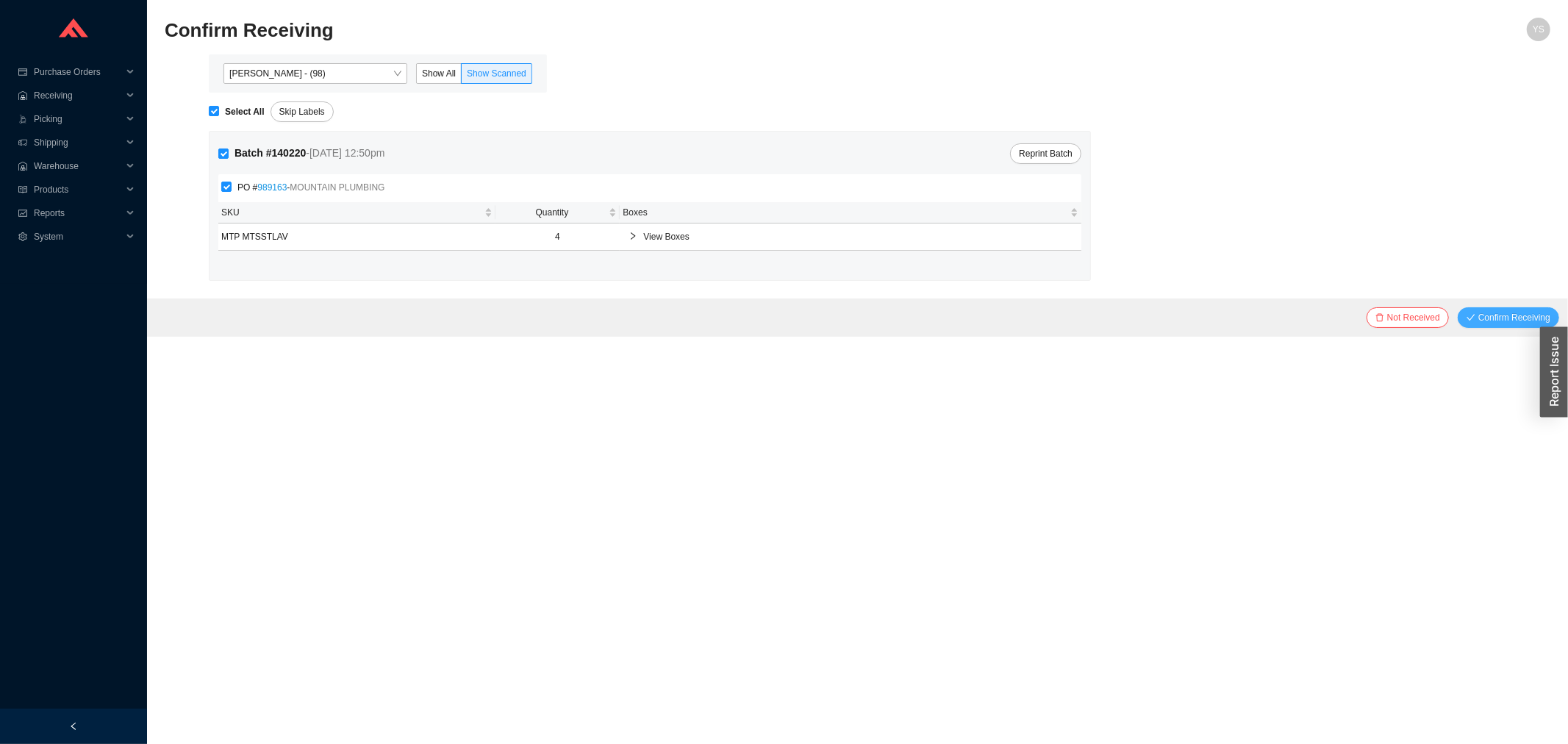
click at [1490, 315] on span "Confirm Receiving" at bounding box center [1514, 317] width 72 height 15
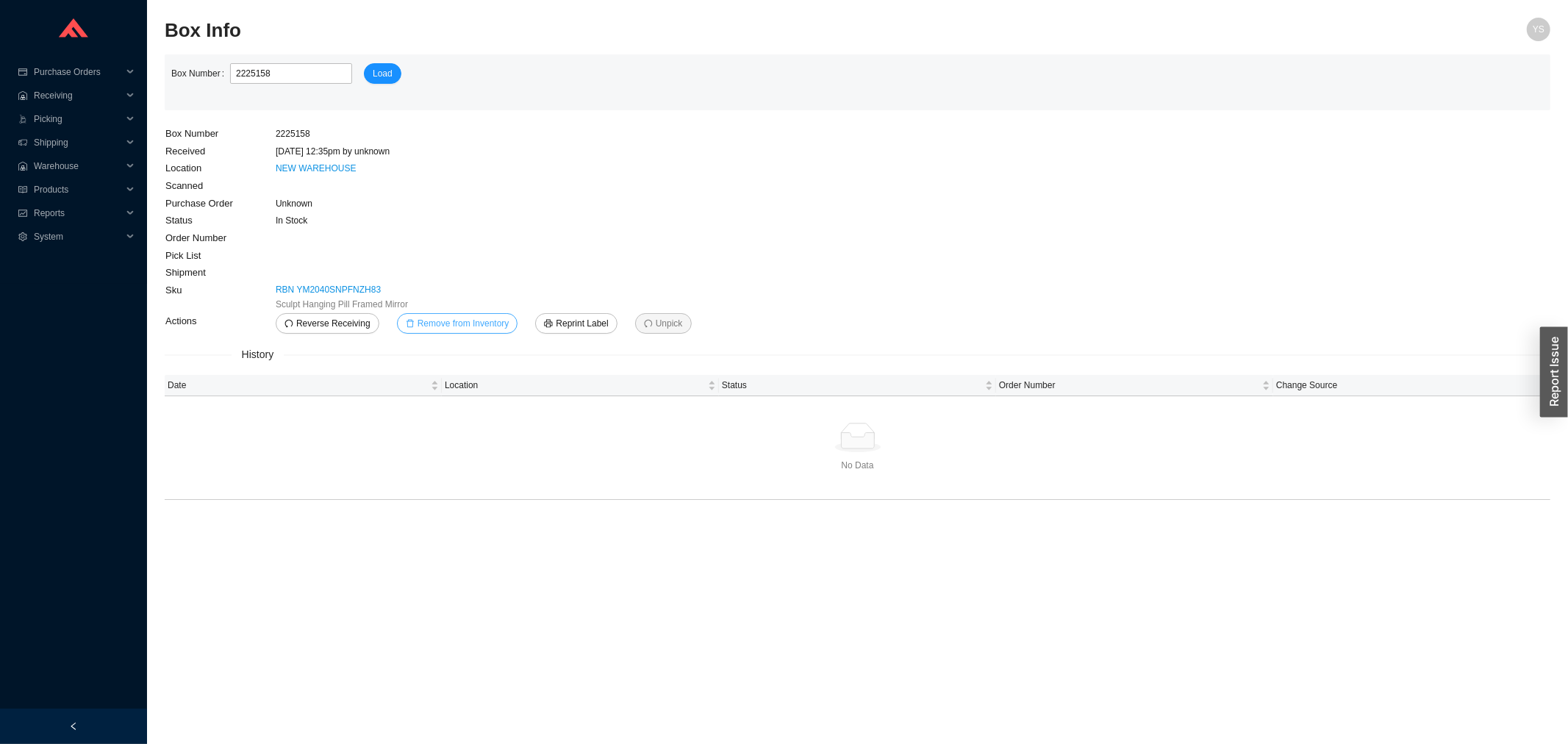
click at [454, 317] on span "Remove from Inventory" at bounding box center [464, 323] width 92 height 15
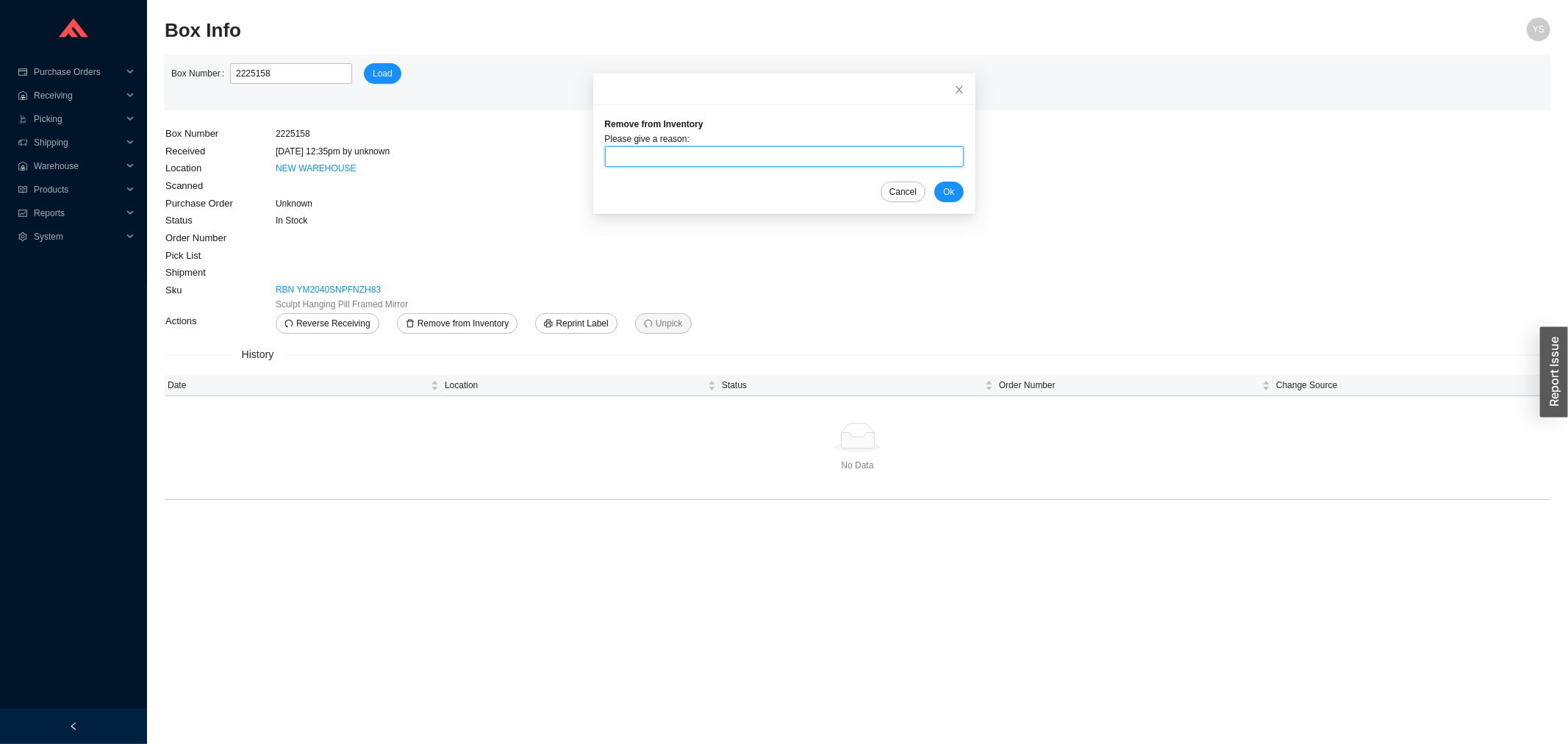
click at [614, 155] on input "text" at bounding box center [784, 156] width 359 height 21
type input "On hold"
click at [947, 198] on div "Remove from Inventory Please give a reason: On hold Cancel Ok" at bounding box center [784, 158] width 382 height 109
click at [938, 192] on button "Ok" at bounding box center [948, 192] width 28 height 21
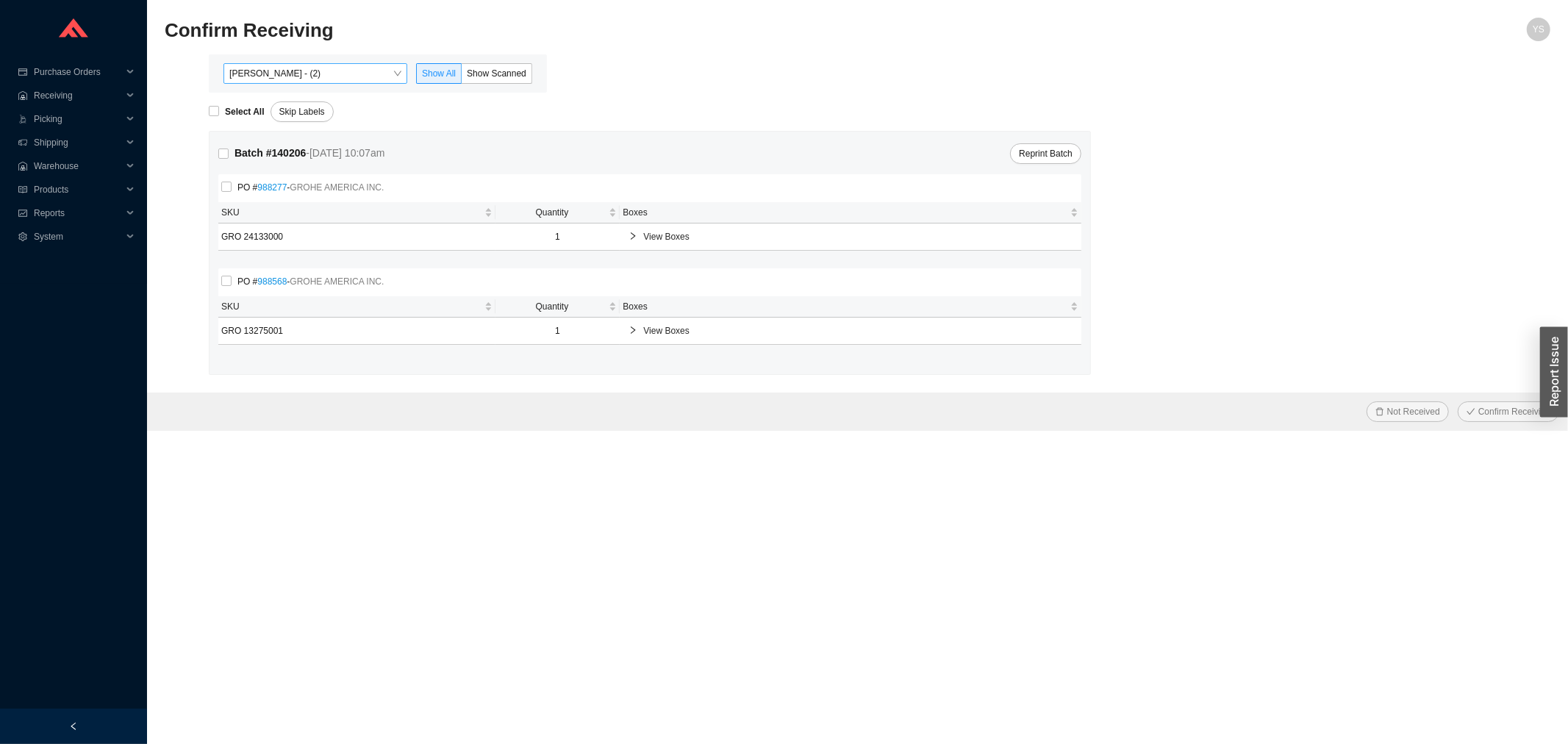
click at [280, 70] on span "Yossi Siff - (2)" at bounding box center [315, 73] width 172 height 20
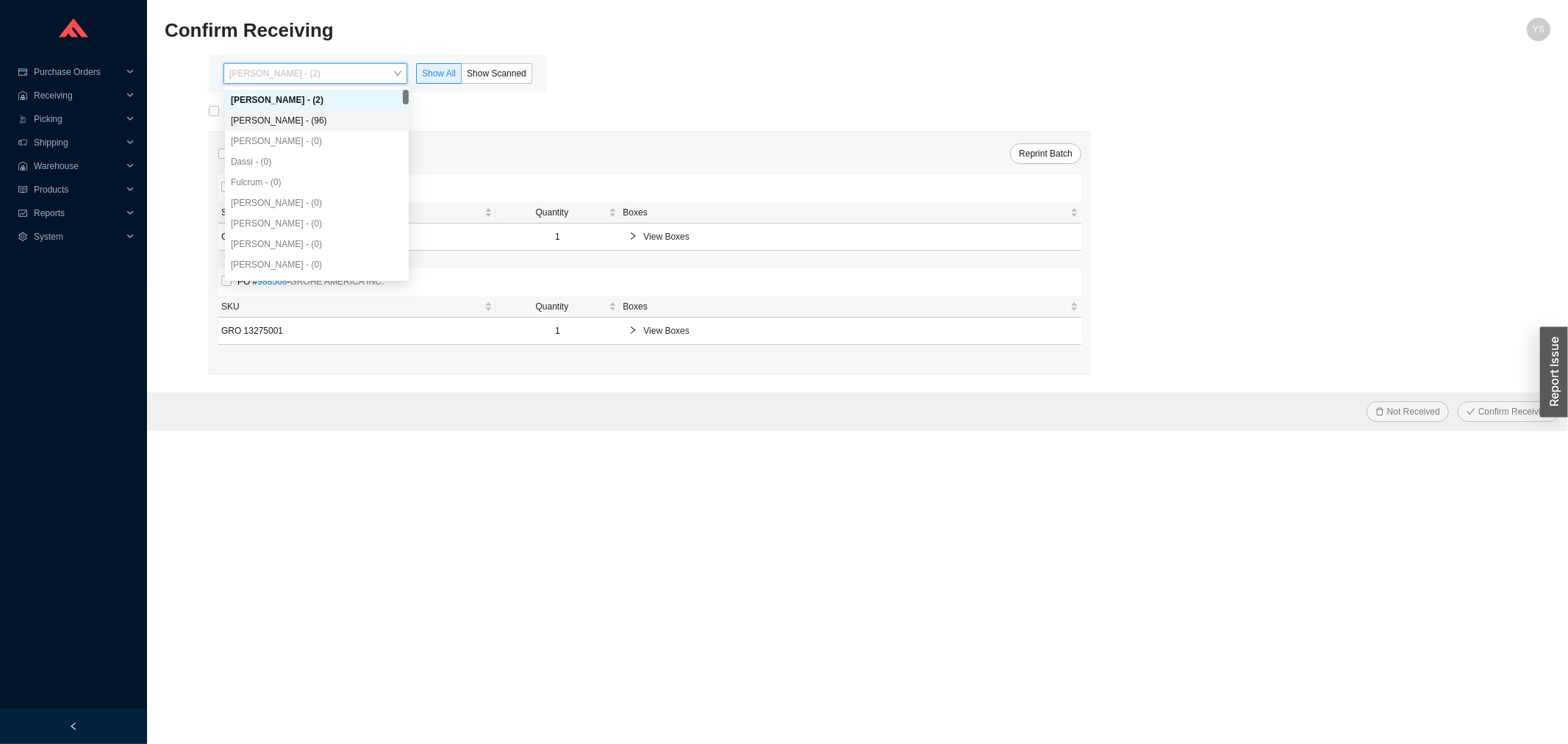
click at [288, 120] on div "Angel Negron - (96)" at bounding box center [317, 120] width 172 height 14
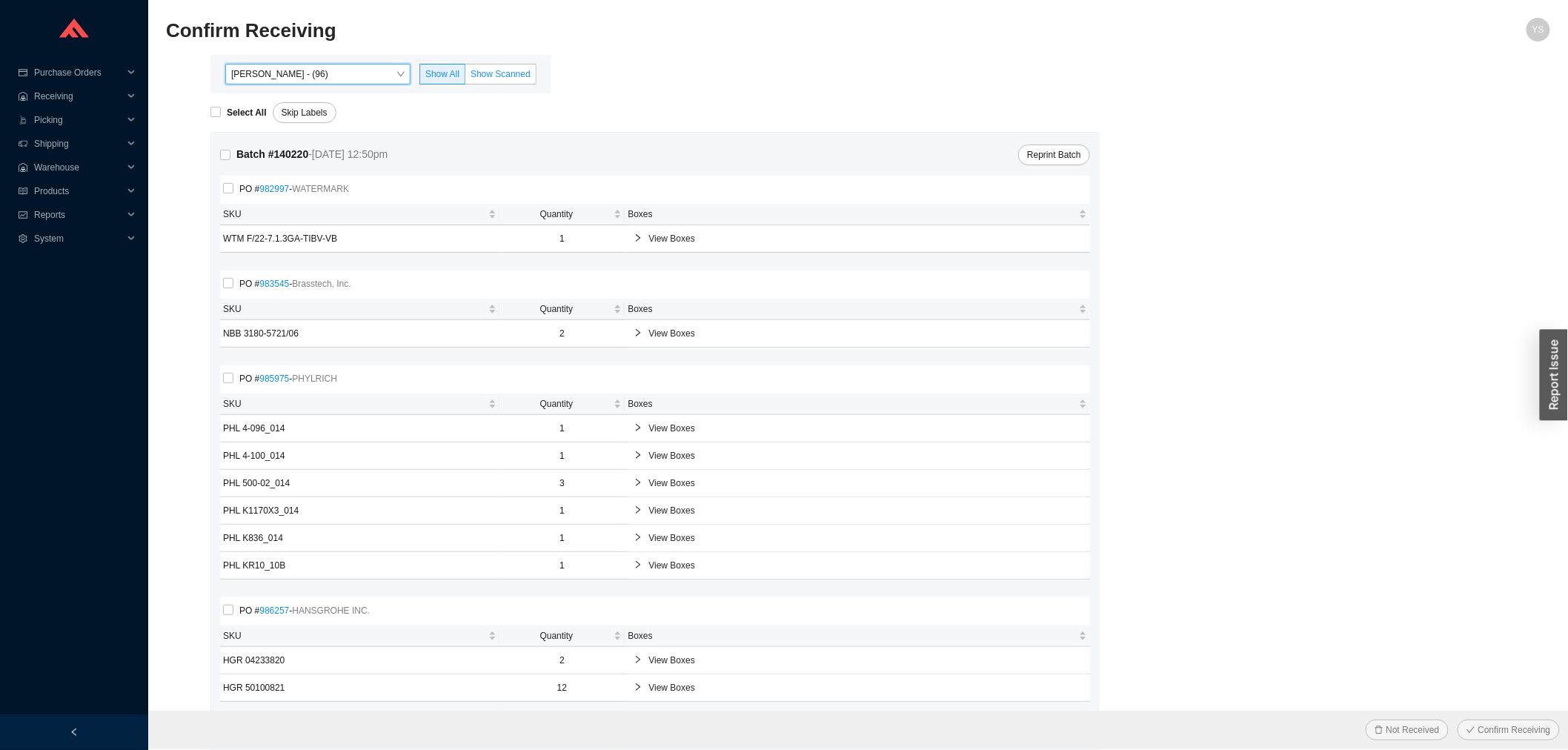
click at [470, 73] on label "Show Scanned" at bounding box center [501, 74] width 71 height 21
click at [465, 77] on input "Show Scanned" at bounding box center [465, 77] width 0 height 0
click at [250, 114] on strong "Select All" at bounding box center [247, 112] width 40 height 11
click at [228, 107] on strong "Select All" at bounding box center [247, 112] width 40 height 11
click at [221, 107] on input "Select All" at bounding box center [215, 111] width 11 height 11
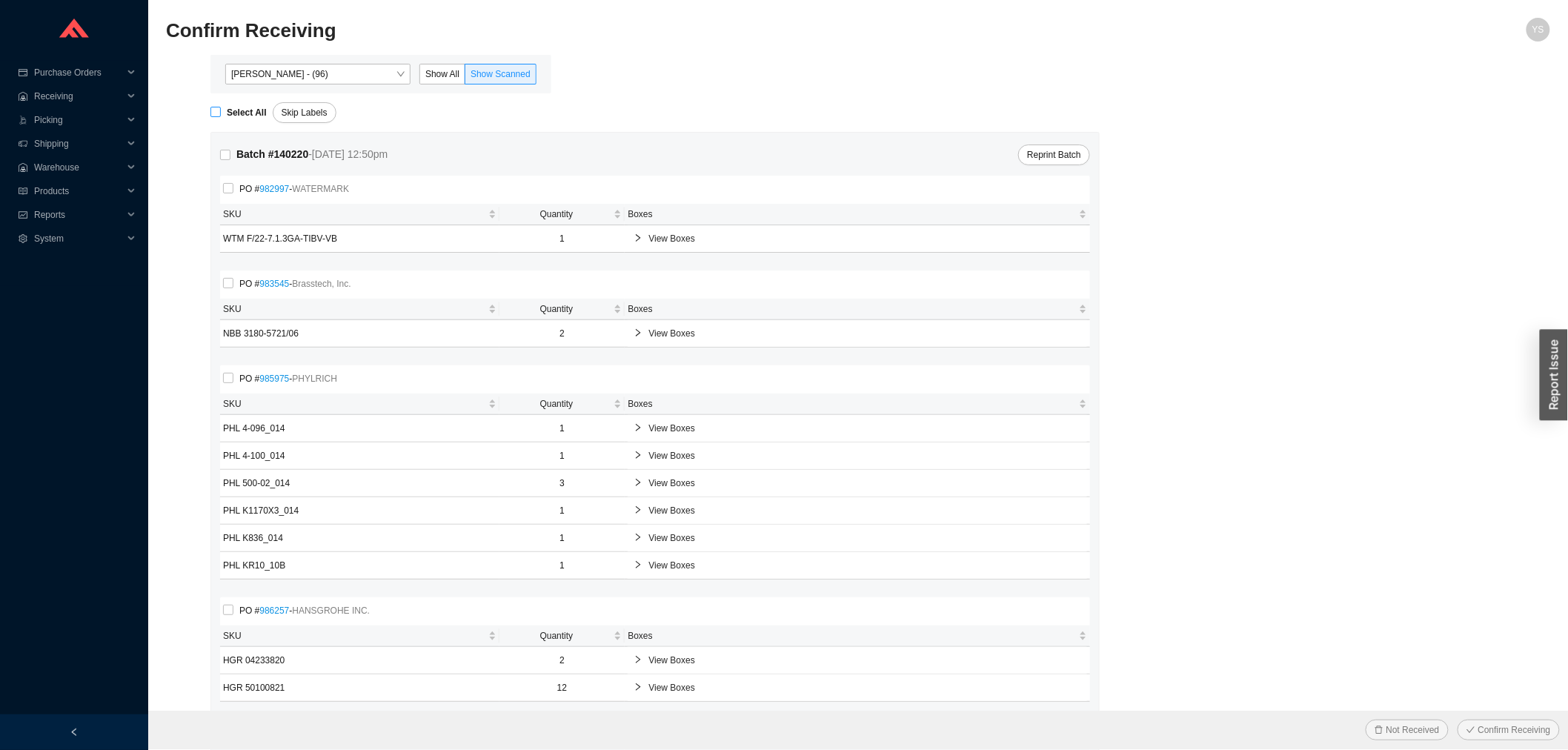
checkbox input "true"
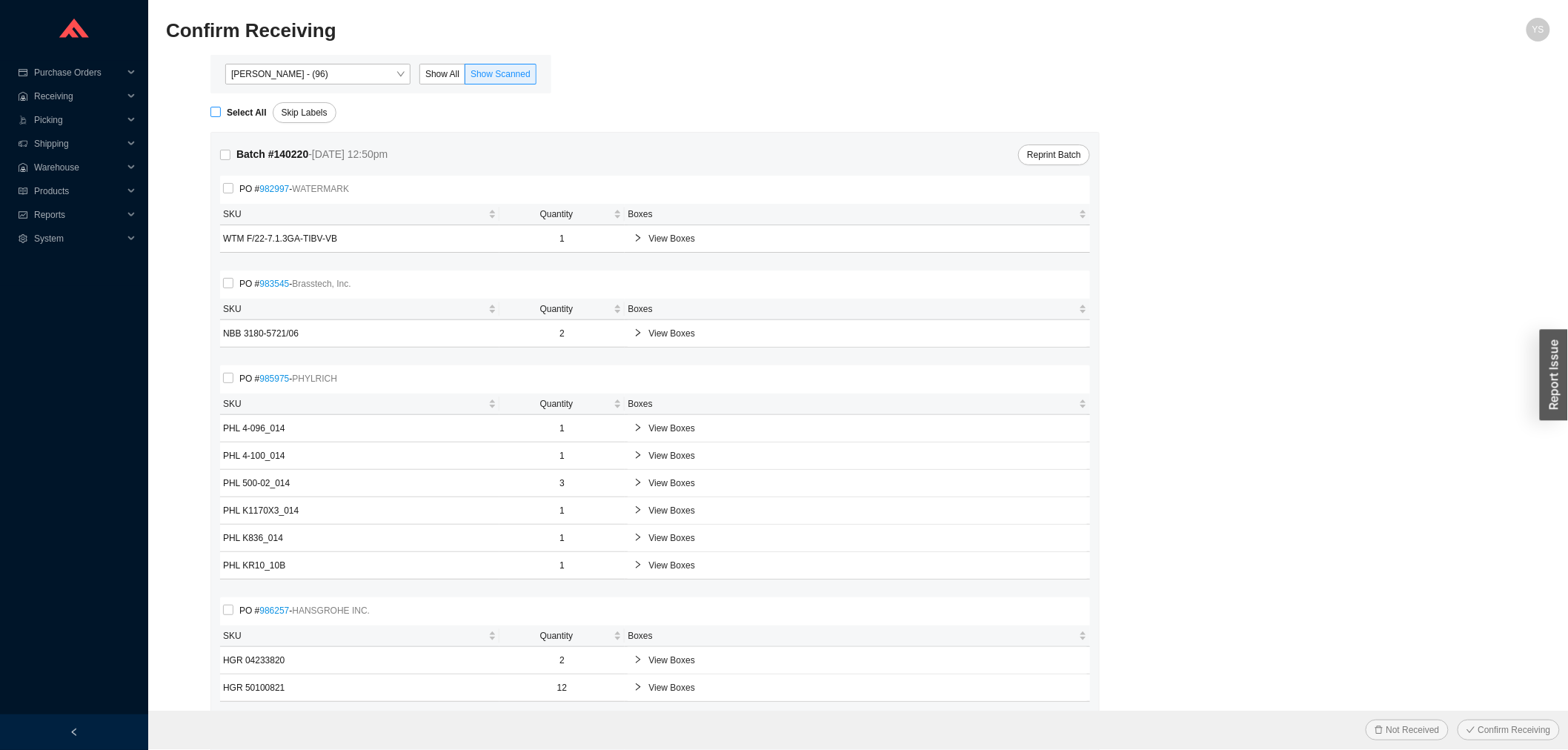
checkbox input "true"
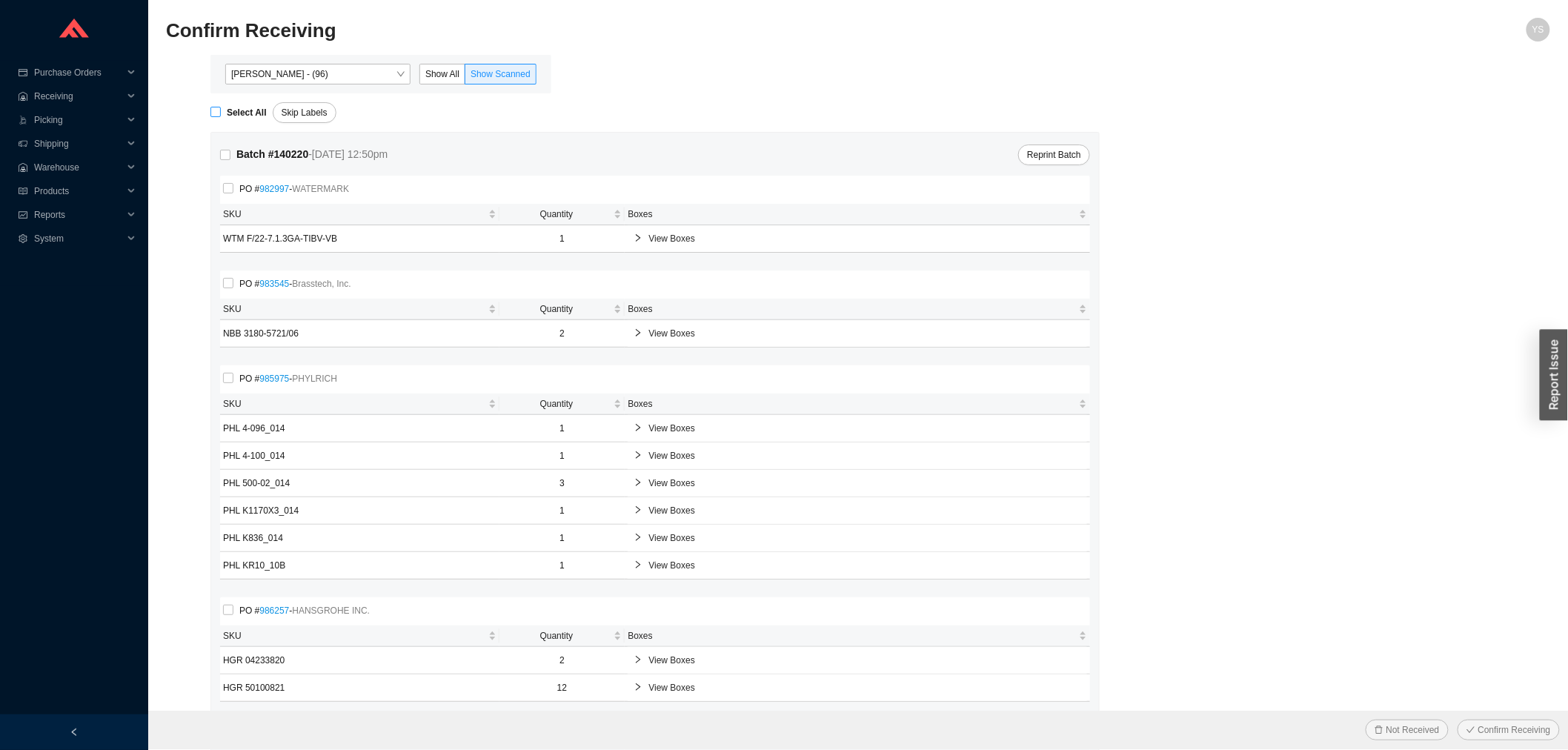
checkbox input "true"
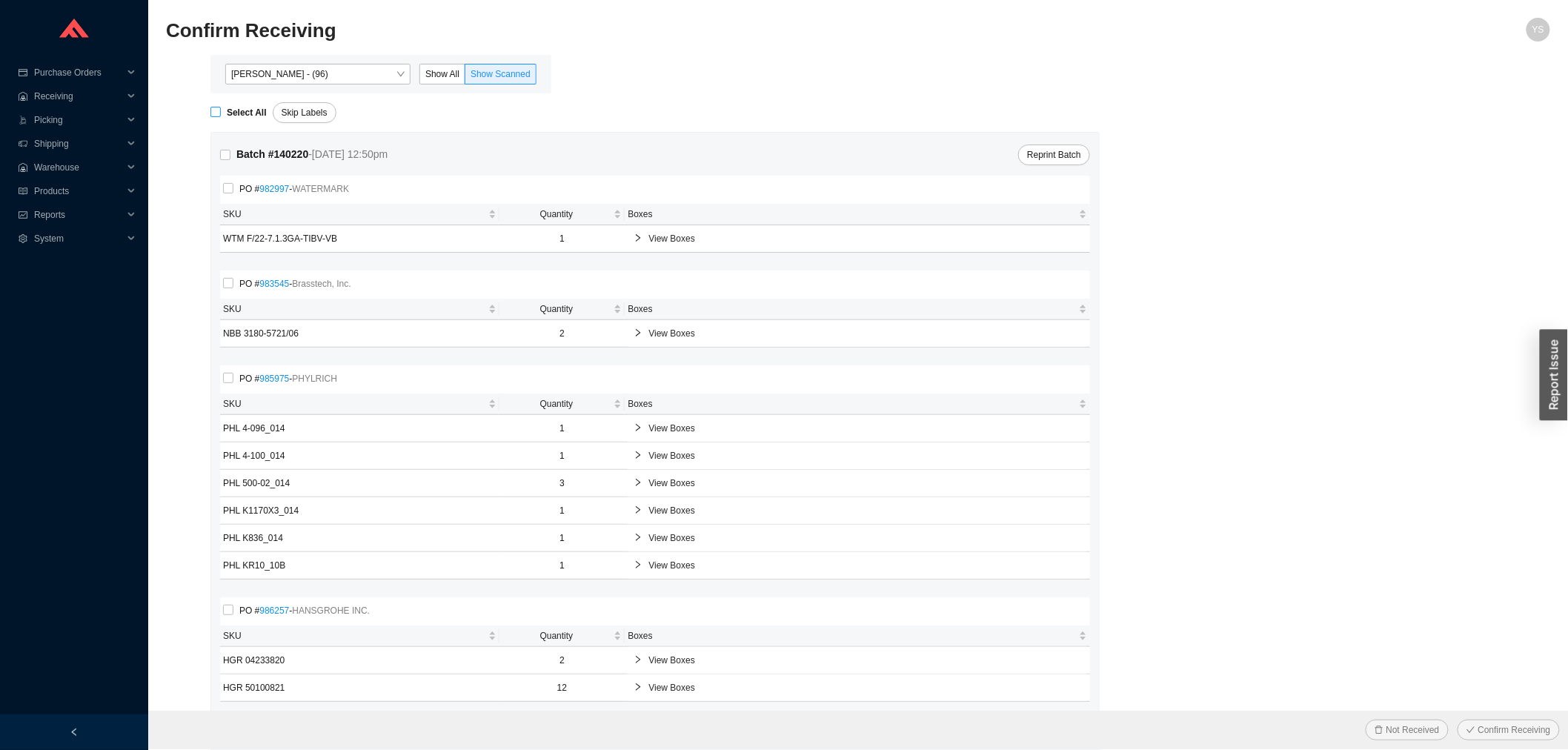
checkbox input "true"
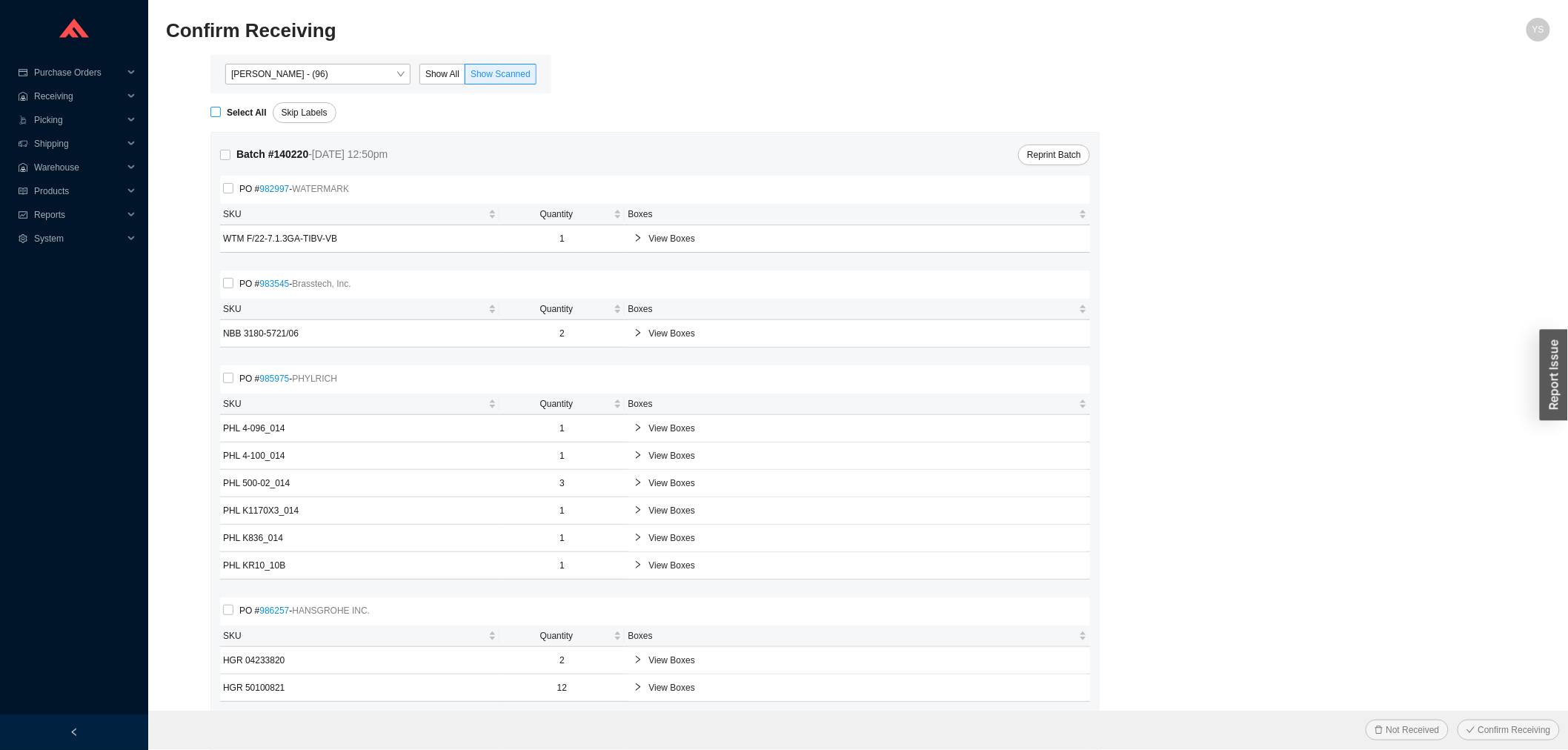
checkbox input "true"
click at [1479, 720] on button "Confirm Receiving" at bounding box center [1509, 729] width 103 height 21
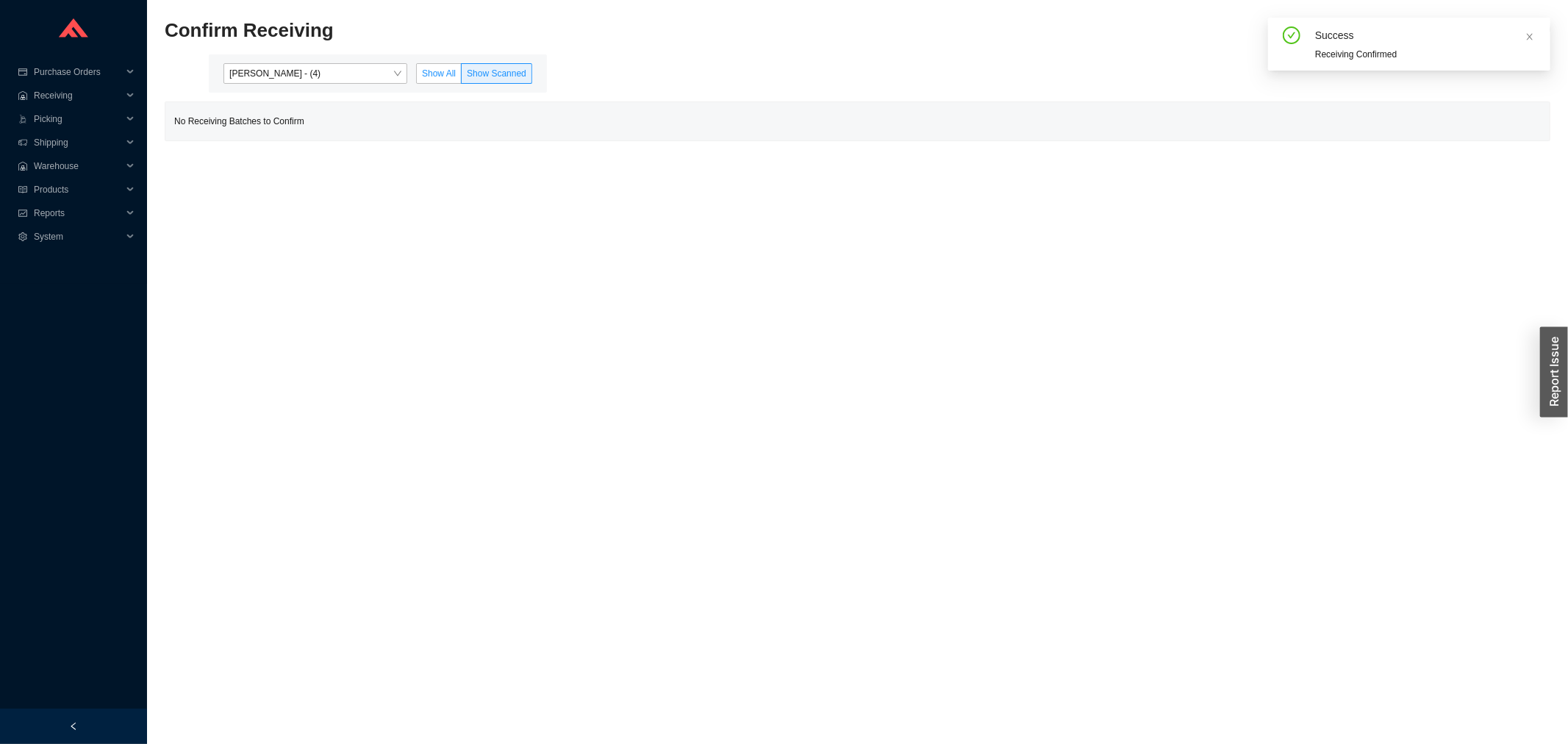
click at [425, 70] on span "Show All" at bounding box center [438, 73] width 34 height 11
click at [417, 76] on input "Show All" at bounding box center [417, 76] width 0 height 0
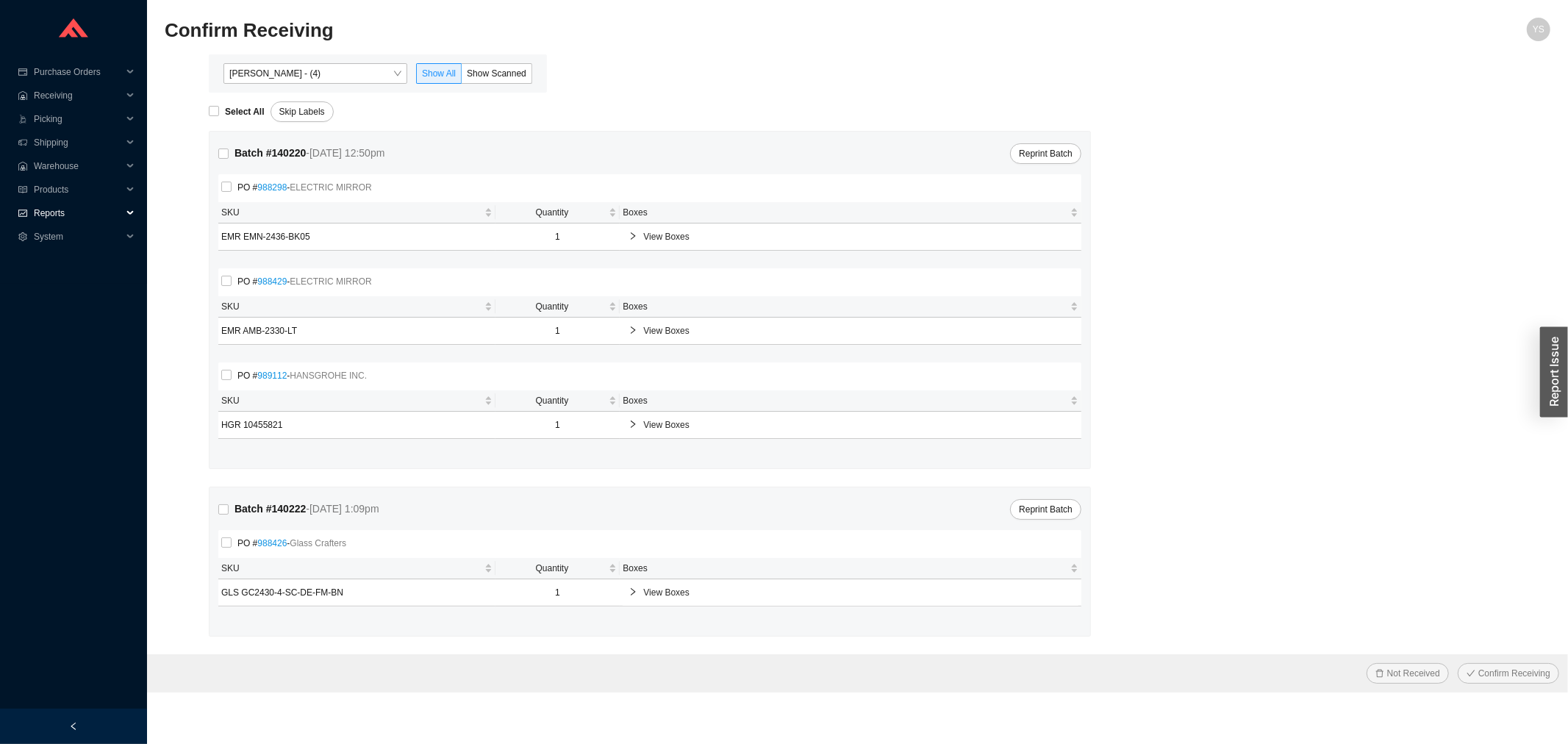
click at [68, 219] on span "Reports" at bounding box center [78, 213] width 88 height 23
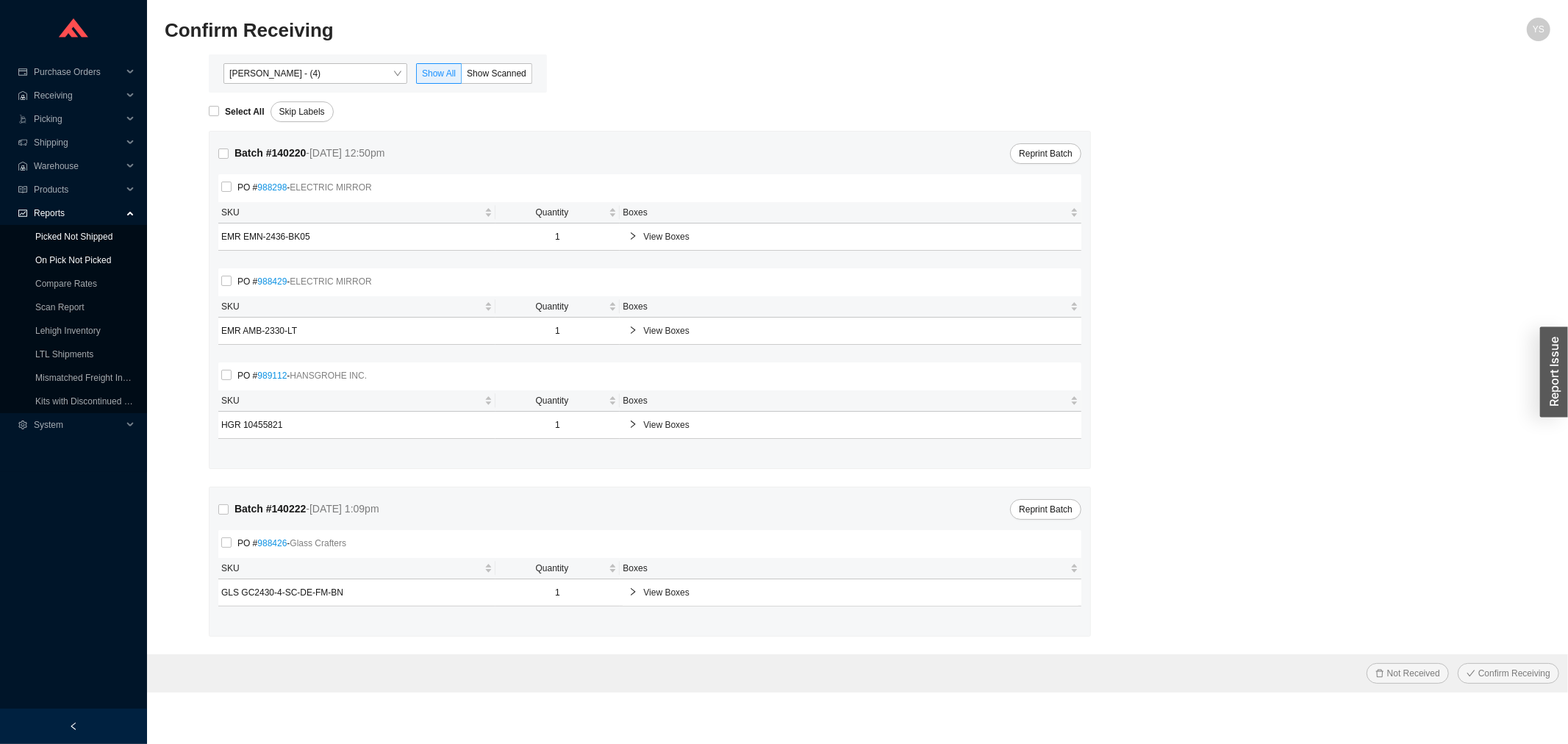
click at [69, 255] on link "On Pick Not Picked" at bounding box center [72, 260] width 75 height 11
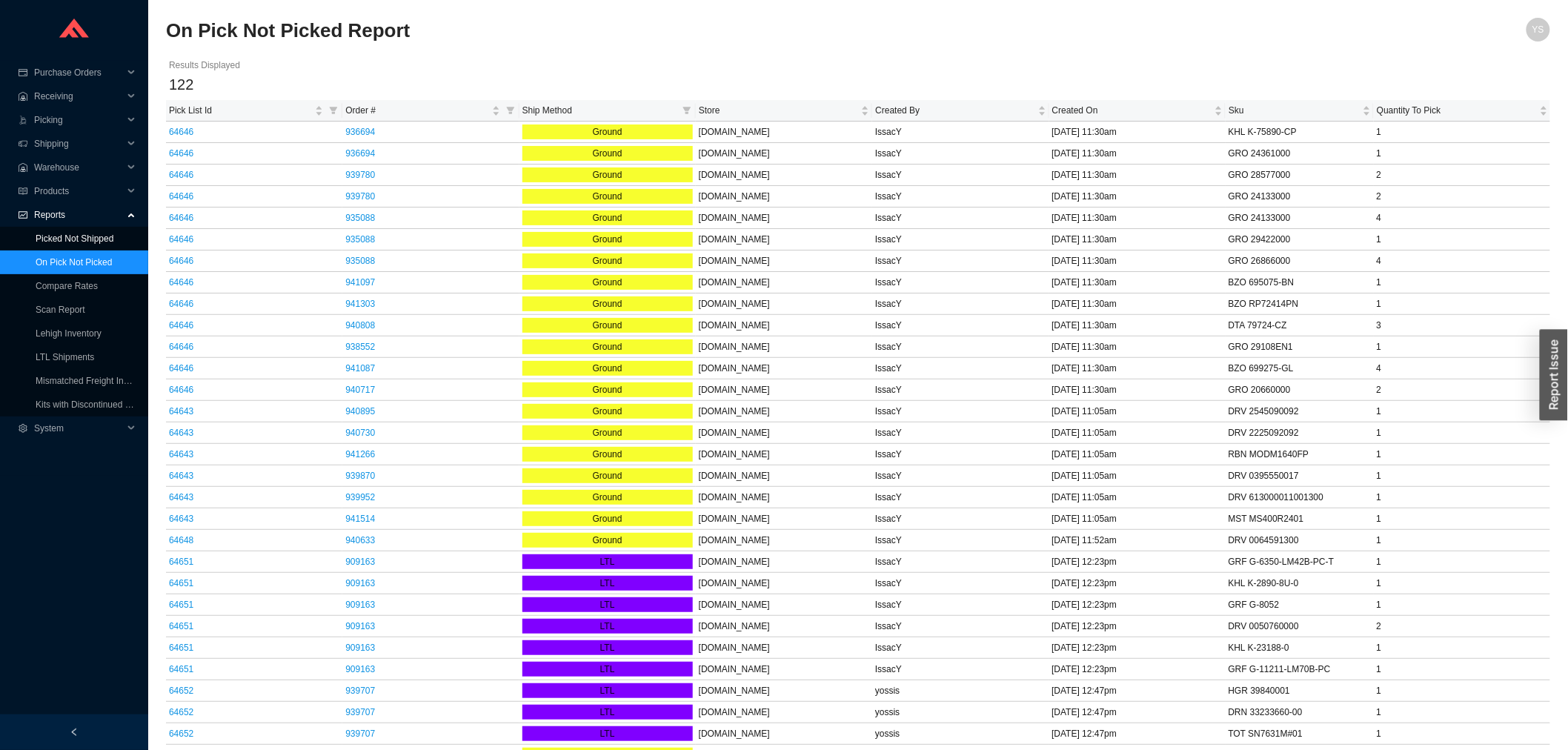
click at [67, 234] on link "Picked Not Shipped" at bounding box center [74, 239] width 78 height 11
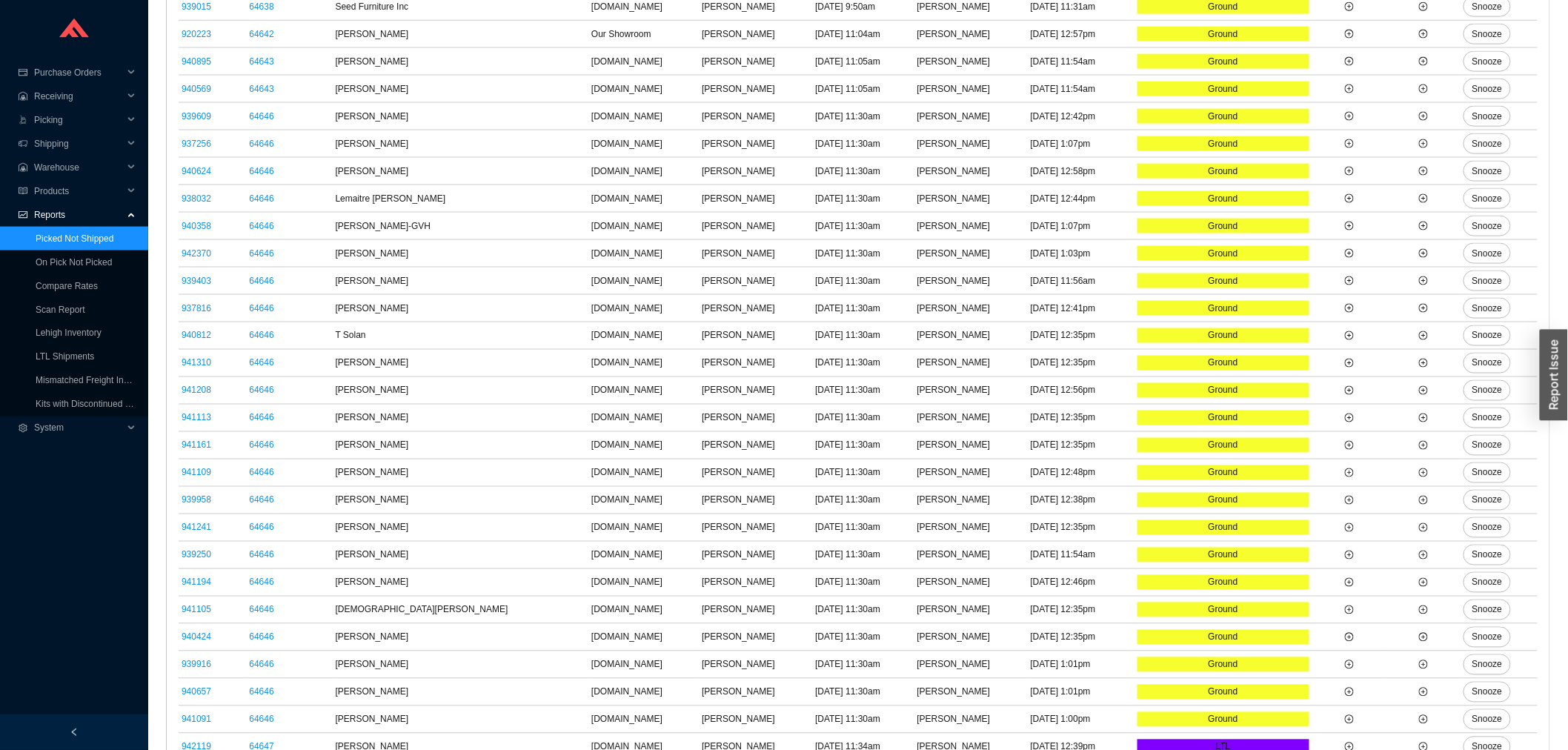
scroll to position [963, 0]
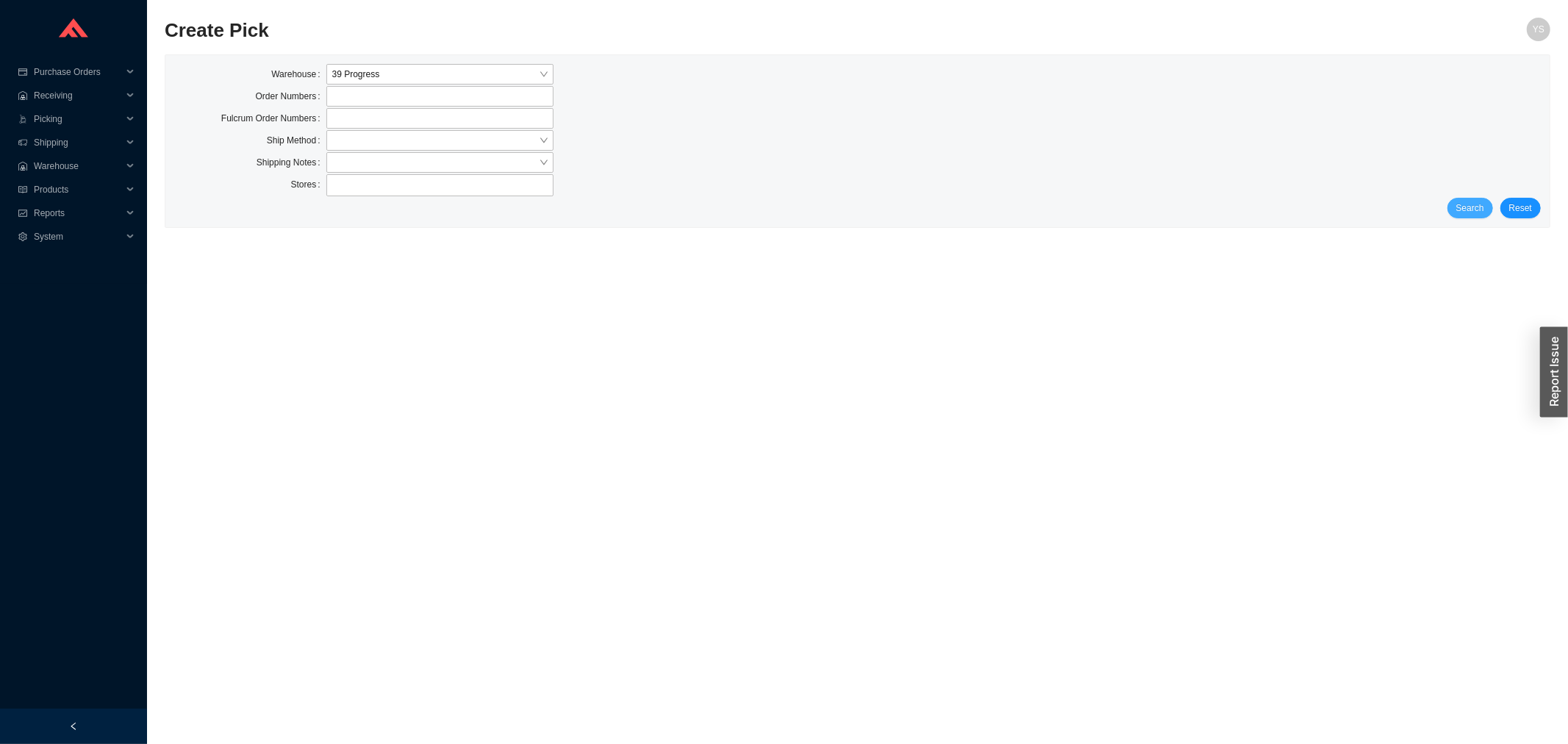
click at [1471, 209] on span "Search" at bounding box center [1470, 207] width 28 height 15
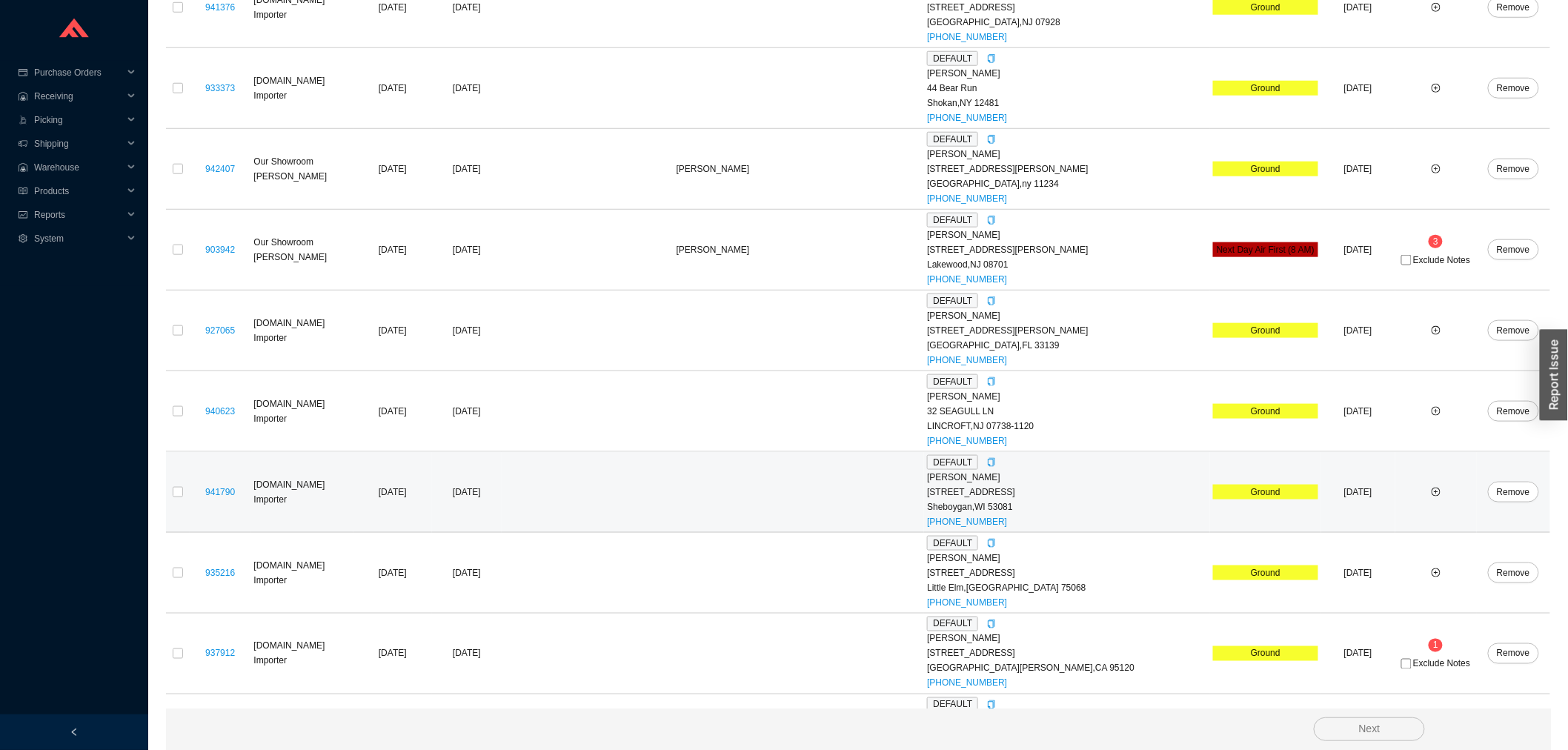
scroll to position [2646, 0]
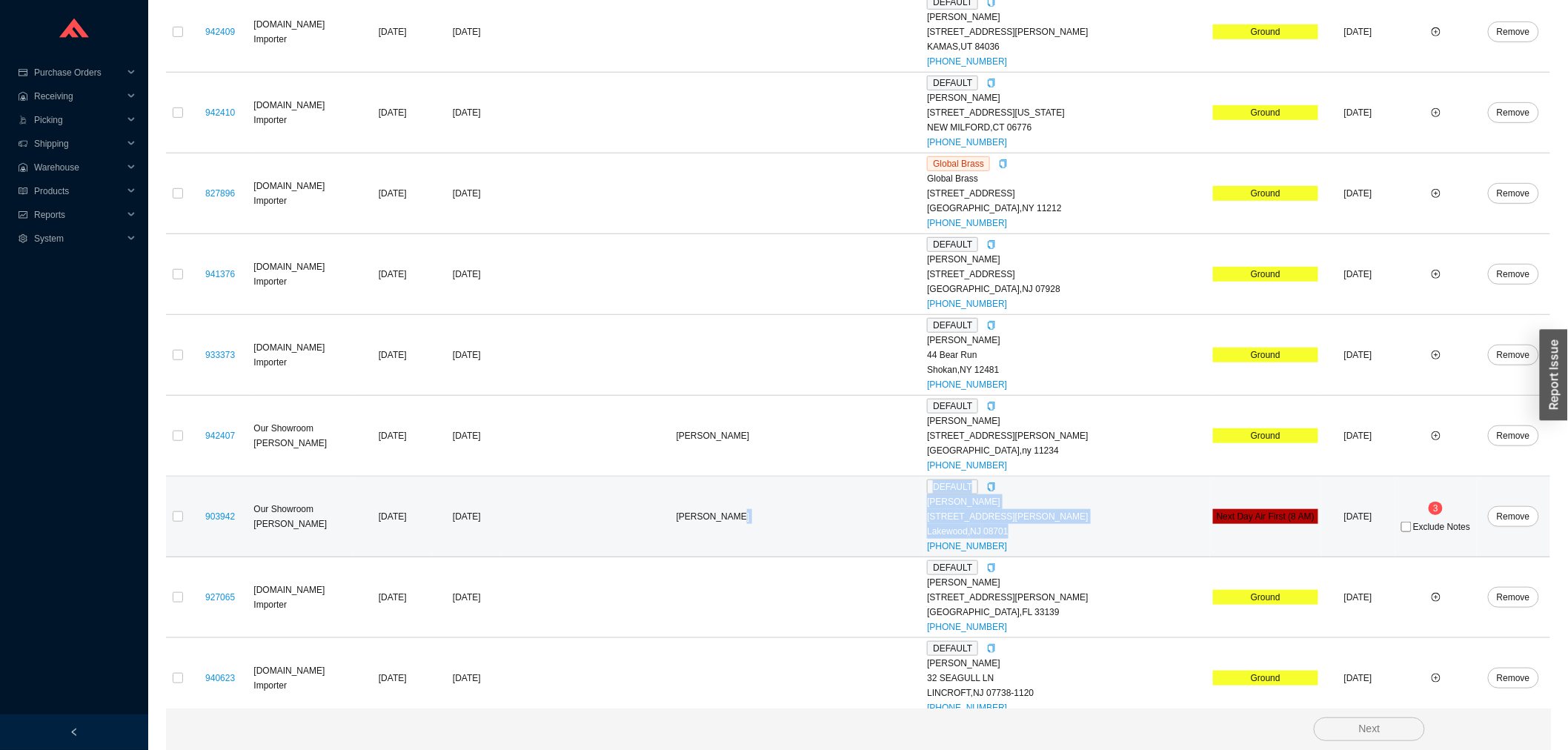
drag, startPoint x: 1007, startPoint y: 532, endPoint x: 928, endPoint y: 522, distance: 79.6
click at [928, 522] on tr "903942 Our Showroom [PERSON_NAME] [DATE] [DATE] [PERSON_NAME] DEFAULT [PERSON_N…" at bounding box center [858, 516] width 1385 height 81
drag, startPoint x: 947, startPoint y: 521, endPoint x: 1053, endPoint y: 520, distance: 106.0
click at [1056, 520] on div "20 Adams Street" at bounding box center [1067, 515] width 280 height 15
click at [1035, 530] on div "Lakewood , NJ 08701" at bounding box center [1067, 530] width 280 height 15
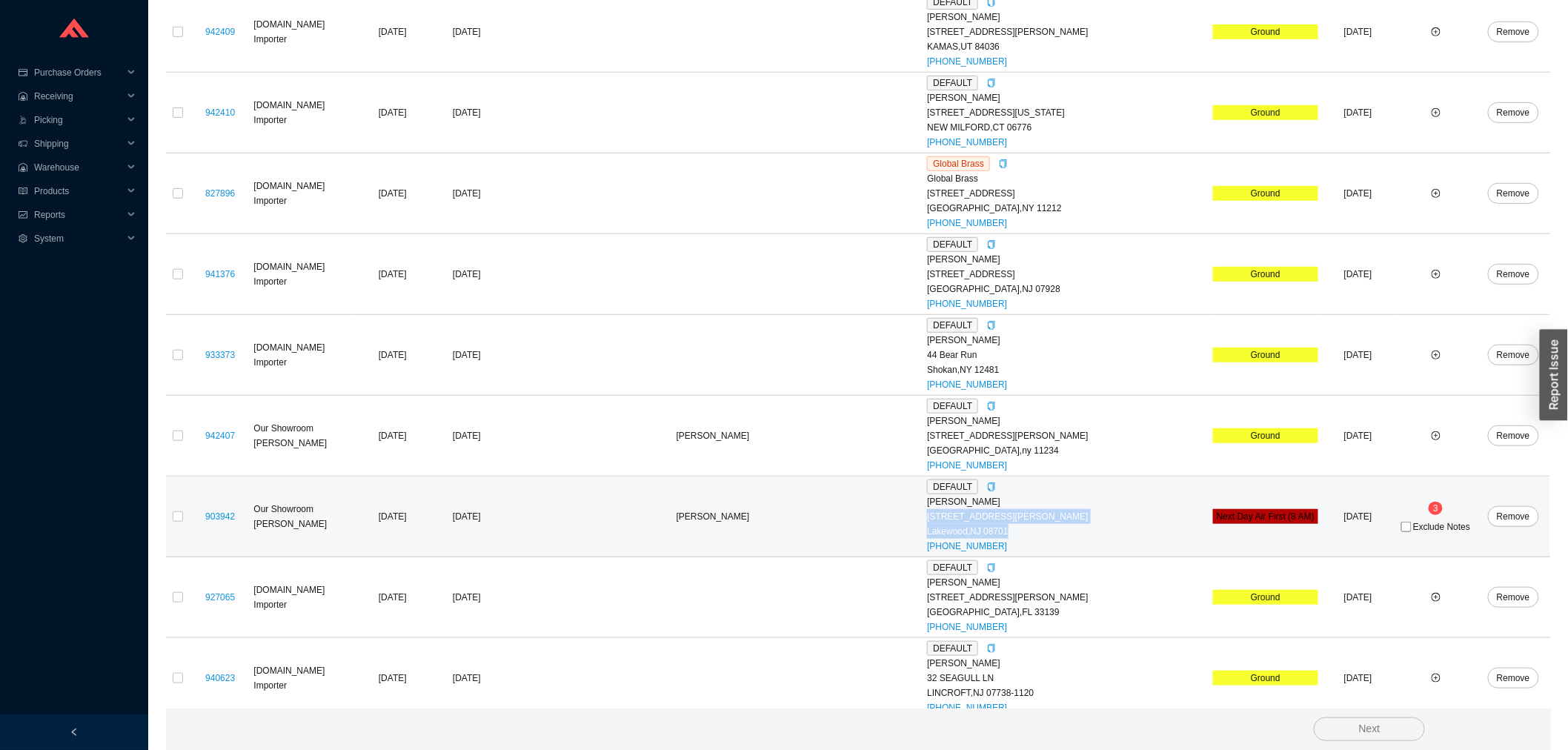
drag, startPoint x: 1021, startPoint y: 538, endPoint x: 929, endPoint y: 526, distance: 92.8
click at [929, 526] on td "DEFAULT Shiffy Dachs 20 Adams Street Lakewood , NJ 08701 (732) 300-6611" at bounding box center [1067, 516] width 286 height 81
click at [202, 520] on div "903942" at bounding box center [220, 515] width 55 height 15
click at [219, 519] on link "903942" at bounding box center [220, 516] width 30 height 11
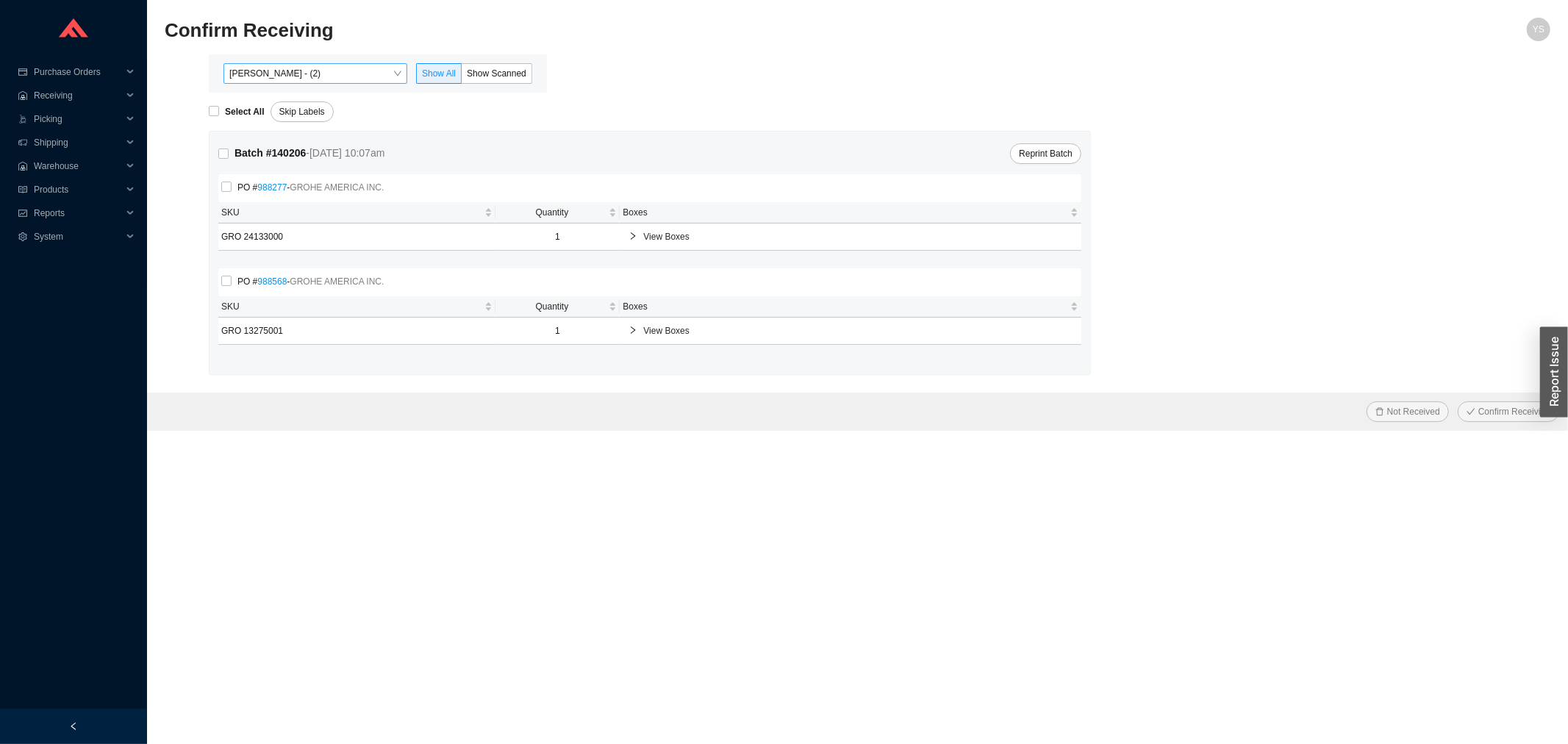
click at [300, 69] on span "[PERSON_NAME] - (2)" at bounding box center [315, 73] width 172 height 20
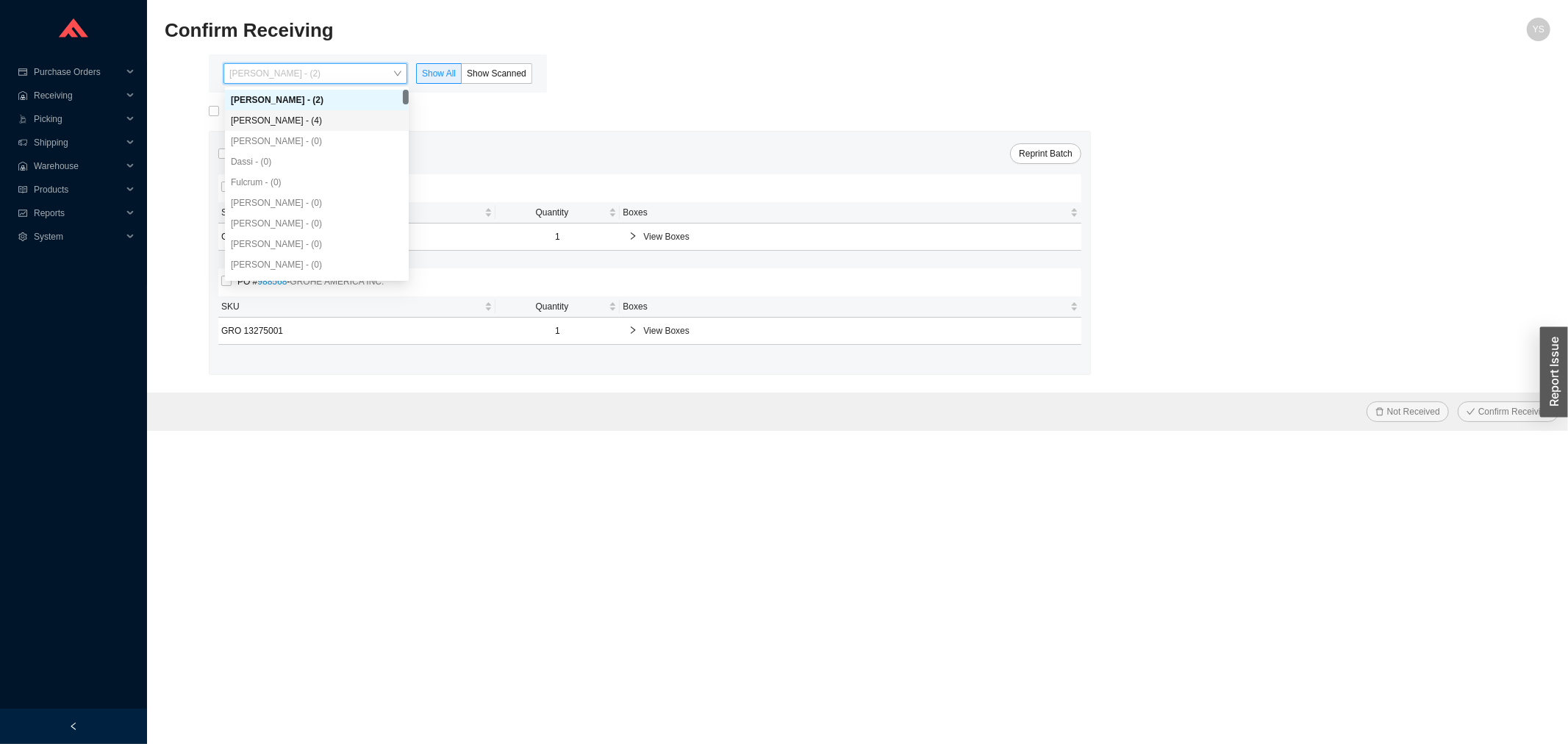
click at [306, 131] on div "[PERSON_NAME] - (0)" at bounding box center [317, 141] width 184 height 21
click at [309, 127] on div "[PERSON_NAME] - (4)" at bounding box center [317, 120] width 184 height 21
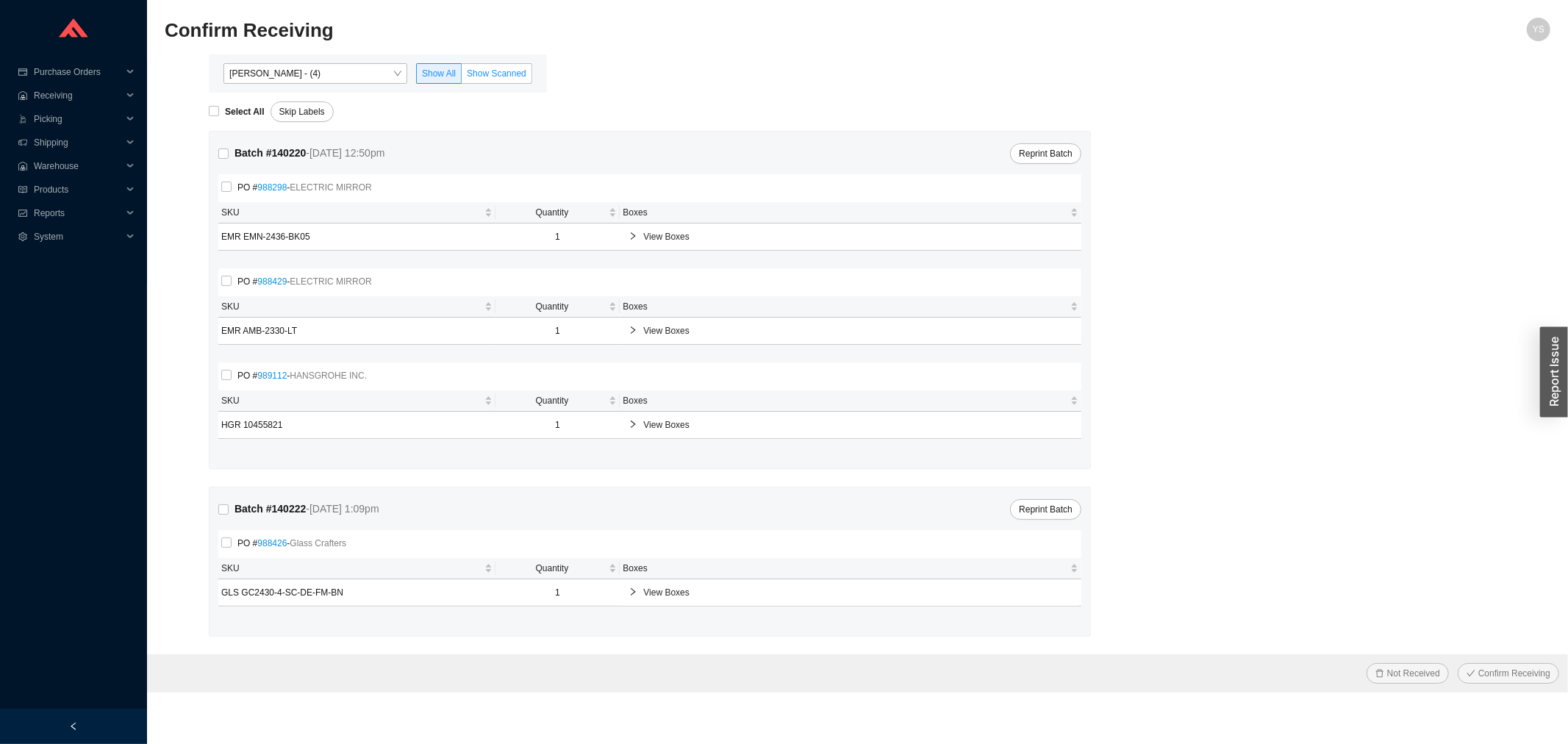
click at [464, 82] on label "Show Scanned" at bounding box center [497, 73] width 70 height 21
click at [462, 76] on input "Show Scanned" at bounding box center [462, 76] width 0 height 0
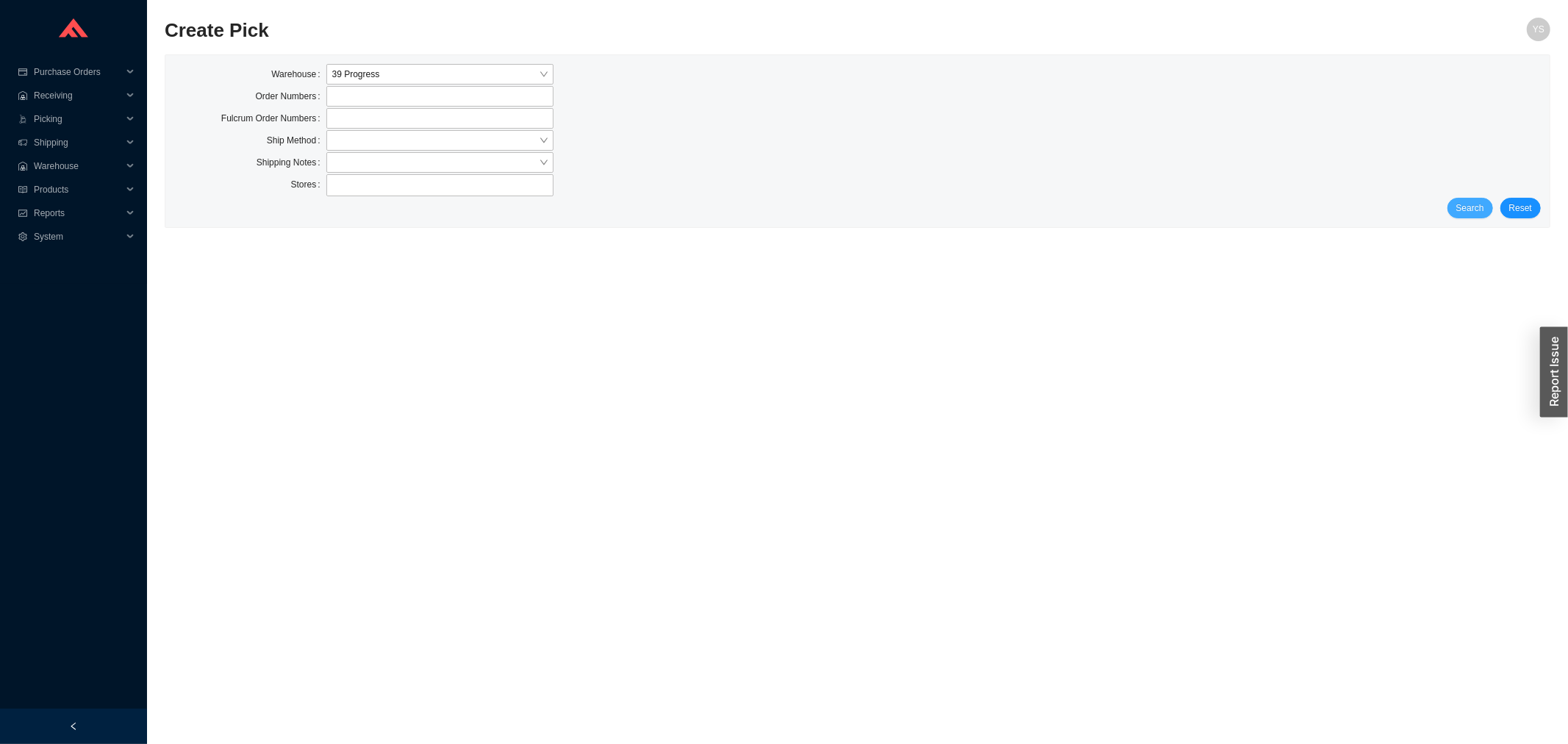
click at [1460, 207] on span "Search" at bounding box center [1470, 207] width 28 height 15
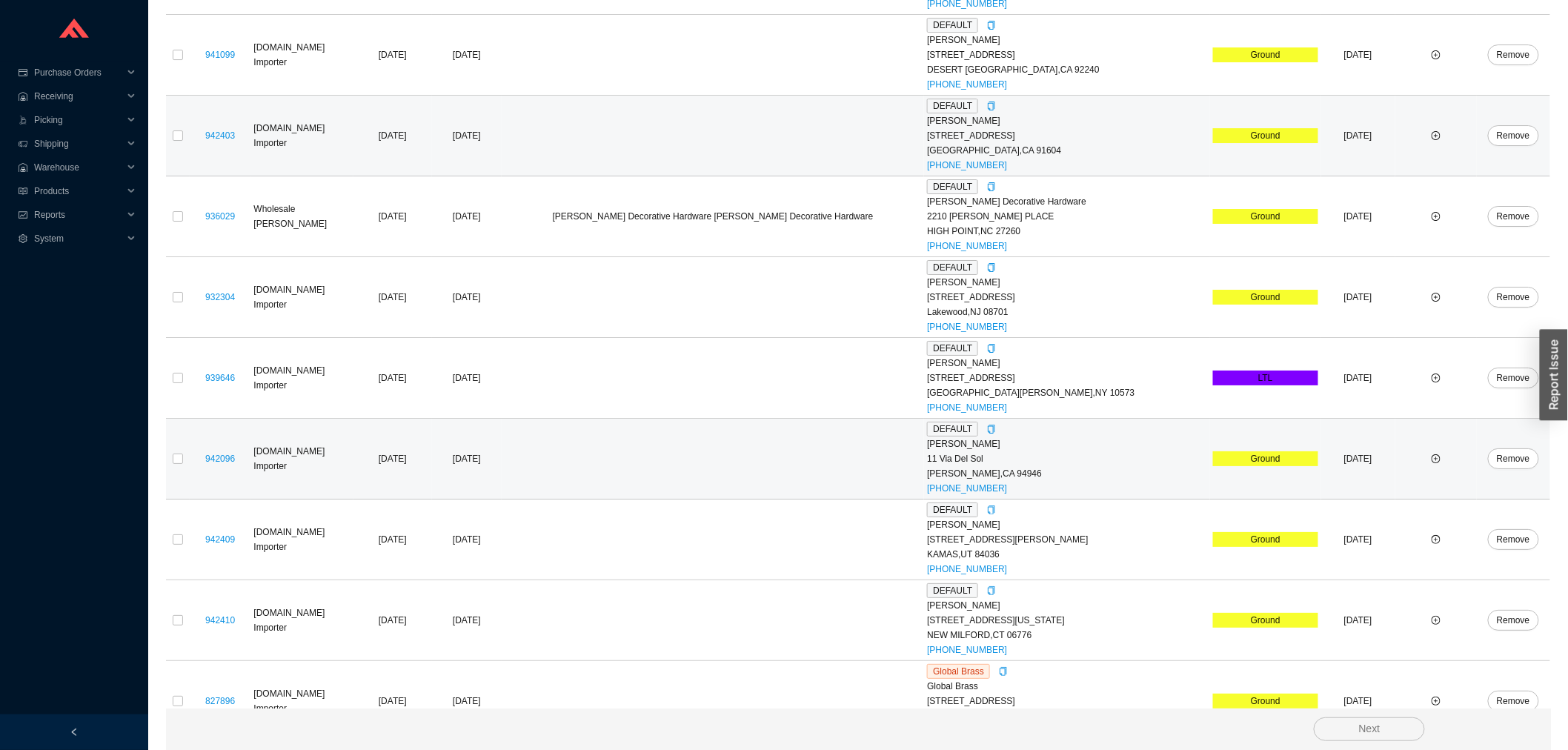
scroll to position [2140, 0]
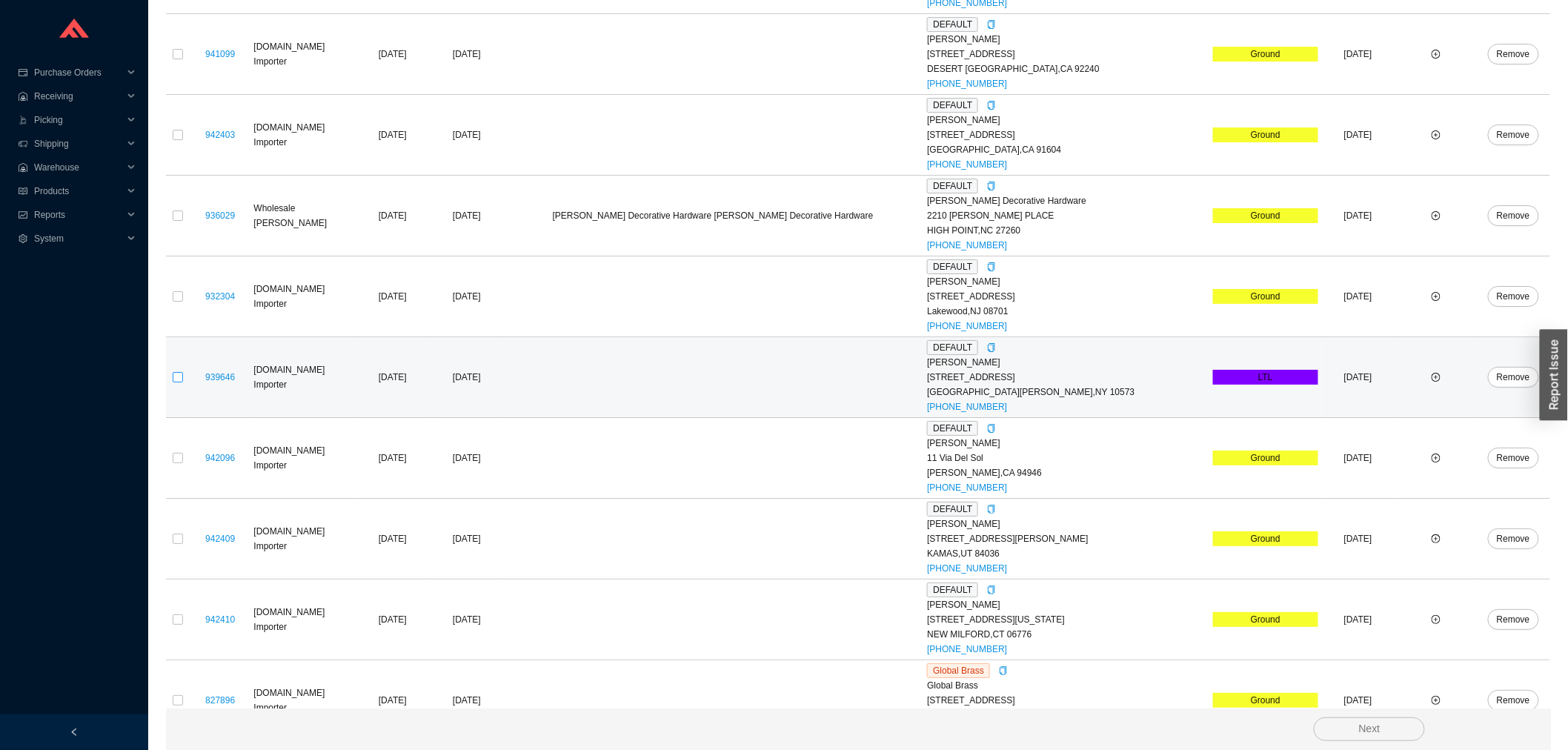
click at [179, 377] on input "checkbox" at bounding box center [178, 376] width 11 height 11
checkbox input "true"
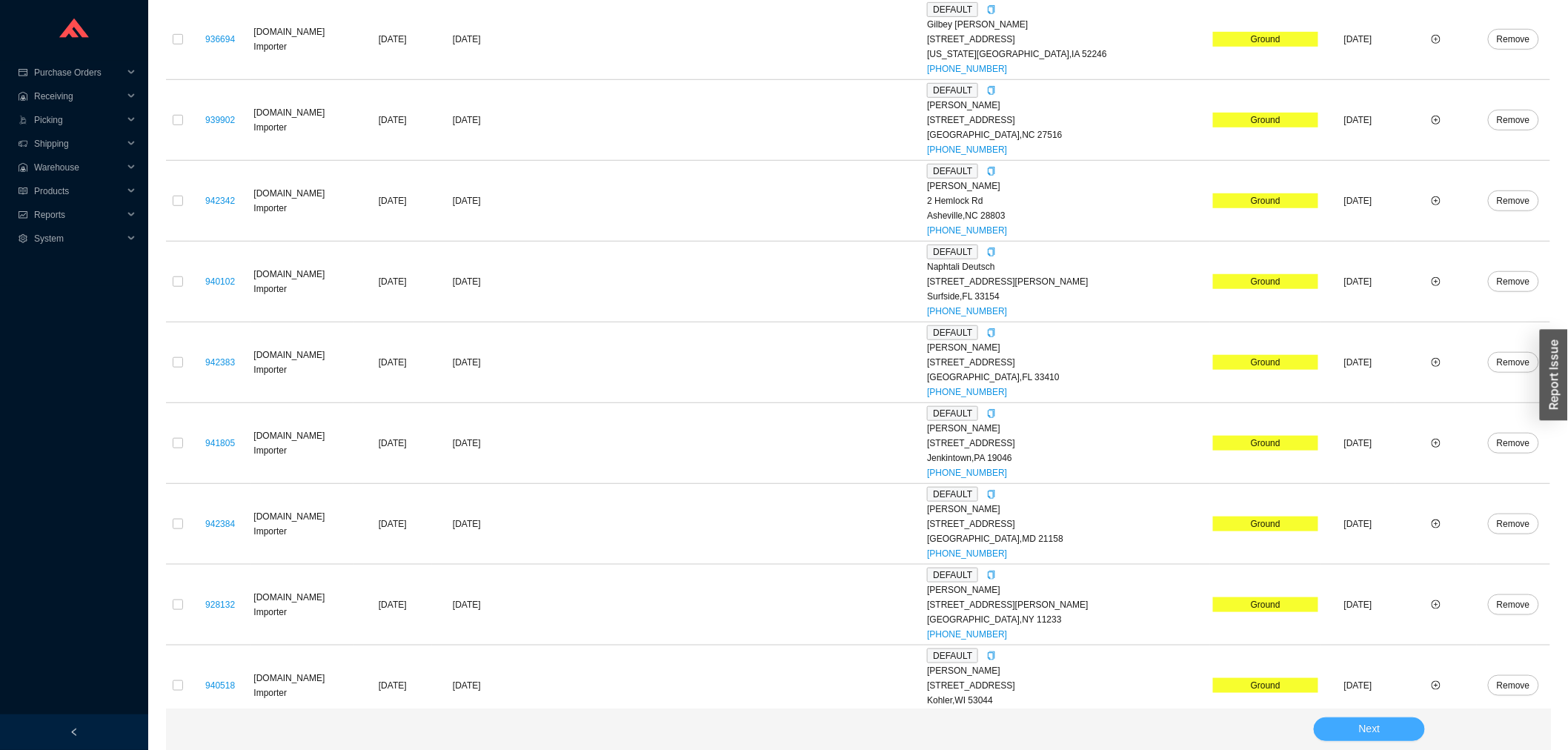
scroll to position [576, 0]
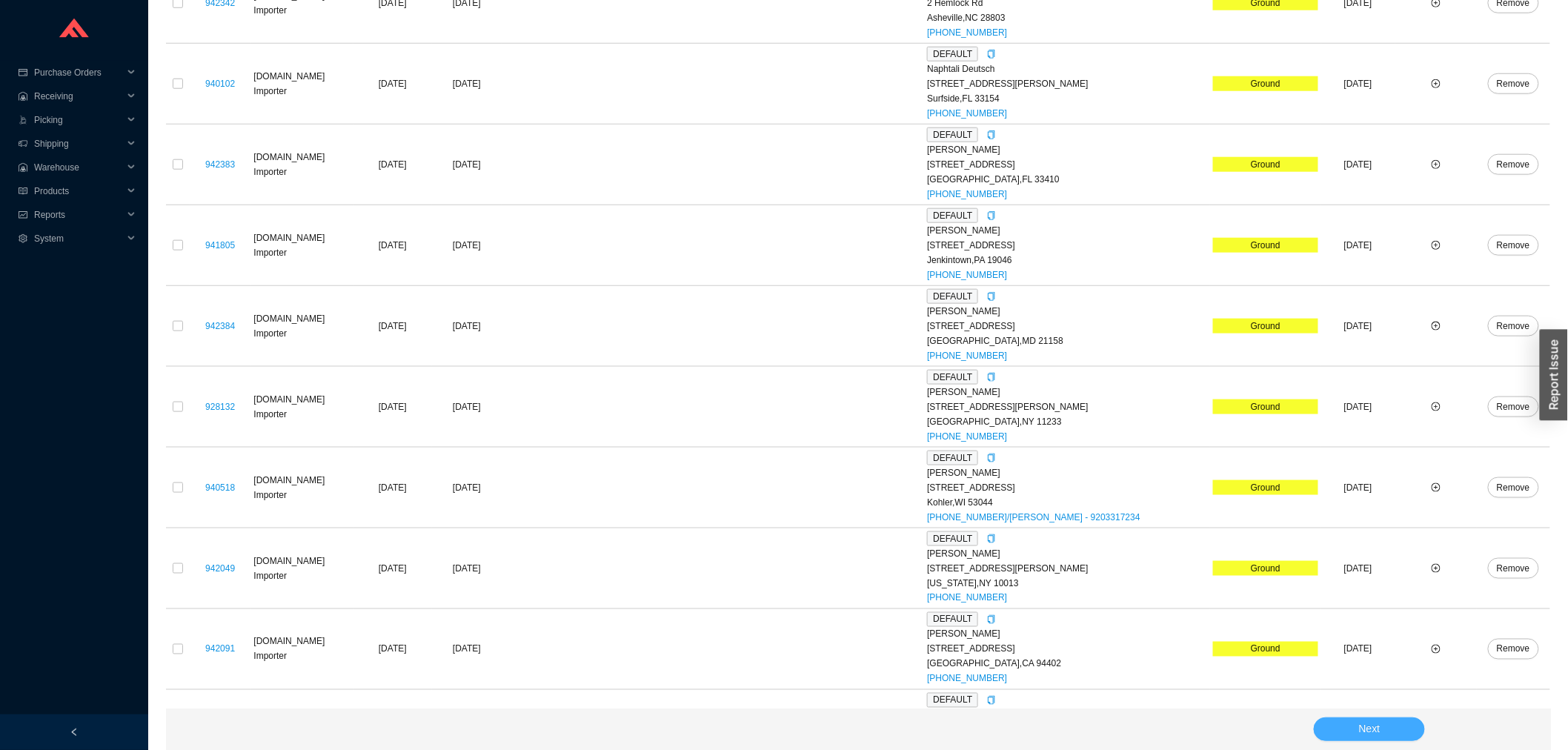
click at [1411, 722] on button "Next" at bounding box center [1370, 729] width 111 height 24
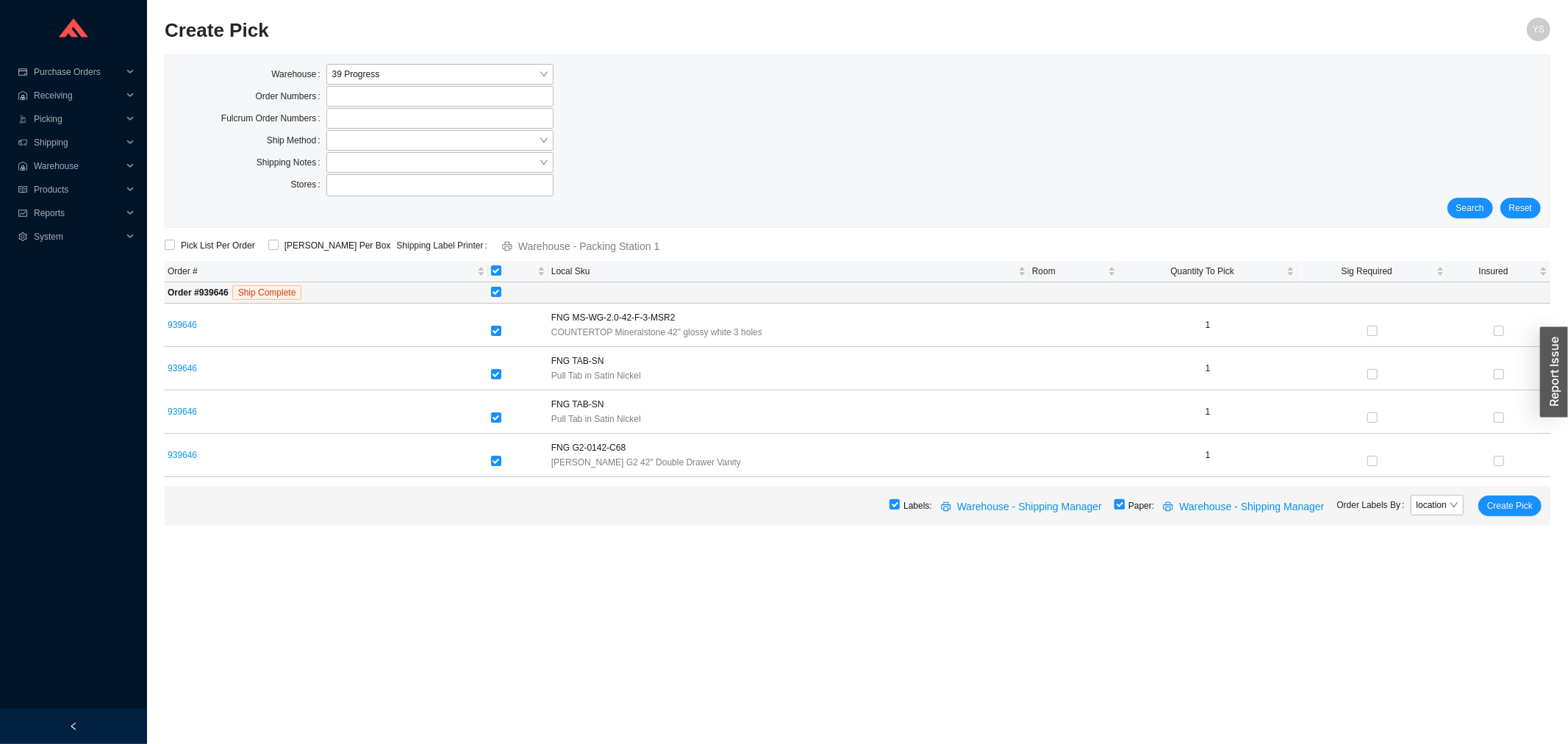
click at [1132, 504] on div "Labels: Warehouse - Shipping Manager Paper: Warehouse - Shipping Manager Order …" at bounding box center [857, 505] width 1386 height 40
click at [1133, 505] on div "Labels: Warehouse - Shipping Manager Paper: Warehouse - Shipping Manager Order …" at bounding box center [857, 505] width 1386 height 40
click at [1125, 505] on input "checkbox" at bounding box center [1119, 503] width 11 height 11
checkbox input "false"
click at [1525, 505] on span "Create Pick" at bounding box center [1509, 505] width 46 height 15
